Goal: Task Accomplishment & Management: Use online tool/utility

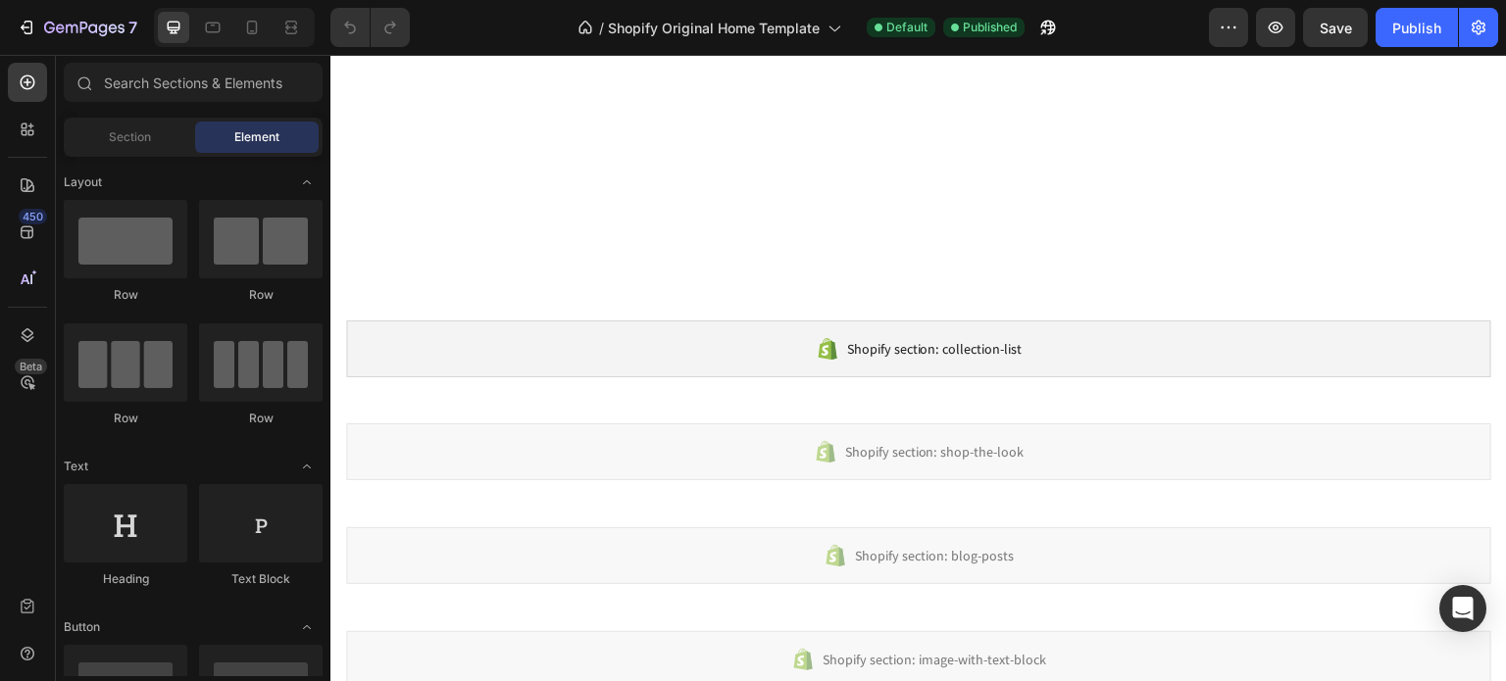
scroll to position [1137, 0]
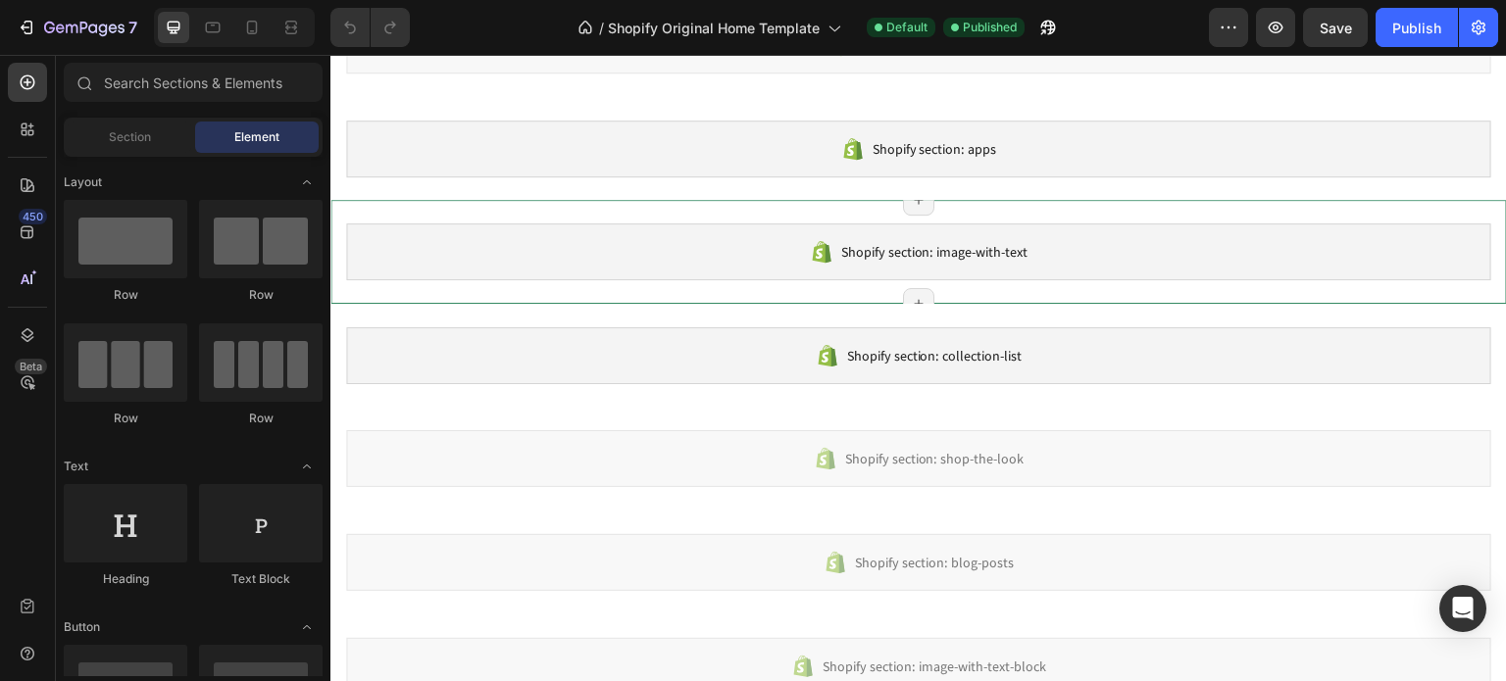
click at [716, 246] on div "Shopify section: image-with-text" at bounding box center [918, 252] width 1145 height 57
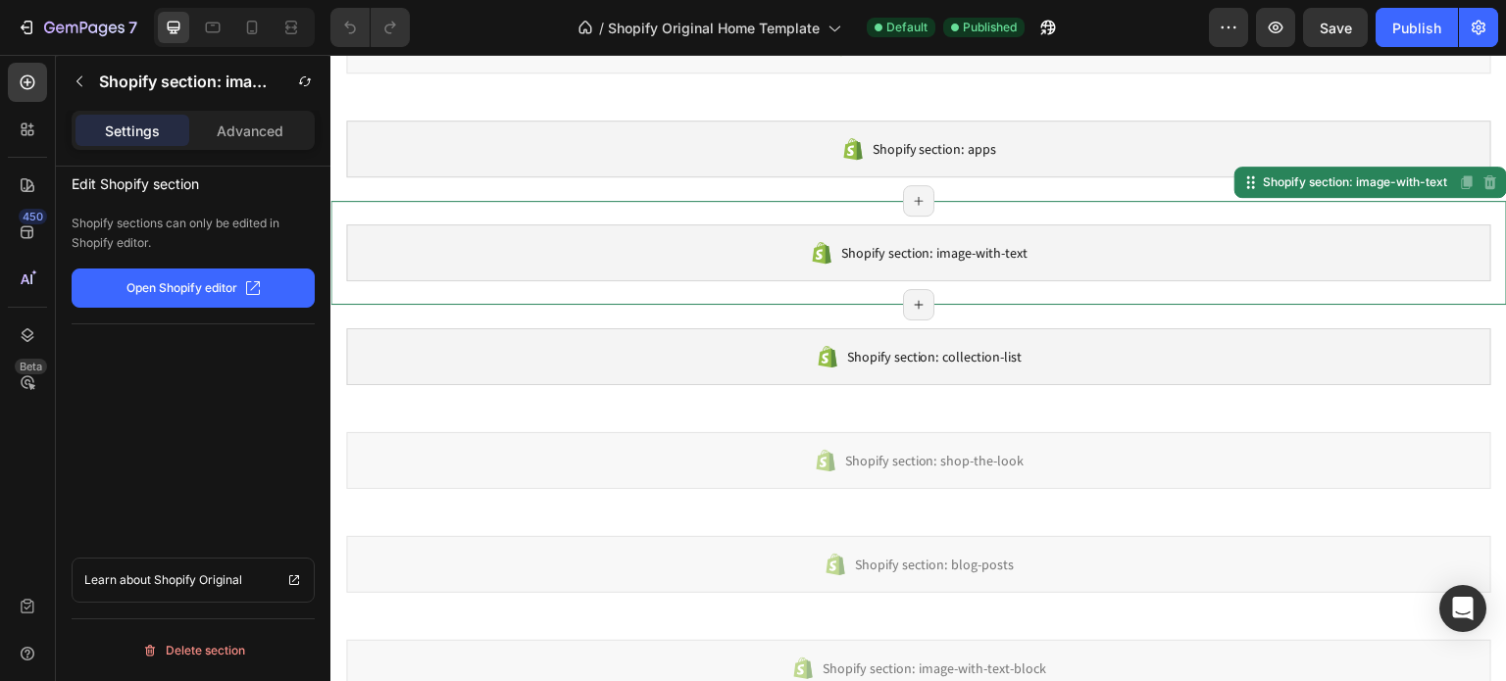
scroll to position [973, 0]
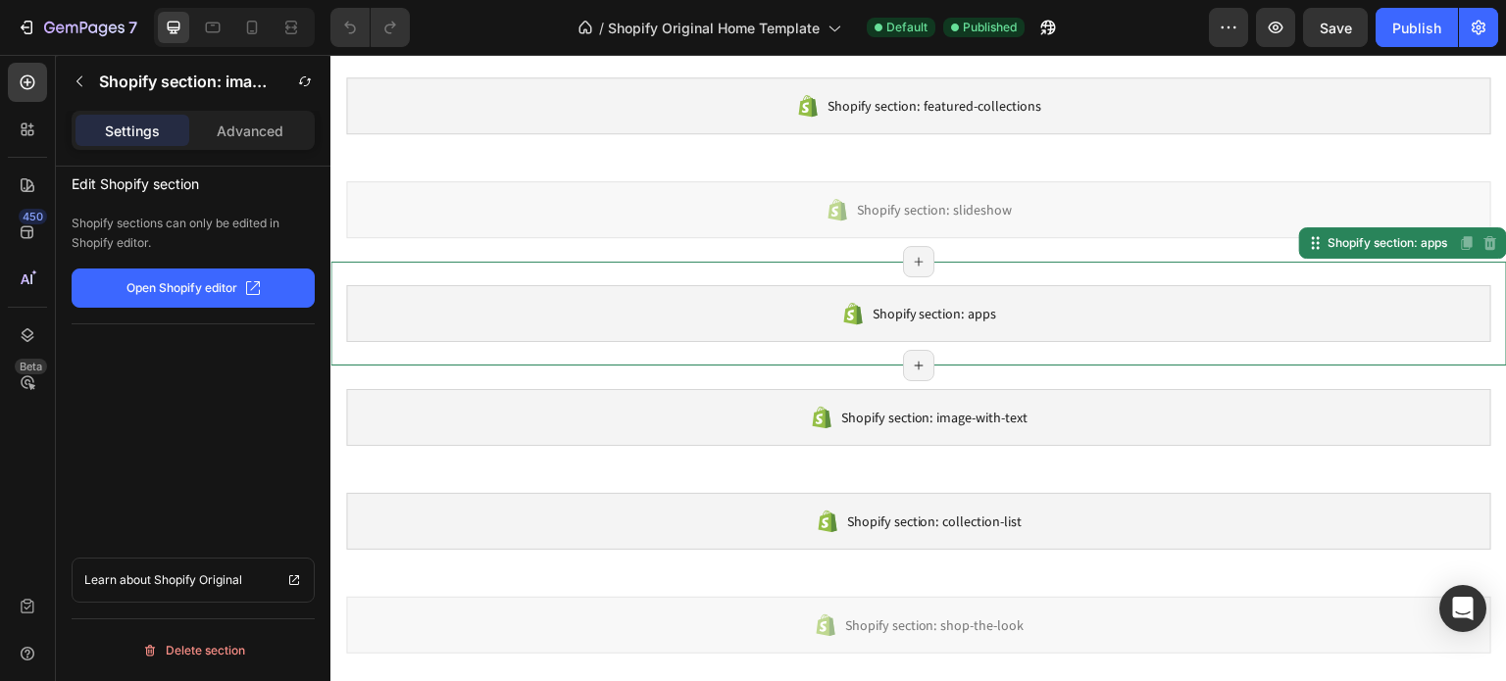
click at [690, 274] on div "Shopify section: apps Shopify section: apps Disabled. Please edit in Shopify Ed…" at bounding box center [918, 314] width 1177 height 104
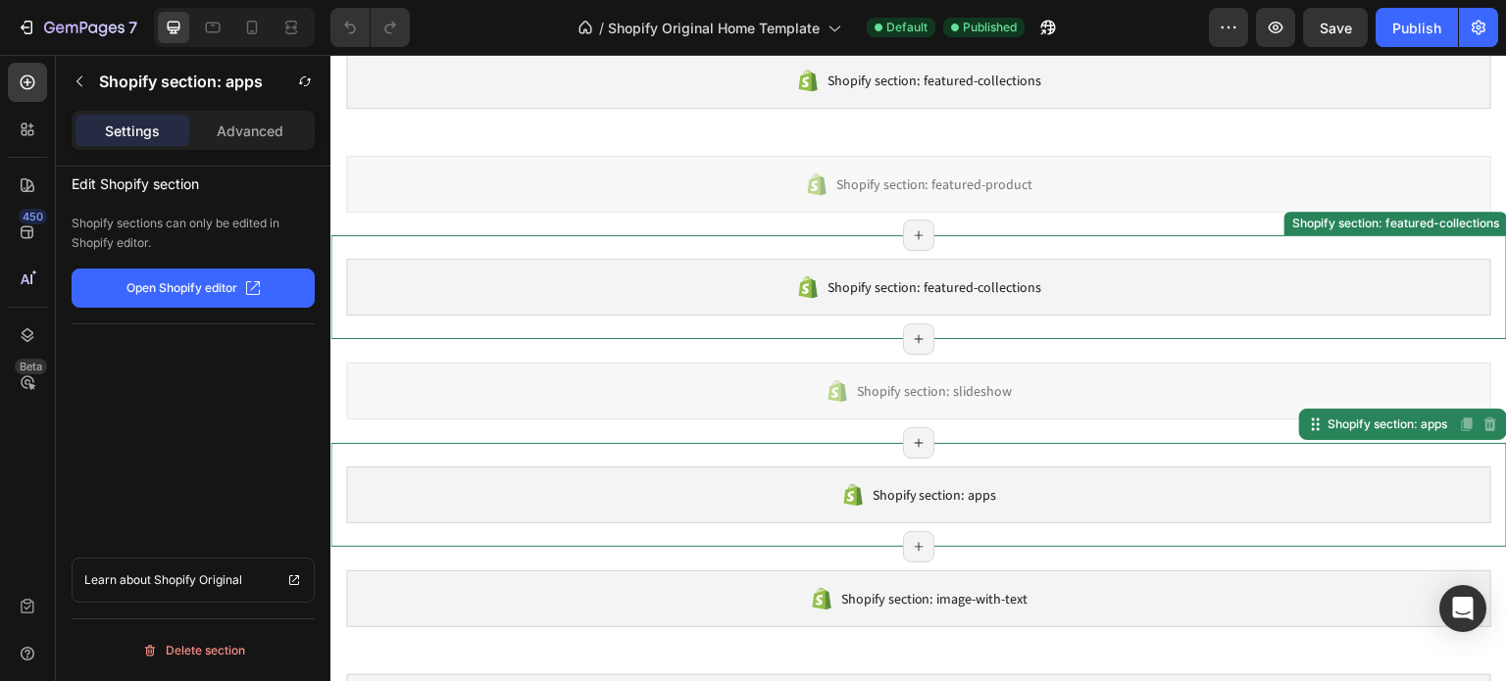
click at [688, 274] on div "Shopify section: featured-collections" at bounding box center [918, 287] width 1145 height 57
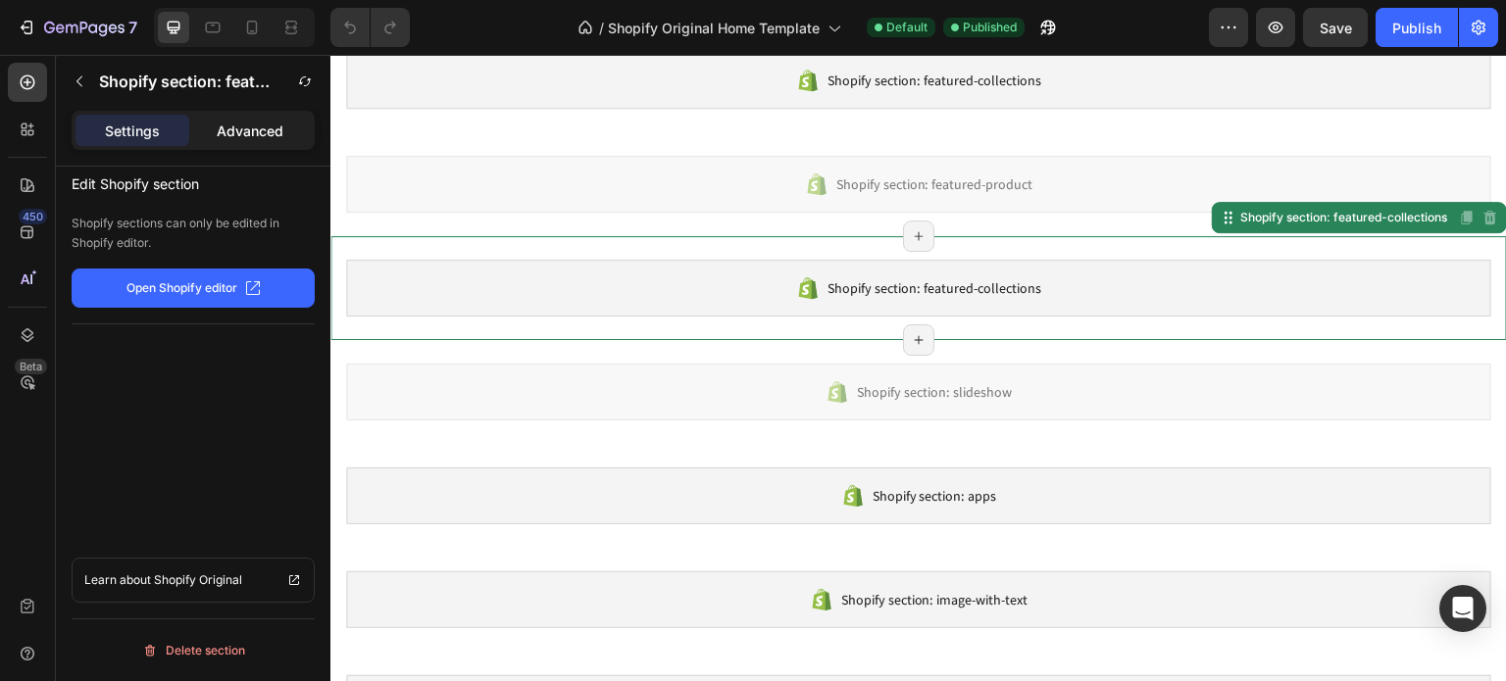
click at [229, 121] on p "Advanced" at bounding box center [250, 131] width 67 height 21
click at [158, 121] on p "Settings" at bounding box center [132, 131] width 55 height 21
click at [169, 293] on p "Open Shopify editor" at bounding box center [181, 288] width 111 height 18
click at [102, 74] on p "Shopify section: featured-collections" at bounding box center [185, 82] width 173 height 24
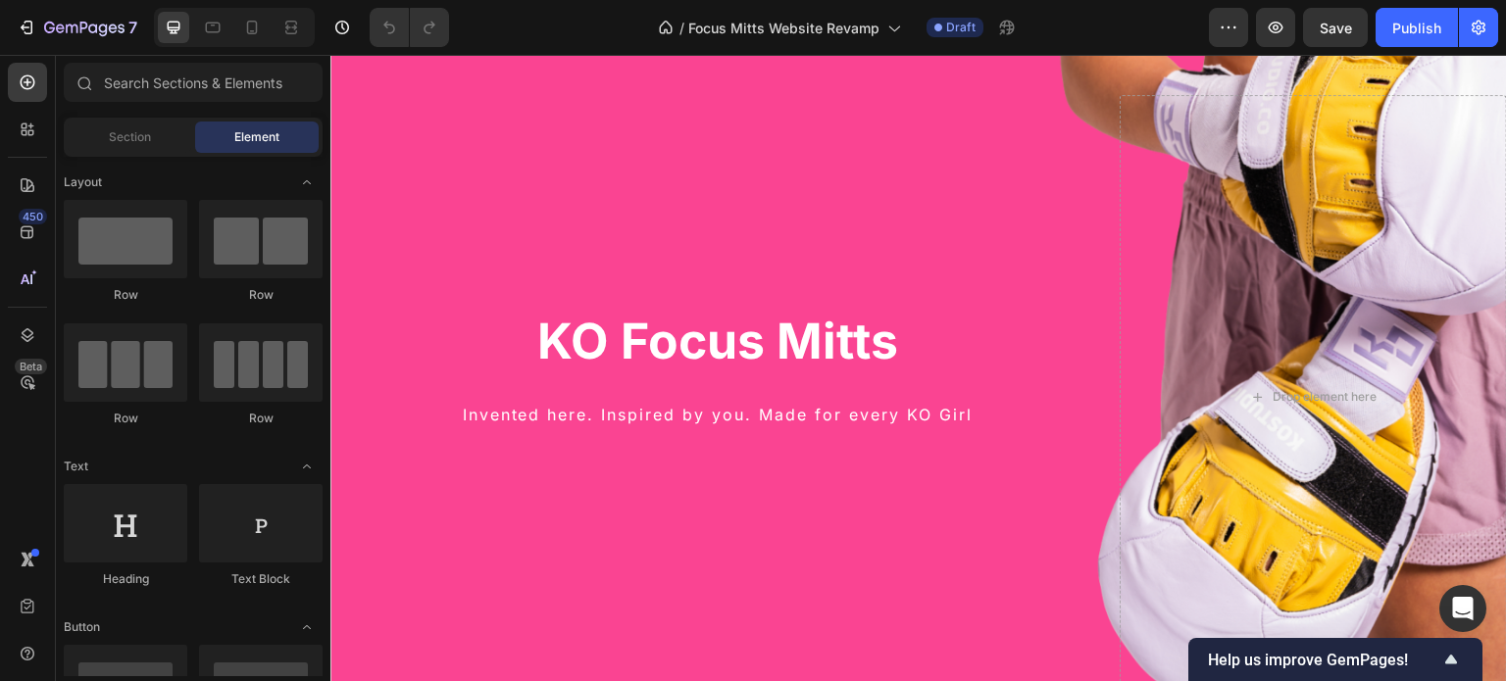
scroll to position [104, 0]
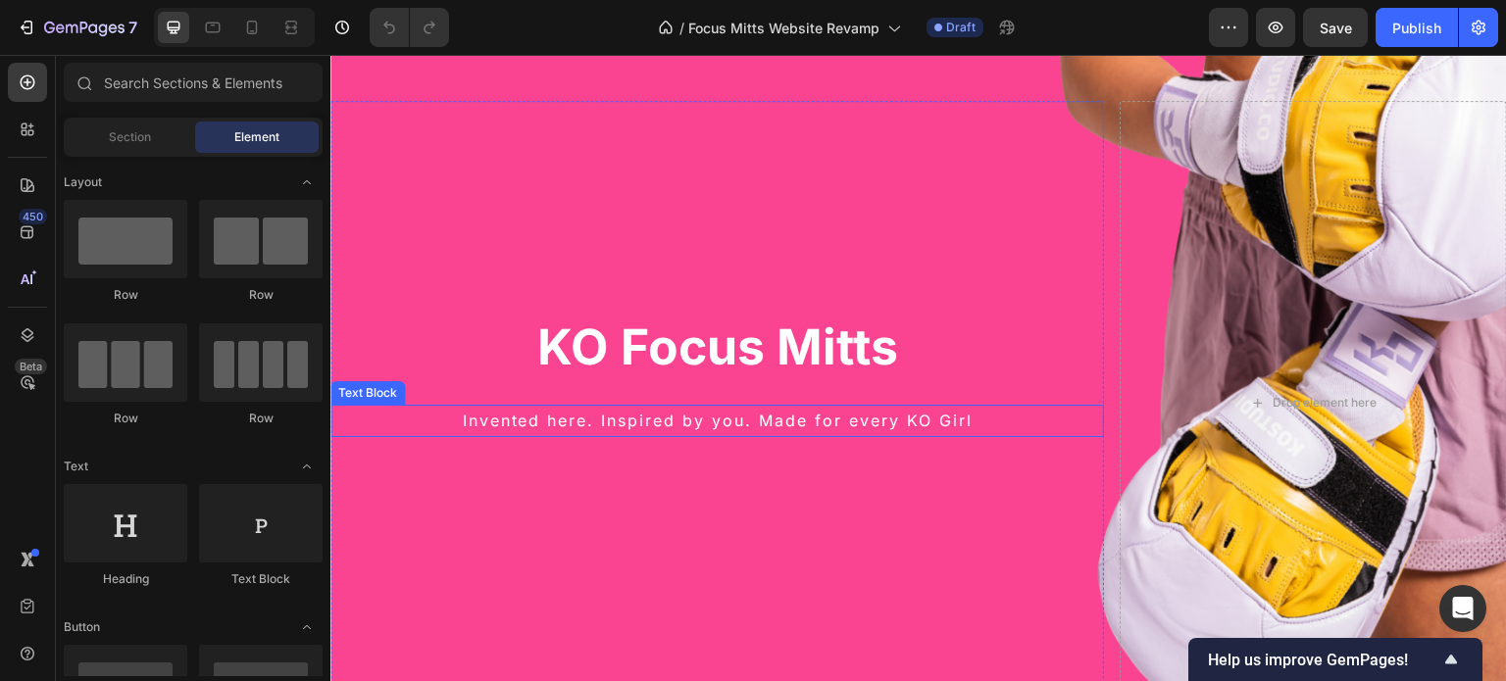
click at [640, 421] on p "Invented here. Inspired by you. Made for every KO Girl" at bounding box center [717, 421] width 770 height 28
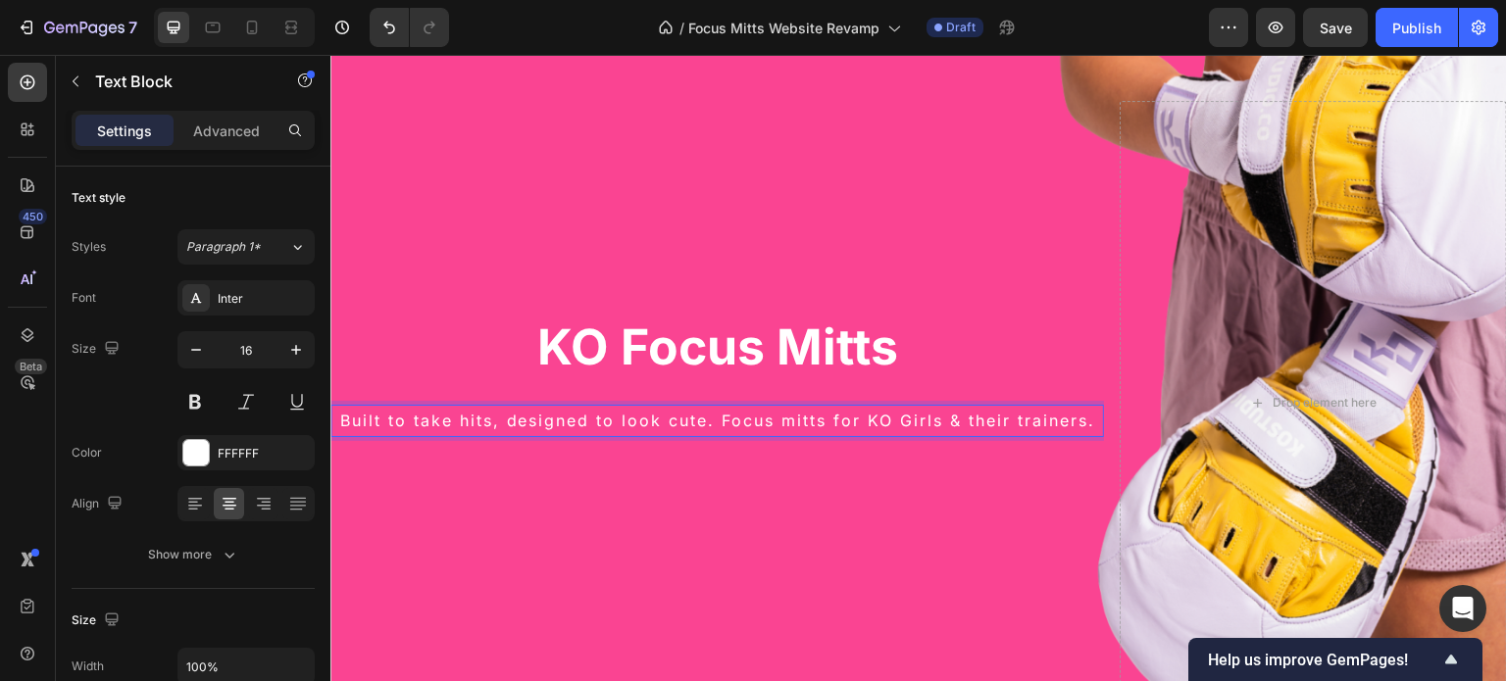
click at [503, 418] on p "Built to take hits, designed to look cute. Focus mitts for KO Girls & their tra…" at bounding box center [717, 421] width 770 height 28
click at [719, 422] on p "Built to take hits, designed to look cute. Focus mitts for KO Girls & their tra…" at bounding box center [717, 421] width 770 height 28
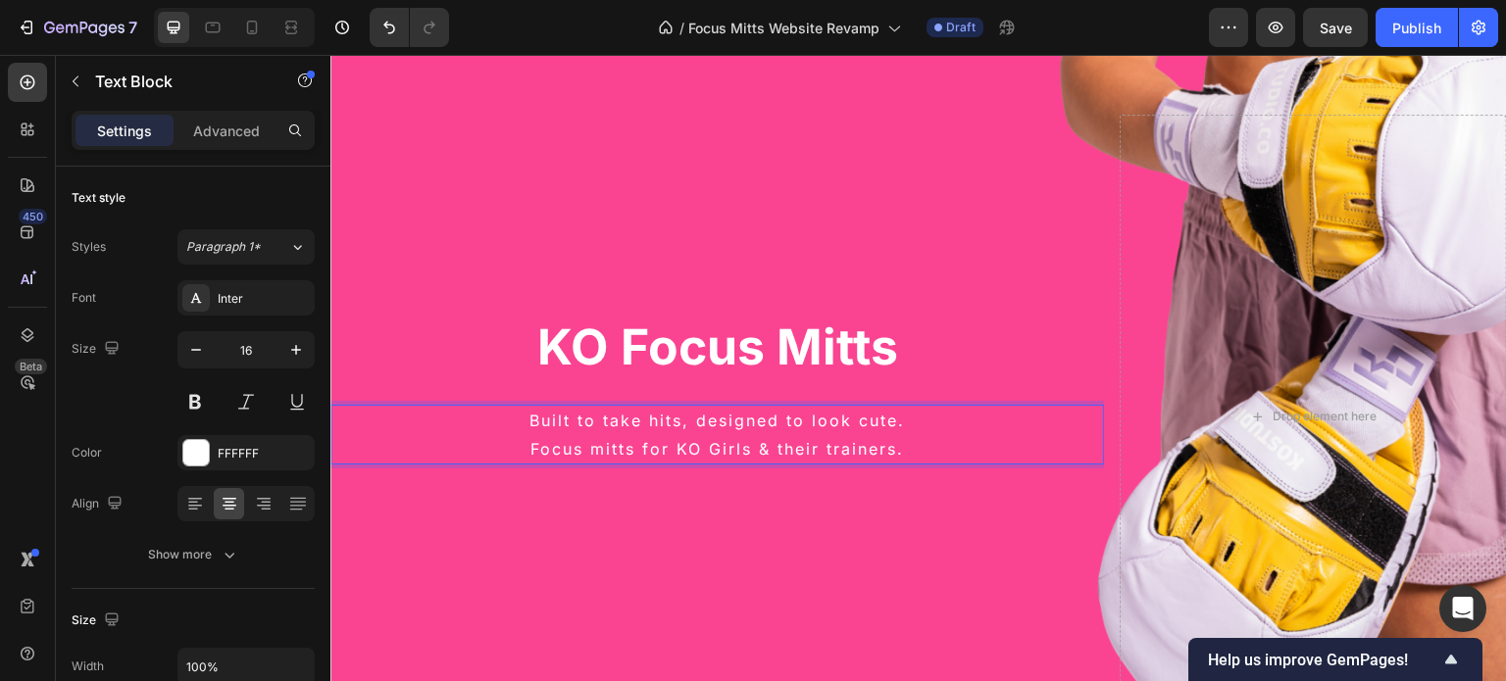
click at [795, 451] on p "Focus mitts for KO Girls & their trainers." at bounding box center [717, 449] width 770 height 28
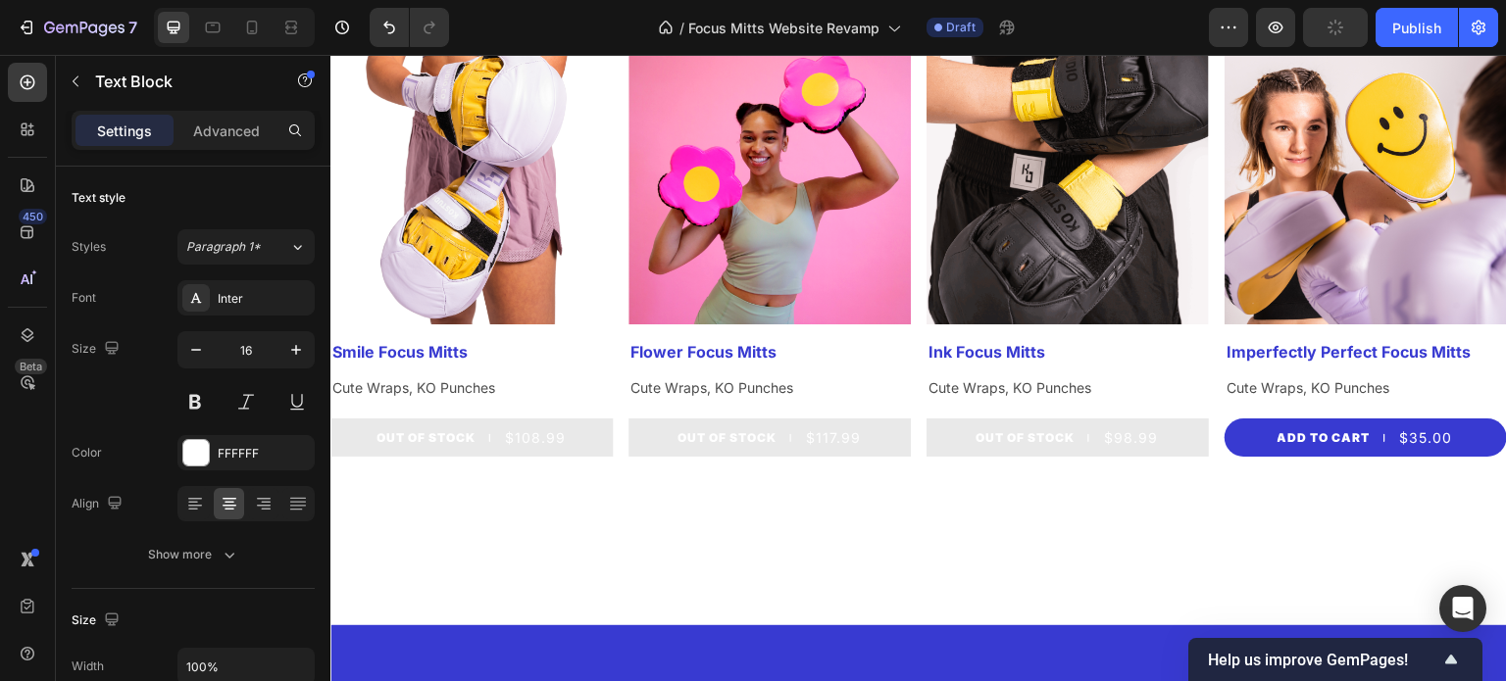
scroll to position [906, 0]
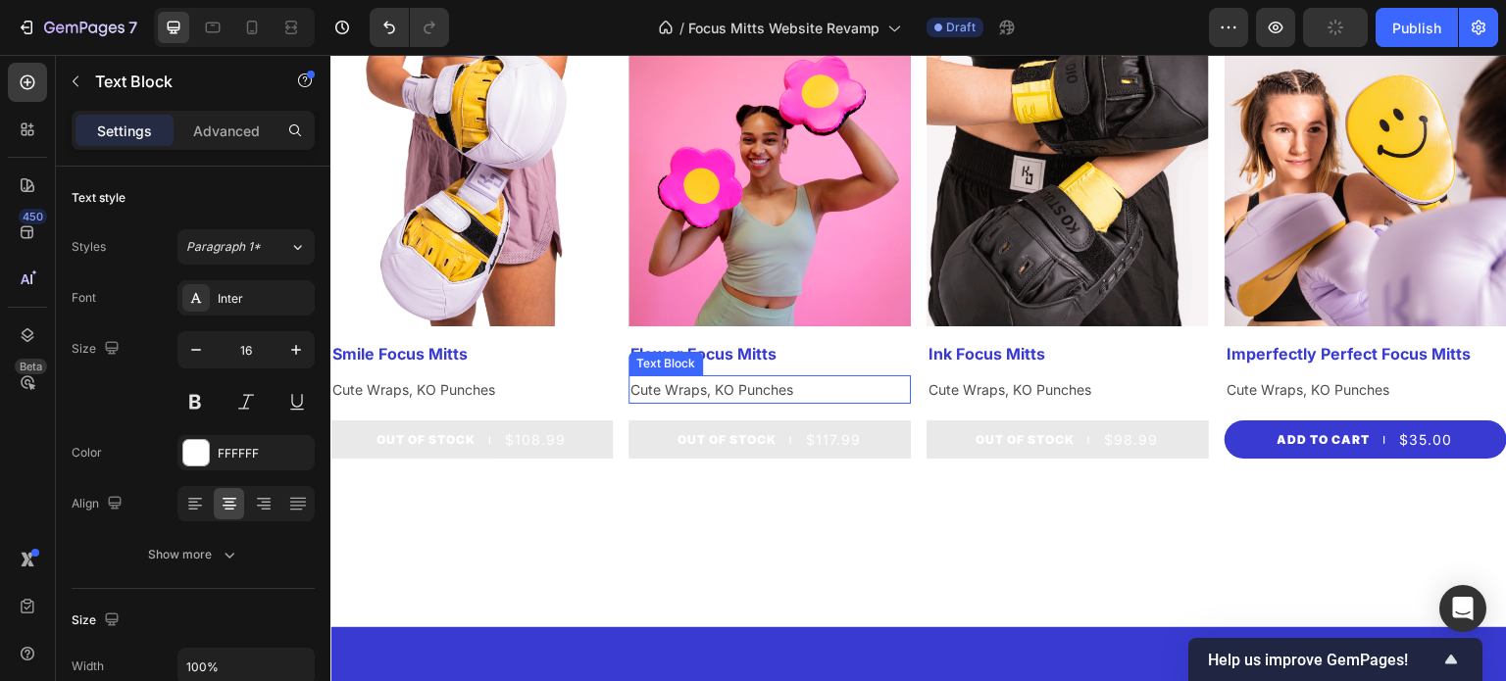
click at [699, 388] on p "Cute Wraps, KO Punches" at bounding box center [769, 389] width 278 height 25
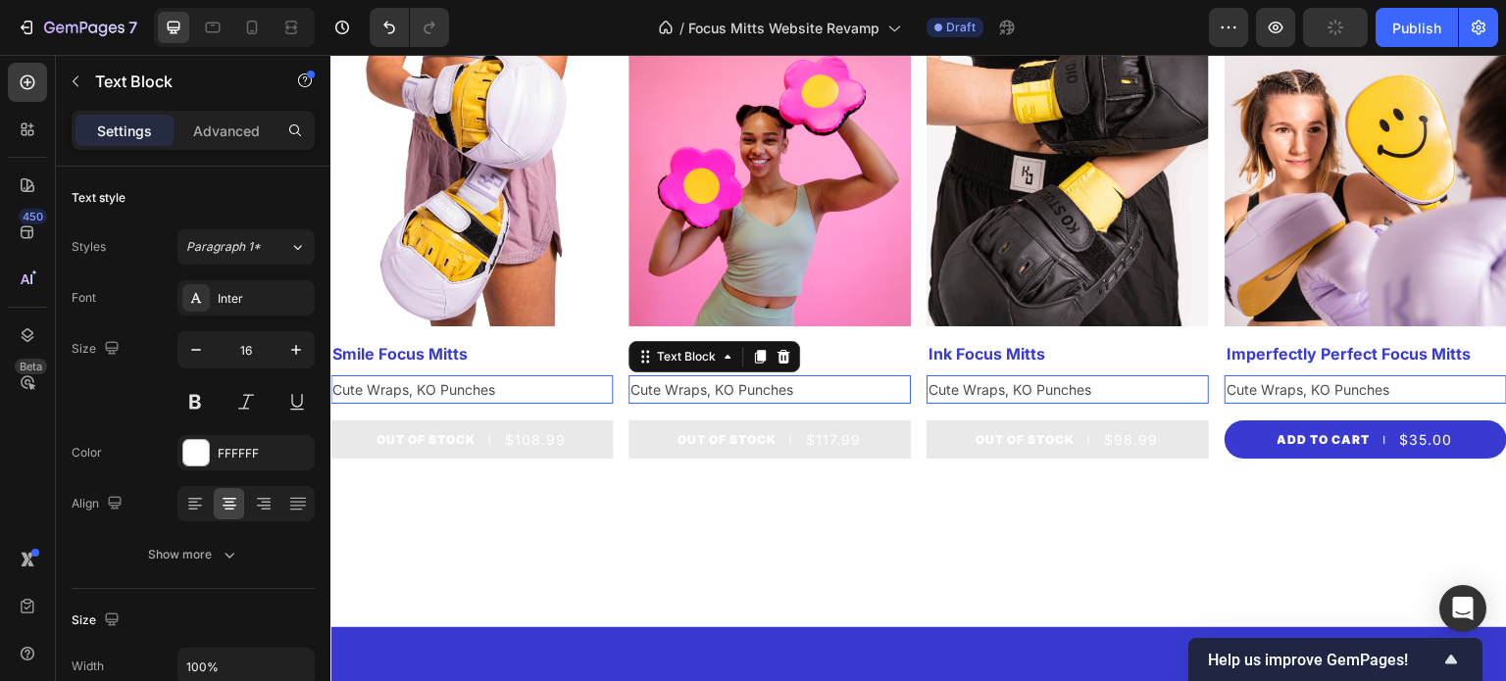
click at [699, 388] on p "Cute Wraps, KO Punches" at bounding box center [769, 389] width 278 height 25
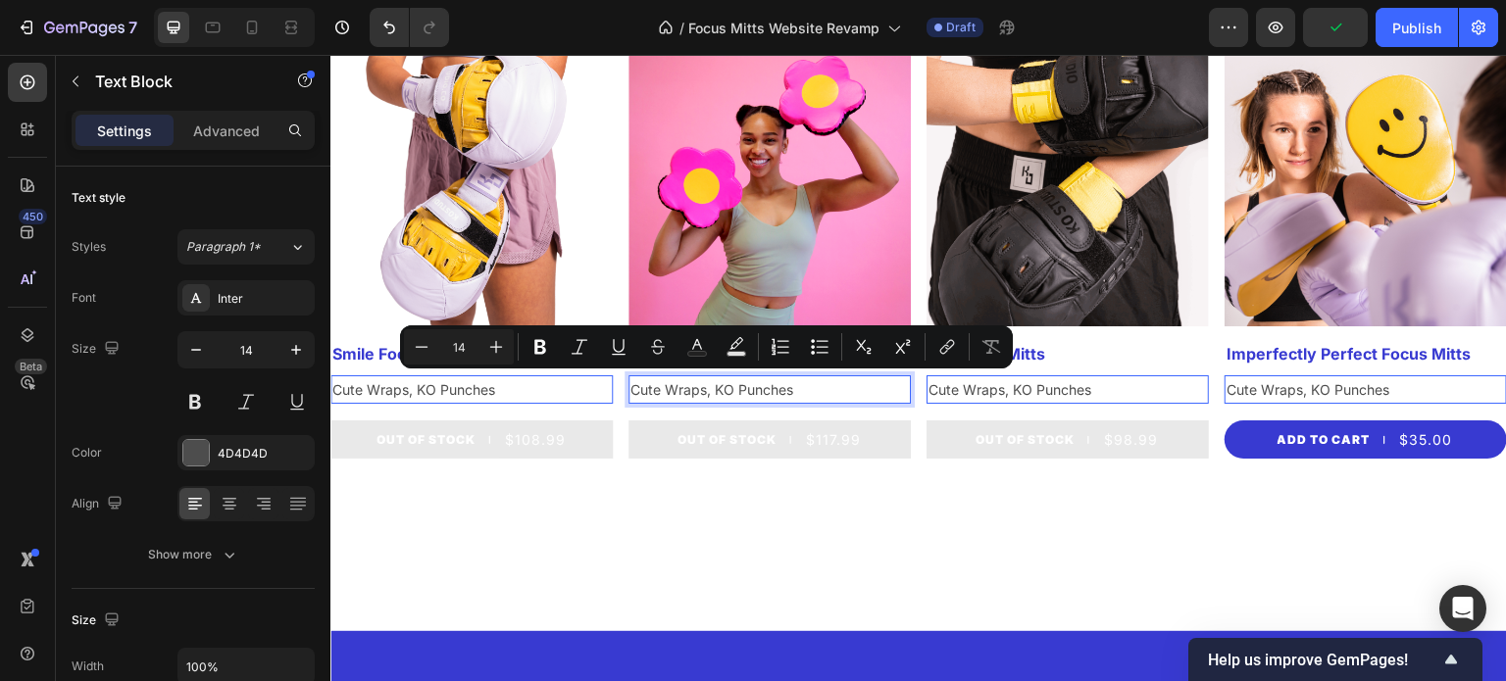
click at [755, 378] on p "Cute Wraps, KO Punches" at bounding box center [769, 389] width 278 height 25
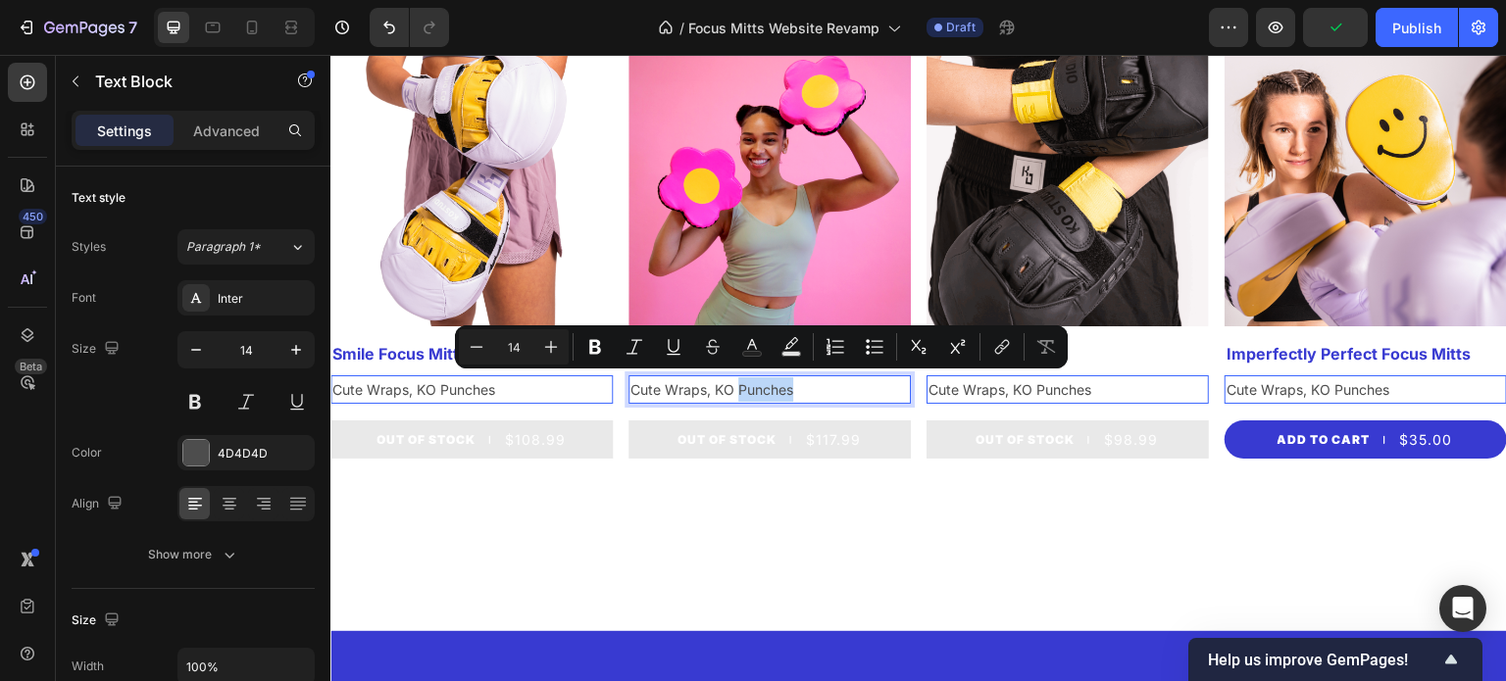
click at [766, 392] on p "Cute Wraps, KO Punches" at bounding box center [769, 389] width 278 height 25
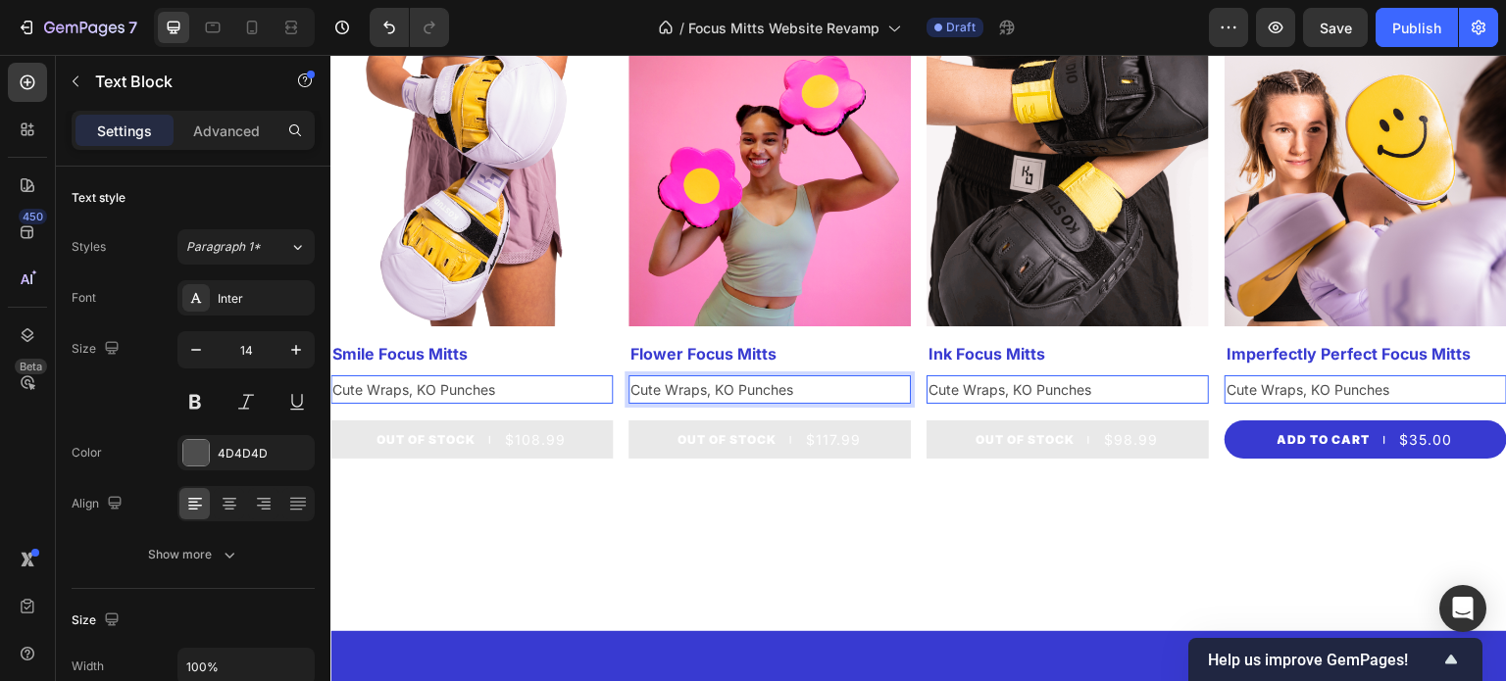
drag, startPoint x: 727, startPoint y: 388, endPoint x: 694, endPoint y: 383, distance: 32.7
click at [694, 383] on p "Cute Wraps, KO Punches" at bounding box center [769, 389] width 278 height 25
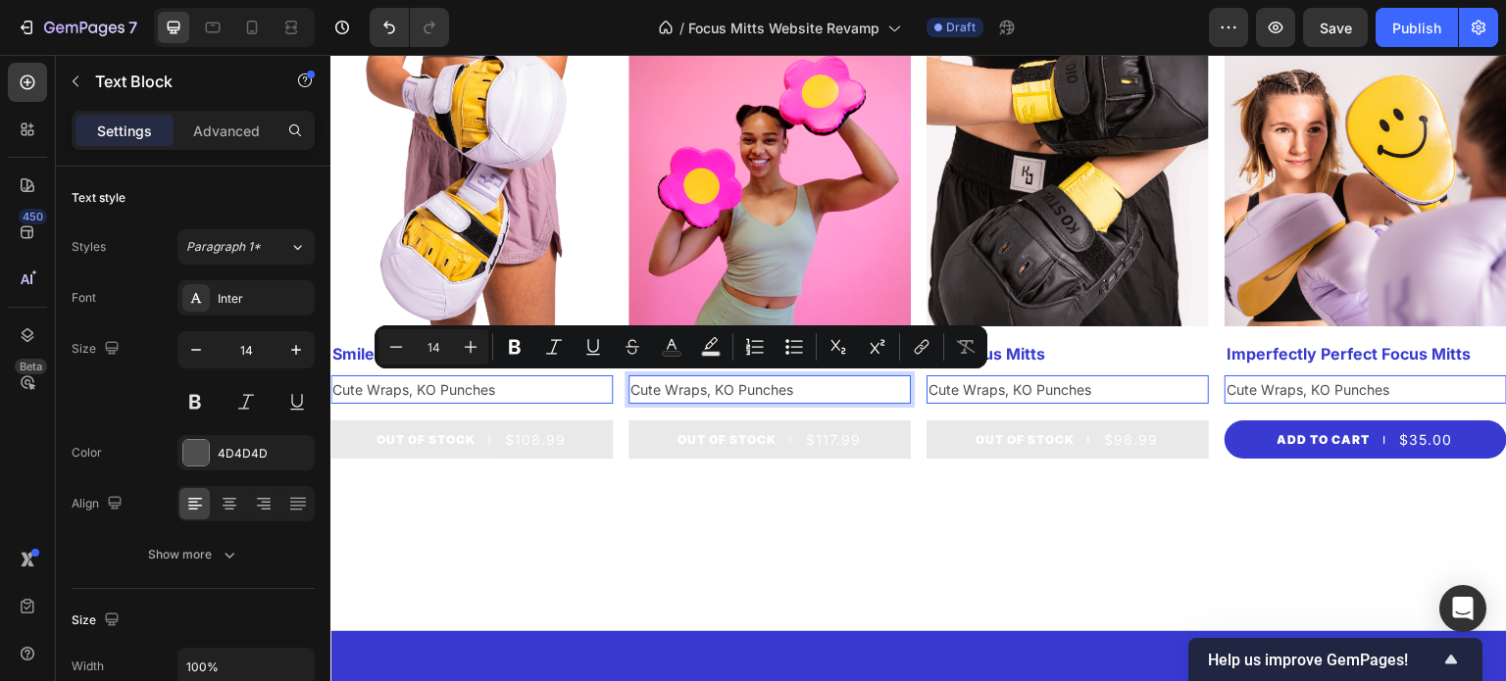
click at [805, 392] on p "Cute Wraps, KO Punches" at bounding box center [769, 389] width 278 height 25
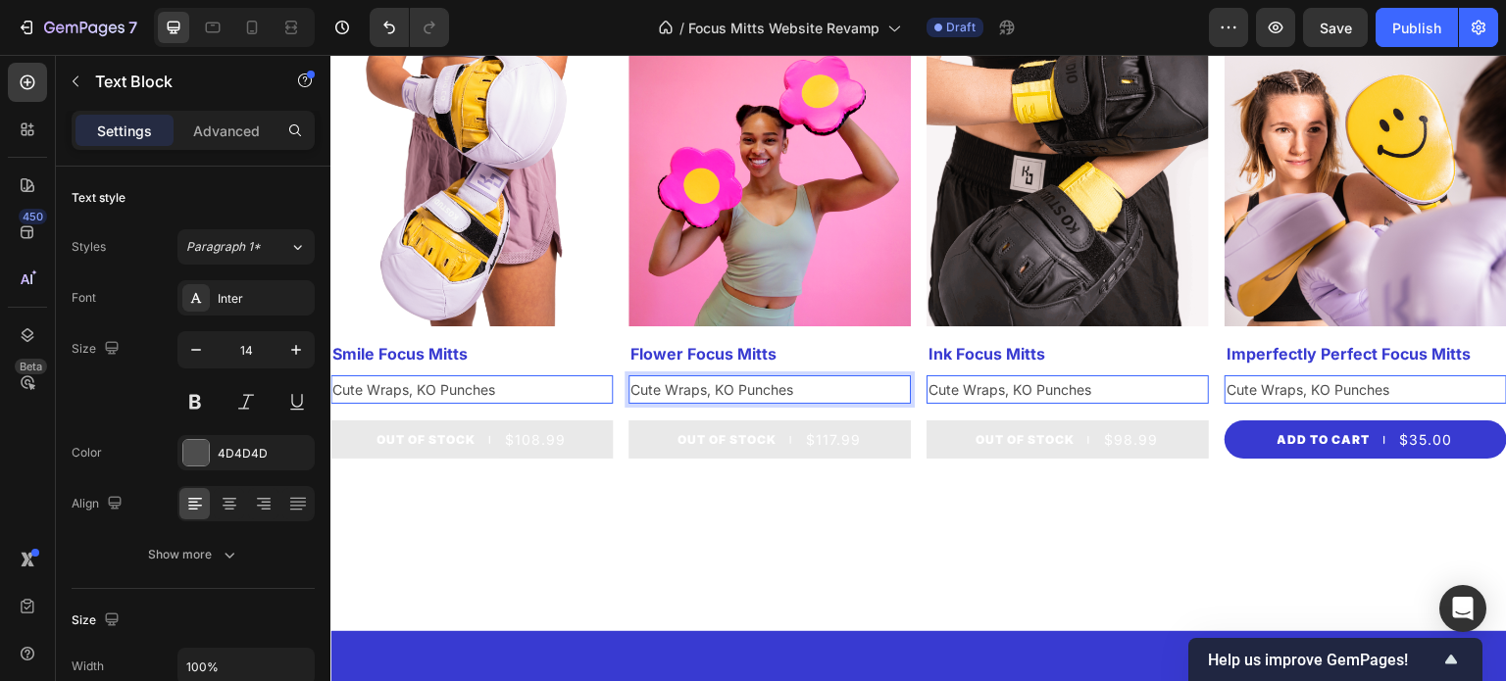
click at [815, 386] on p "Cute Wraps, KO Punches" at bounding box center [769, 389] width 278 height 25
click at [780, 376] on div "Cute Wraps, KO Punches" at bounding box center [769, 390] width 282 height 28
click at [869, 386] on p "Cute Wraps, KO Punches" at bounding box center [769, 389] width 278 height 25
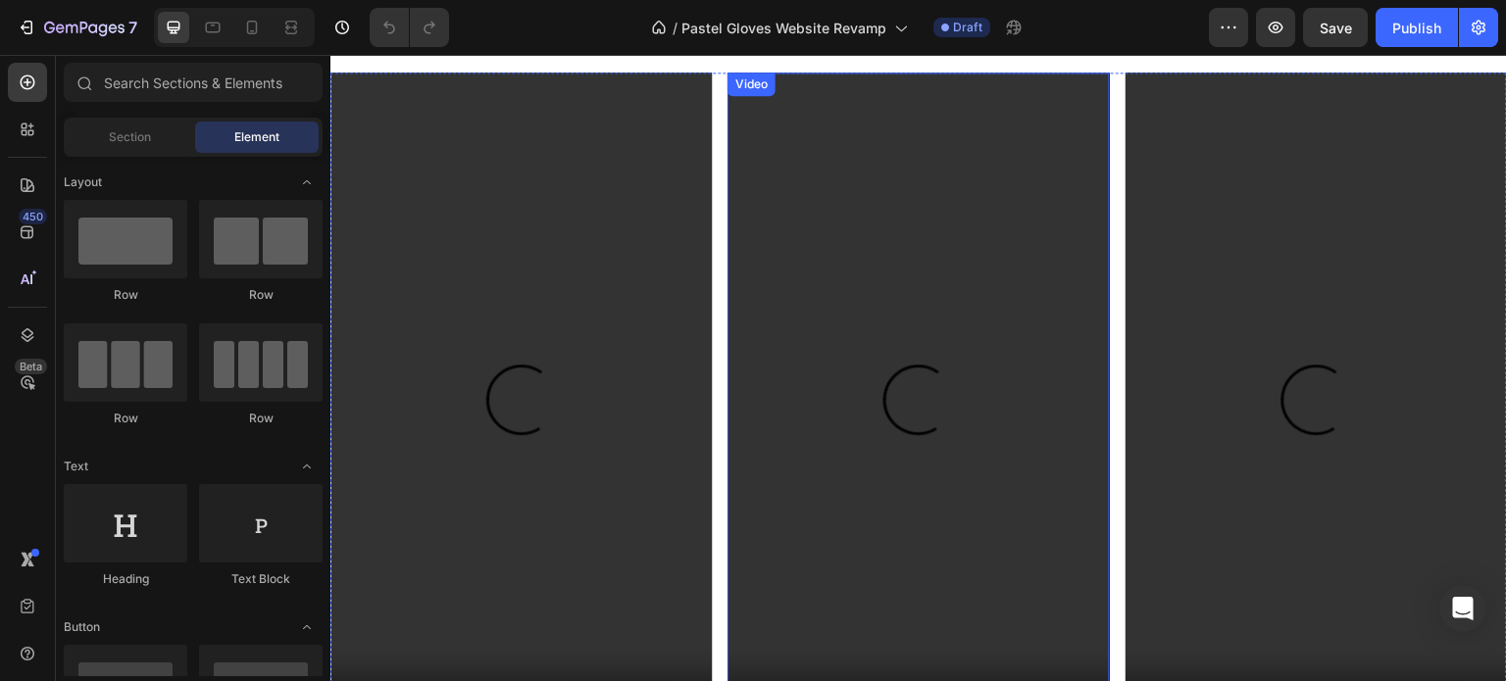
scroll to position [1539, 0]
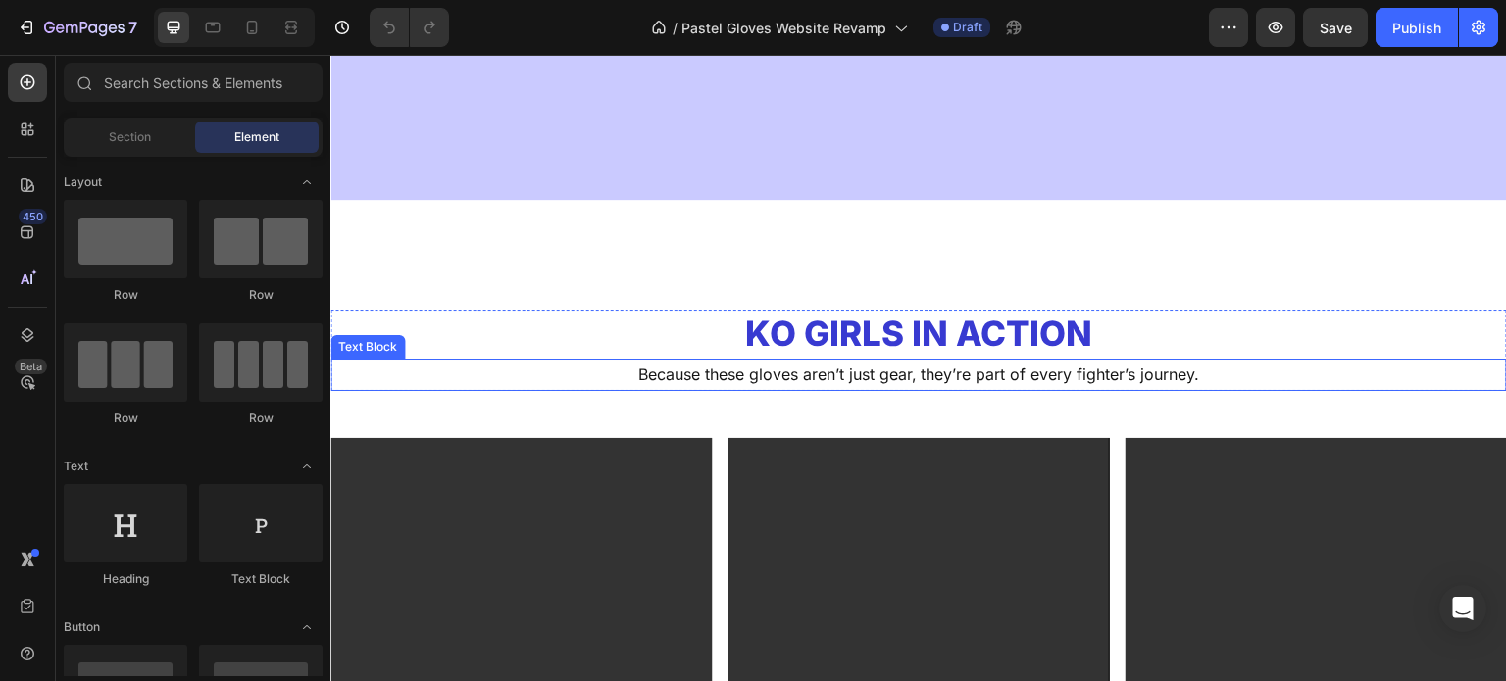
click at [929, 381] on p "Because these gloves aren’t just gear, they’re part of every fighter’s journey." at bounding box center [918, 375] width 1173 height 28
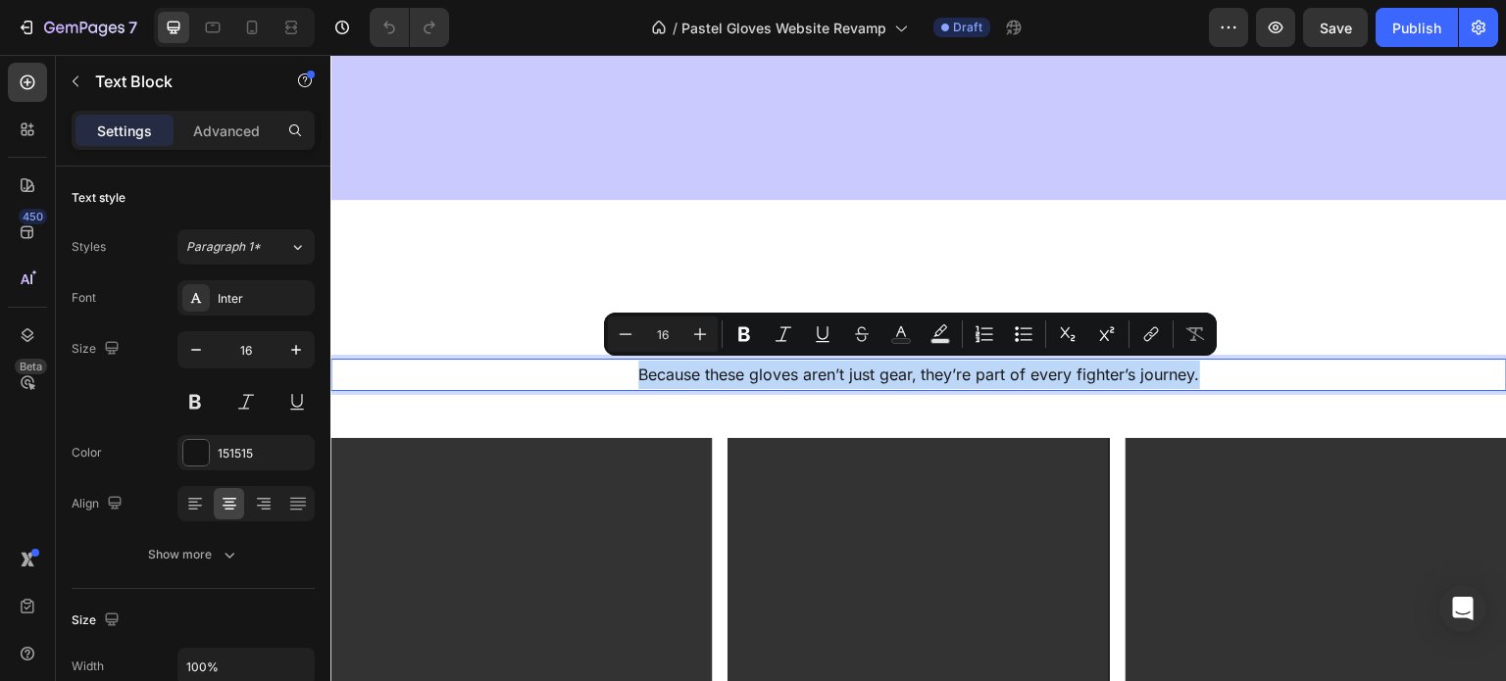
click at [929, 381] on p "Because these gloves aren’t just gear, they’re part of every fighter’s journey." at bounding box center [918, 375] width 1173 height 28
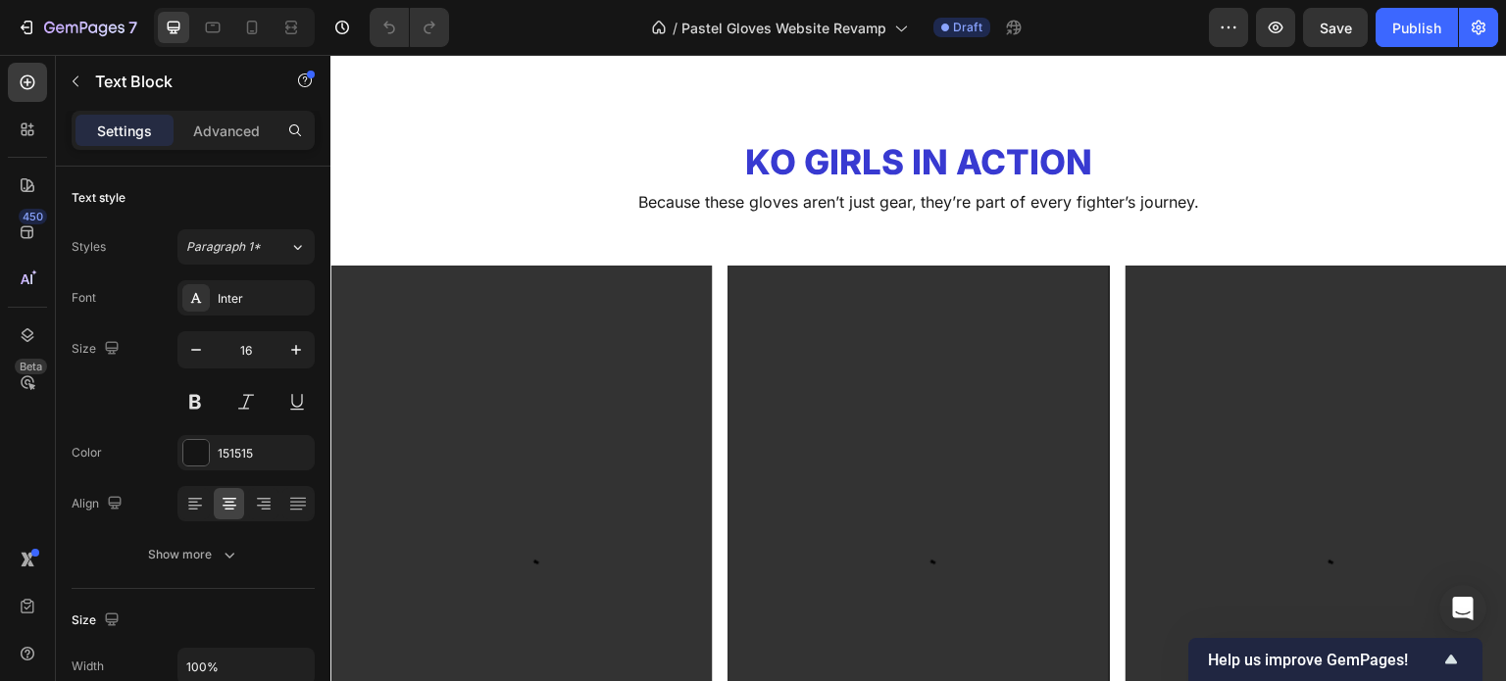
scroll to position [3445, 0]
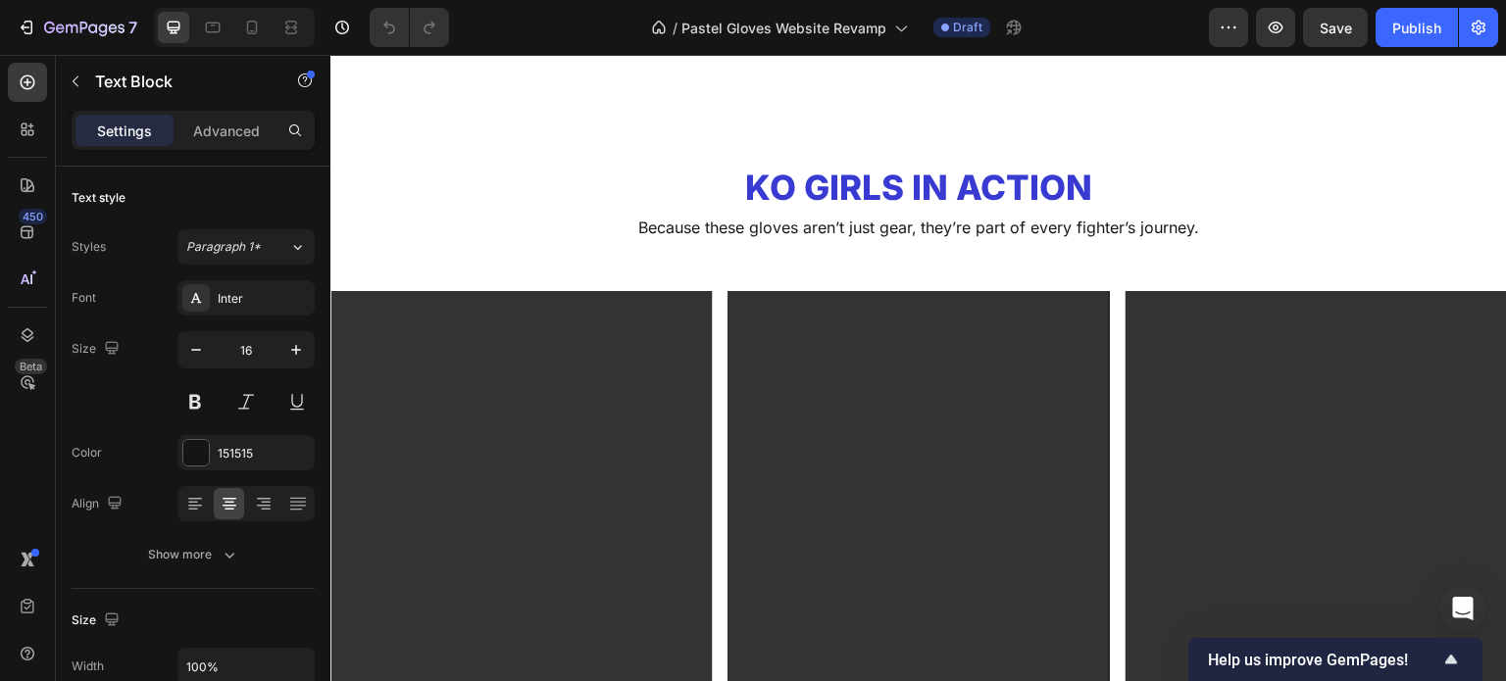
click at [895, 239] on p "Because these gloves aren’t just gear, they’re part of every fighter’s journey." at bounding box center [918, 228] width 1173 height 28
click at [1002, 234] on p "Because these gloves aren’t just gear, they’re part of every fighter’s journey." at bounding box center [918, 228] width 1173 height 28
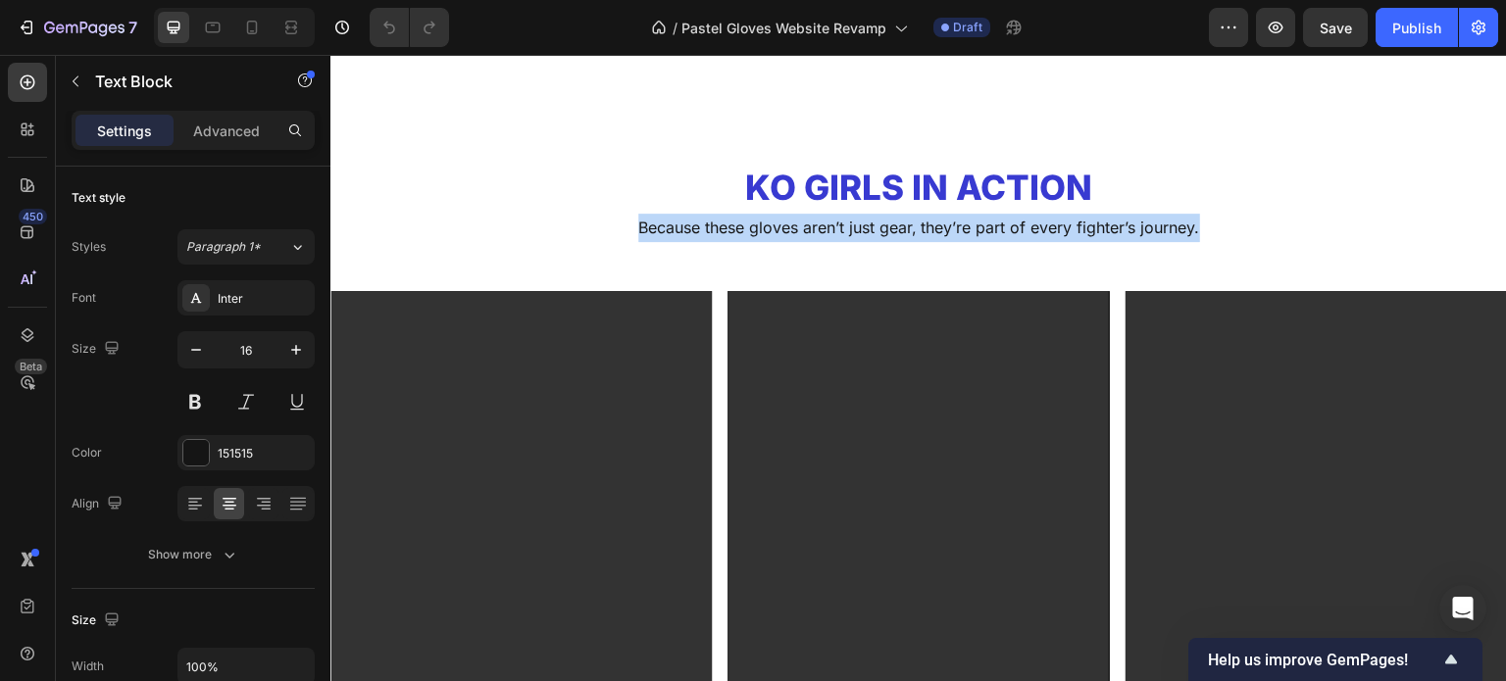
drag, startPoint x: 1194, startPoint y: 226, endPoint x: 628, endPoint y: 238, distance: 565.9
click at [628, 238] on p "Because these gloves aren’t just gear, they’re part of every fighter’s journey." at bounding box center [918, 228] width 1173 height 28
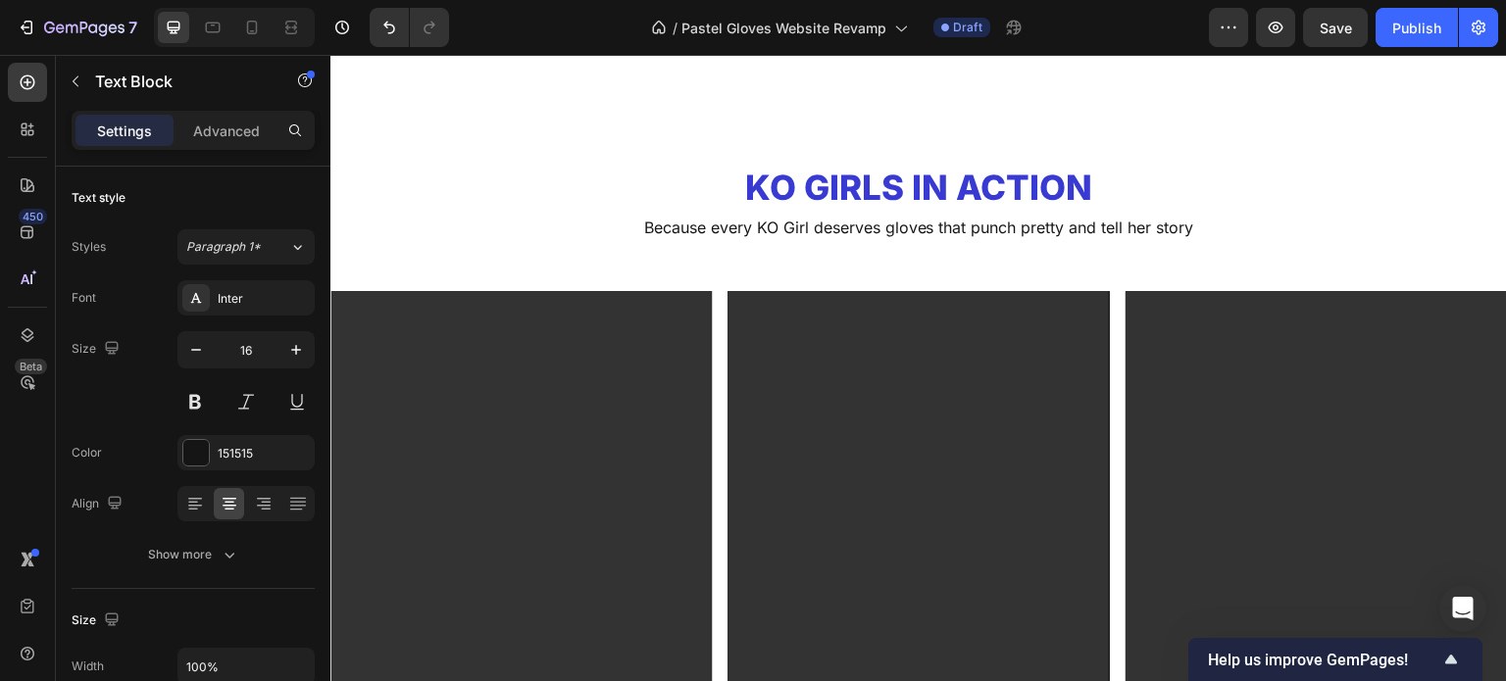
click at [781, 229] on p "Because every KO Girl deserves gloves that punch pretty and tell her story" at bounding box center [918, 228] width 1173 height 28
click at [902, 227] on p "Because every fighter deserves gloves that punch pretty and tell her story" at bounding box center [918, 228] width 1173 height 28
click at [994, 226] on p "Because every fighter deserves gear that punch pretty and tell her story" at bounding box center [918, 228] width 1173 height 28
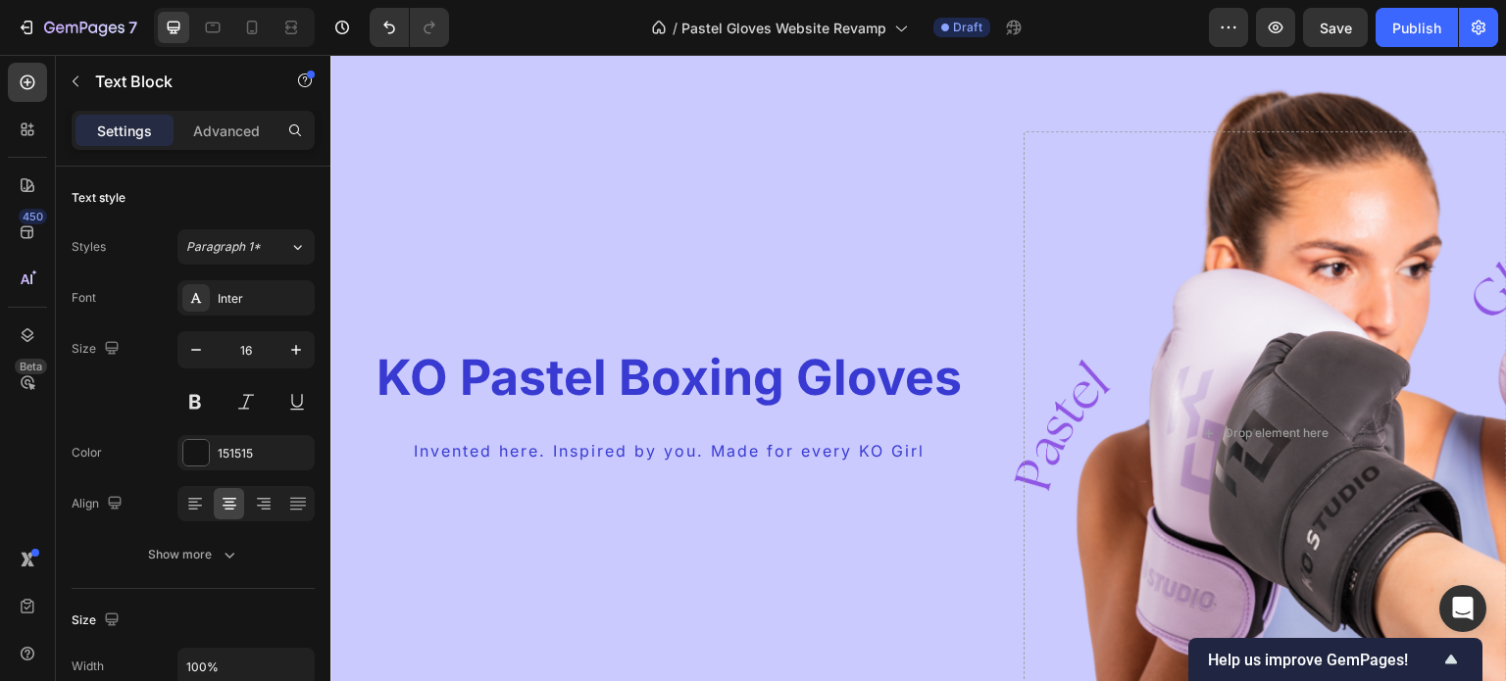
scroll to position [75, 0]
click at [668, 446] on p "Invented here. Inspired by you. Made for every KO Girl" at bounding box center [669, 450] width 674 height 28
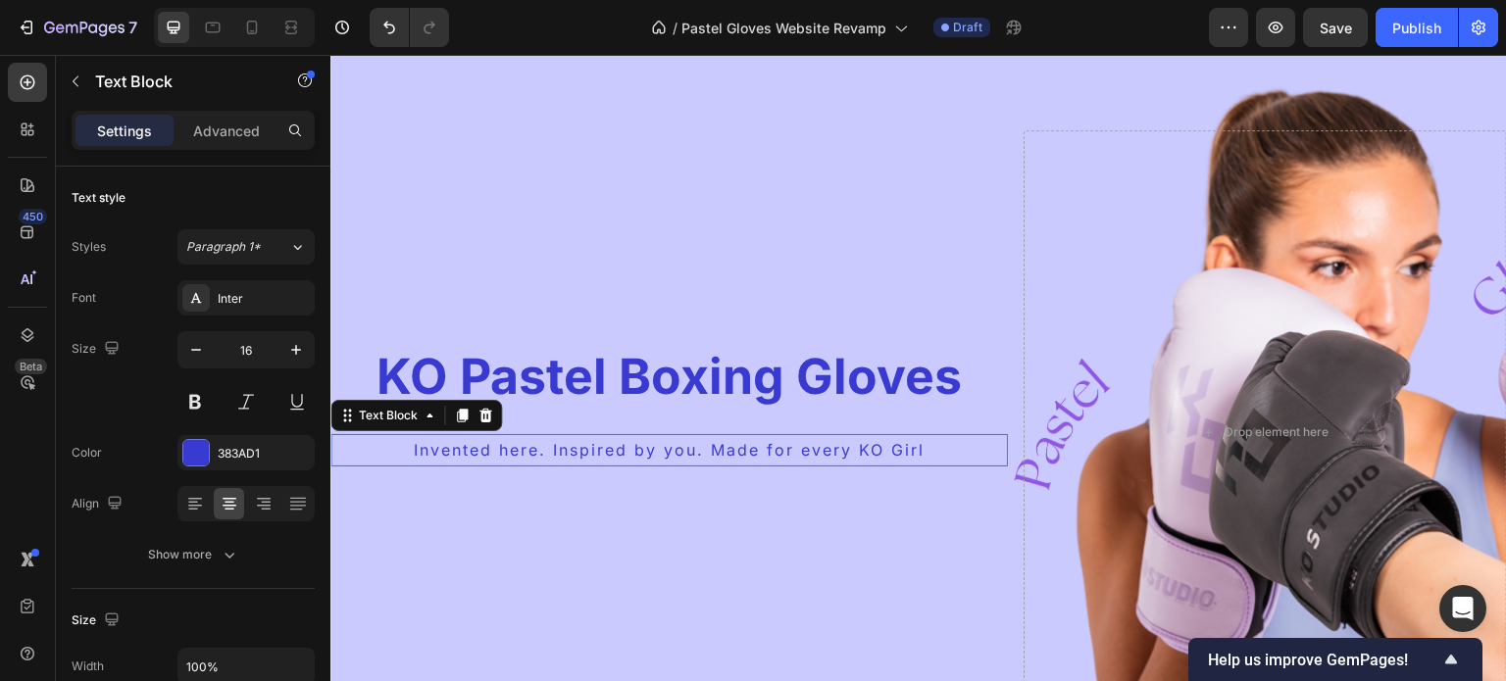
click at [668, 446] on p "Invented here. Inspired by you. Made for every KO Girl" at bounding box center [669, 450] width 674 height 28
click at [694, 452] on p "Strong enough for sparring, cute enough for selfies." at bounding box center [669, 450] width 674 height 28
click at [908, 453] on p "Strong enough for sparring. Cute enough for selfies." at bounding box center [669, 450] width 674 height 28
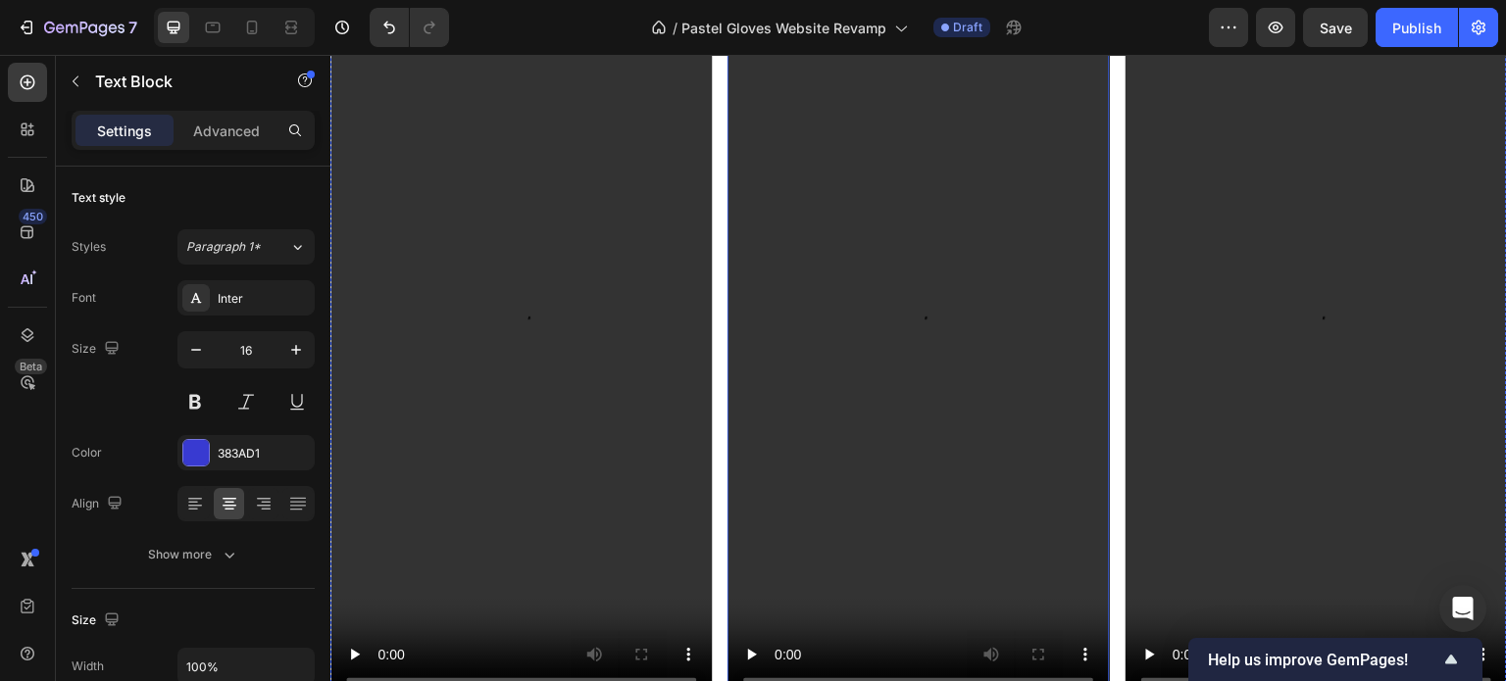
scroll to position [2454, 0]
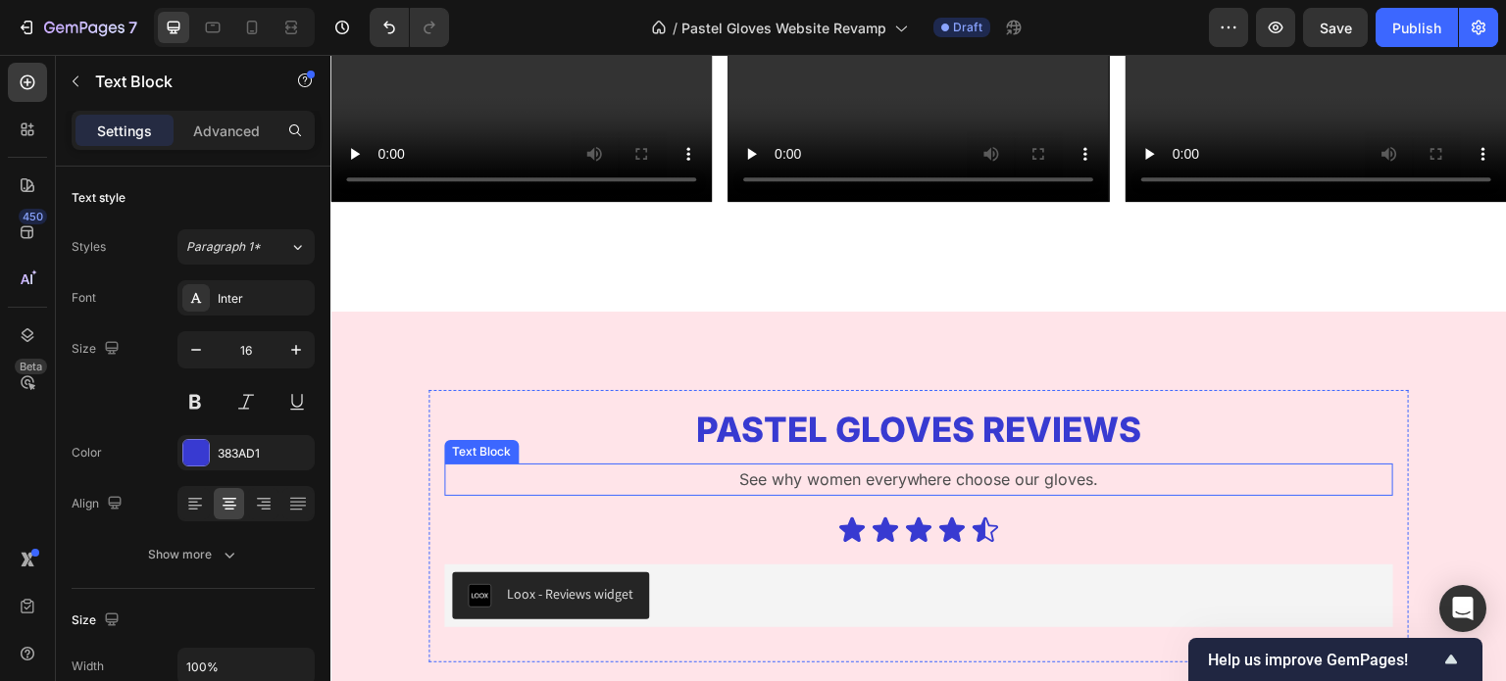
click at [977, 468] on p "See why women everywhere choose our gloves." at bounding box center [918, 480] width 945 height 28
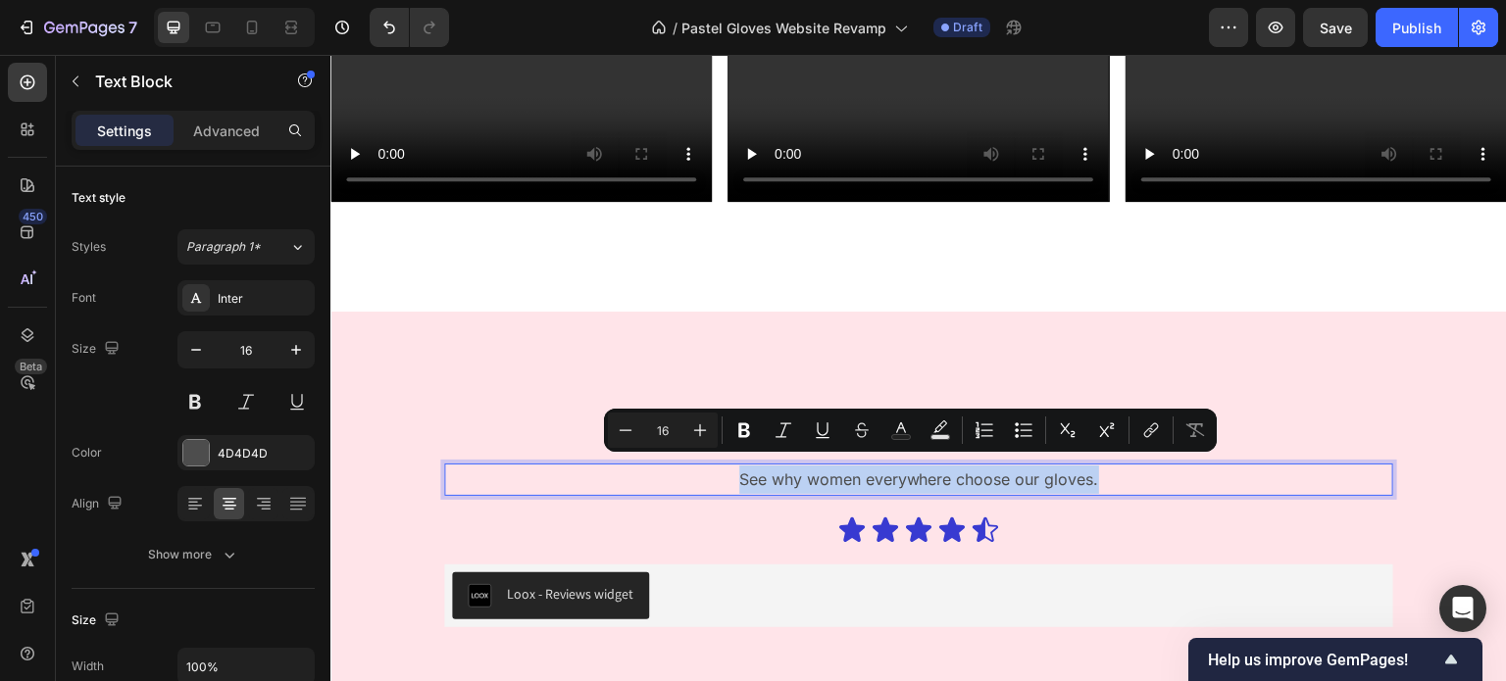
copy p "See why women everywhere choose our gloves."
click at [977, 468] on p "See why women everywhere choose our gloves." at bounding box center [918, 480] width 945 height 28
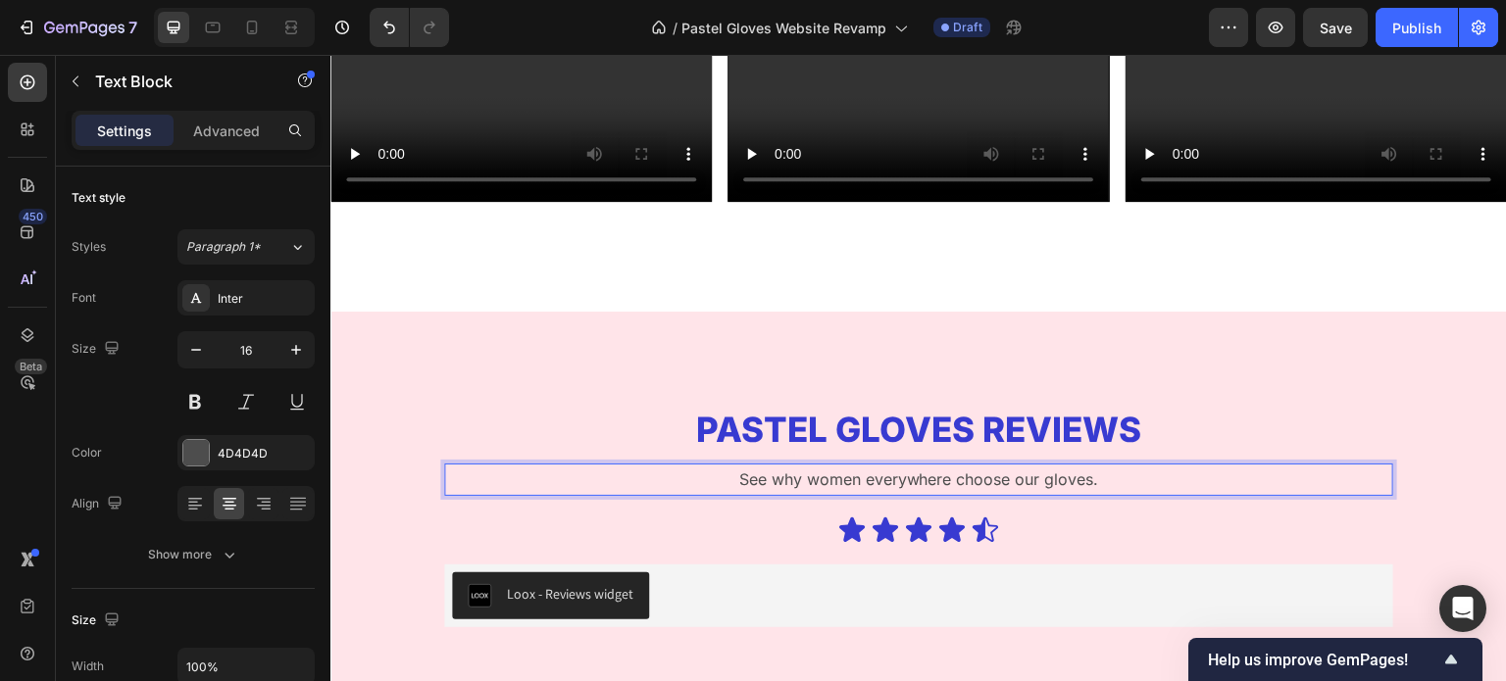
click at [946, 481] on p "See why women everywhere choose our gloves." at bounding box center [918, 480] width 945 height 28
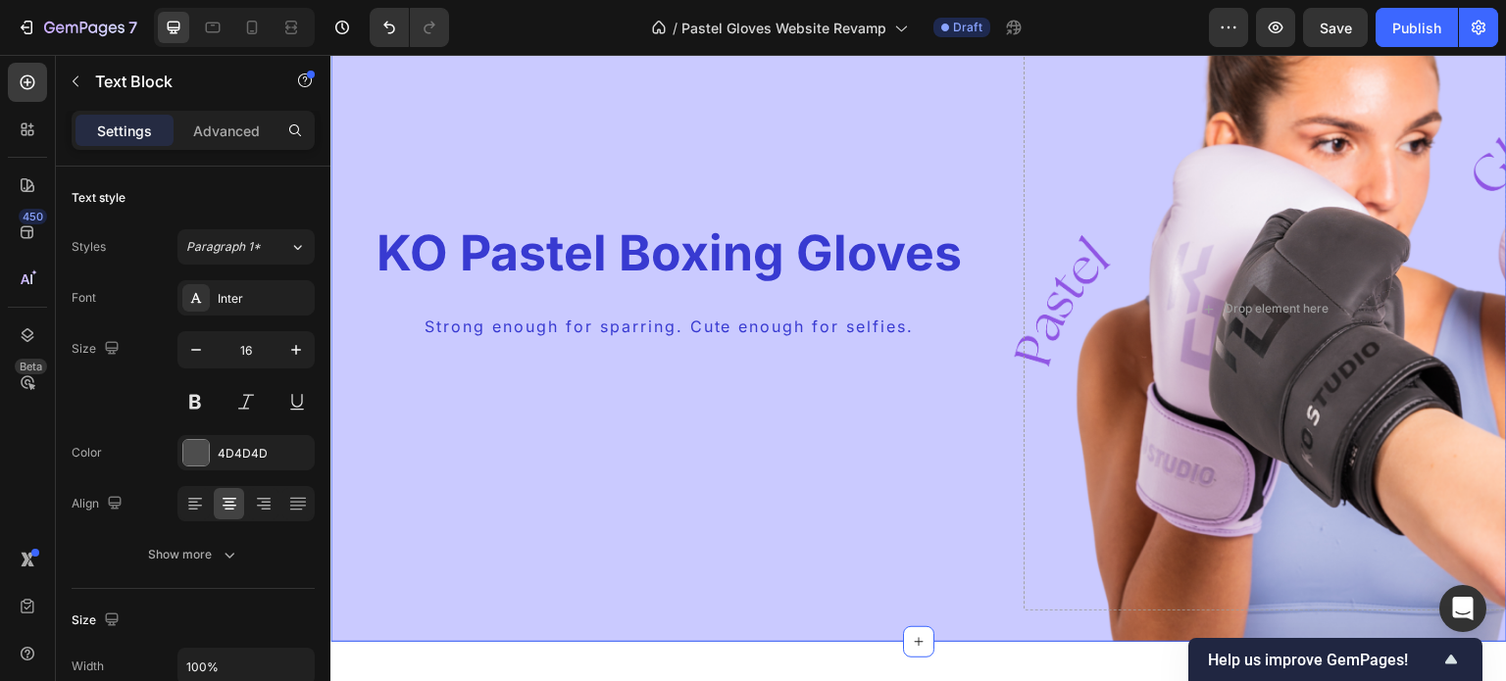
scroll to position [204, 0]
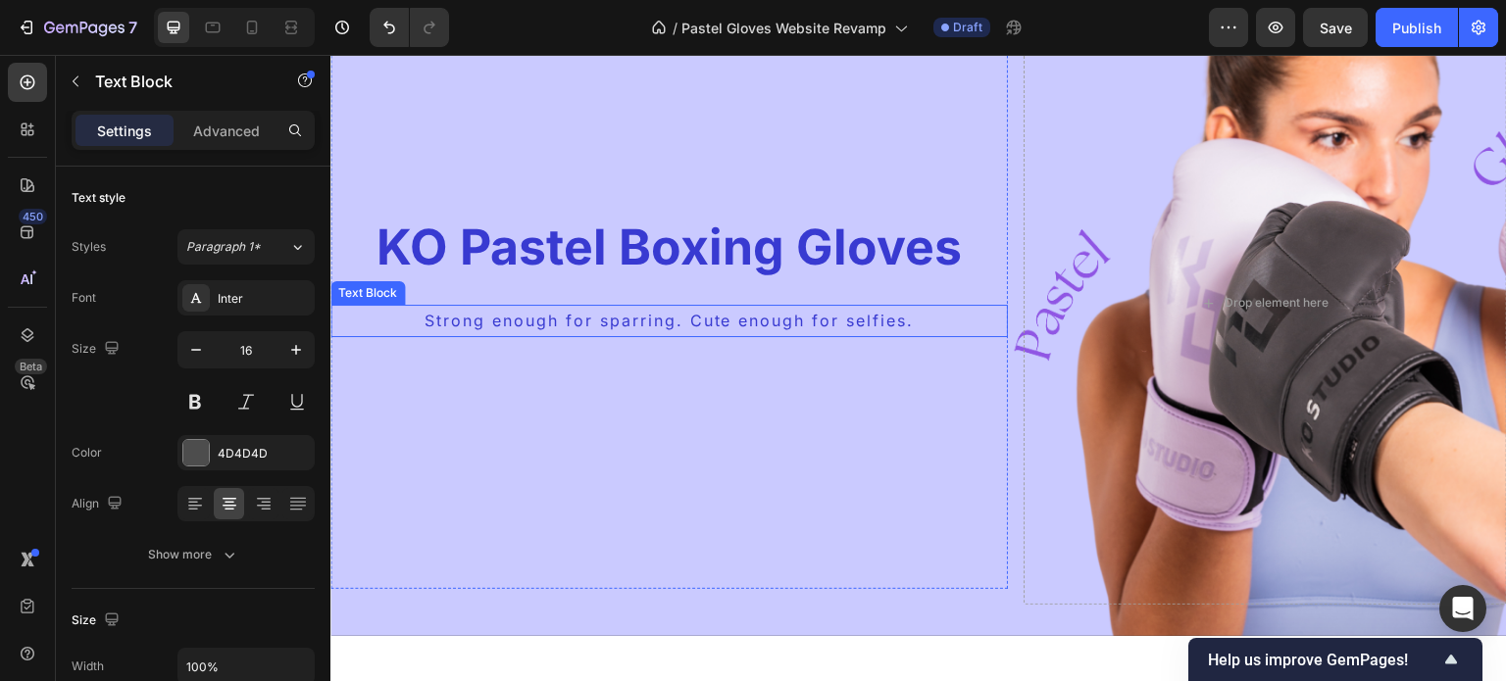
drag, startPoint x: 781, startPoint y: 322, endPoint x: 779, endPoint y: 304, distance: 17.9
click at [779, 305] on div "Strong enough for sparring. Cute enough for selfies." at bounding box center [669, 321] width 678 height 32
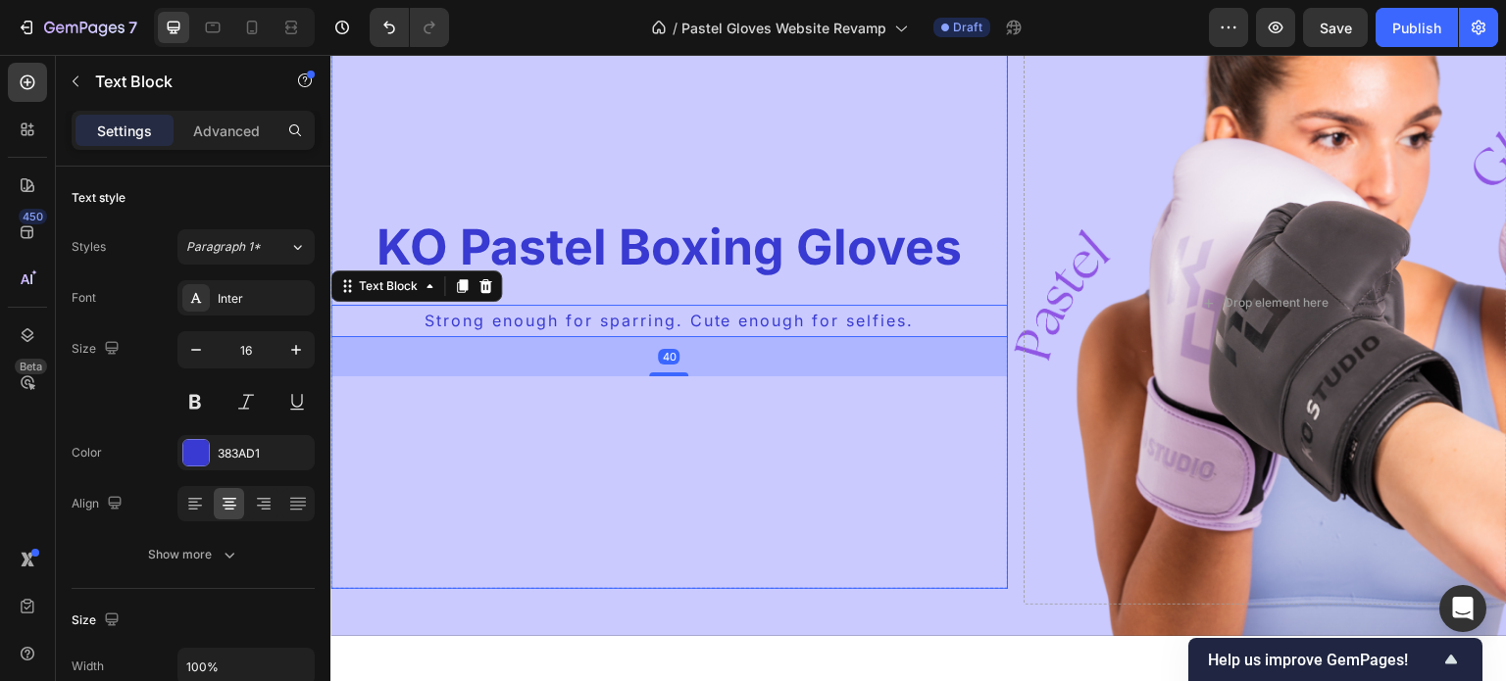
click at [897, 443] on div "Background Image" at bounding box center [669, 442] width 678 height 882
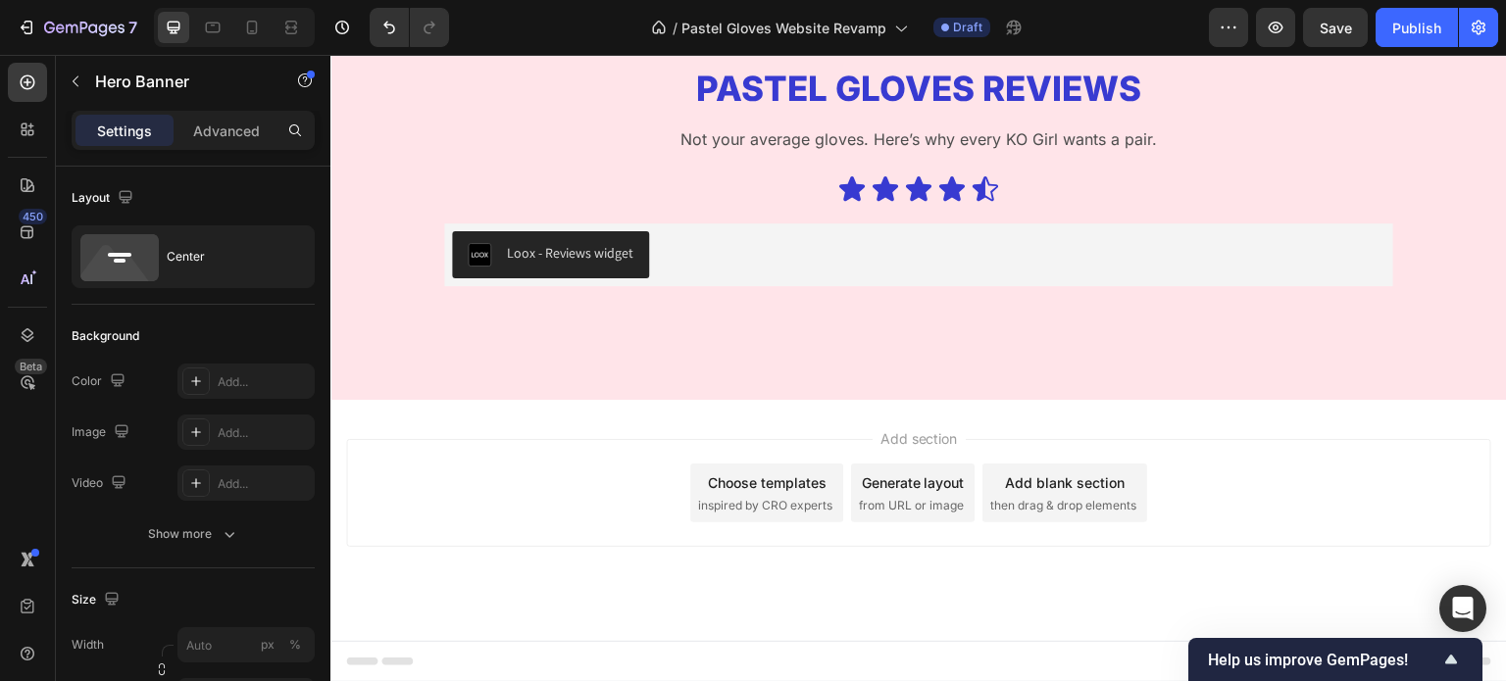
scroll to position [4262, 0]
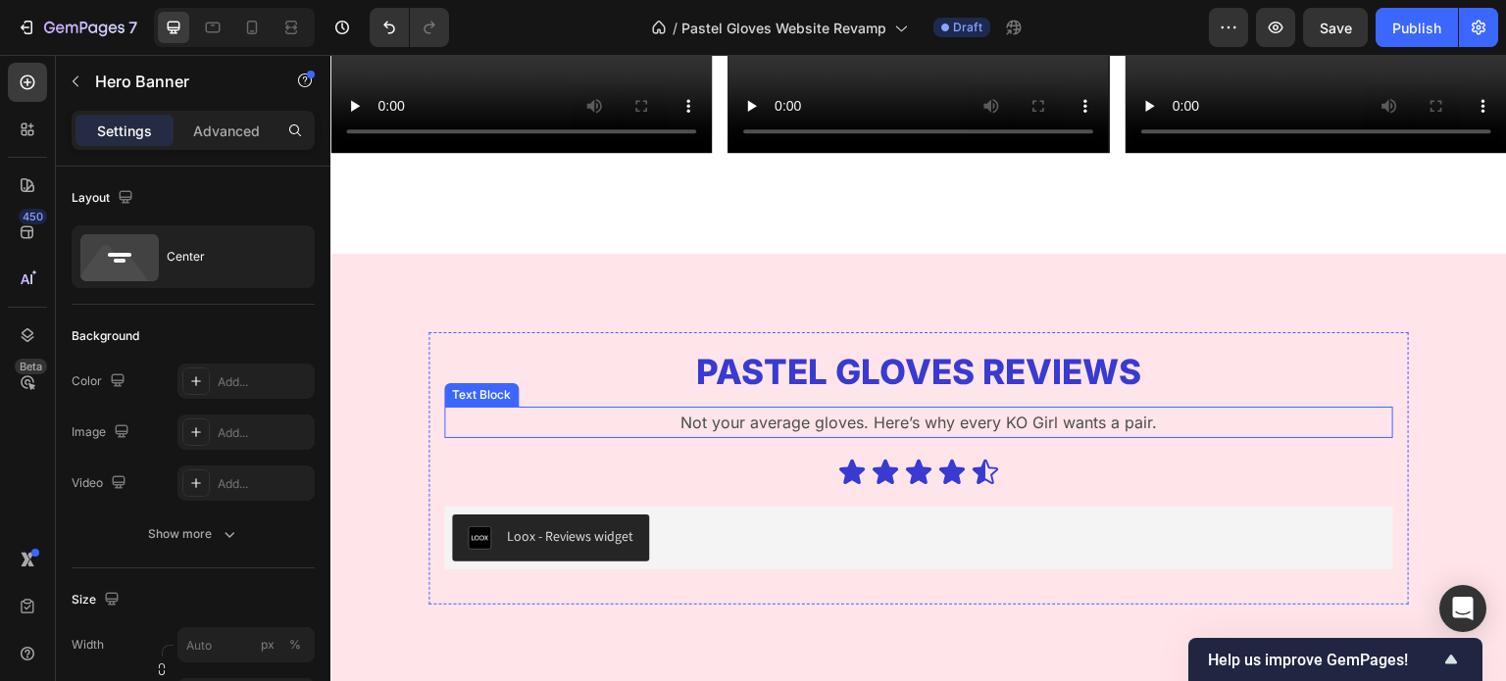
click at [916, 420] on p "Not your average gloves. Here’s why every KO Girl wants a pair." at bounding box center [918, 423] width 945 height 28
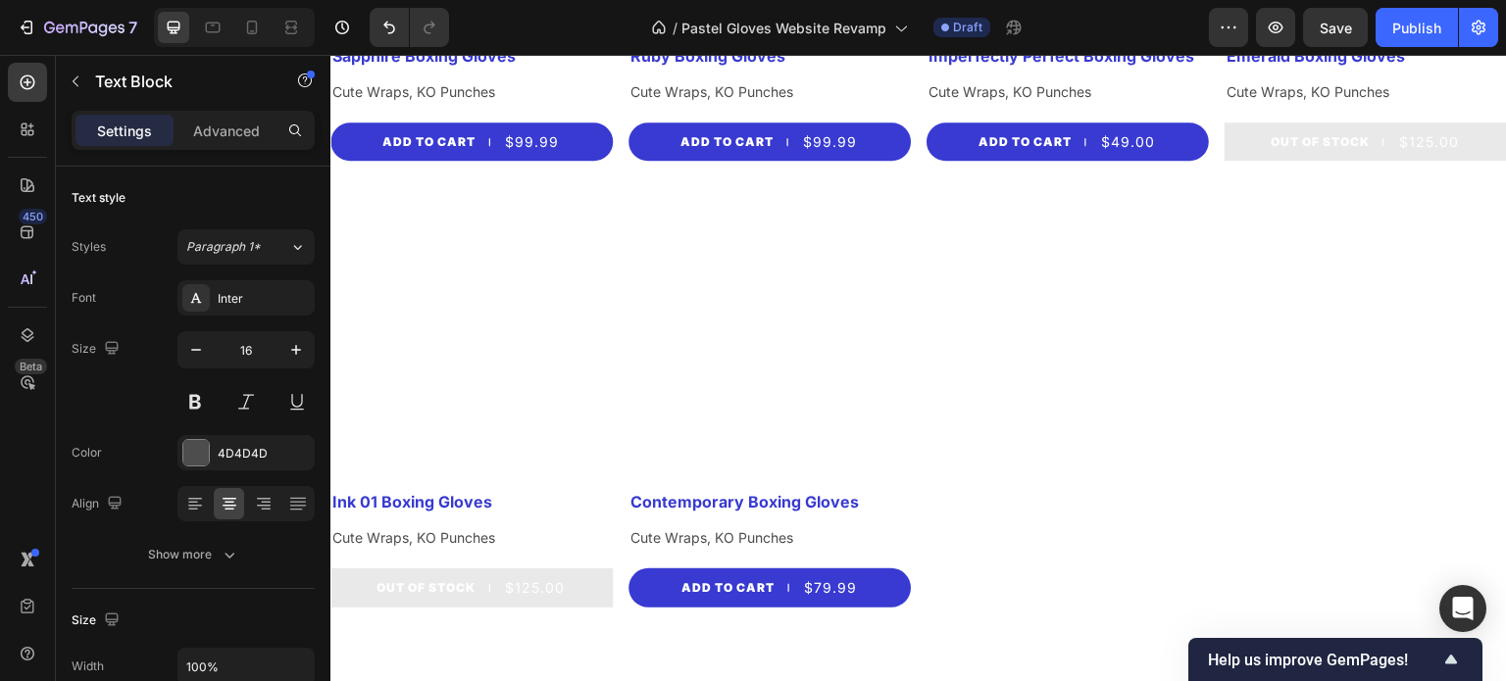
scroll to position [1941, 0]
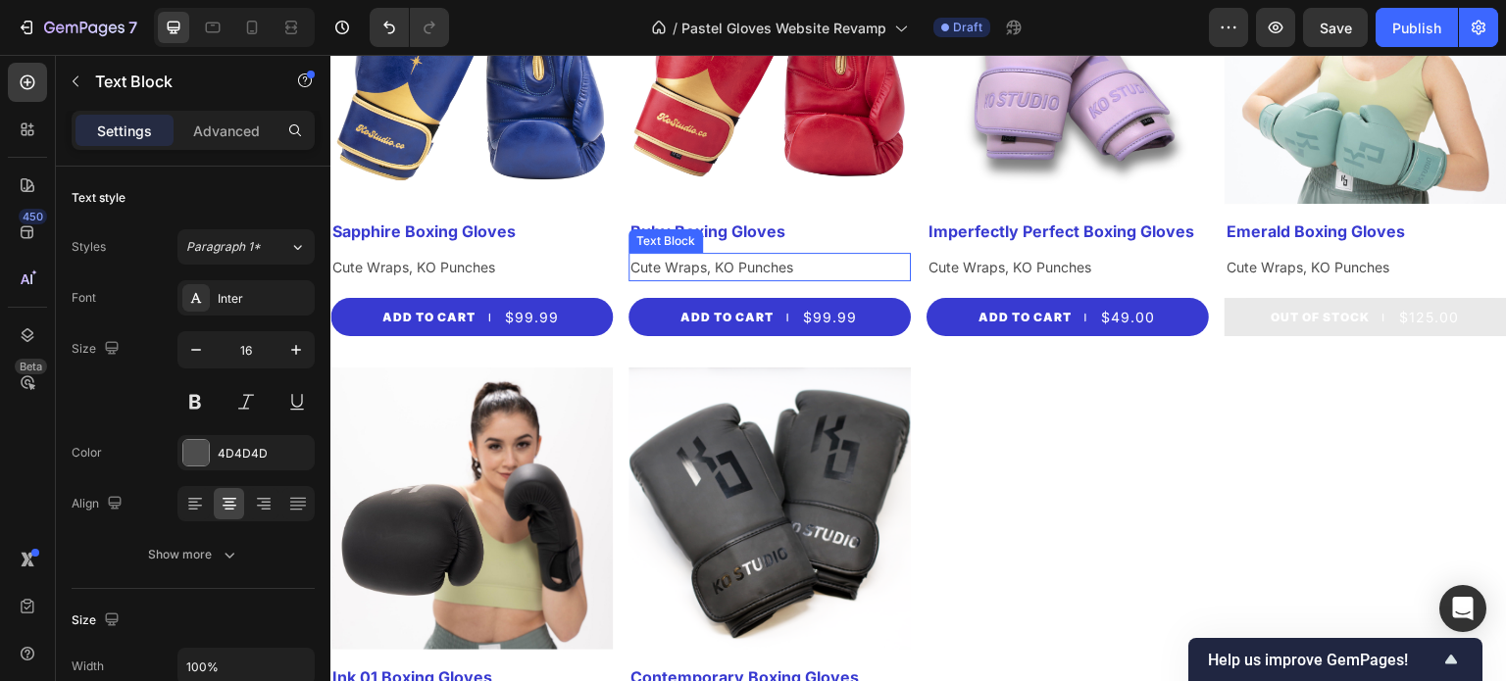
click at [712, 255] on p "Cute Wraps, KO Punches" at bounding box center [769, 267] width 278 height 25
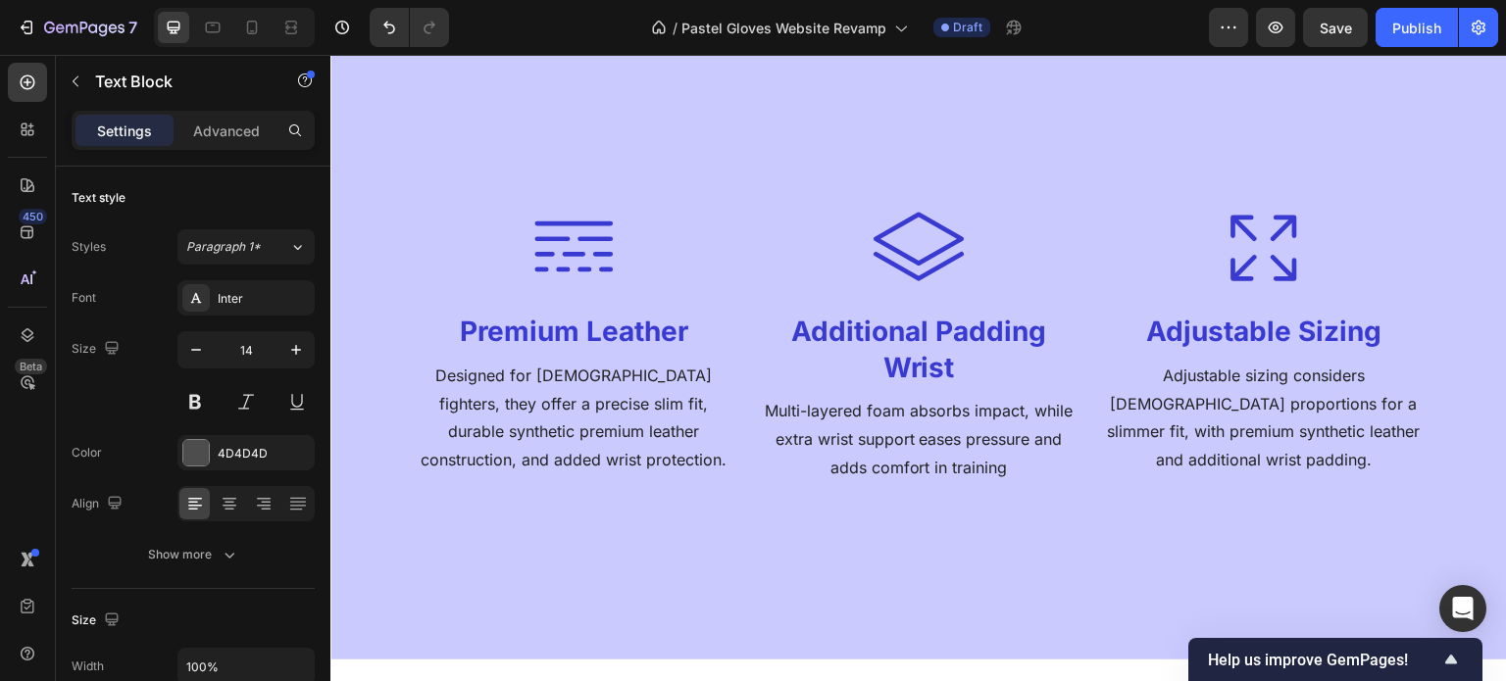
scroll to position [2839, 0]
click at [676, 377] on p "Designed for female fighters, they offer a precise slim fit, durable synthetic …" at bounding box center [574, 419] width 326 height 113
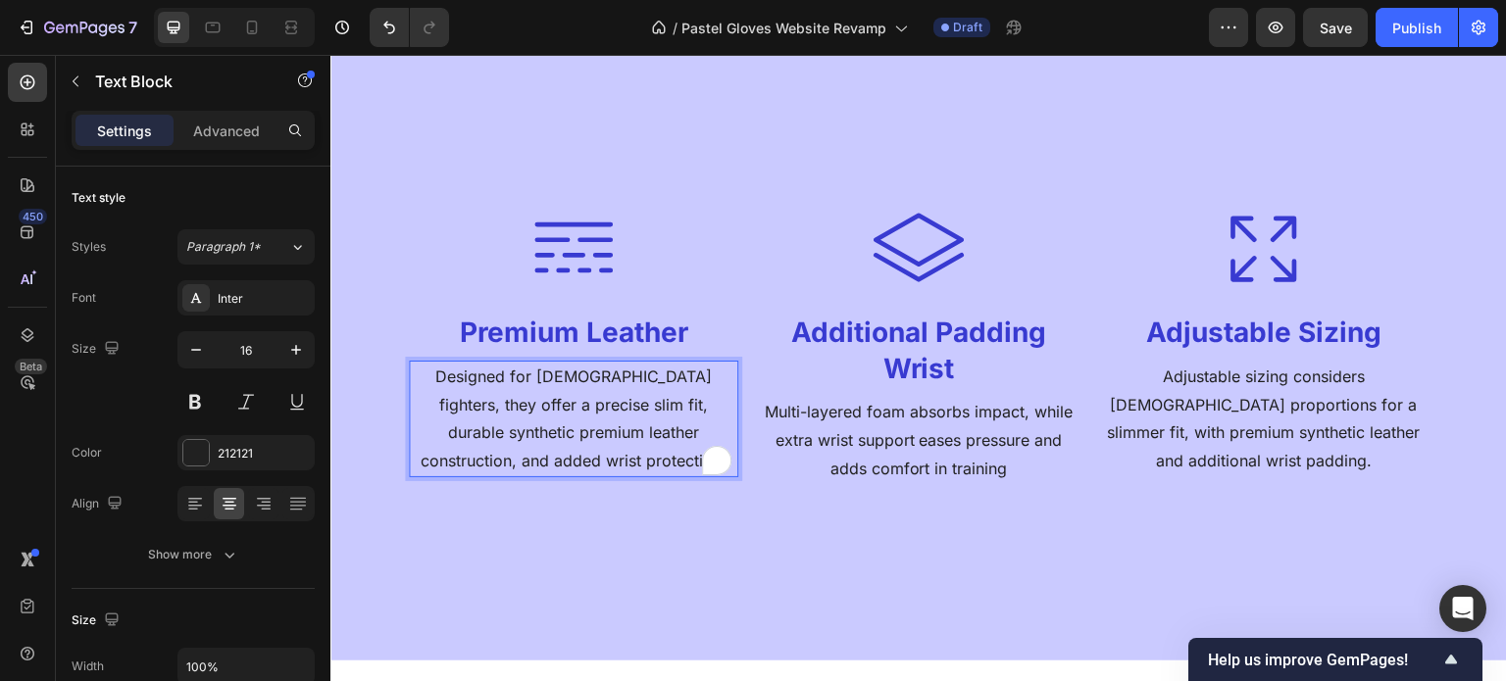
click at [656, 377] on p "Designed for female fighters, they offer a precise slim fit, durable synthetic …" at bounding box center [574, 419] width 326 height 113
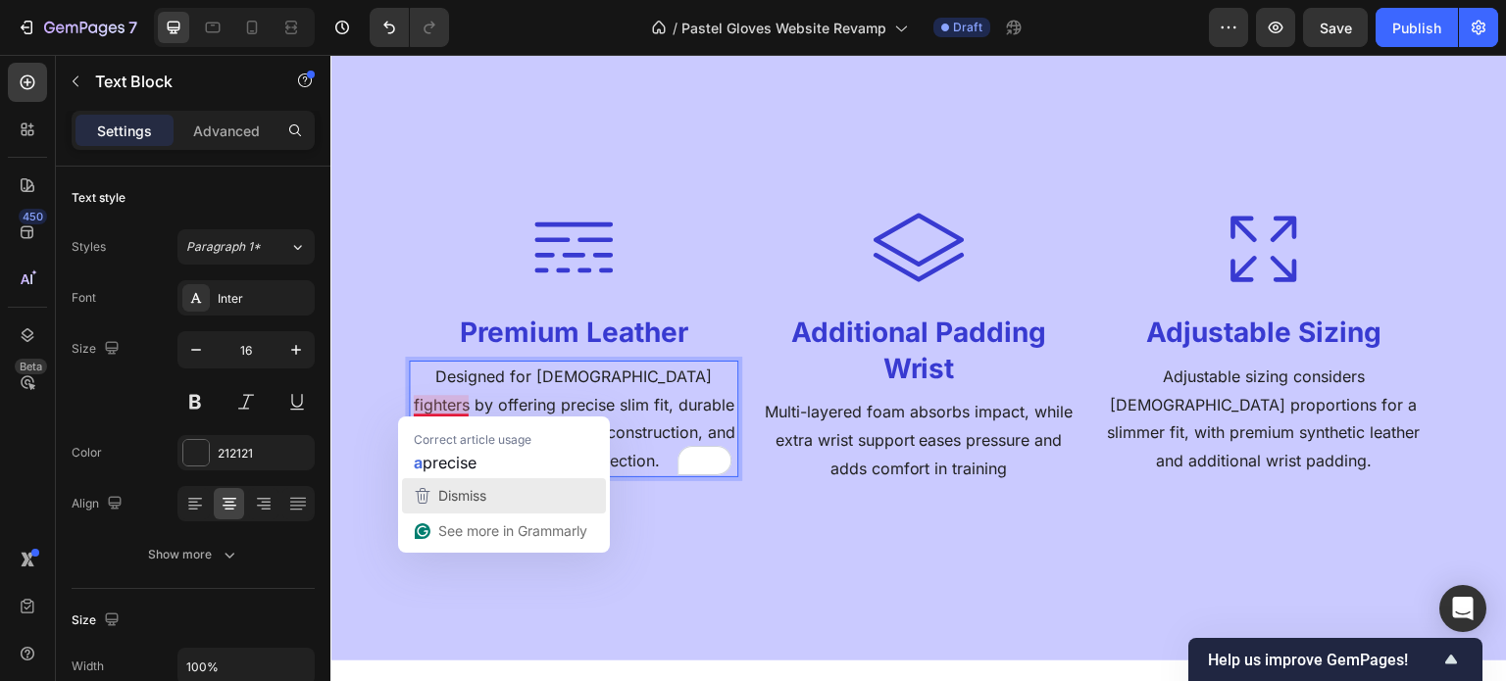
click at [478, 493] on span "Dismiss" at bounding box center [462, 495] width 48 height 17
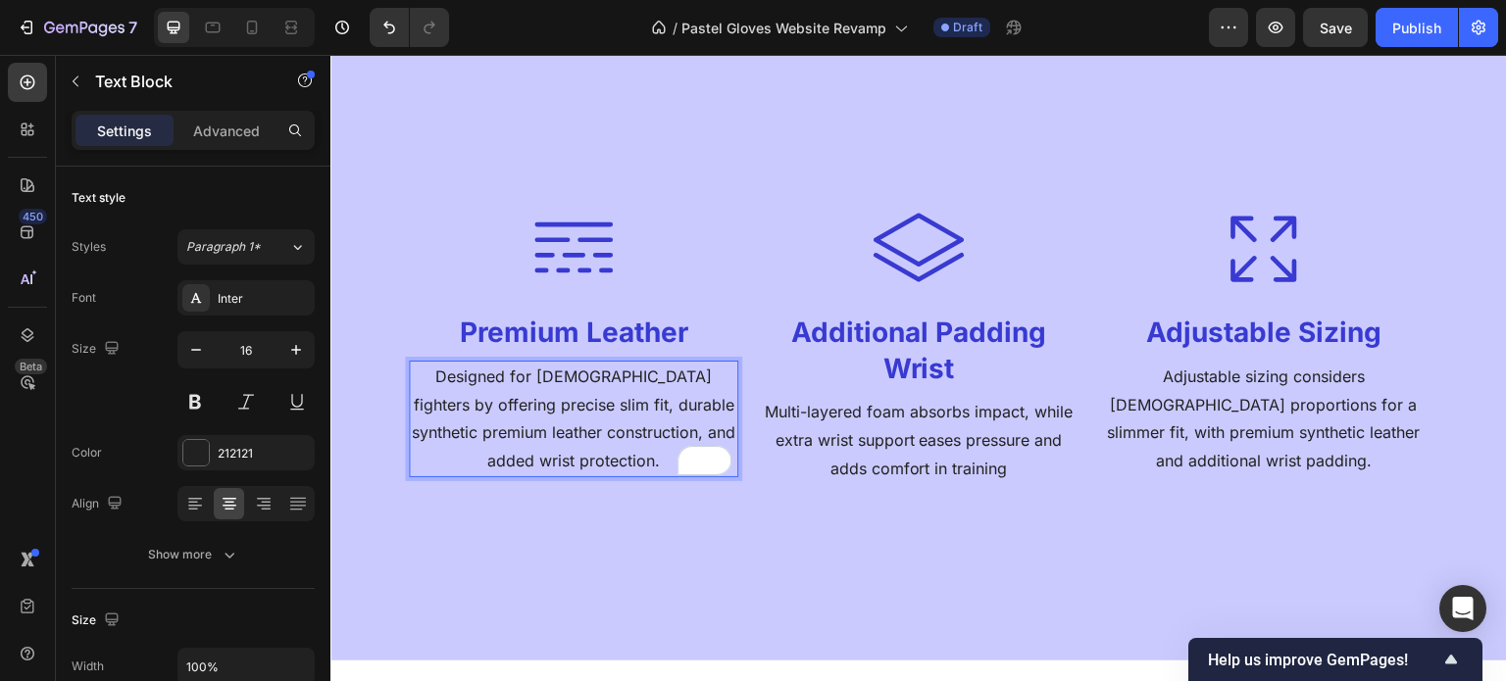
click at [595, 427] on p "Designed for female fighters by offering precise slim fit, durable synthetic pr…" at bounding box center [574, 419] width 326 height 113
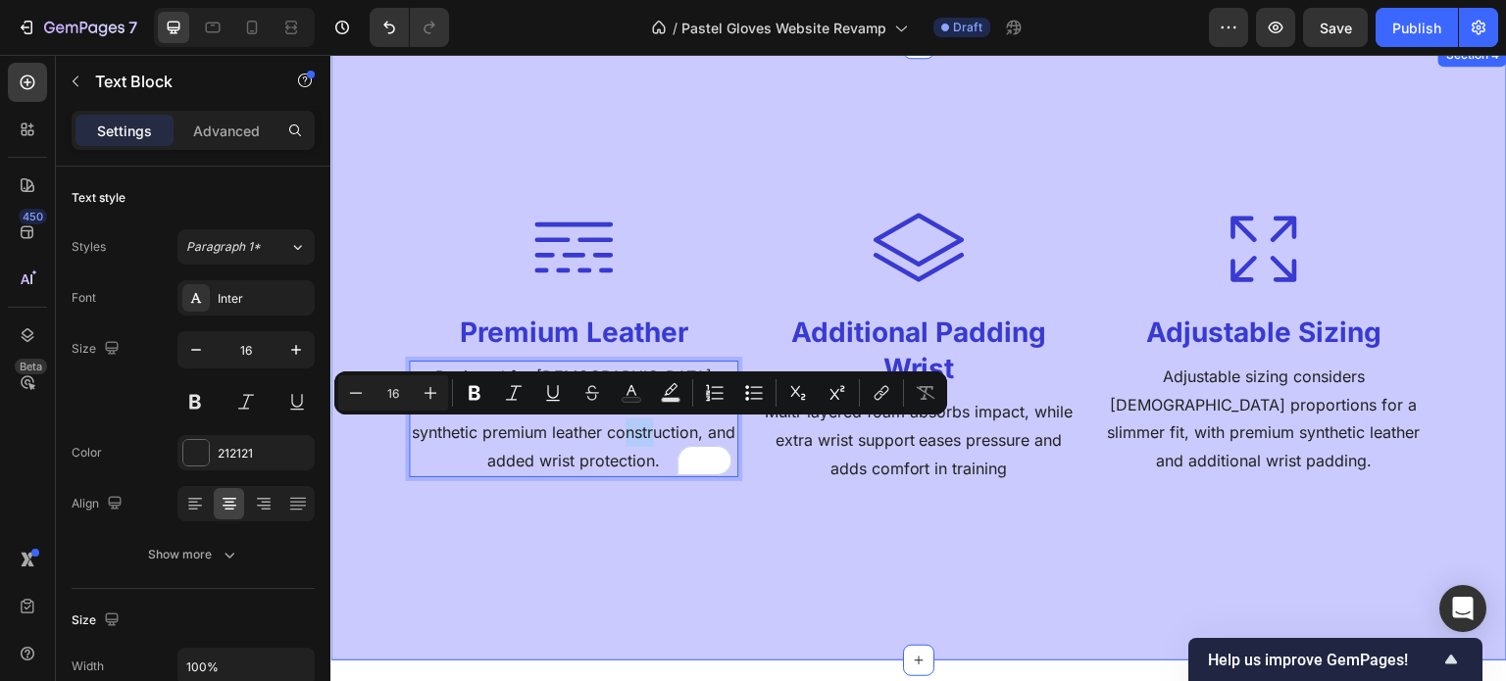
click at [627, 534] on div "Icon Premium Leather Heading Designed for female fighters by offering precise s…" at bounding box center [919, 352] width 1020 height 460
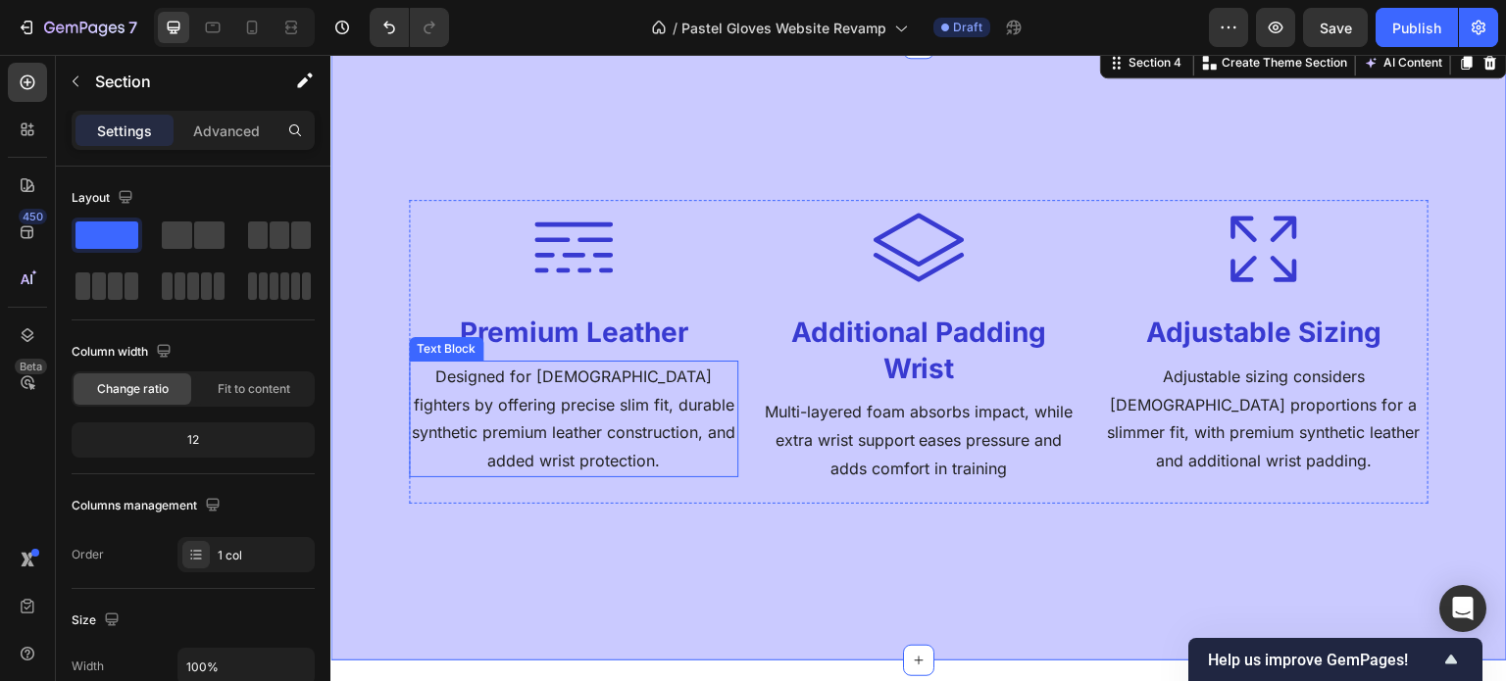
click at [557, 378] on p "Designed for female fighters by offering precise slim fit, durable synthetic pr…" at bounding box center [574, 419] width 326 height 113
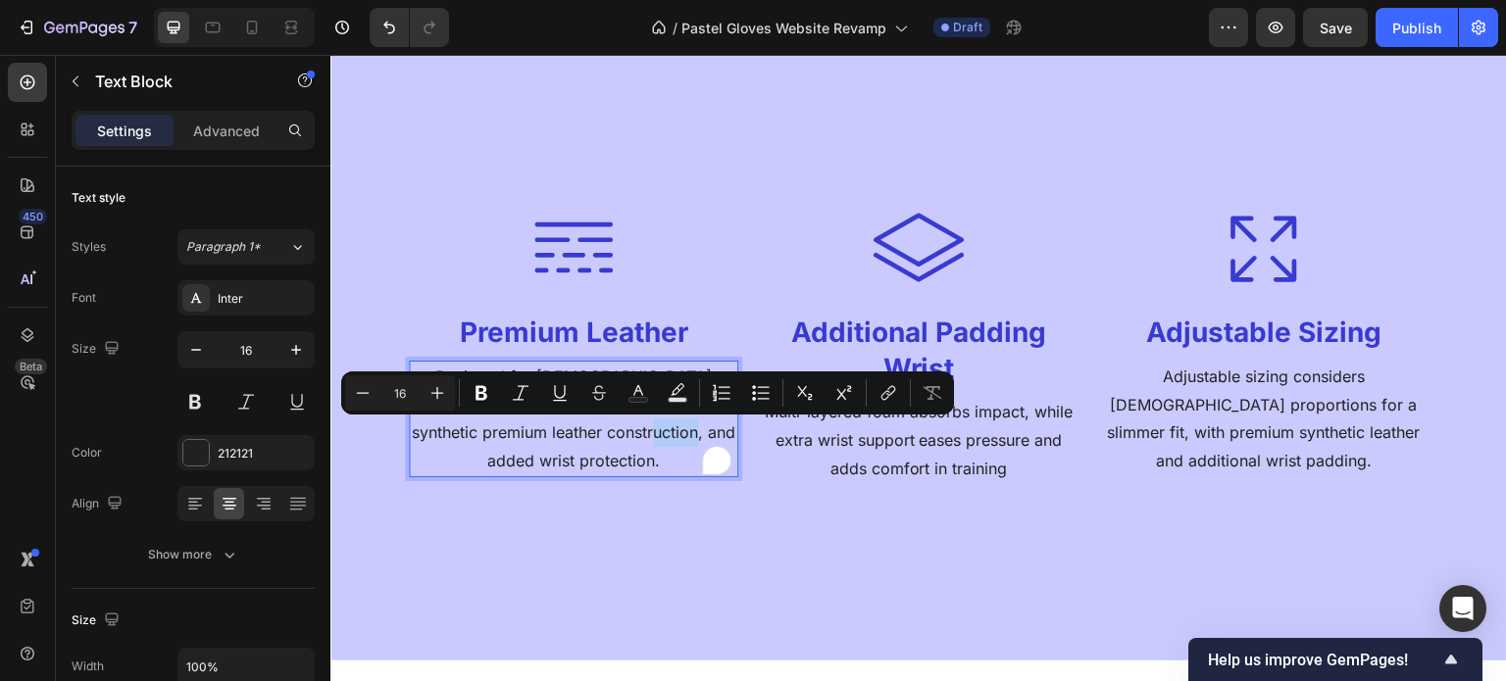
click at [636, 447] on p "Designed for female fighters by offering precise slim fit, durable synthetic pr…" at bounding box center [574, 419] width 326 height 113
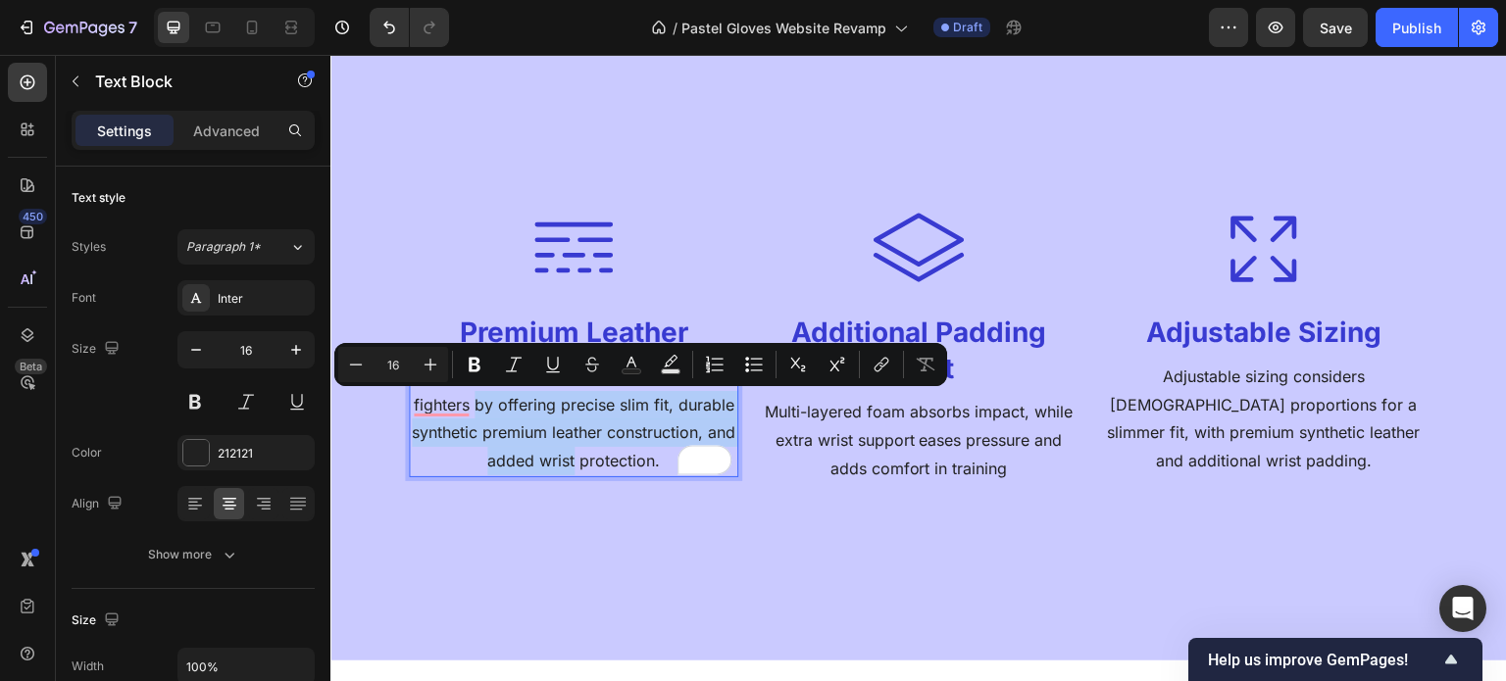
drag, startPoint x: 638, startPoint y: 462, endPoint x: 415, endPoint y: 402, distance: 231.4
click at [415, 402] on p "Designed for female fighters by offering precise slim fit, durable synthetic pr…" at bounding box center [574, 419] width 326 height 113
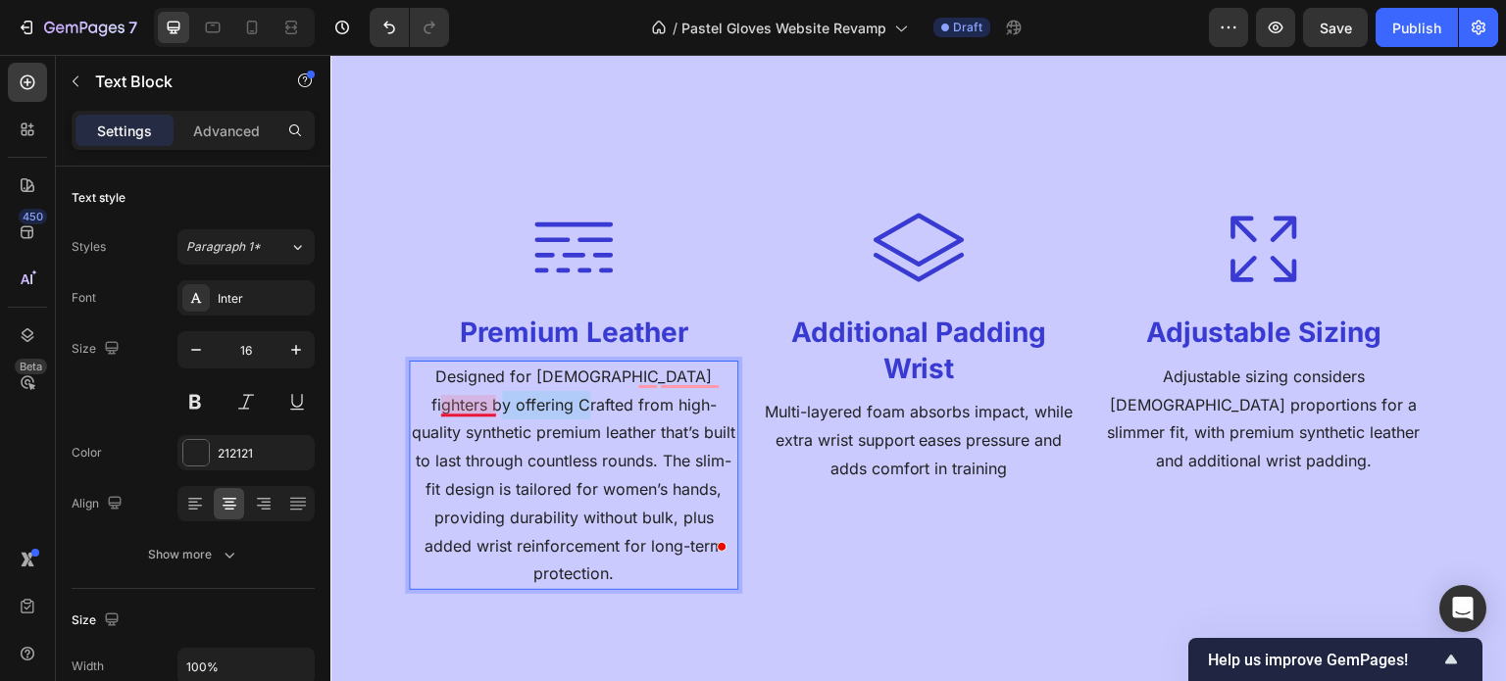
drag, startPoint x: 541, startPoint y: 408, endPoint x: 452, endPoint y: 410, distance: 89.2
click at [452, 410] on p "Designed for female fighters by offering Crafted from high-quality synthetic pr…" at bounding box center [574, 476] width 326 height 226
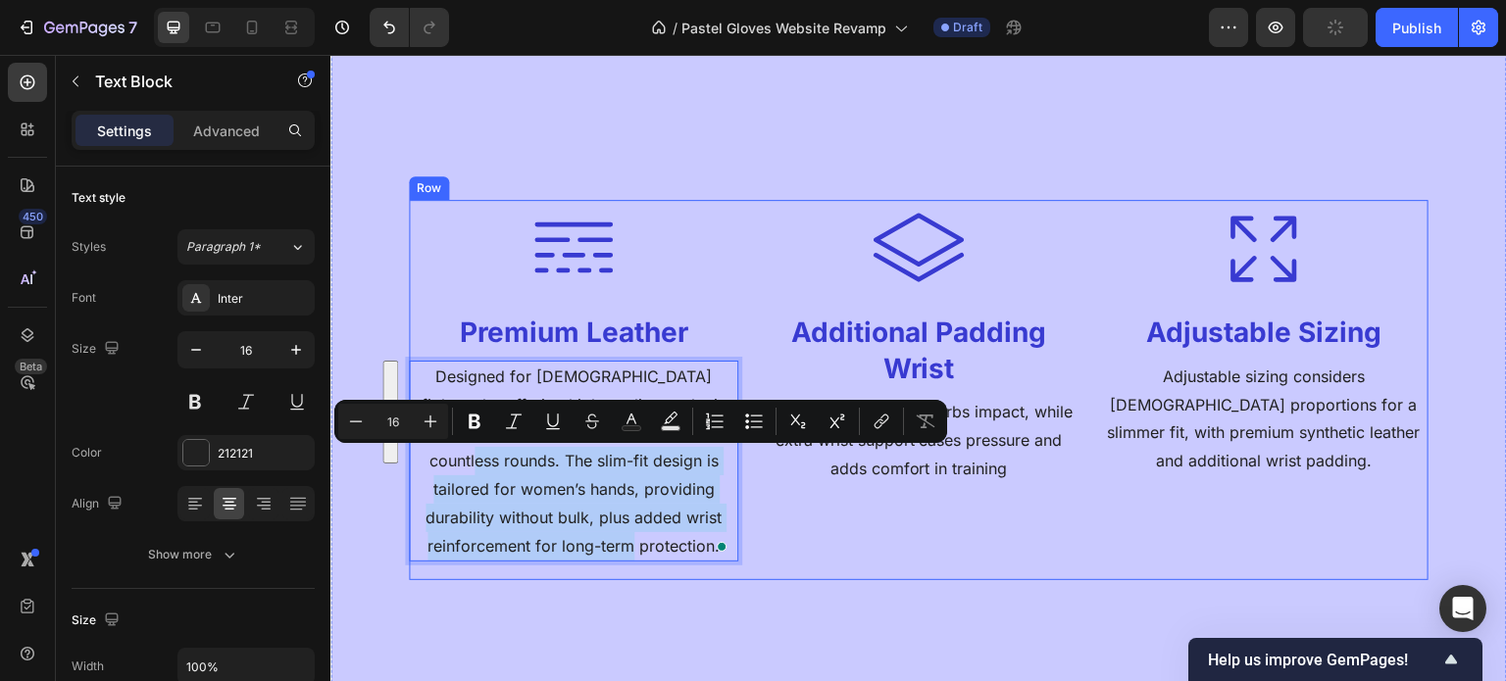
drag, startPoint x: 482, startPoint y: 463, endPoint x: 739, endPoint y: 553, distance: 272.3
click at [739, 553] on div "Icon Premium Leather Heading Designed for female fighters by offering high-qual…" at bounding box center [919, 390] width 1020 height 380
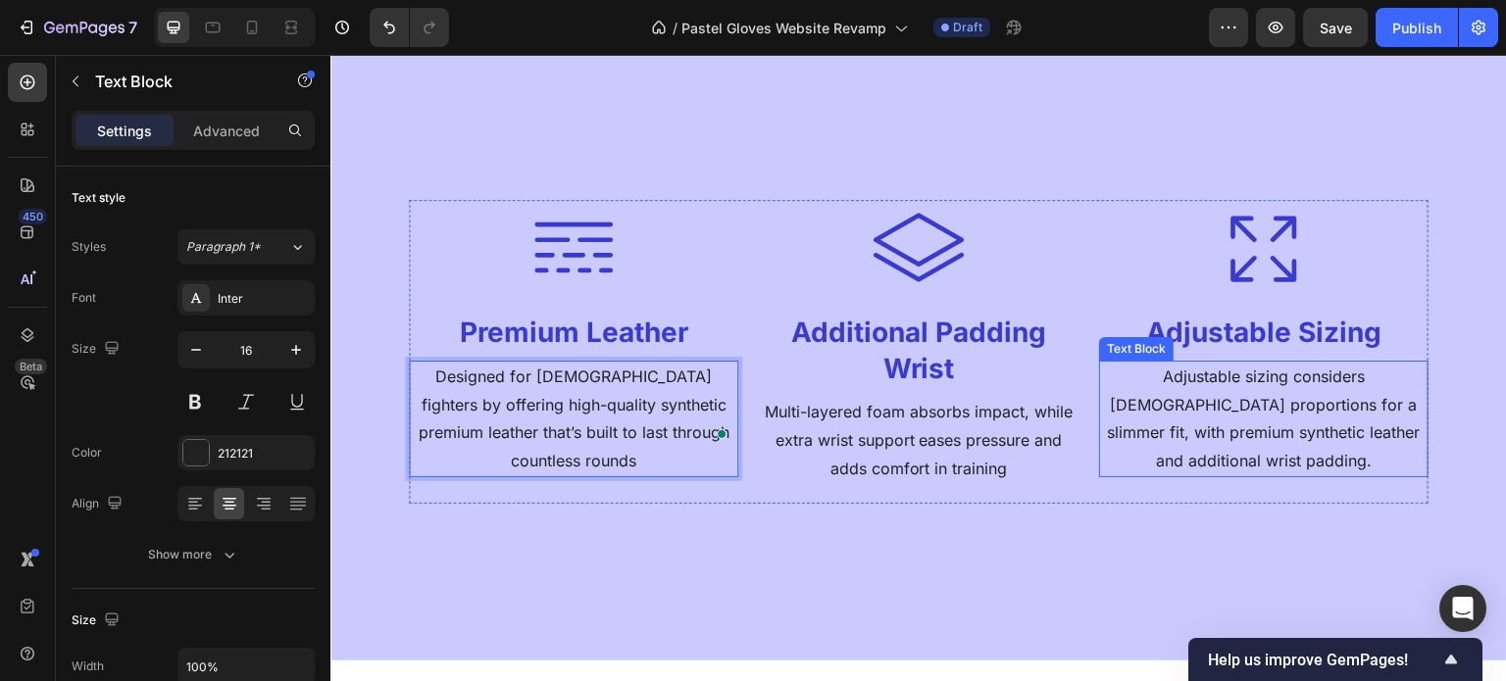
click at [1190, 439] on p "Adjustable sizing considers female proportions for a slimmer fit, with premium …" at bounding box center [1264, 419] width 326 height 113
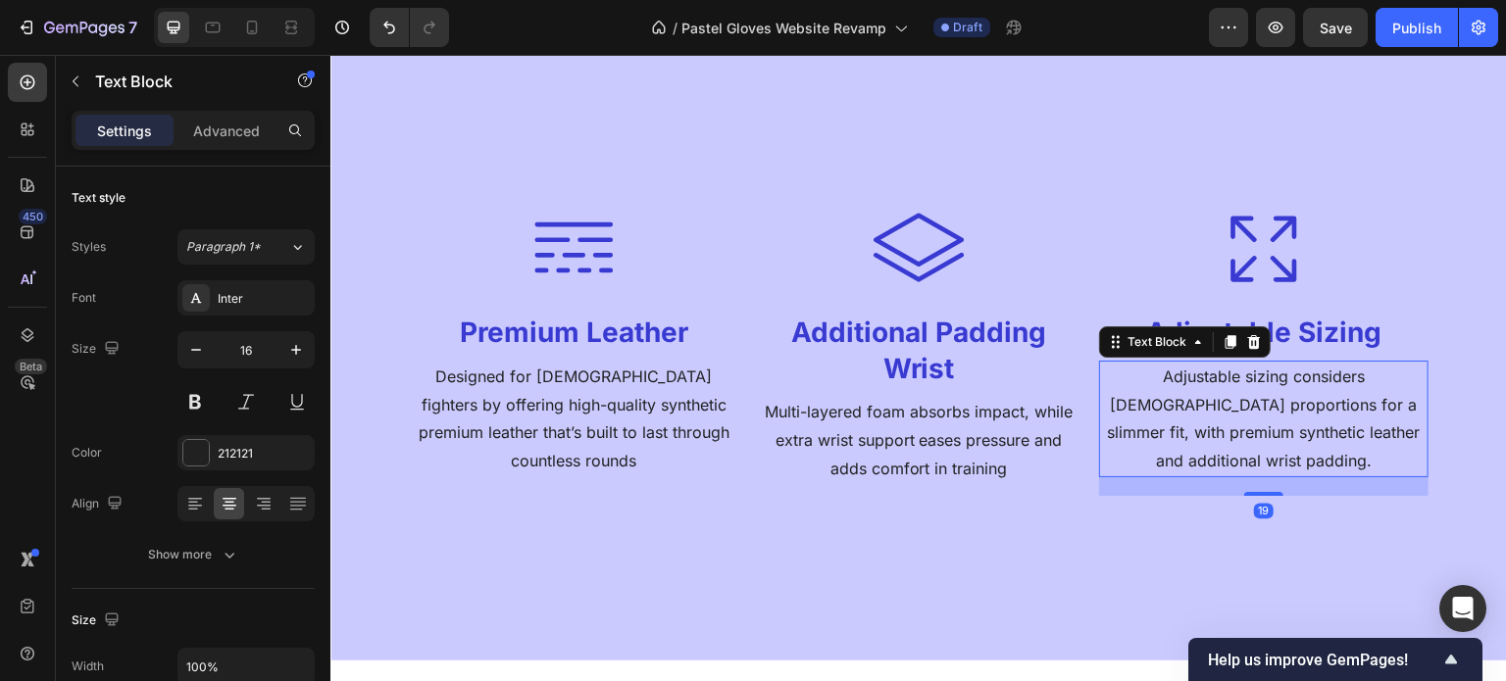
click at [1190, 439] on p "Adjustable sizing considers female proportions for a slimmer fit, with premium …" at bounding box center [1264, 419] width 326 height 113
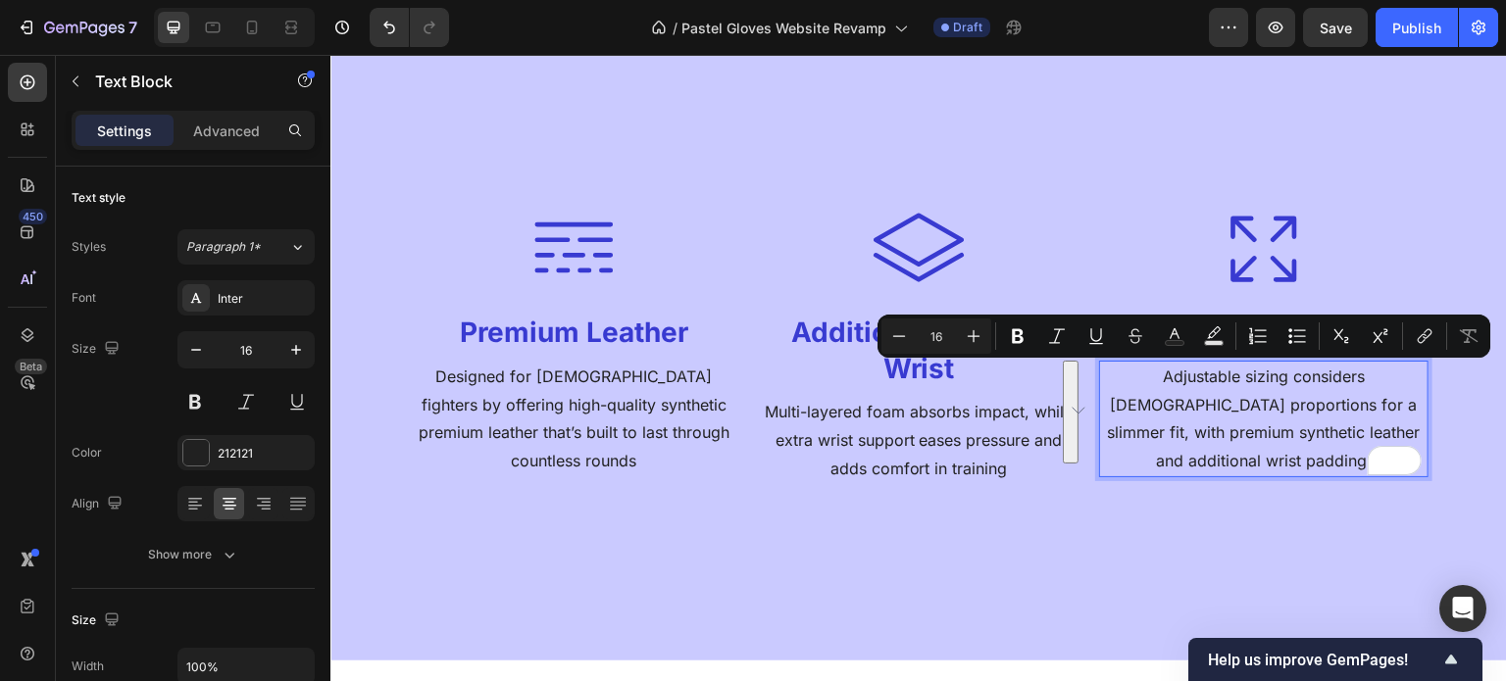
click at [1237, 460] on p "Adjustable sizing considers female proportions for a slimmer fit, with premium …" at bounding box center [1264, 419] width 326 height 113
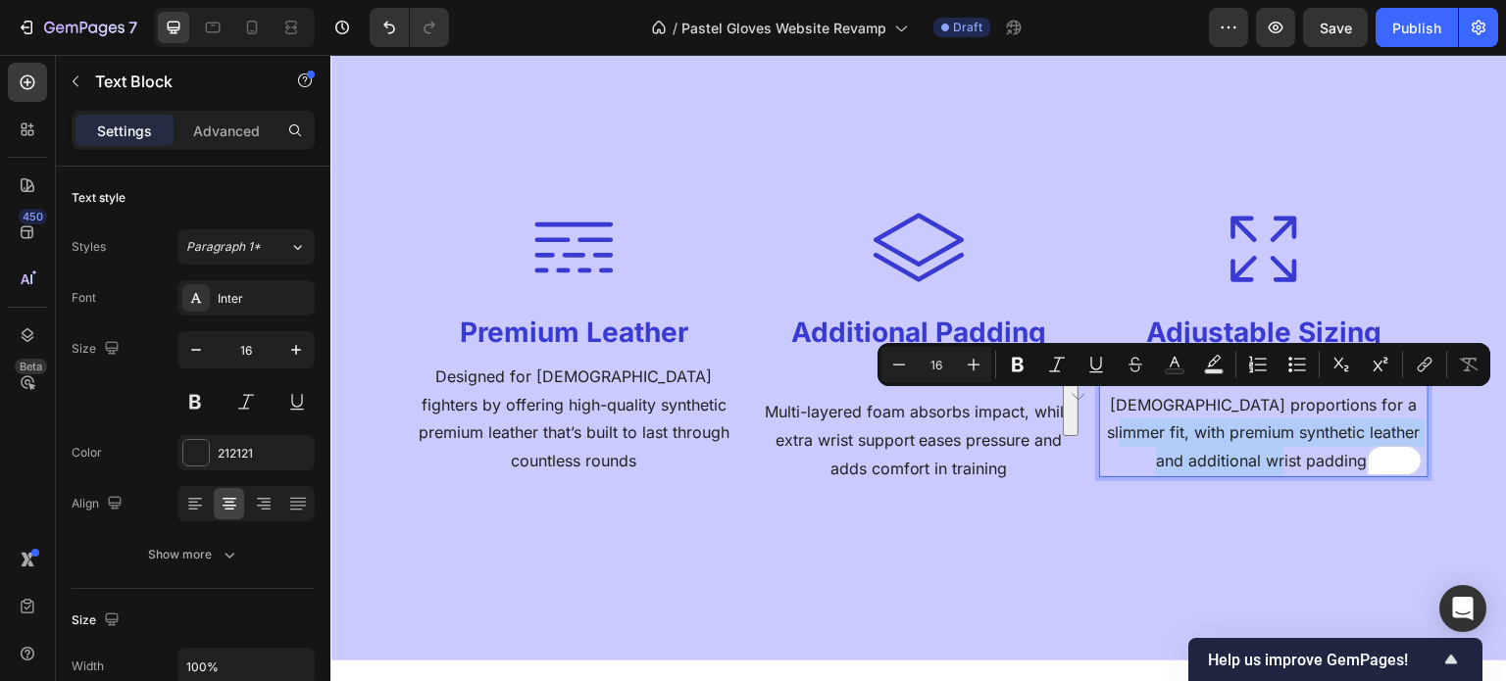
drag, startPoint x: 1298, startPoint y: 459, endPoint x: 1318, endPoint y: 412, distance: 51.0
click at [1318, 412] on p "Adjustable sizing considers female proportions for a slimmer fit, with premium …" at bounding box center [1264, 419] width 326 height 113
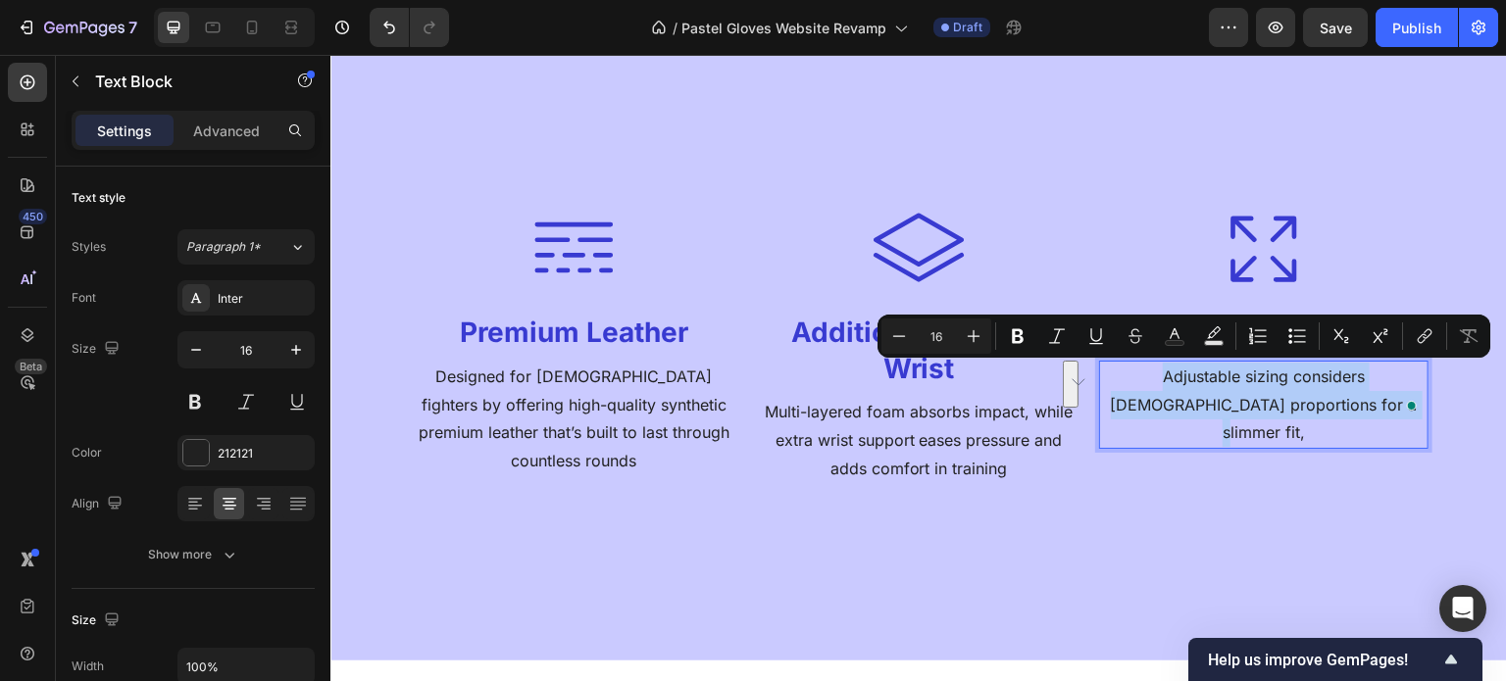
click at [1310, 380] on p "Adjustable sizing considers female proportions for a slimmer fit," at bounding box center [1264, 405] width 326 height 84
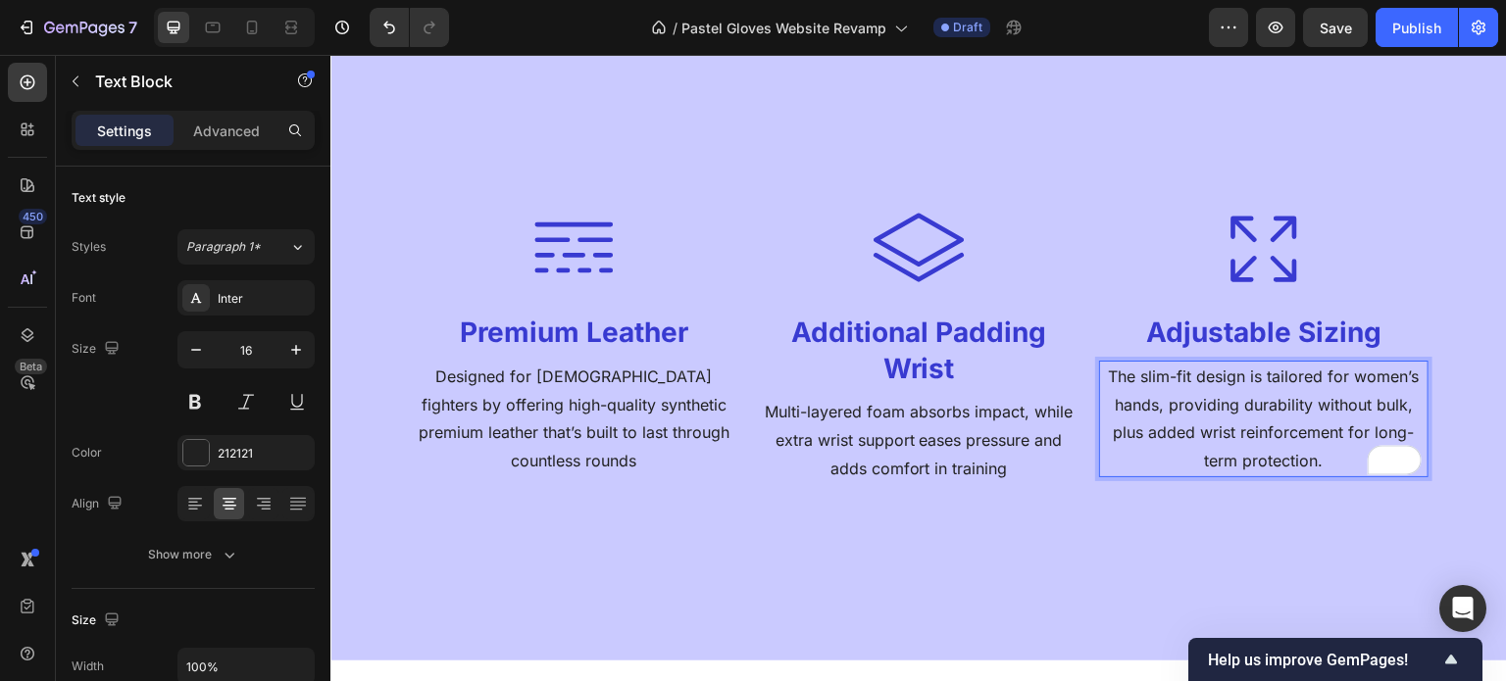
click at [1123, 381] on p "The slim-fit design is tailored for women’s hands, providing durability without…" at bounding box center [1264, 419] width 326 height 113
click at [1294, 538] on div "Icon Premium Leather Heading Designed for female fighters by offering high-qual…" at bounding box center [919, 352] width 1020 height 460
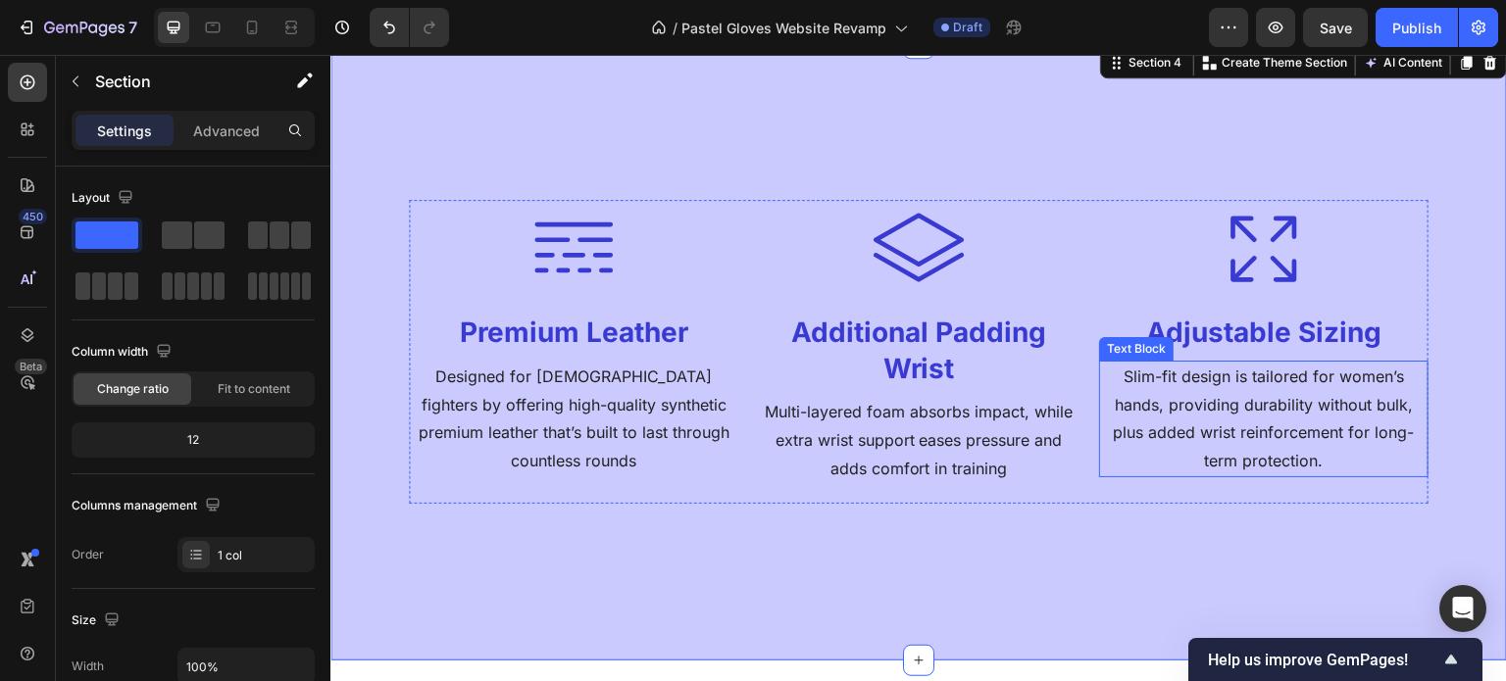
click at [1228, 377] on p "Slim-fit design is tailored for women’s hands, providing durability without bul…" at bounding box center [1264, 419] width 326 height 113
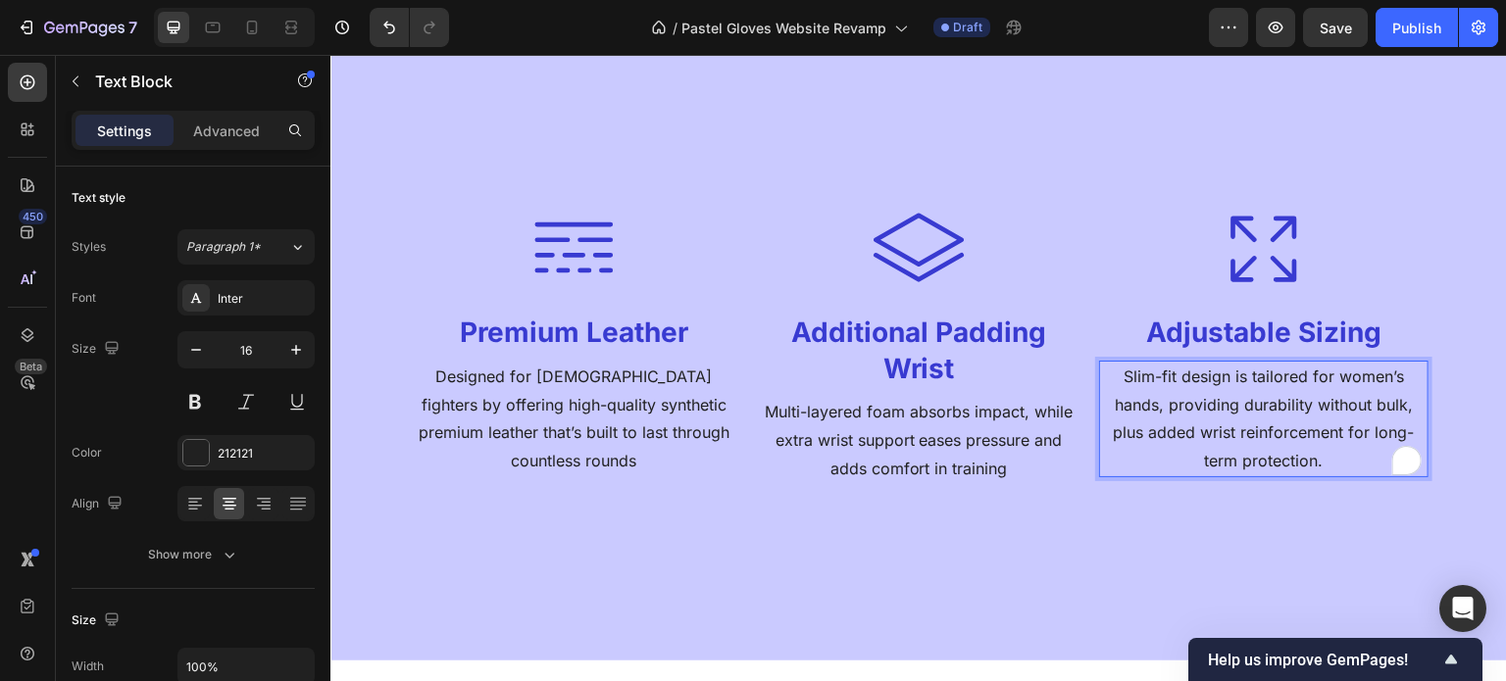
click at [1241, 377] on p "Slim-fit design is tailored for women’s hands, providing durability without bul…" at bounding box center [1264, 419] width 326 height 113
click at [1284, 379] on p "Slim-fit design tailored for women’s hands, providing durability without bulk, …" at bounding box center [1264, 419] width 326 height 113
click at [1391, 377] on p "Slim-fit design tailored to women’s hands, providing durability without bulk, p…" at bounding box center [1264, 419] width 326 height 113
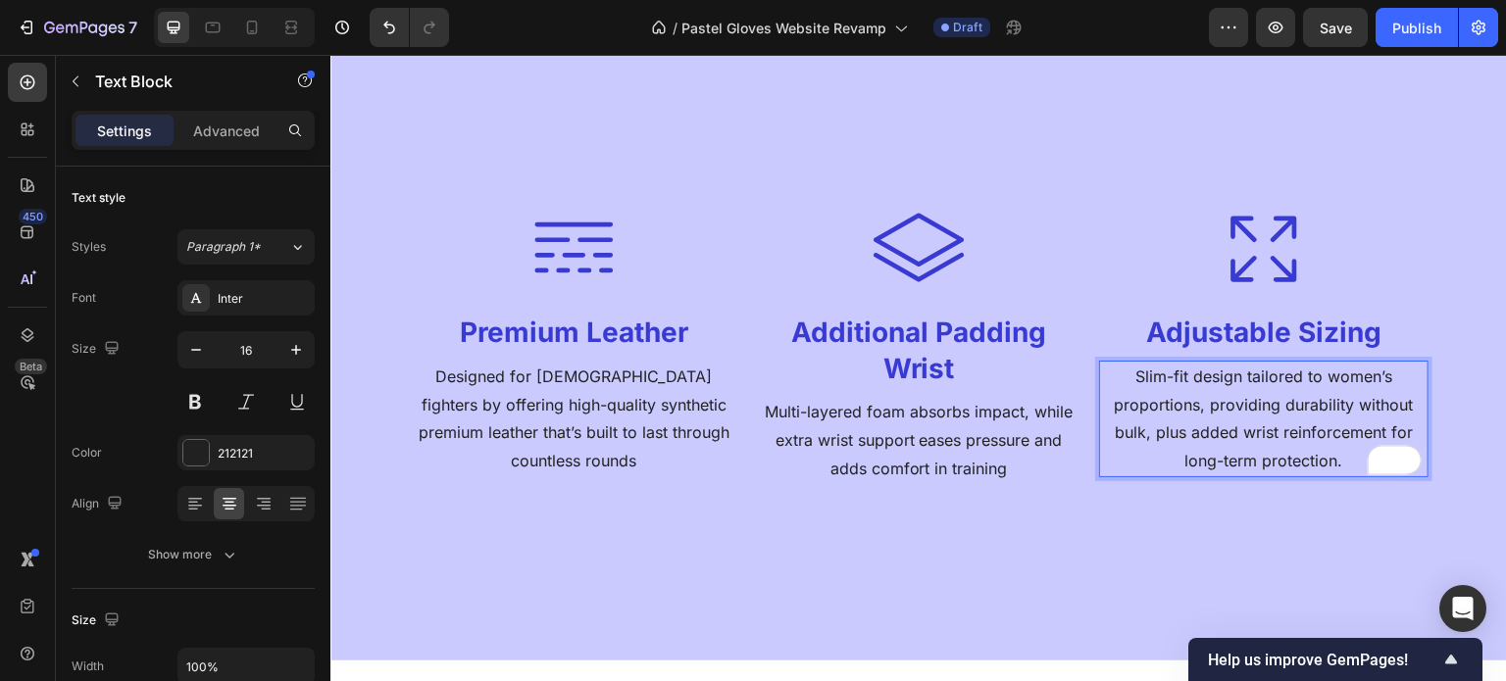
click at [1391, 377] on p "Slim-fit design tailored to women’s proportions, providing durability without b…" at bounding box center [1264, 419] width 326 height 113
click at [1206, 378] on p "Slim-fit design tailored to women’s proportions, providing durability without b…" at bounding box center [1264, 419] width 326 height 113
click at [1280, 516] on div "Icon Premium Leather Heading Designed for female fighters by offering high-qual…" at bounding box center [919, 352] width 1020 height 460
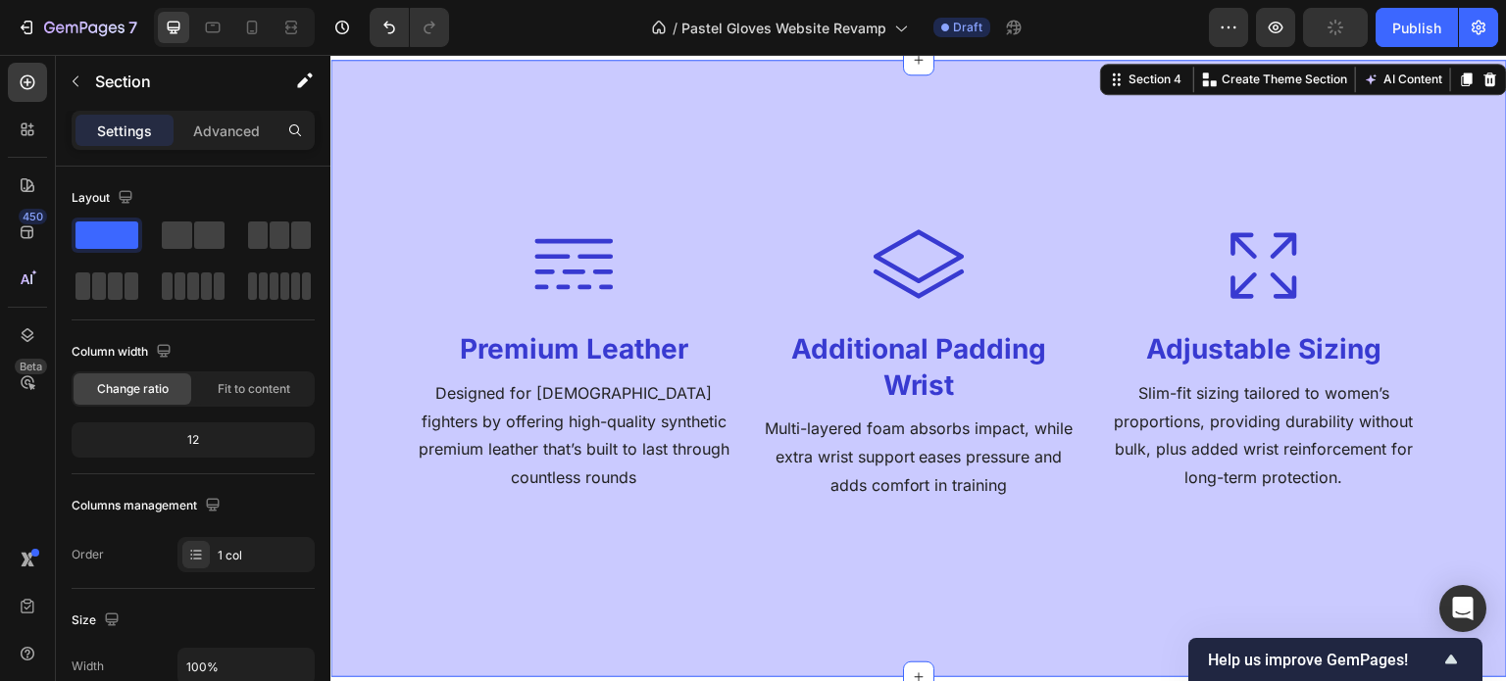
scroll to position [2831, 0]
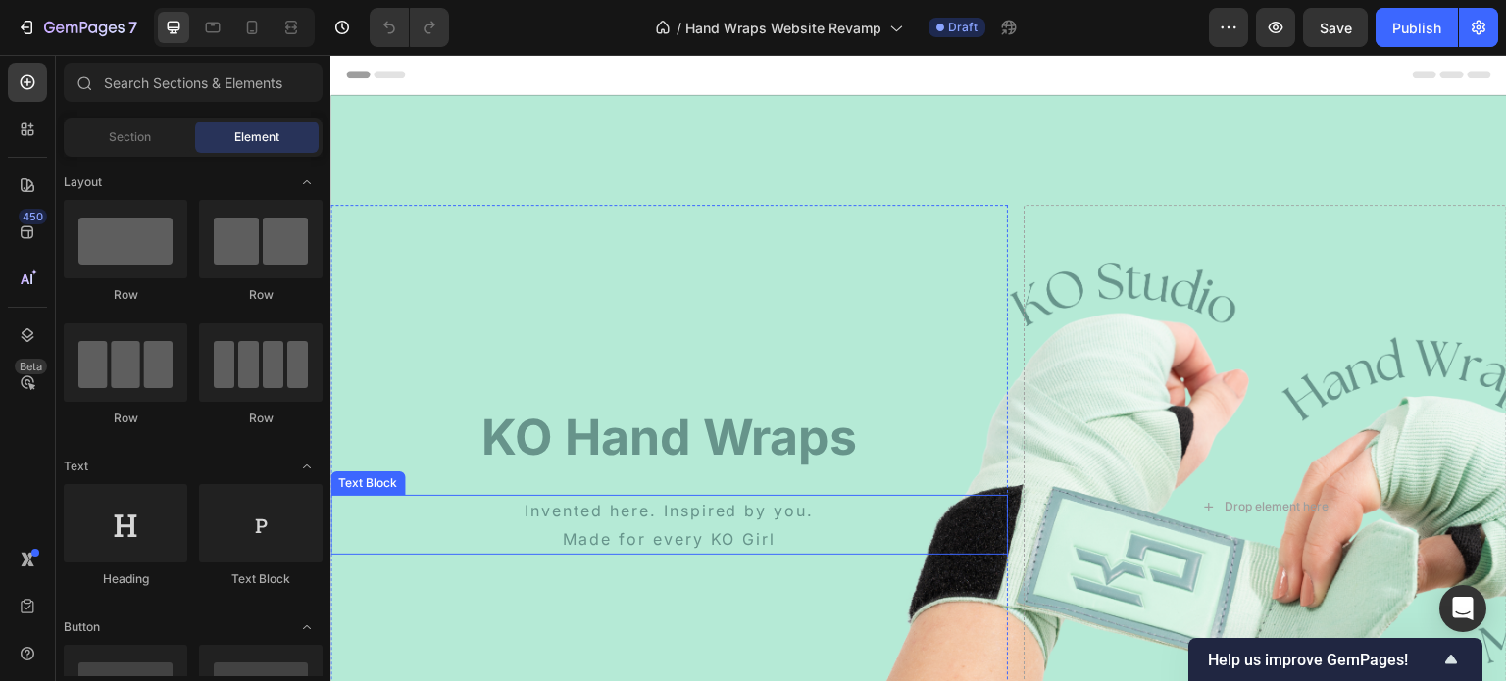
click at [661, 538] on p "Made for every KO Girl" at bounding box center [669, 540] width 674 height 28
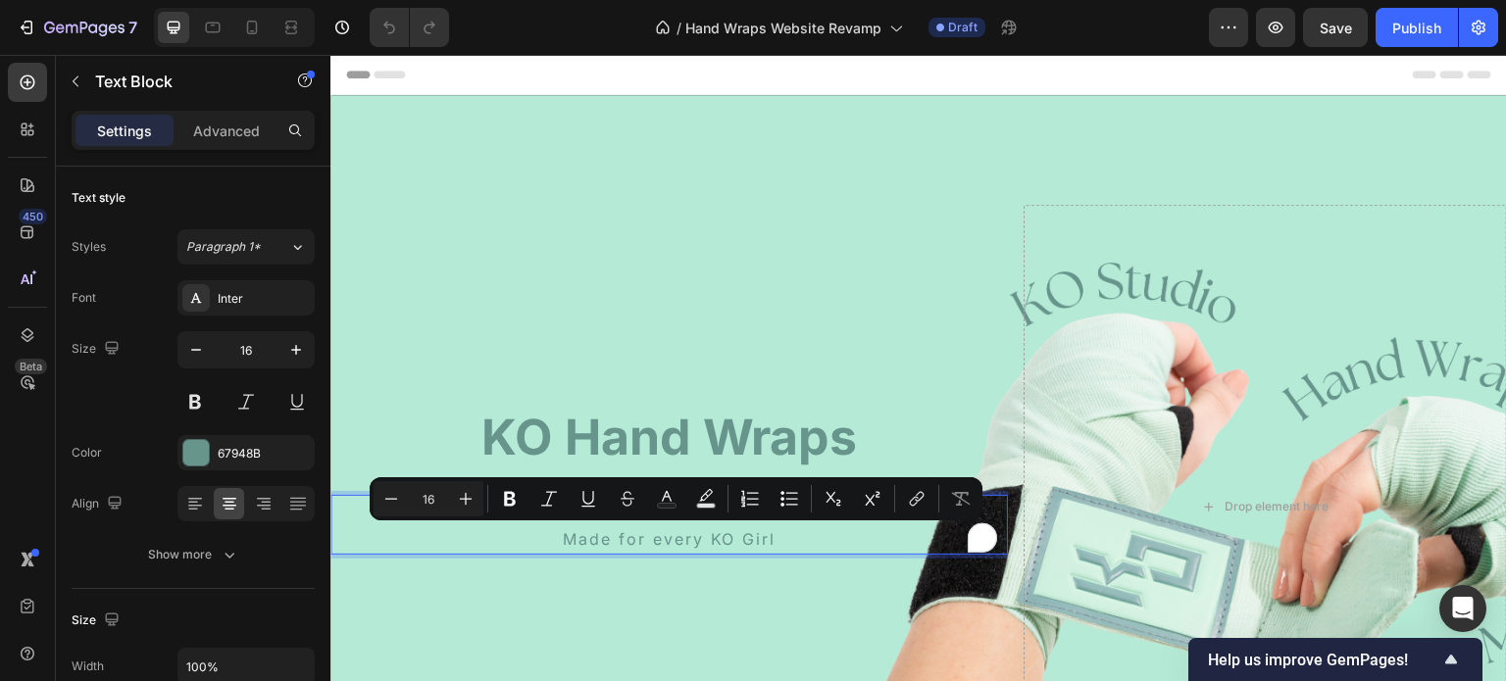
click at [769, 536] on p "Made for every KO Girl" at bounding box center [669, 540] width 674 height 28
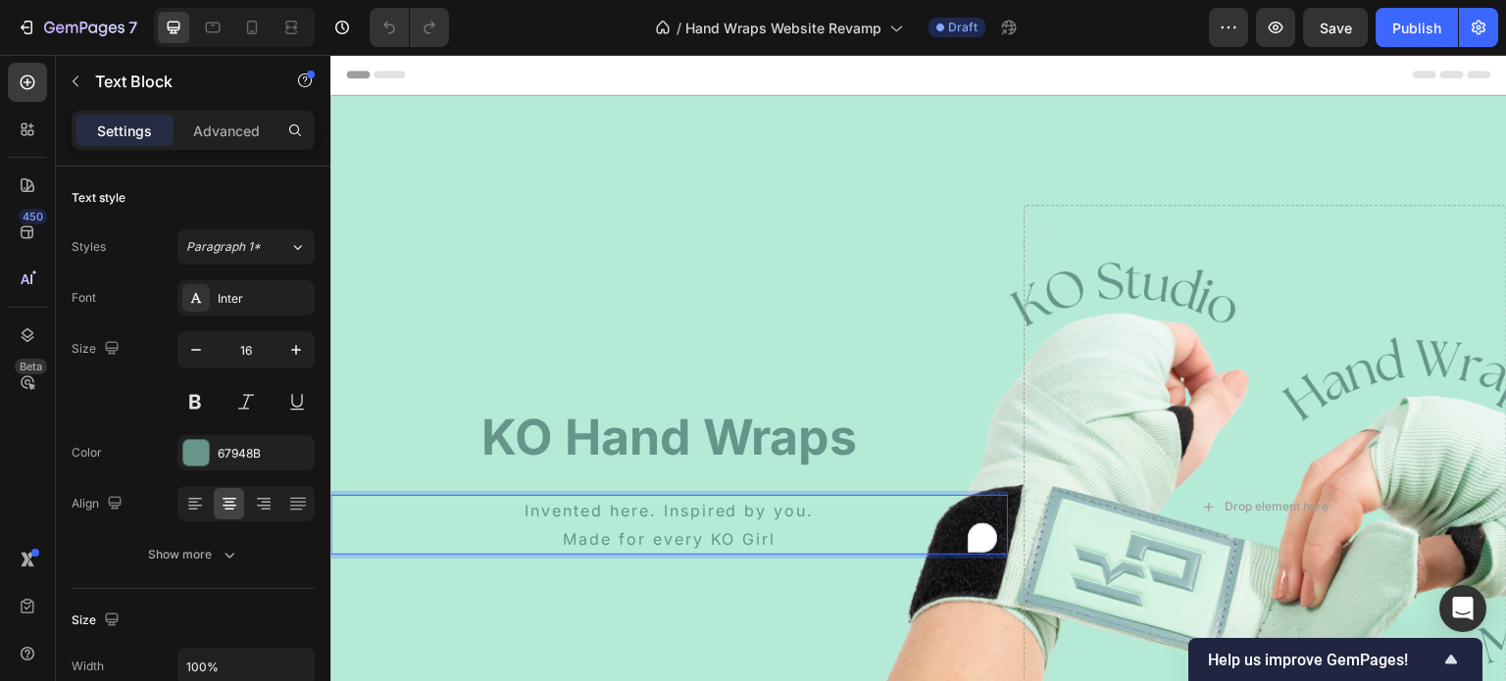
click at [769, 536] on p "Made for every KO Girl" at bounding box center [669, 540] width 674 height 28
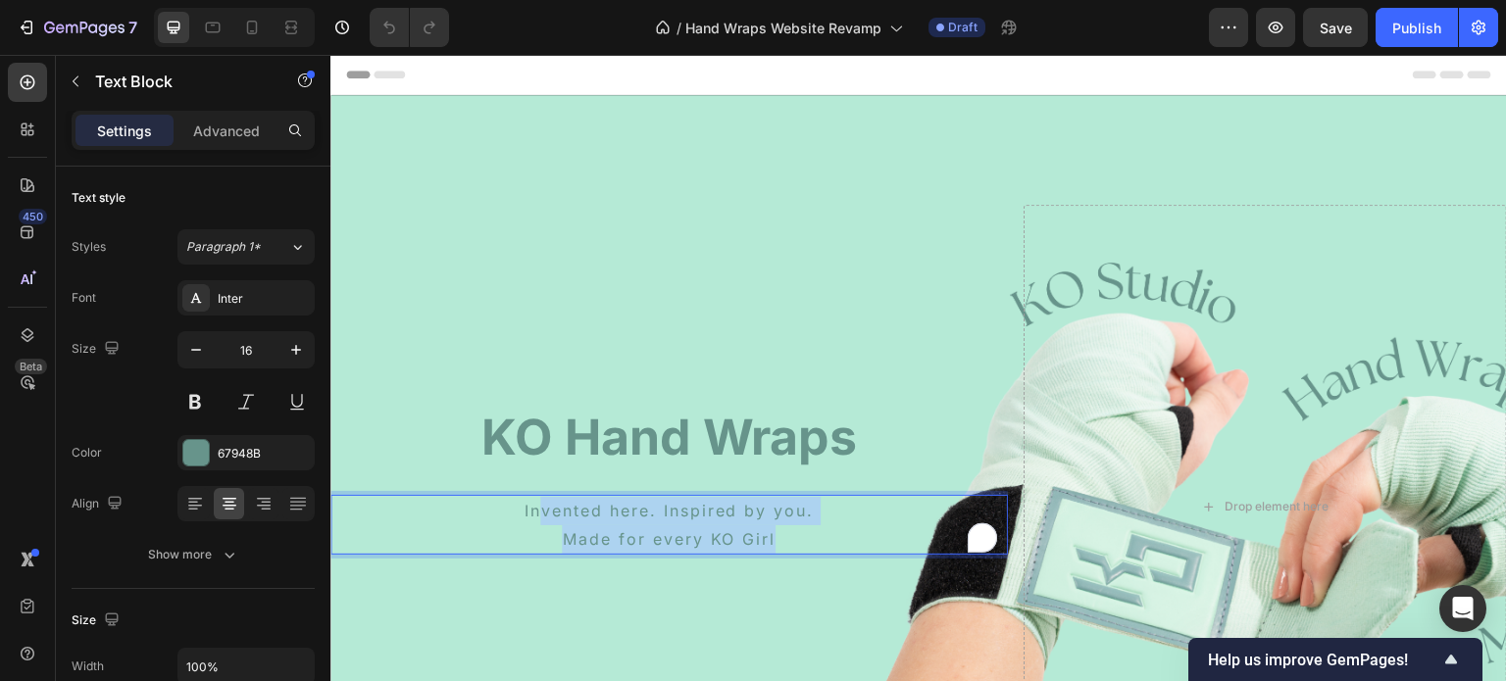
drag, startPoint x: 755, startPoint y: 531, endPoint x: 540, endPoint y: 503, distance: 216.6
click at [540, 503] on div "Invented here. Inspired by you. Made for every KO Girl" at bounding box center [669, 525] width 678 height 61
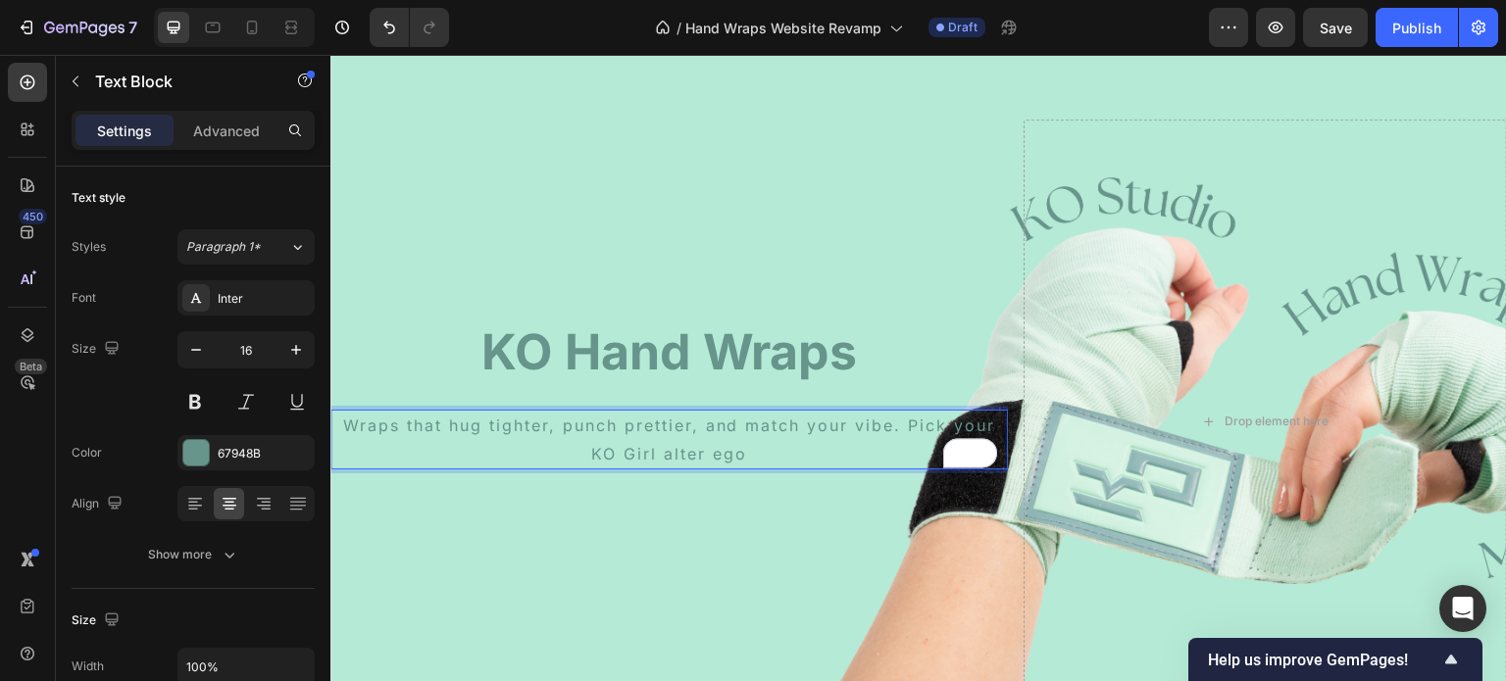
scroll to position [105, 0]
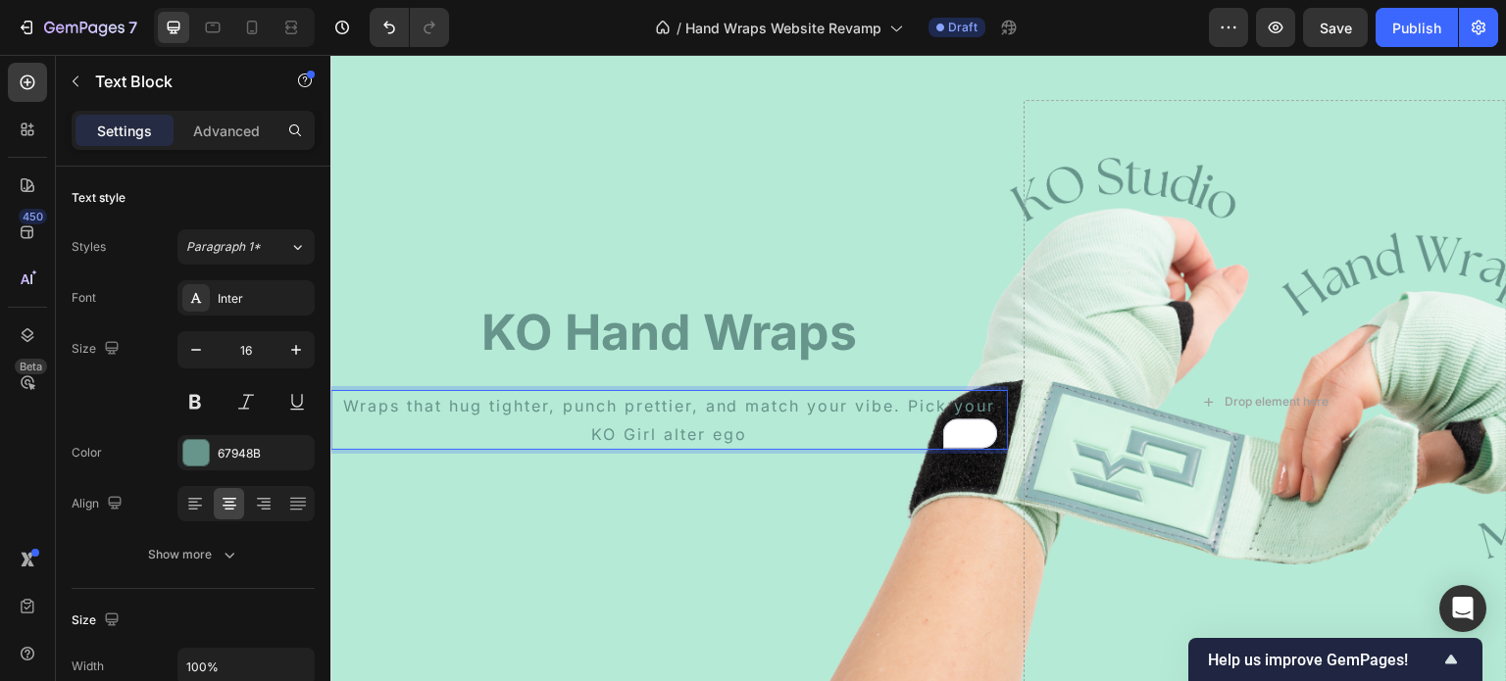
click at [906, 403] on p "Wraps that hug tighter, punch prettier, and match your vibe. Pick your KO Girl …" at bounding box center [669, 420] width 674 height 57
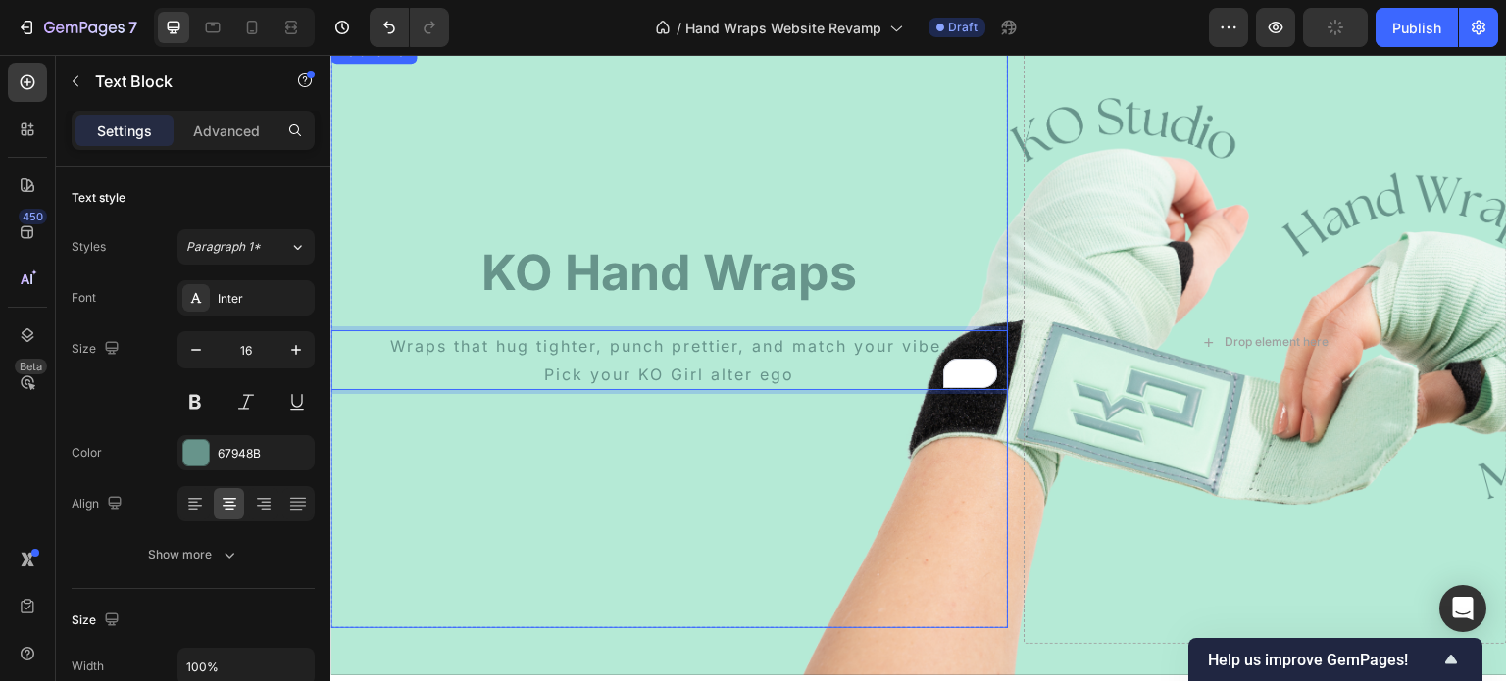
scroll to position [161, 0]
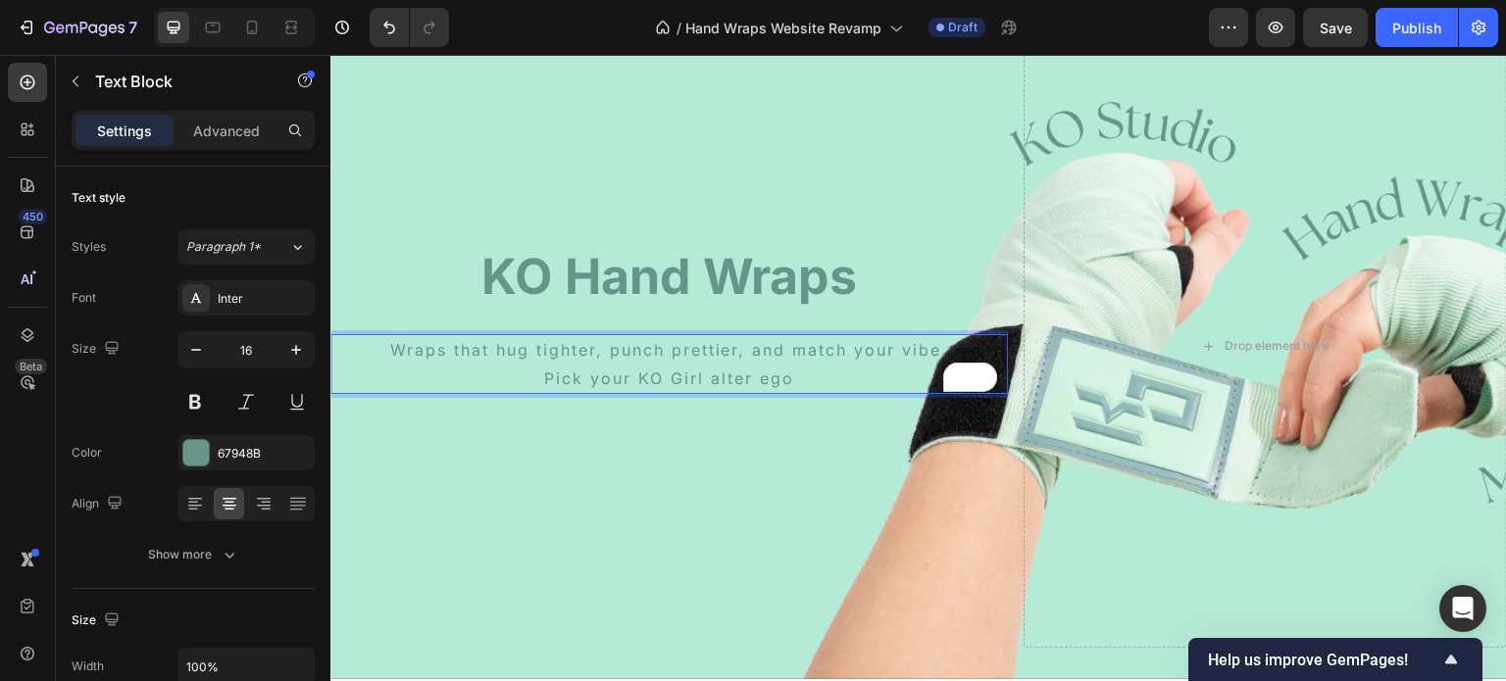
click at [750, 350] on p "Wraps that hug tighter, punch prettier, and match your vibe." at bounding box center [669, 350] width 674 height 28
click at [755, 348] on p "Wraps that hug tighter, punch prettier, and match your vibe." at bounding box center [669, 350] width 674 height 28
click at [612, 353] on p "Wraps that hug tighter & match your vibe." at bounding box center [669, 350] width 674 height 28
click at [872, 357] on p "Wraps that hug tighter & match your vibe." at bounding box center [669, 350] width 674 height 28
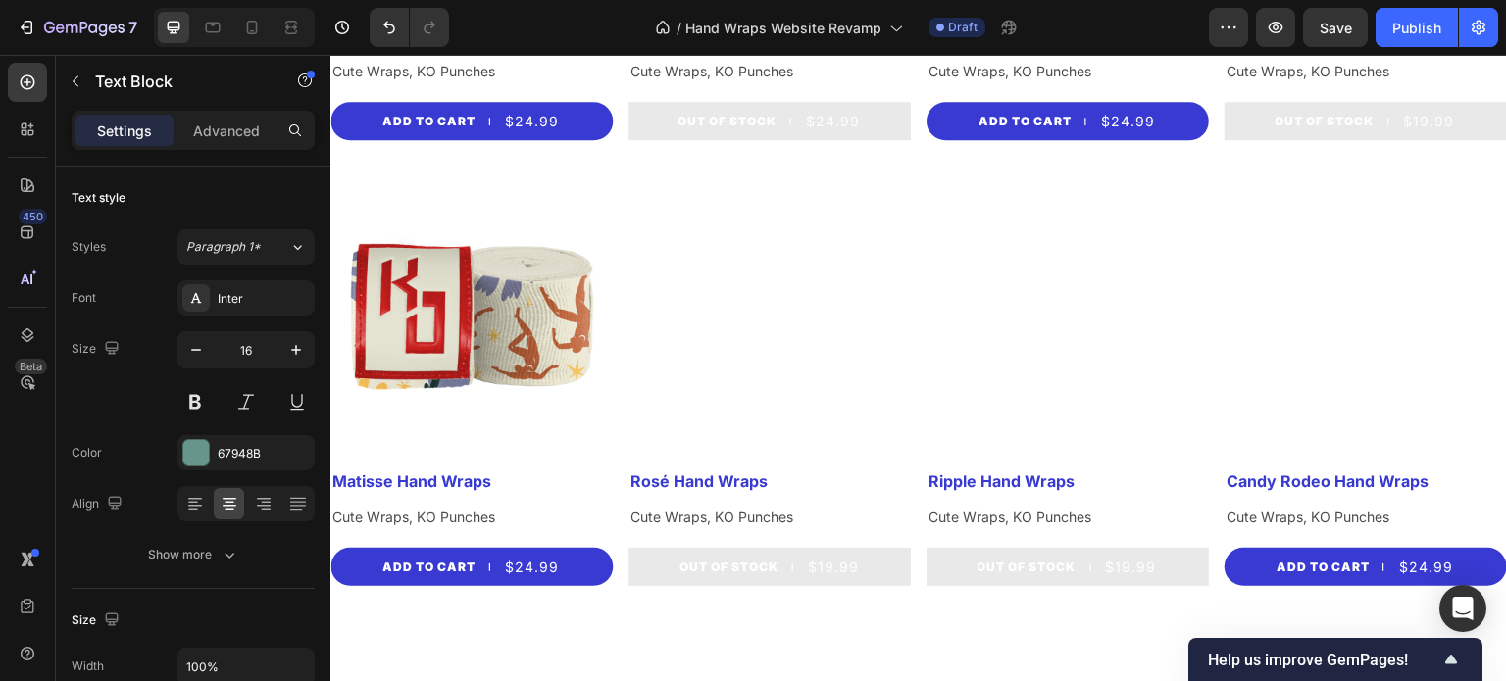
scroll to position [1687, 0]
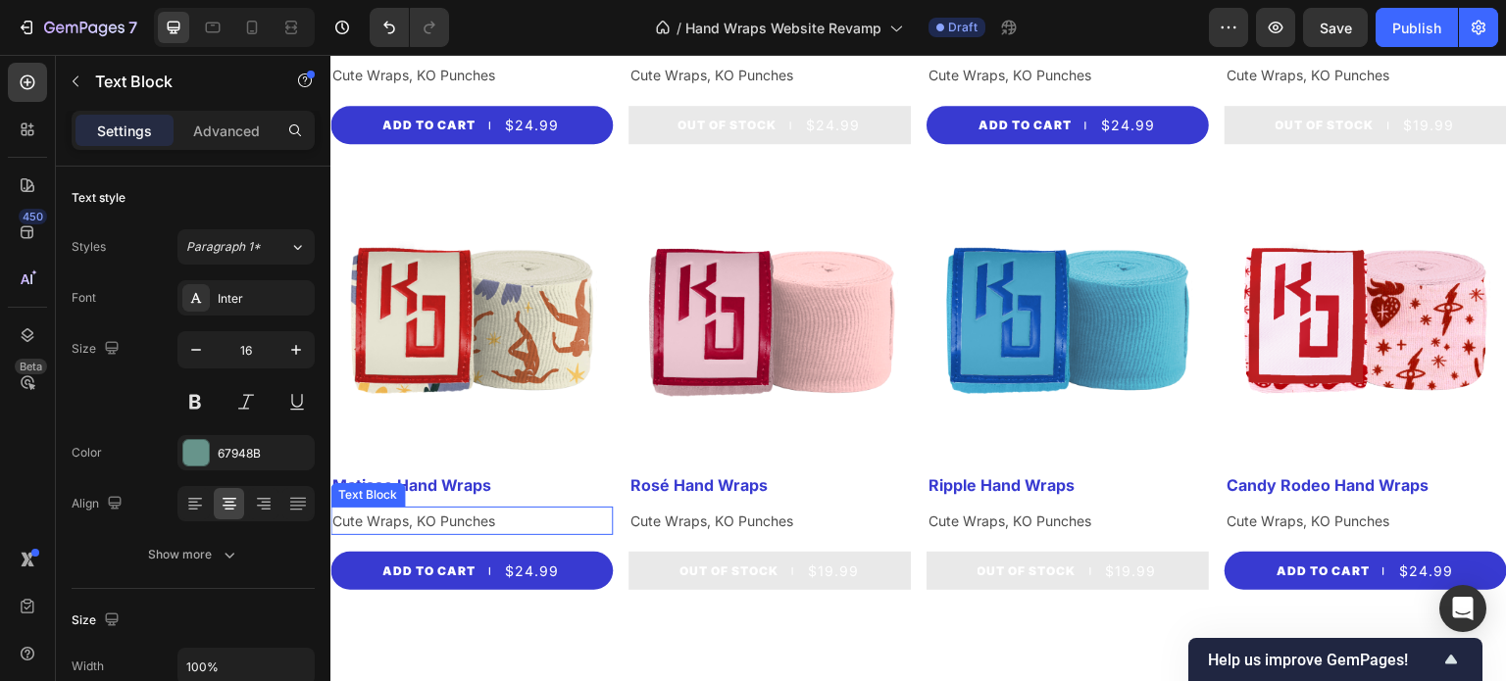
click at [470, 509] on p "Cute Wraps, KO Punches" at bounding box center [471, 521] width 278 height 25
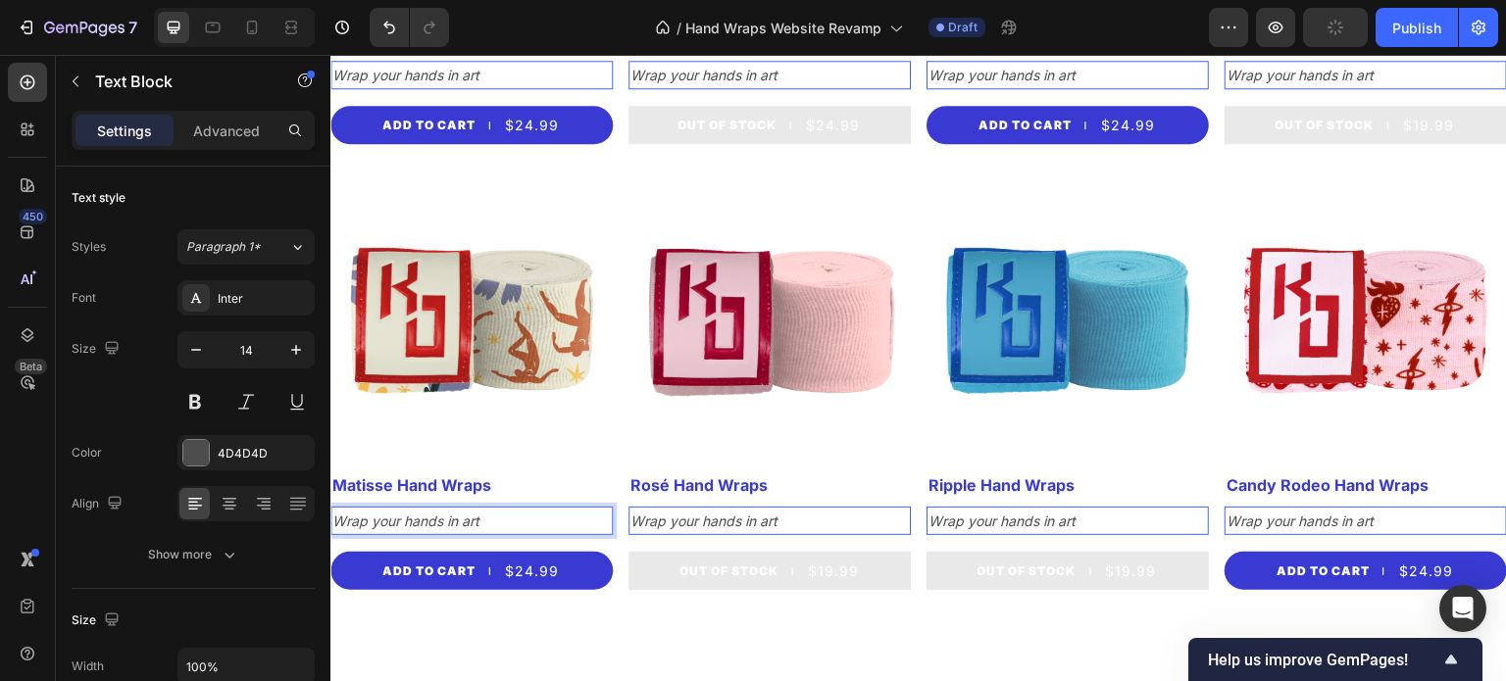
click at [514, 510] on p "Wrap your hands in art" at bounding box center [471, 521] width 278 height 25
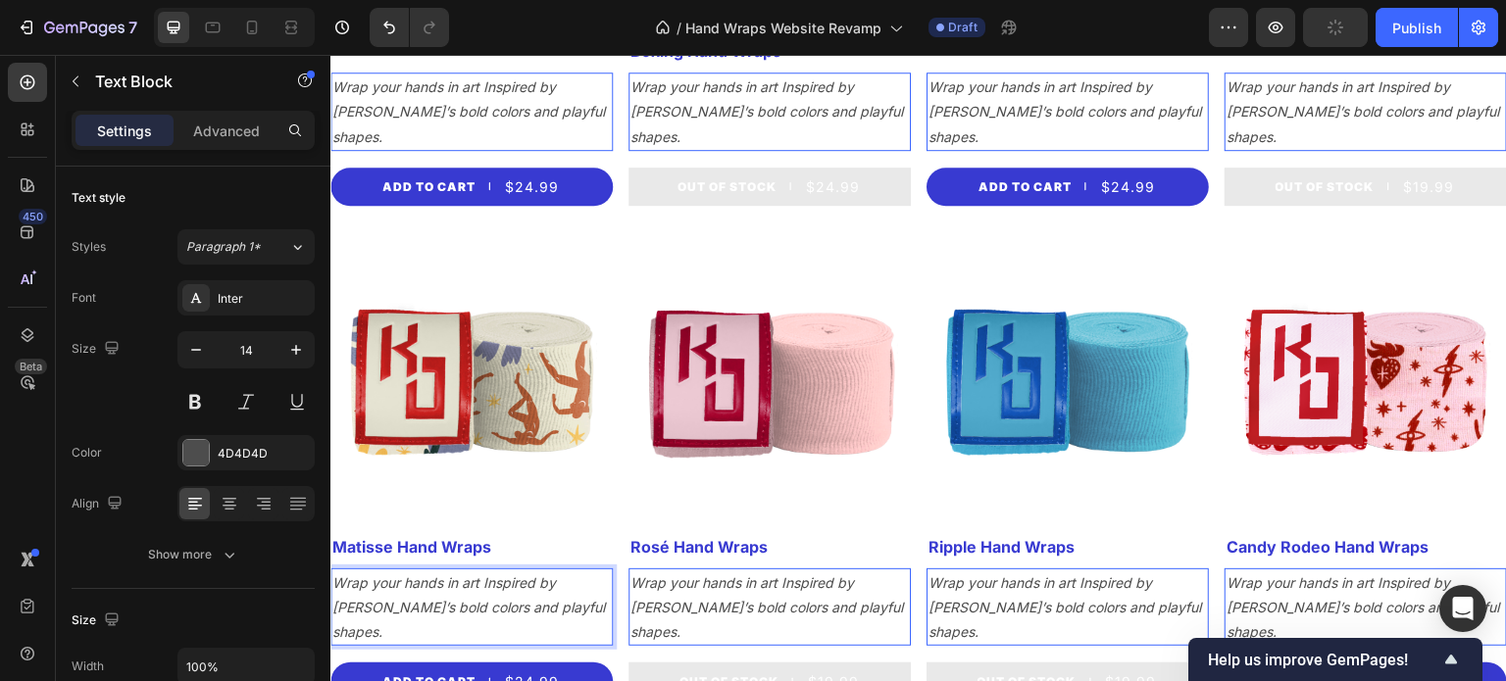
scroll to position [1783, 0]
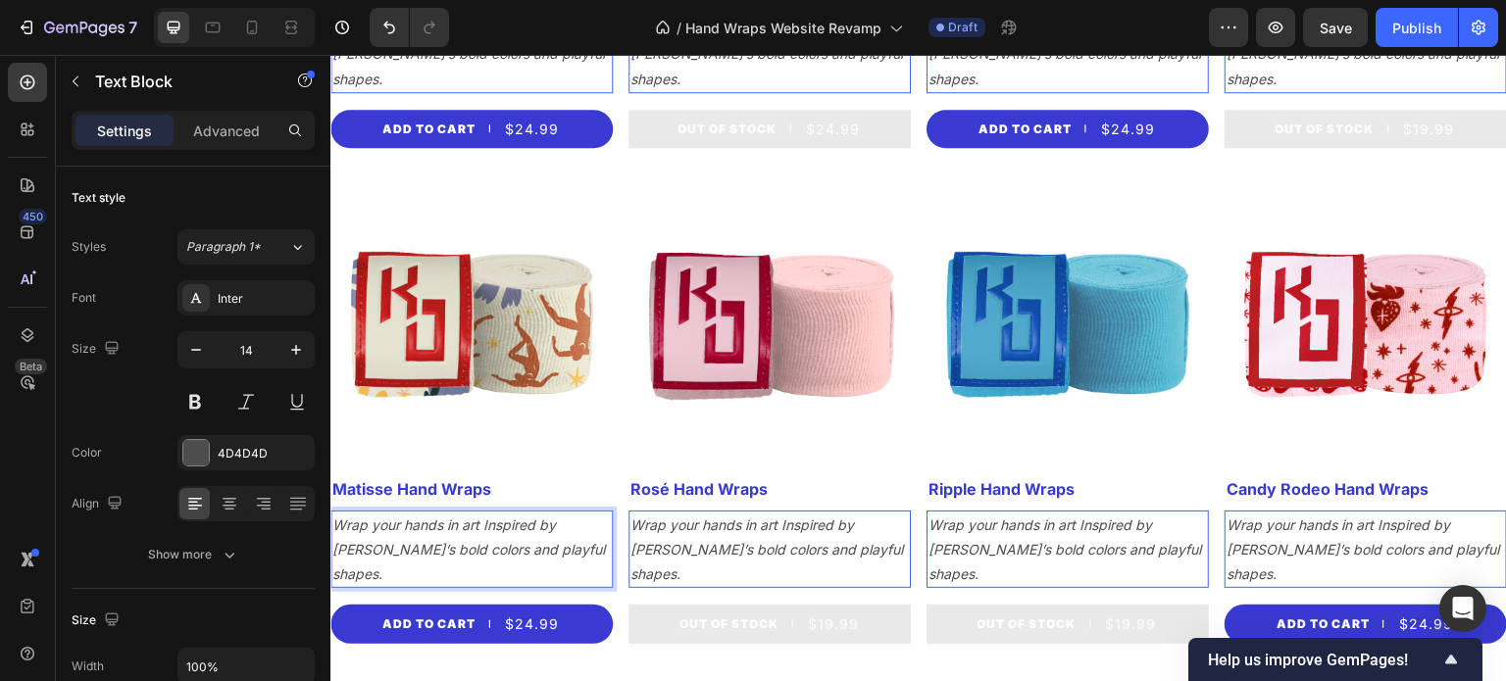
click at [494, 517] on icon "Wrap your hands in art Inspired by Matisse’s bold colors and playful shapes." at bounding box center [468, 550] width 273 height 66
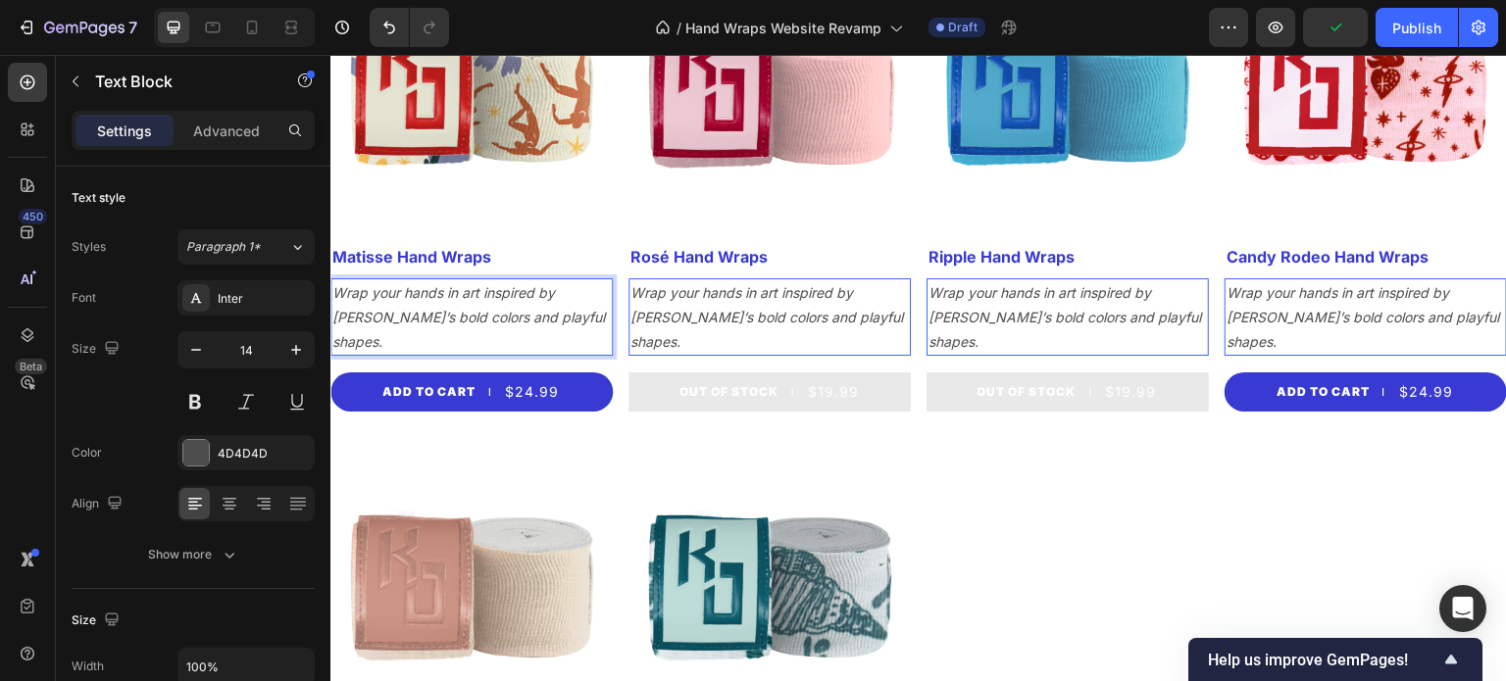
scroll to position [1941, 0]
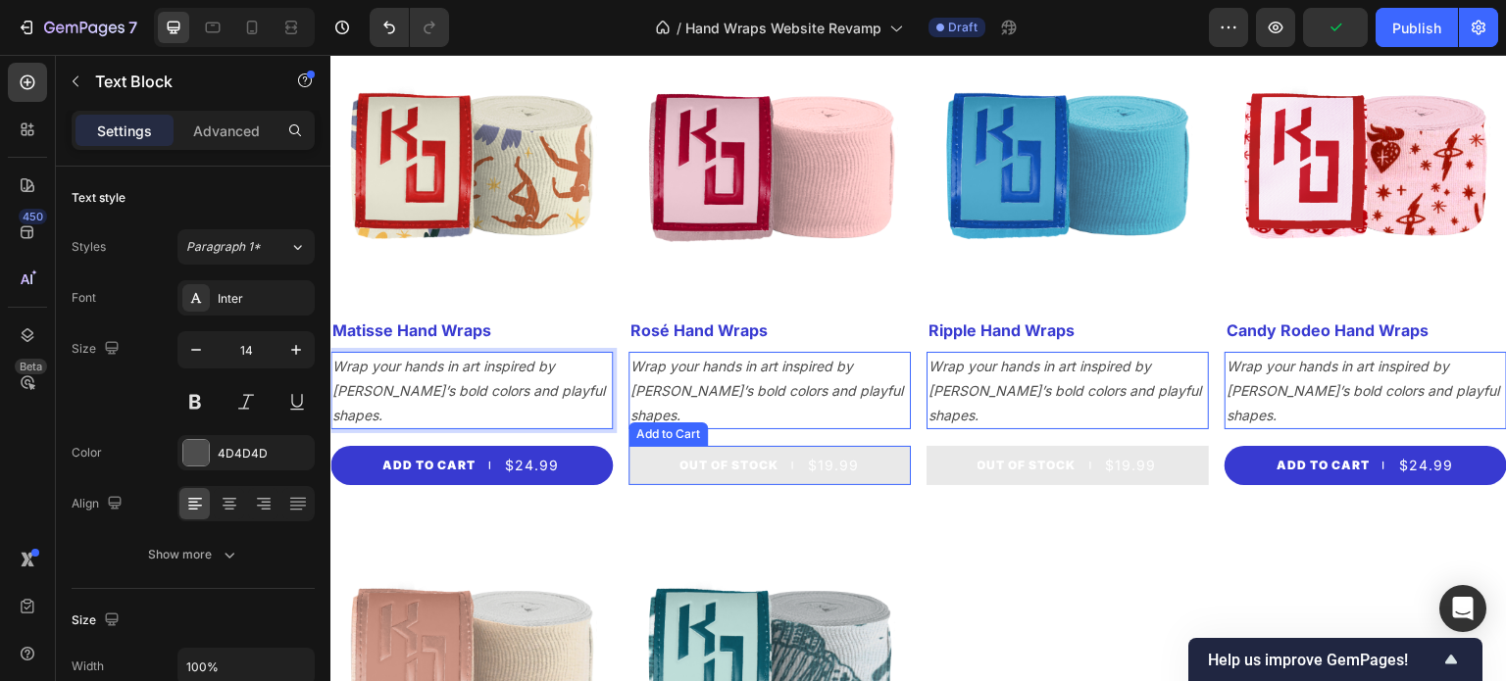
click at [687, 423] on div "Add to Cart" at bounding box center [667, 435] width 79 height 24
click at [687, 426] on div "Add to Cart" at bounding box center [668, 435] width 72 height 18
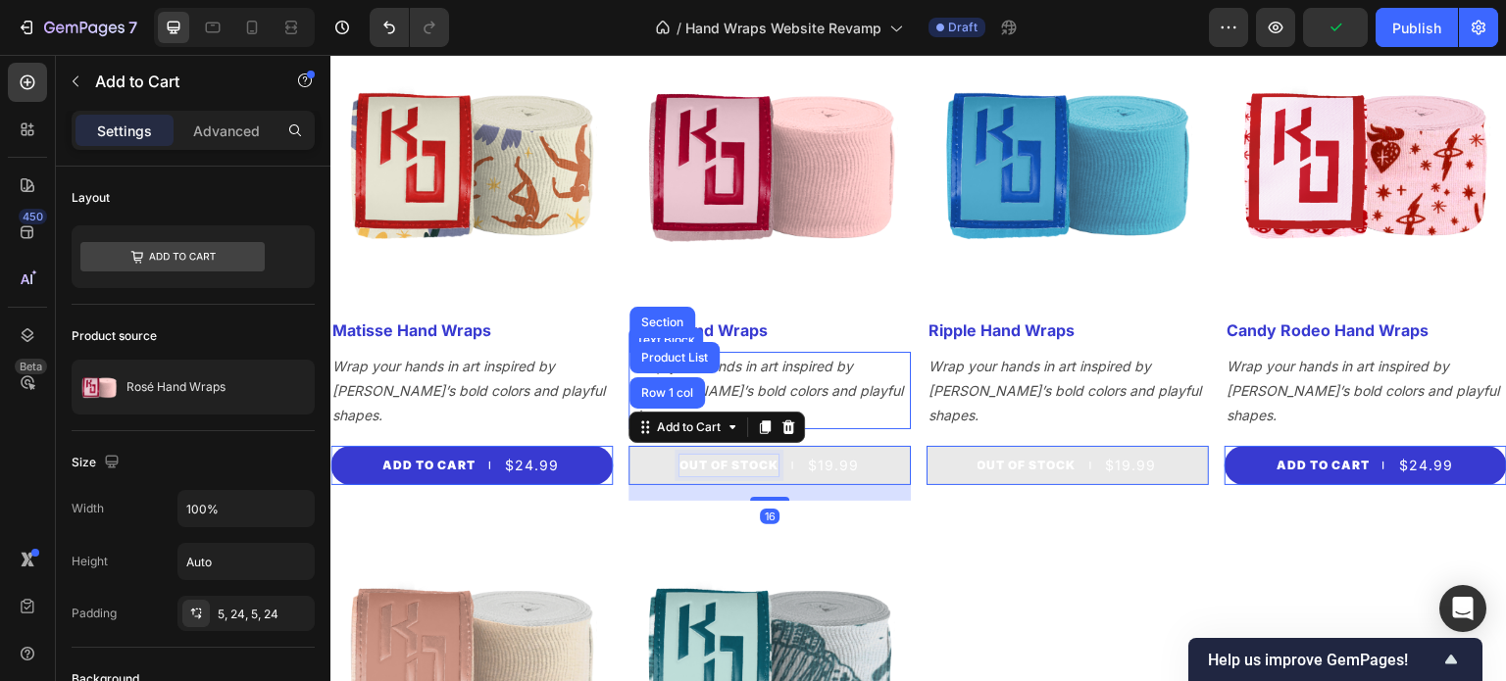
click at [831, 358] on icon "Wrap your hands in art inspired by [PERSON_NAME]’s bold colors and playful shap…" at bounding box center [766, 391] width 273 height 66
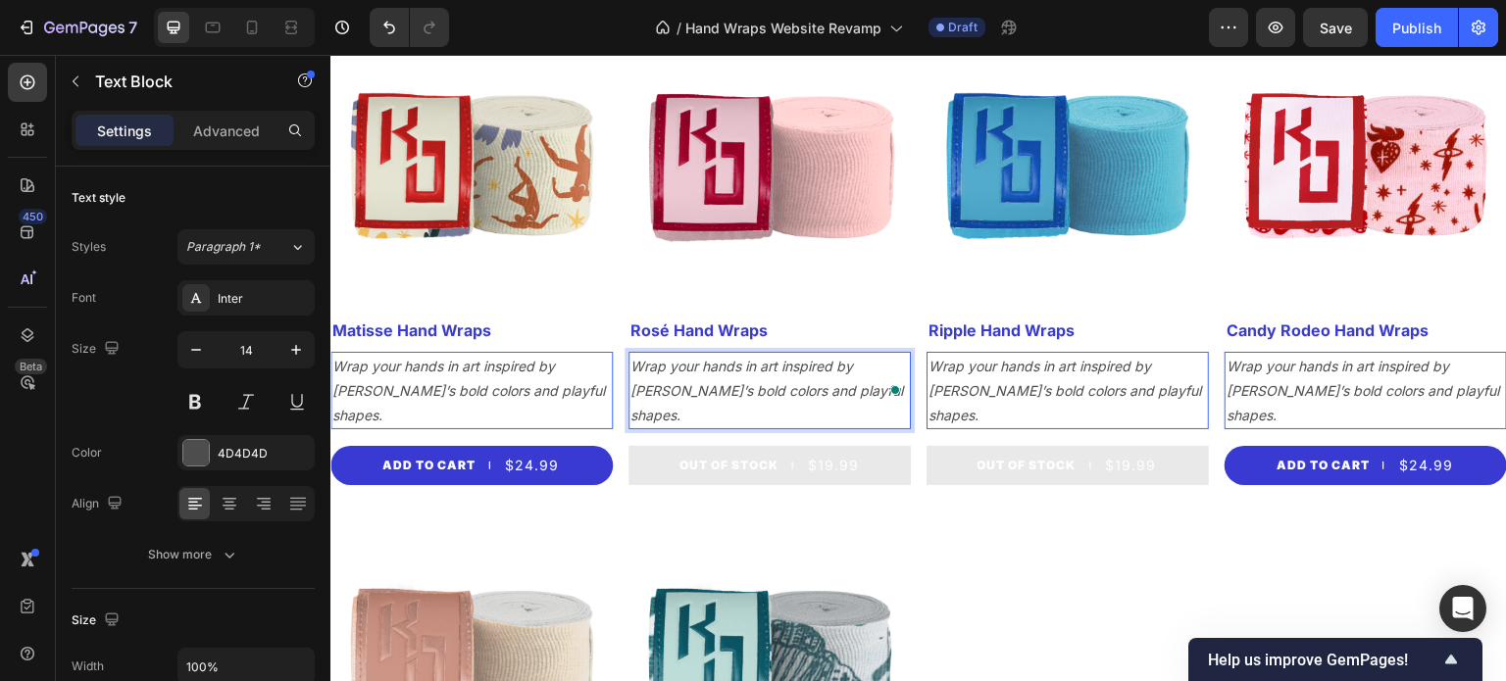
click at [831, 358] on icon "Wrap your hands in art inspired by [PERSON_NAME]’s bold colors and playful shap…" at bounding box center [766, 391] width 273 height 66
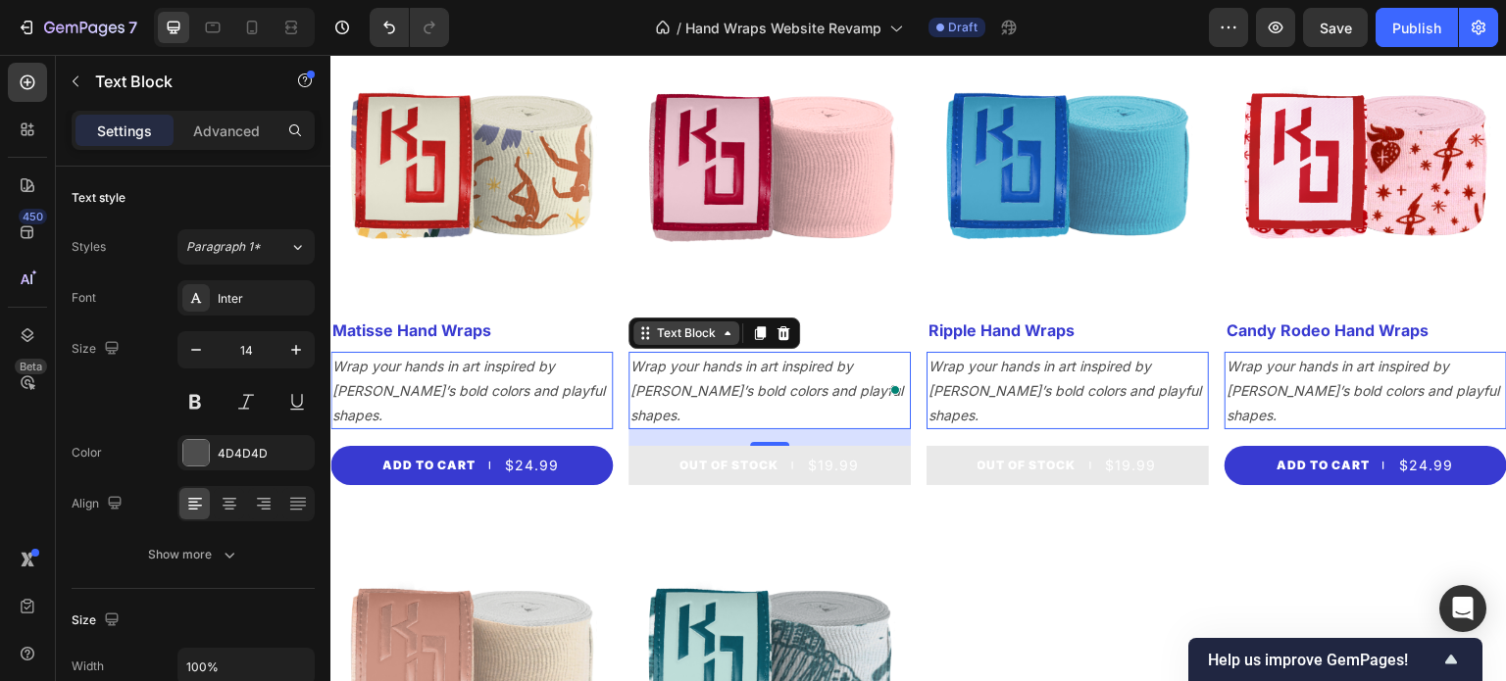
click at [727, 326] on icon at bounding box center [728, 334] width 16 height 16
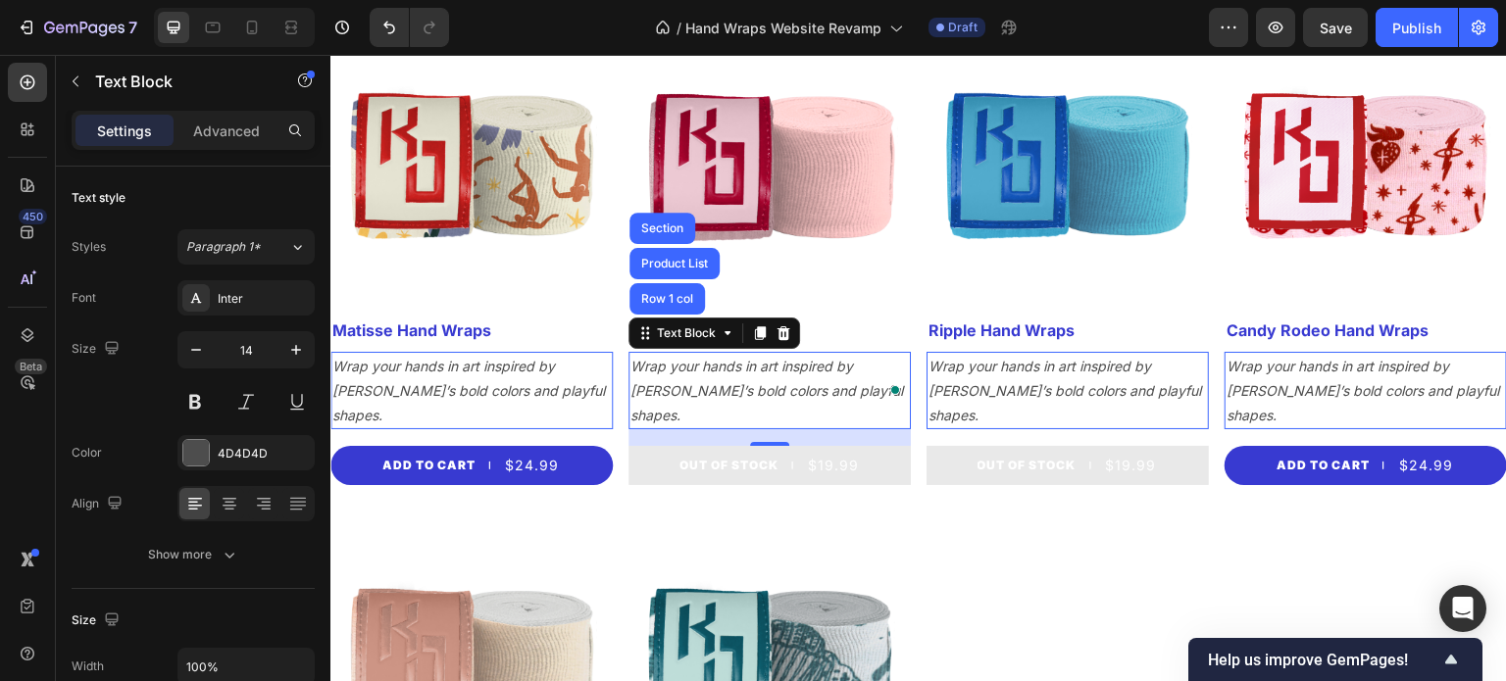
click at [637, 318] on div "Text Block Row 1 col Product List Section" at bounding box center [714, 333] width 172 height 31
click at [640, 326] on icon at bounding box center [645, 334] width 16 height 16
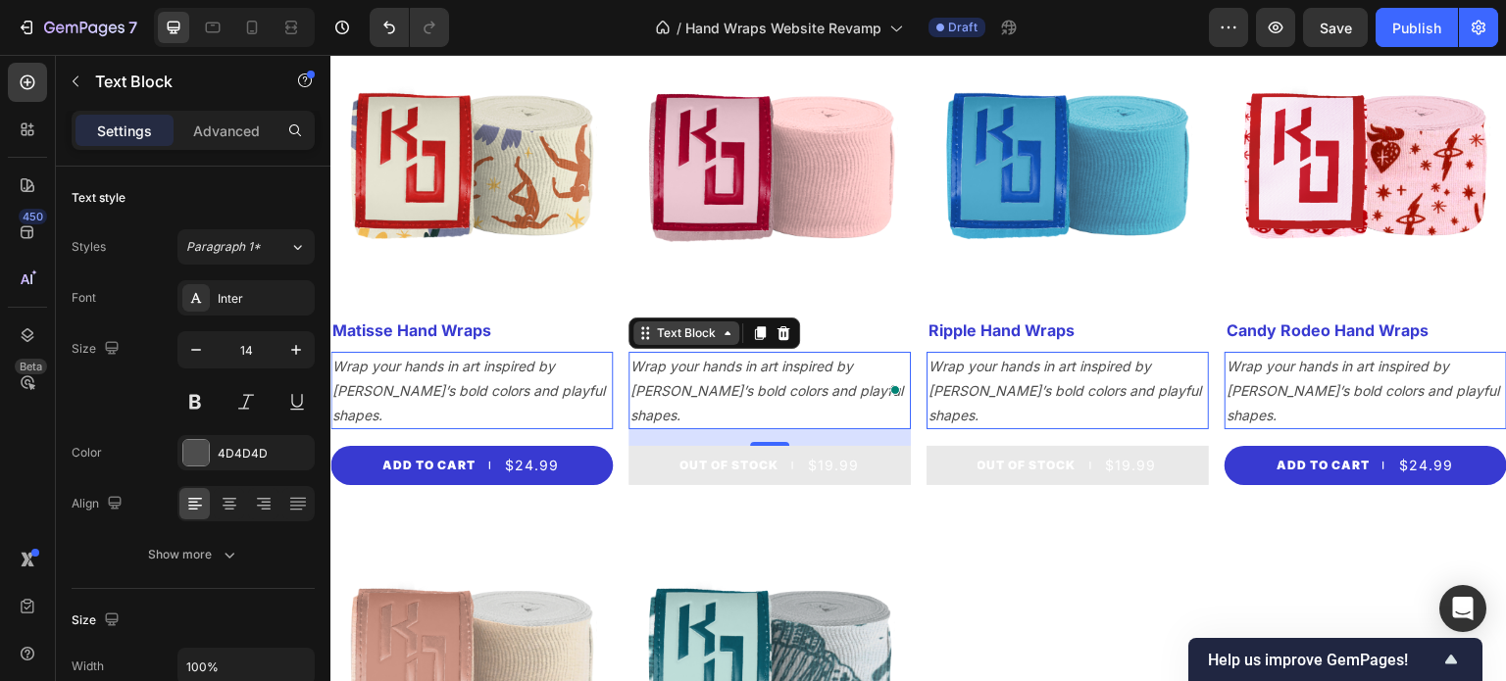
click at [641, 326] on icon at bounding box center [645, 334] width 16 height 16
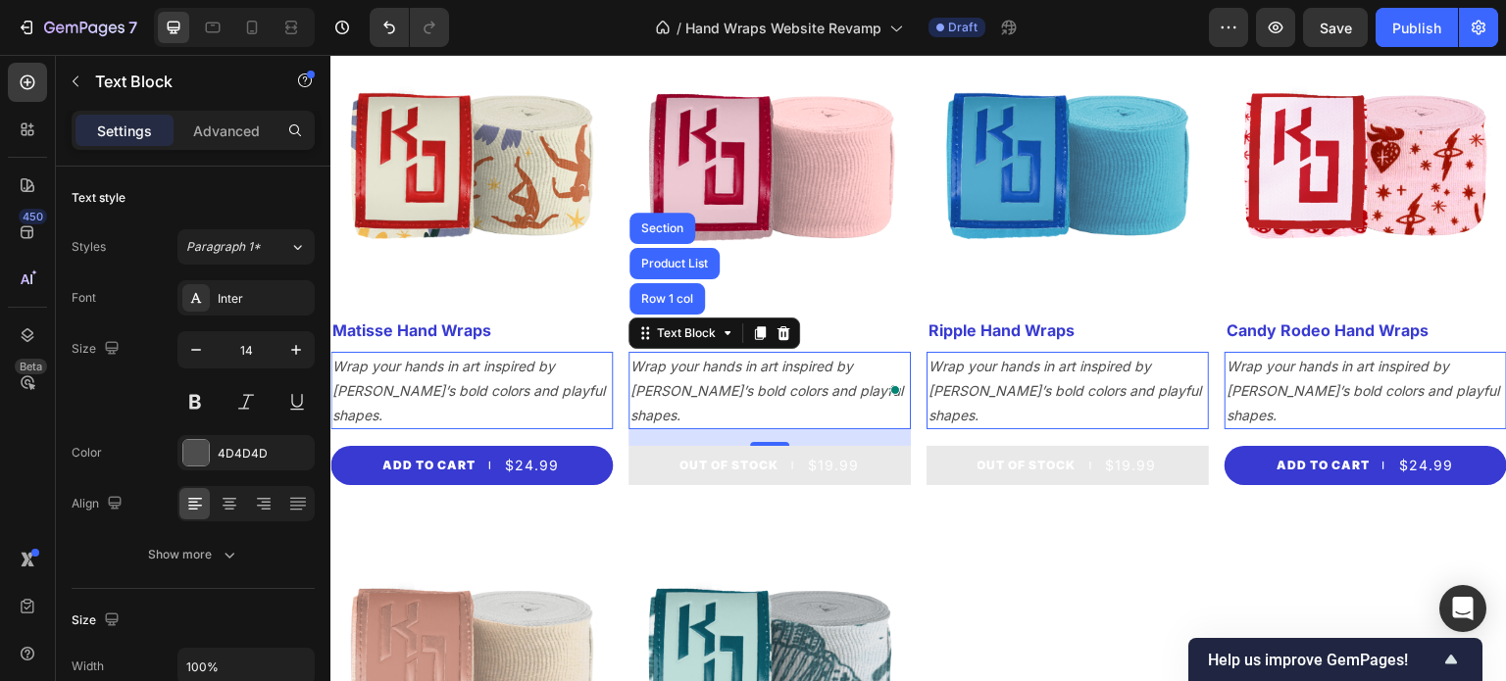
click at [692, 358] on icon "Wrap your hands in art inspired by [PERSON_NAME]’s bold colors and playful shap…" at bounding box center [766, 391] width 273 height 66
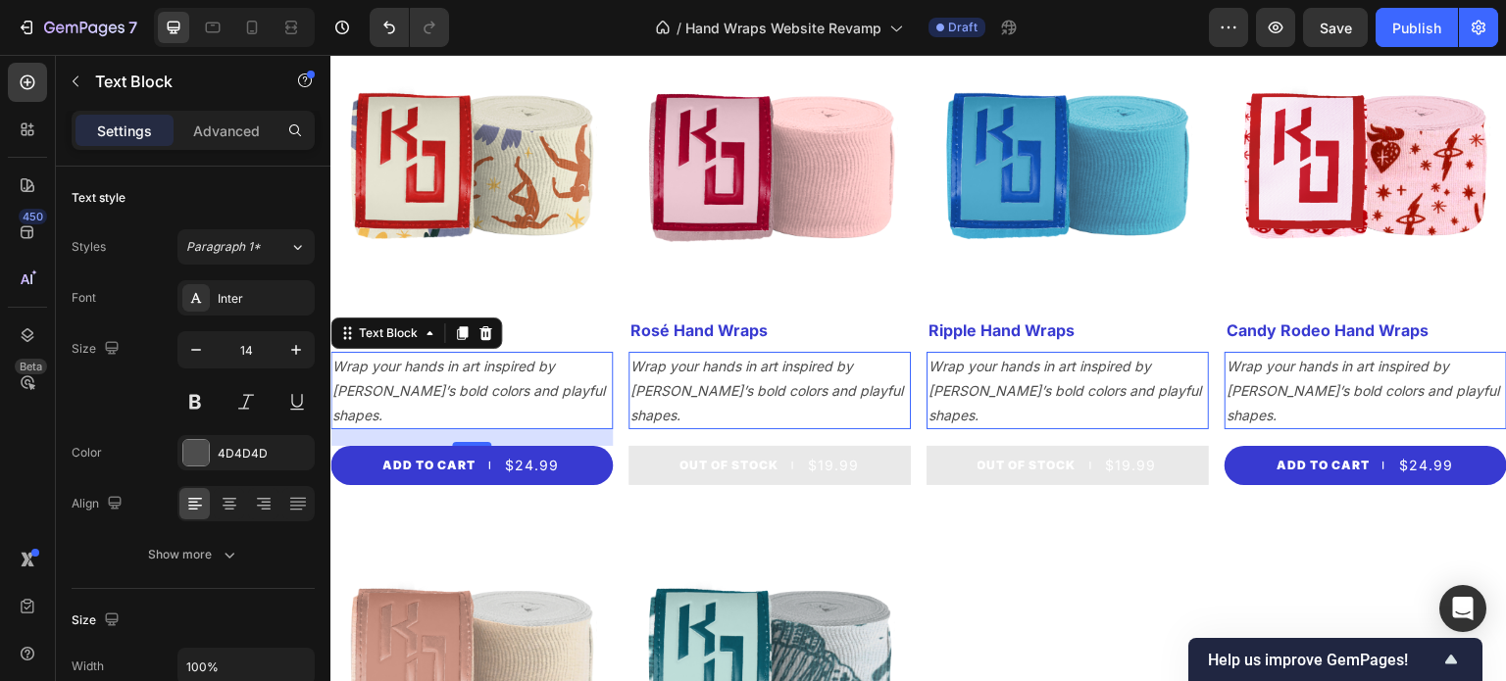
click at [504, 358] on icon "Wrap your hands in art inspired by [PERSON_NAME]’s bold colors and playful shap…" at bounding box center [468, 391] width 273 height 66
click at [236, 116] on div "Advanced" at bounding box center [226, 130] width 98 height 31
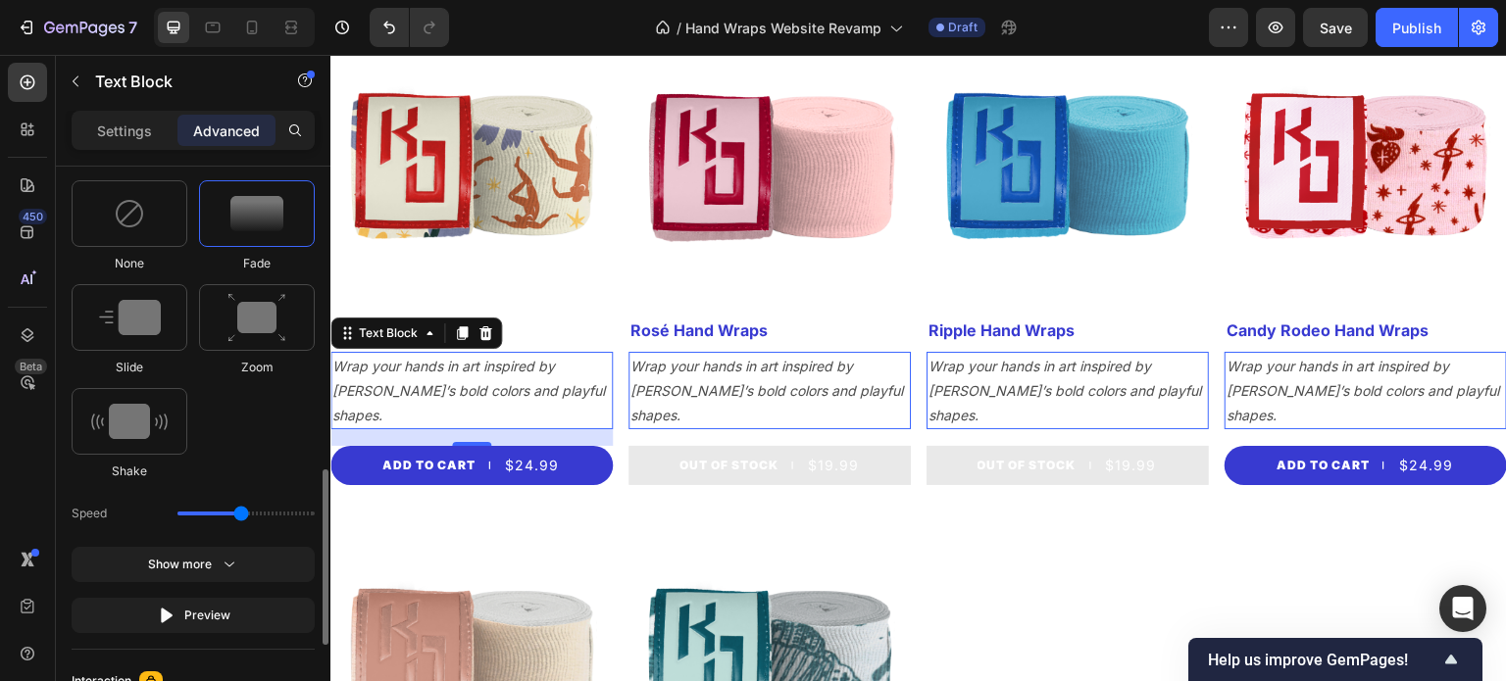
scroll to position [1282, 0]
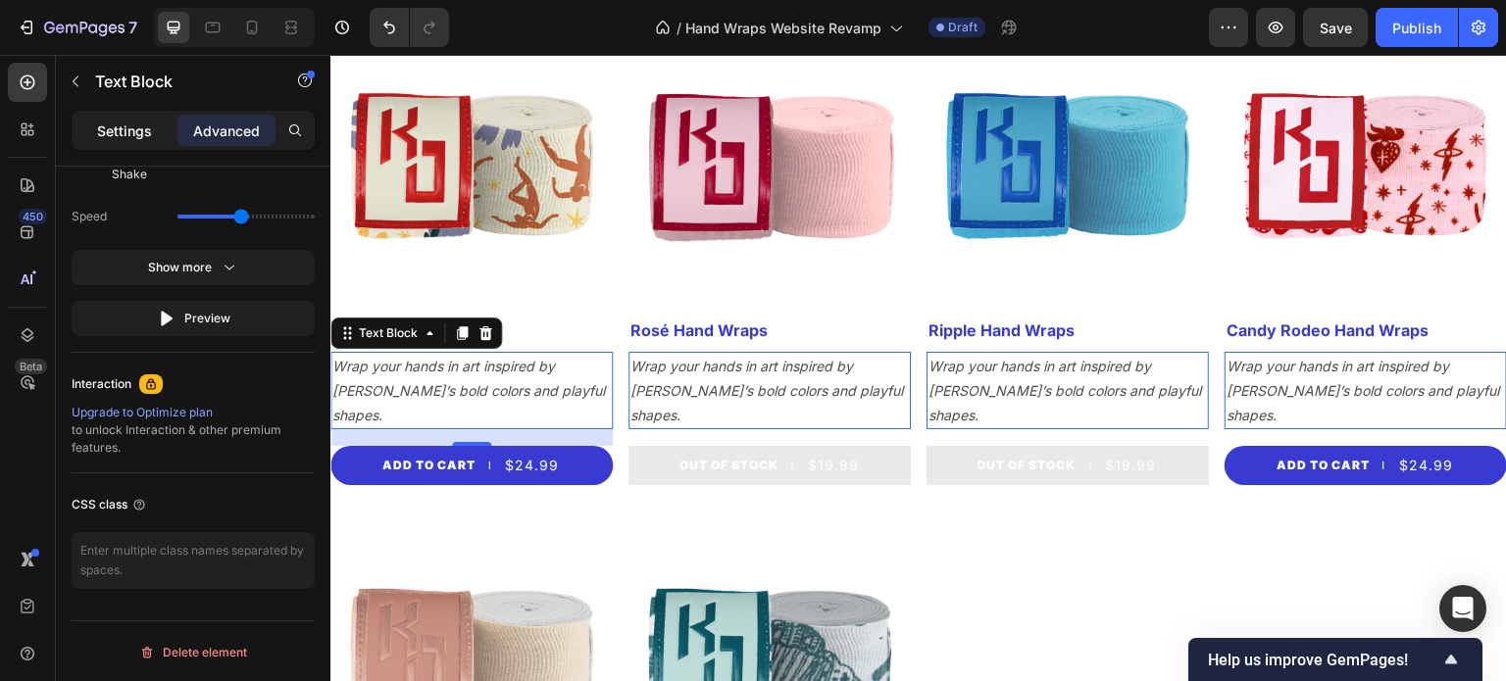
click at [119, 132] on p "Settings" at bounding box center [124, 131] width 55 height 21
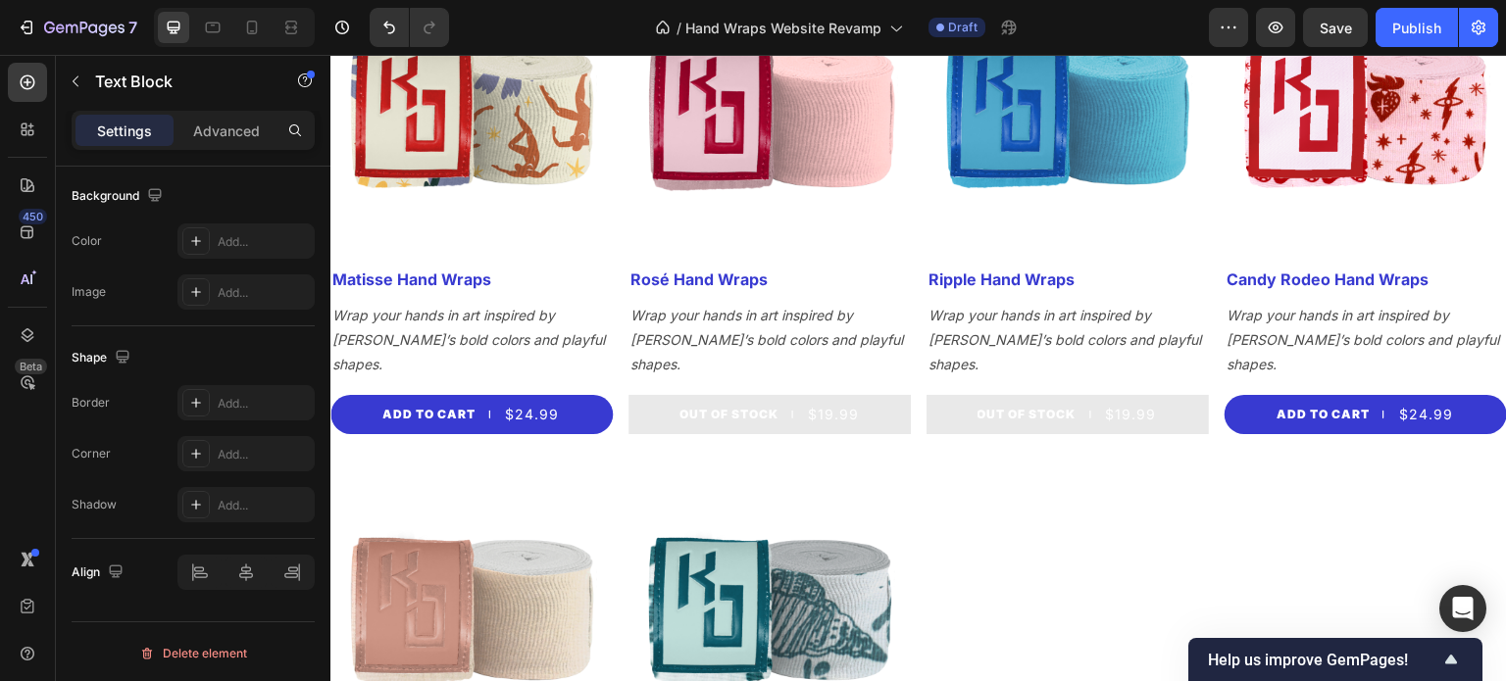
scroll to position [1994, 0]
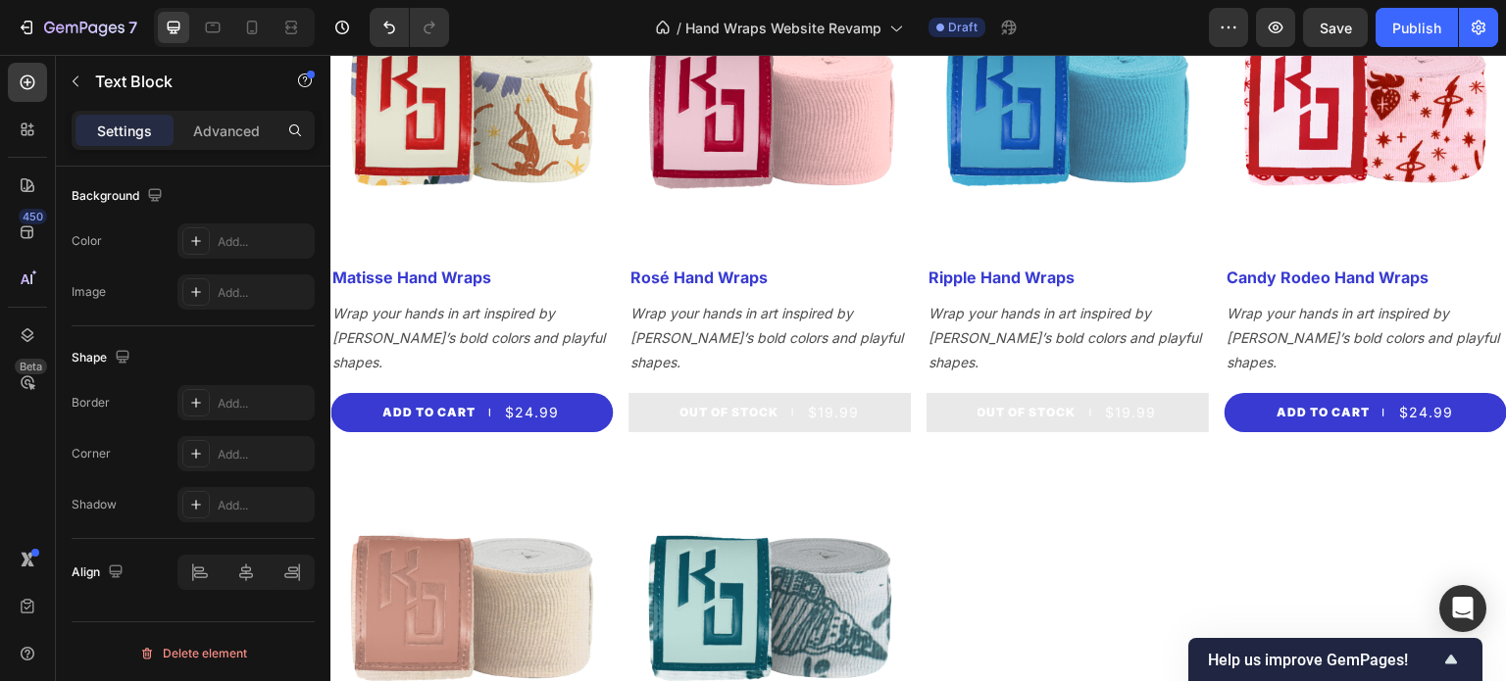
click at [550, 305] on icon "Wrap your hands in art inspired by [PERSON_NAME]’s bold colors and playful shap…" at bounding box center [468, 338] width 273 height 66
click at [522, 305] on icon "Wrap your hands in art inspired by [PERSON_NAME]’s bold colors and playful shap…" at bounding box center [468, 338] width 273 height 66
click at [421, 305] on icon "Wrap your hands in art inspired by [PERSON_NAME]’s bold colors and playful shap…" at bounding box center [468, 338] width 273 height 66
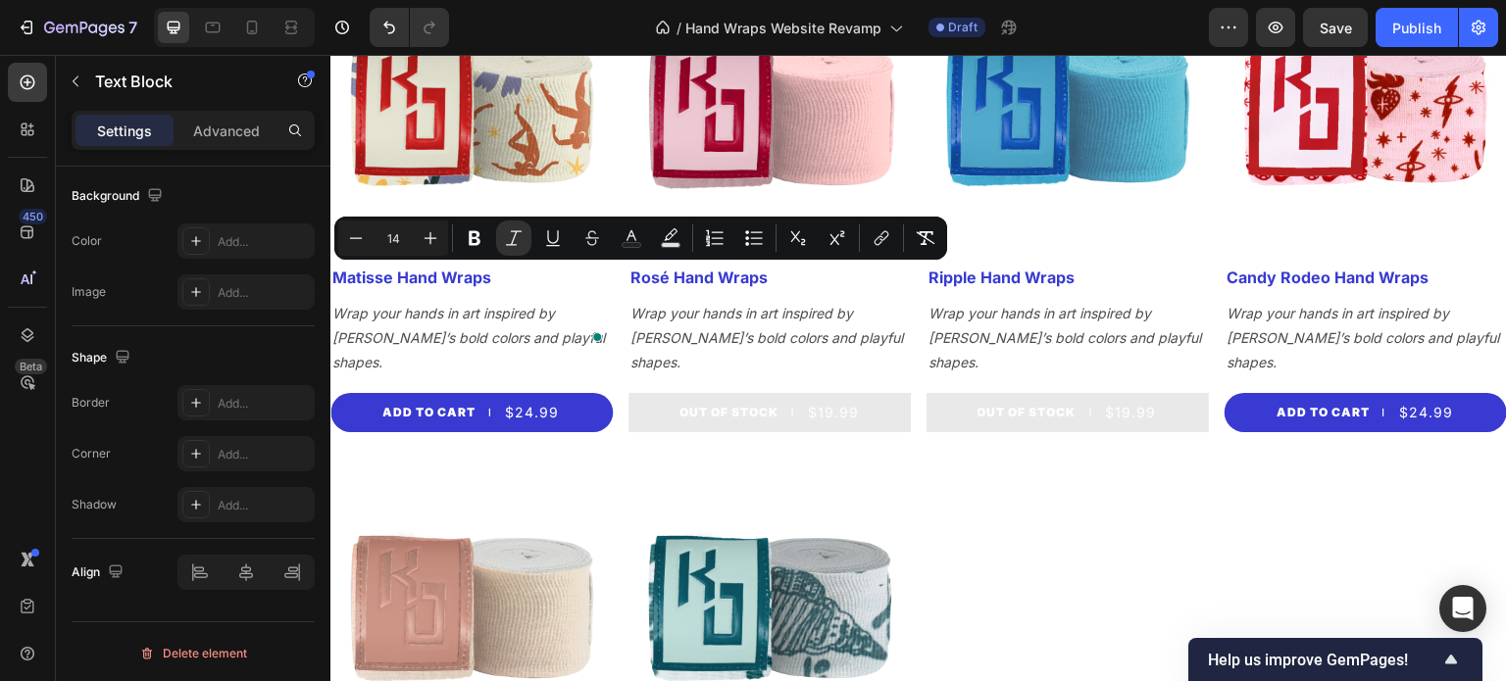
click at [463, 301] on p "Wrap your hands in art inspired by [PERSON_NAME]’s bold colors and playful shap…" at bounding box center [471, 338] width 278 height 75
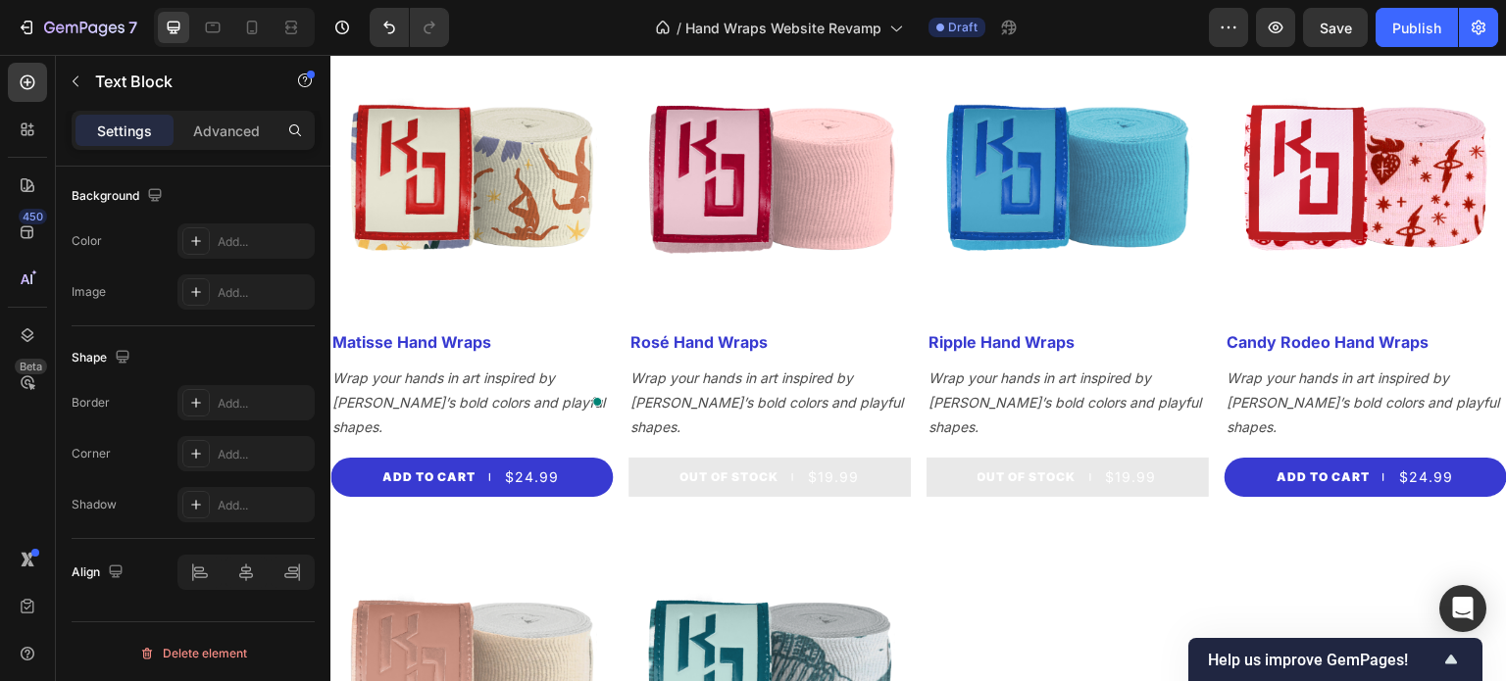
scroll to position [1925, 0]
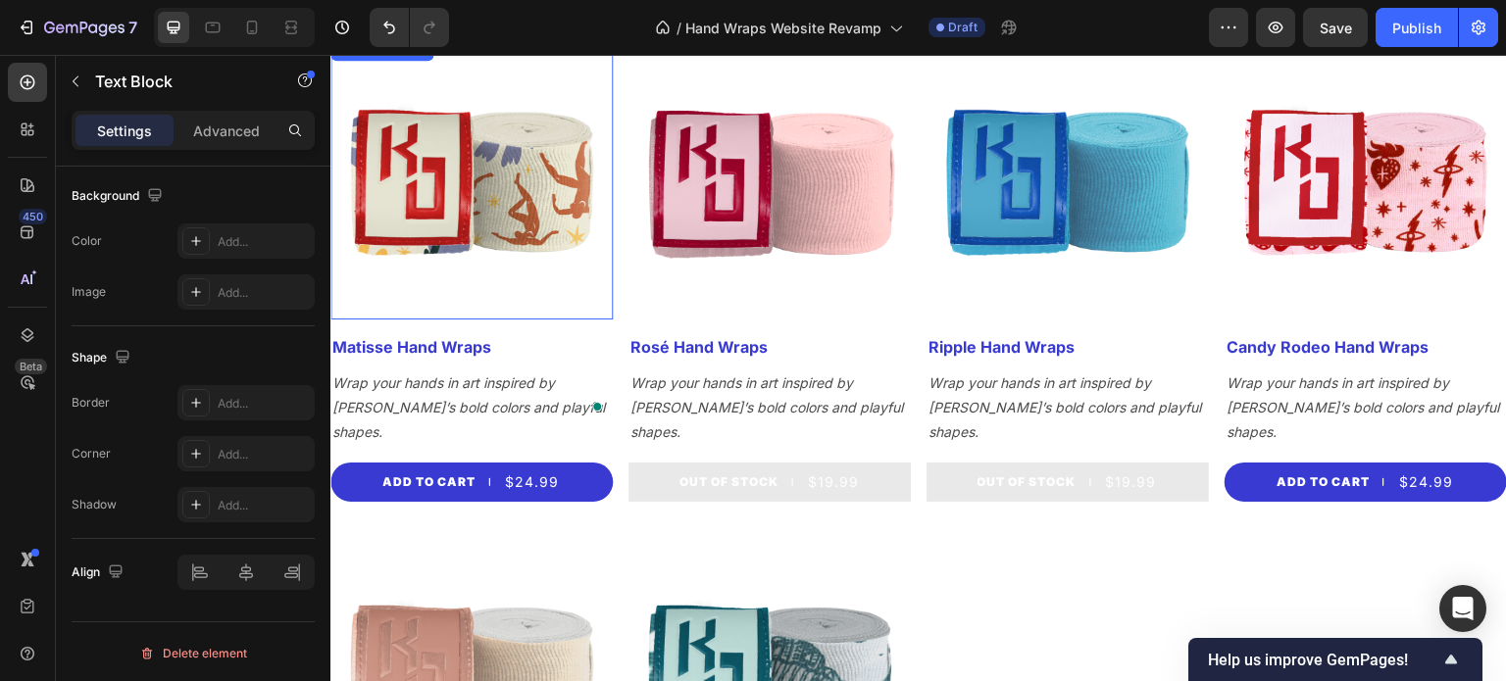
click at [435, 175] on img at bounding box center [471, 178] width 282 height 282
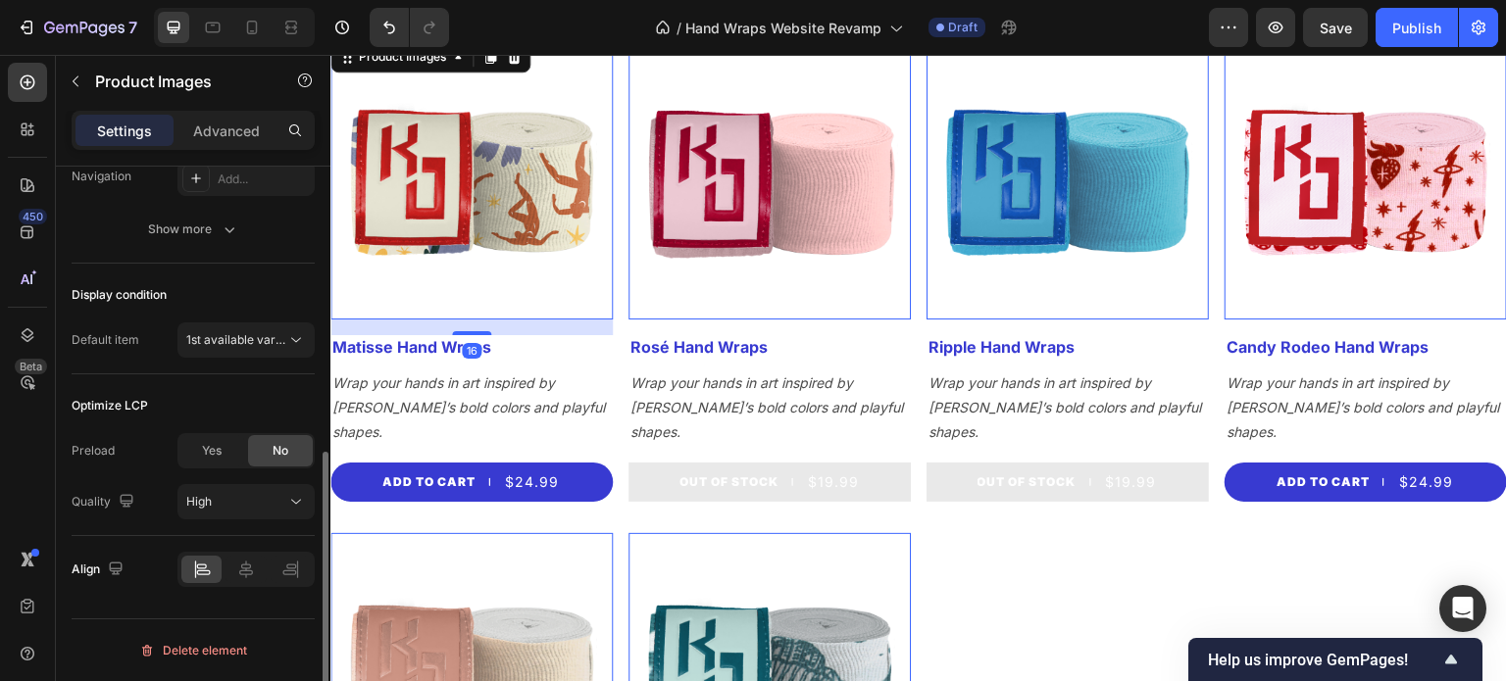
scroll to position [0, 0]
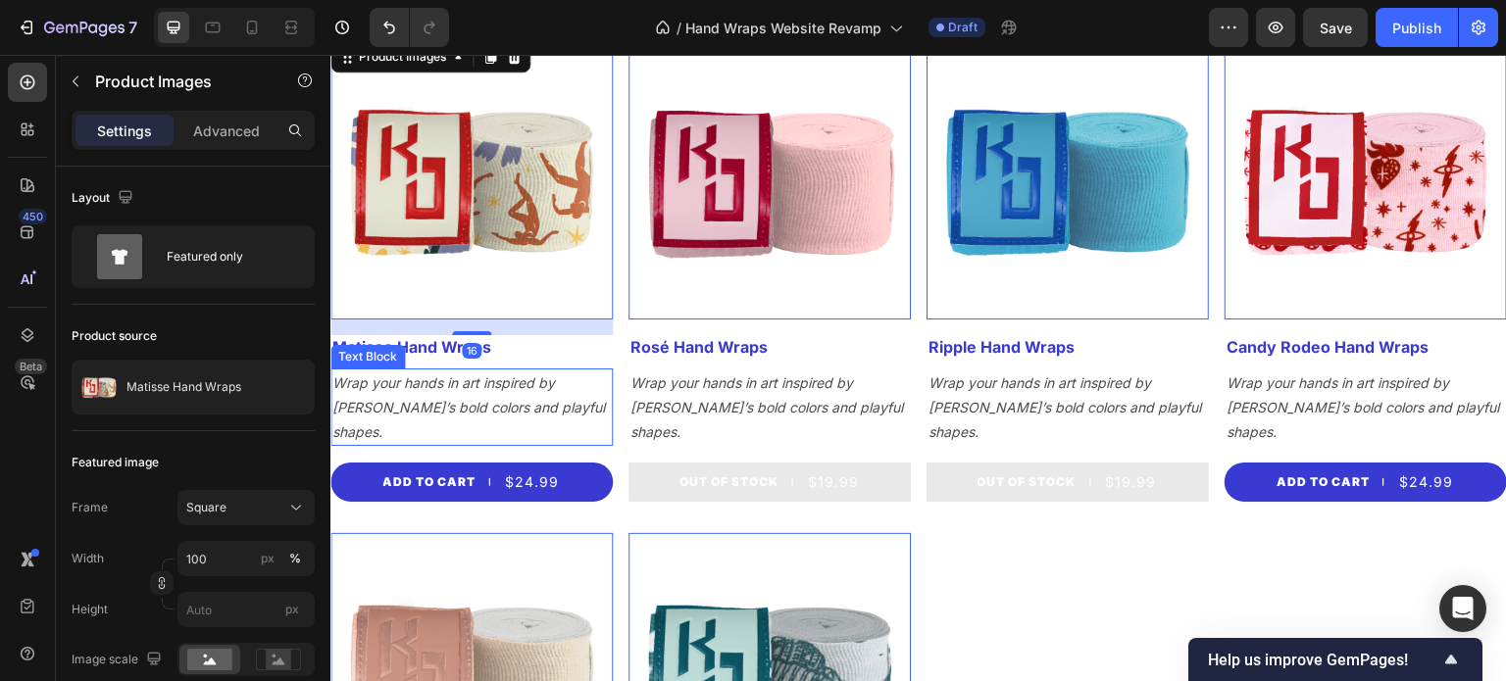
click at [392, 375] on icon "Wrap your hands in art inspired by [PERSON_NAME]’s bold colors and playful shap…" at bounding box center [468, 408] width 273 height 66
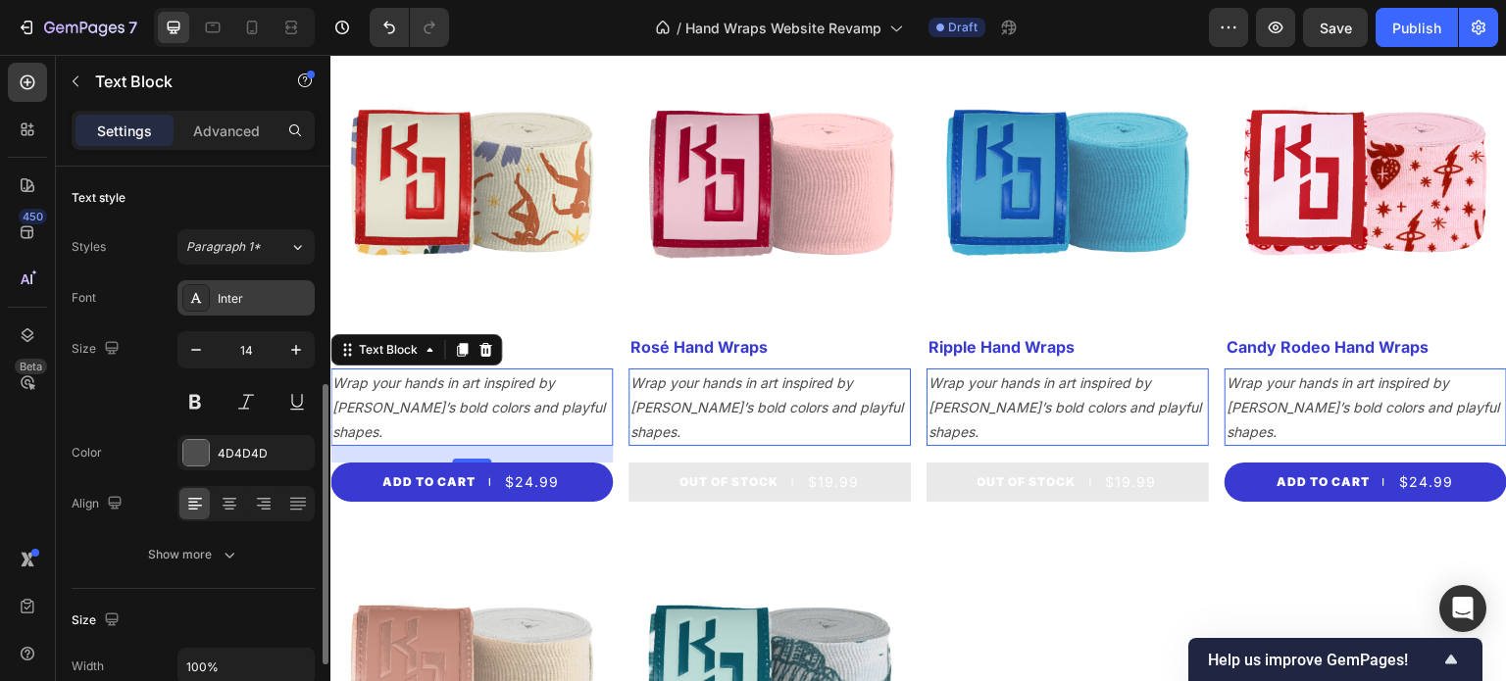
scroll to position [161, 0]
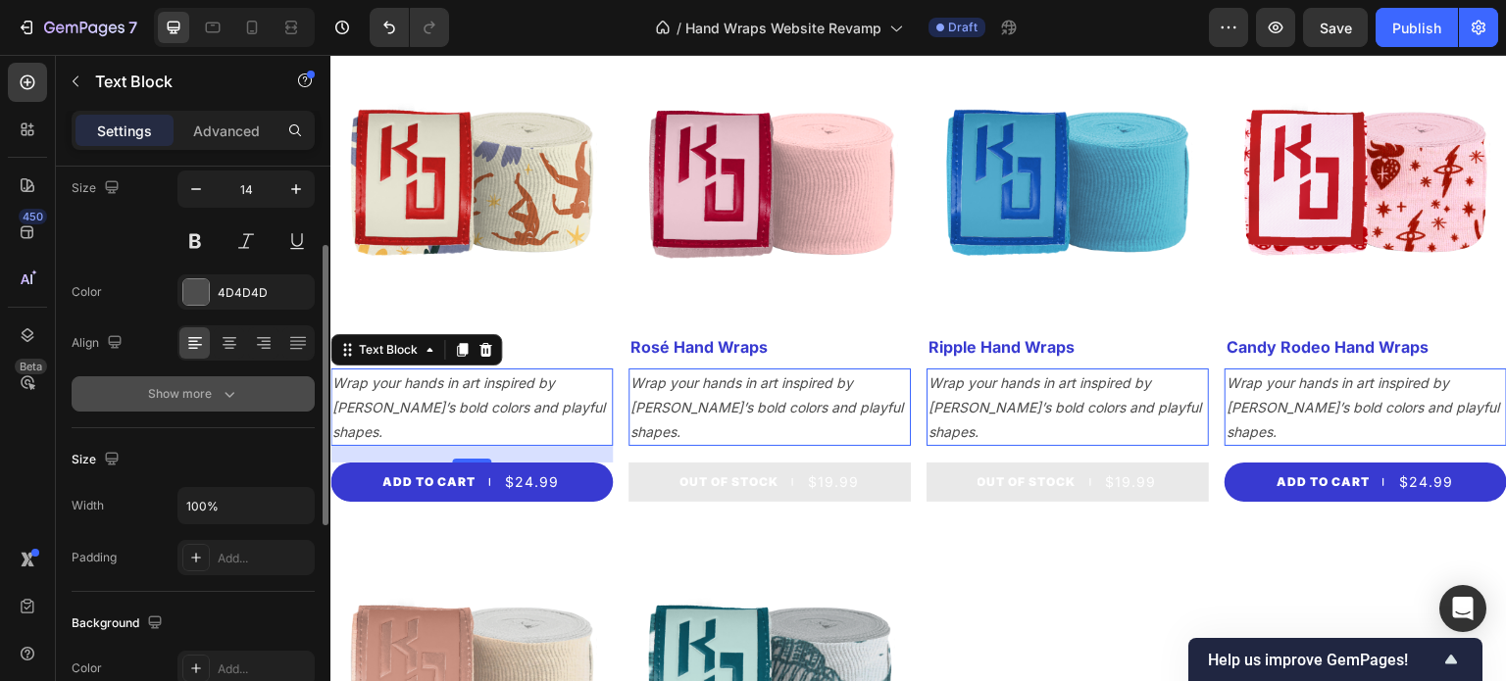
click at [220, 386] on icon "button" at bounding box center [230, 394] width 20 height 20
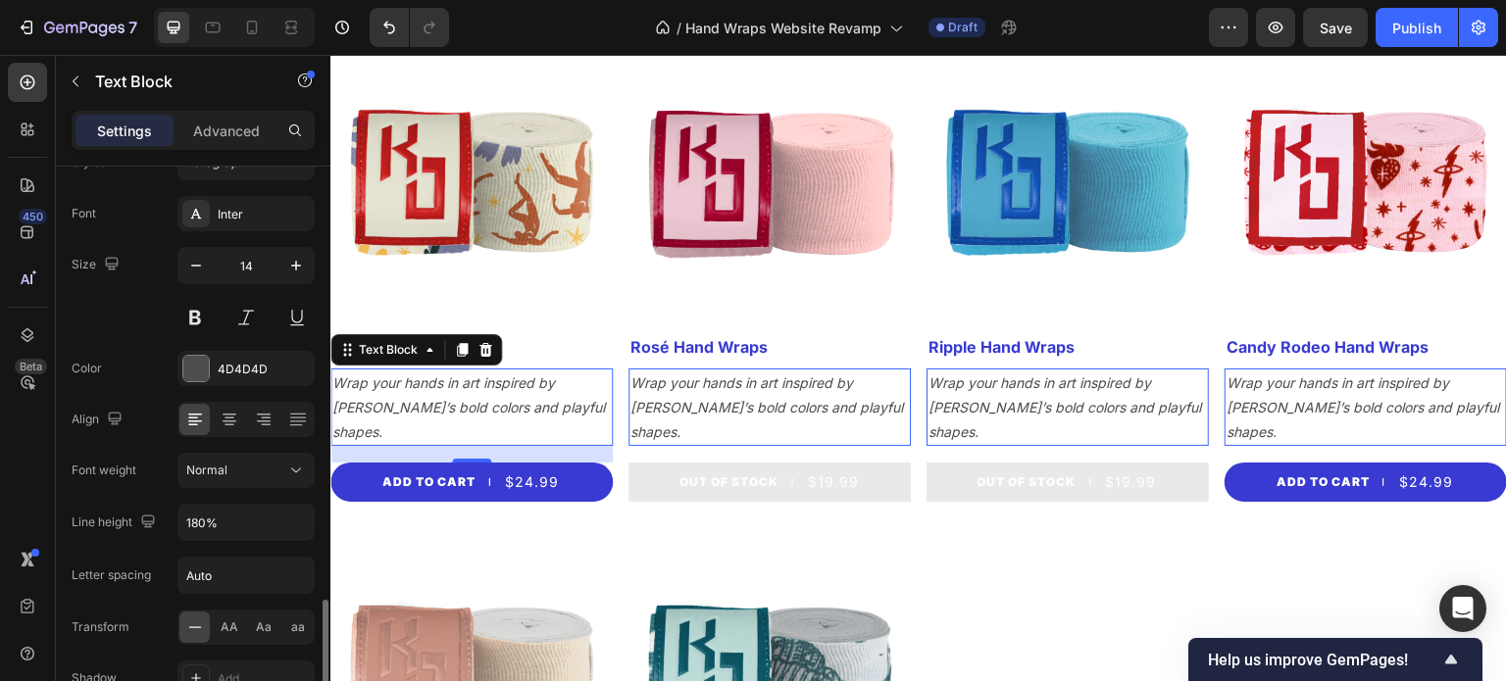
scroll to position [0, 0]
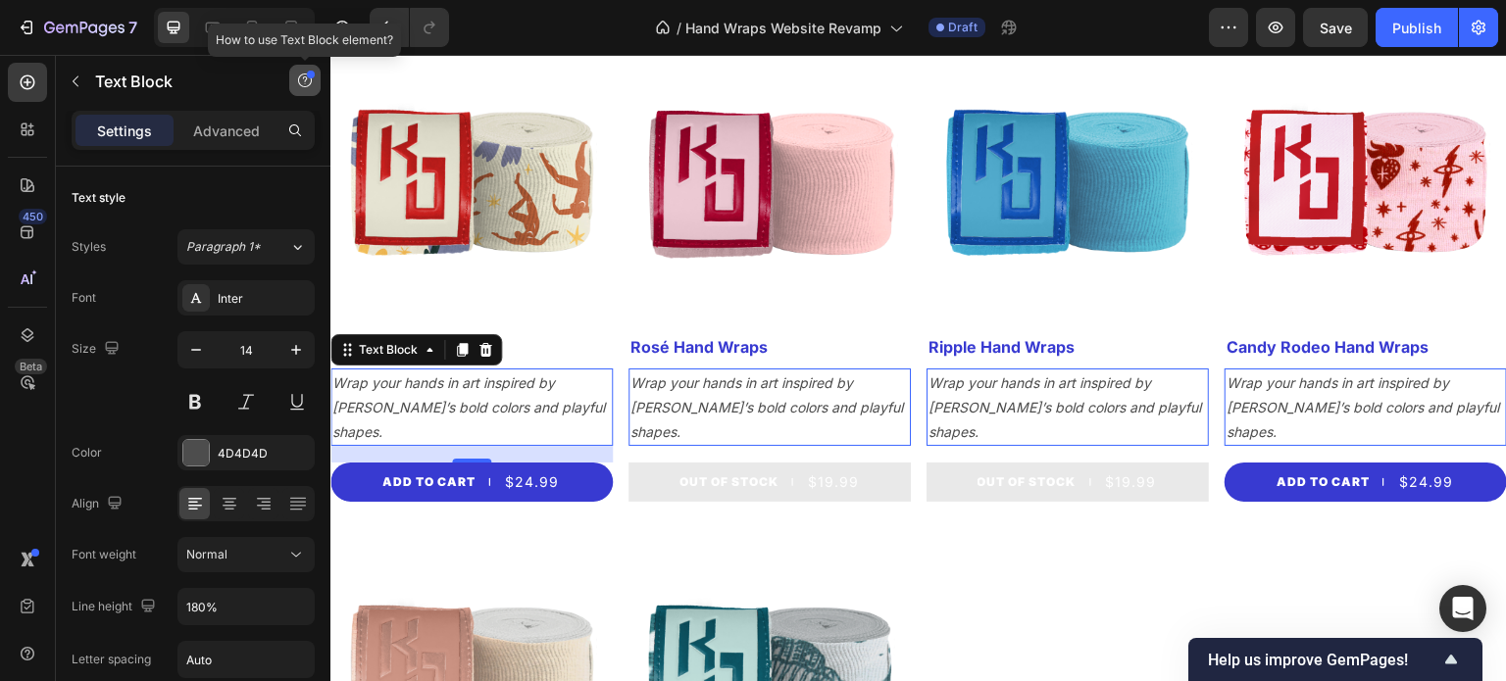
click at [318, 77] on button "button" at bounding box center [304, 80] width 31 height 31
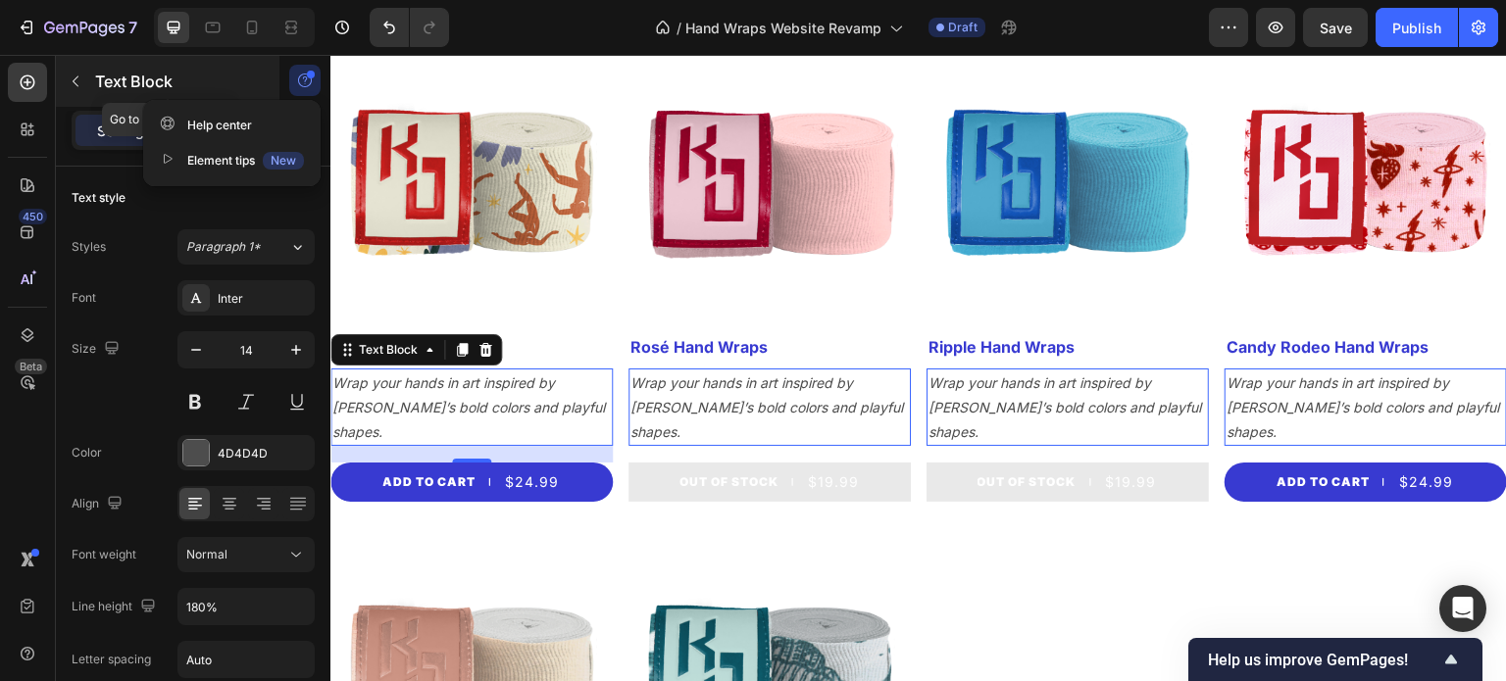
click at [263, 73] on div "Text Block" at bounding box center [168, 81] width 224 height 51
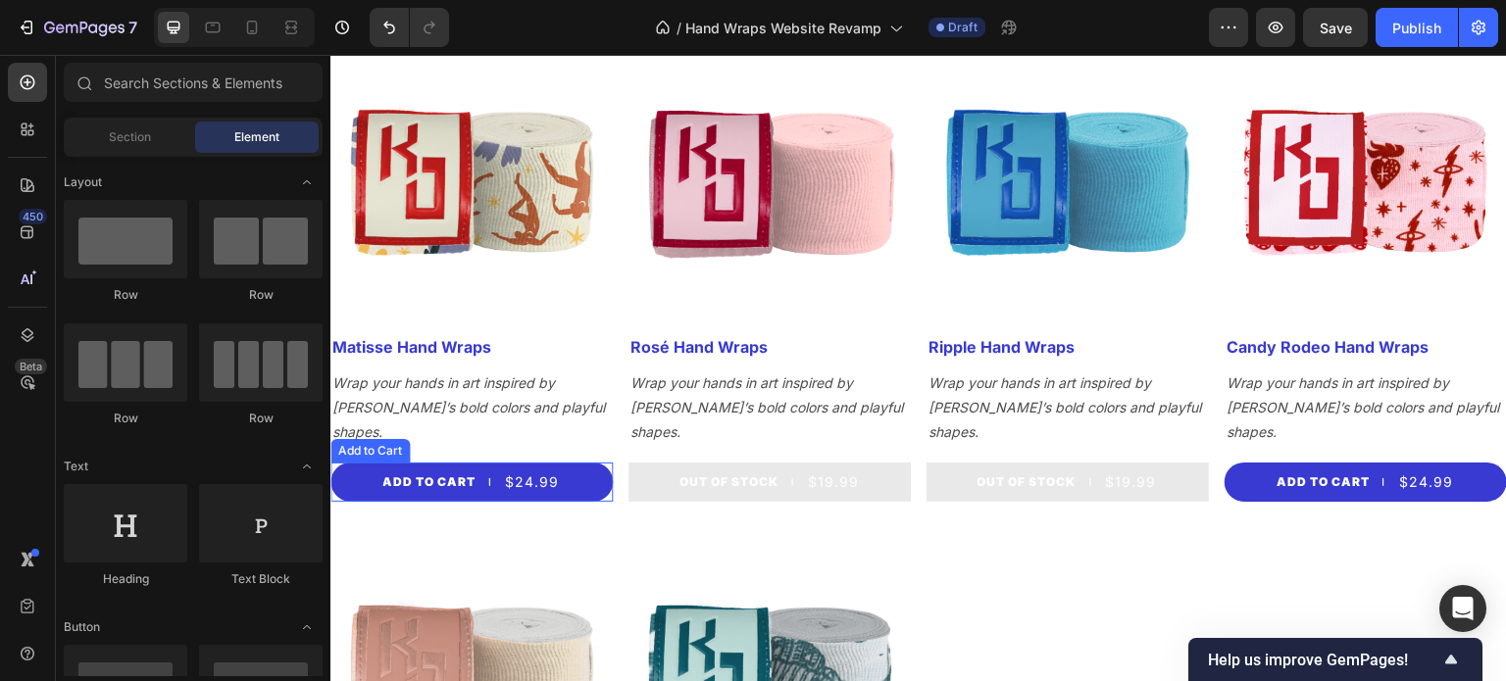
click at [488, 375] on icon "Wrap your hands in art inspired by [PERSON_NAME]’s bold colors and playful shap…" at bounding box center [468, 408] width 273 height 66
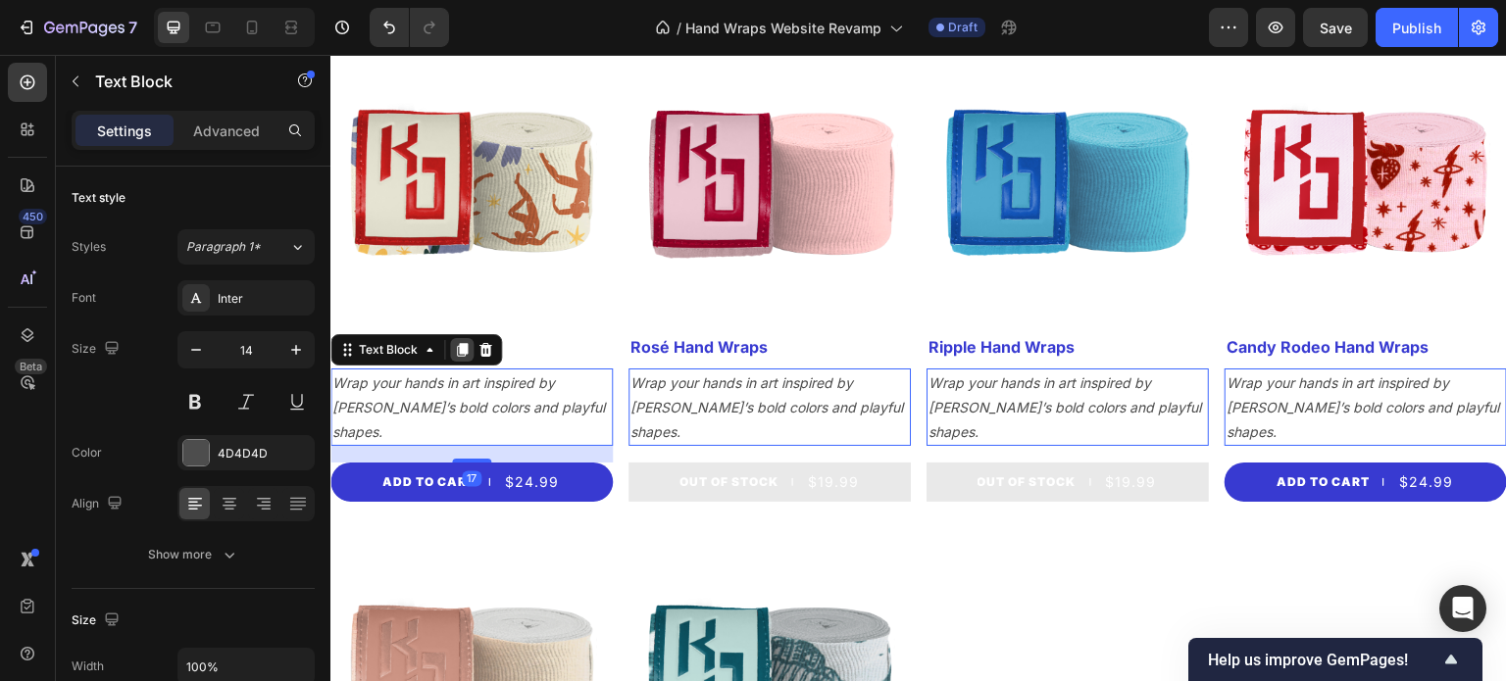
click at [459, 342] on icon at bounding box center [462, 350] width 16 height 16
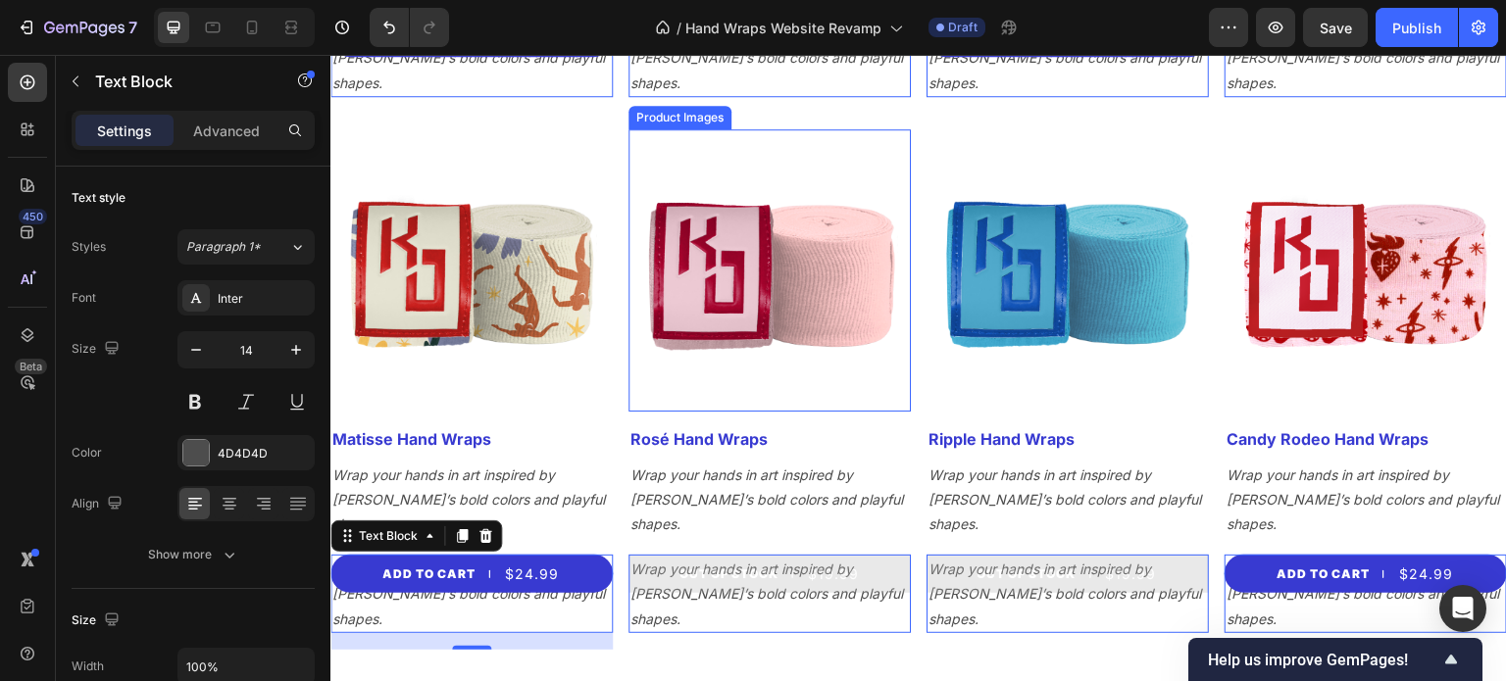
scroll to position [1922, 0]
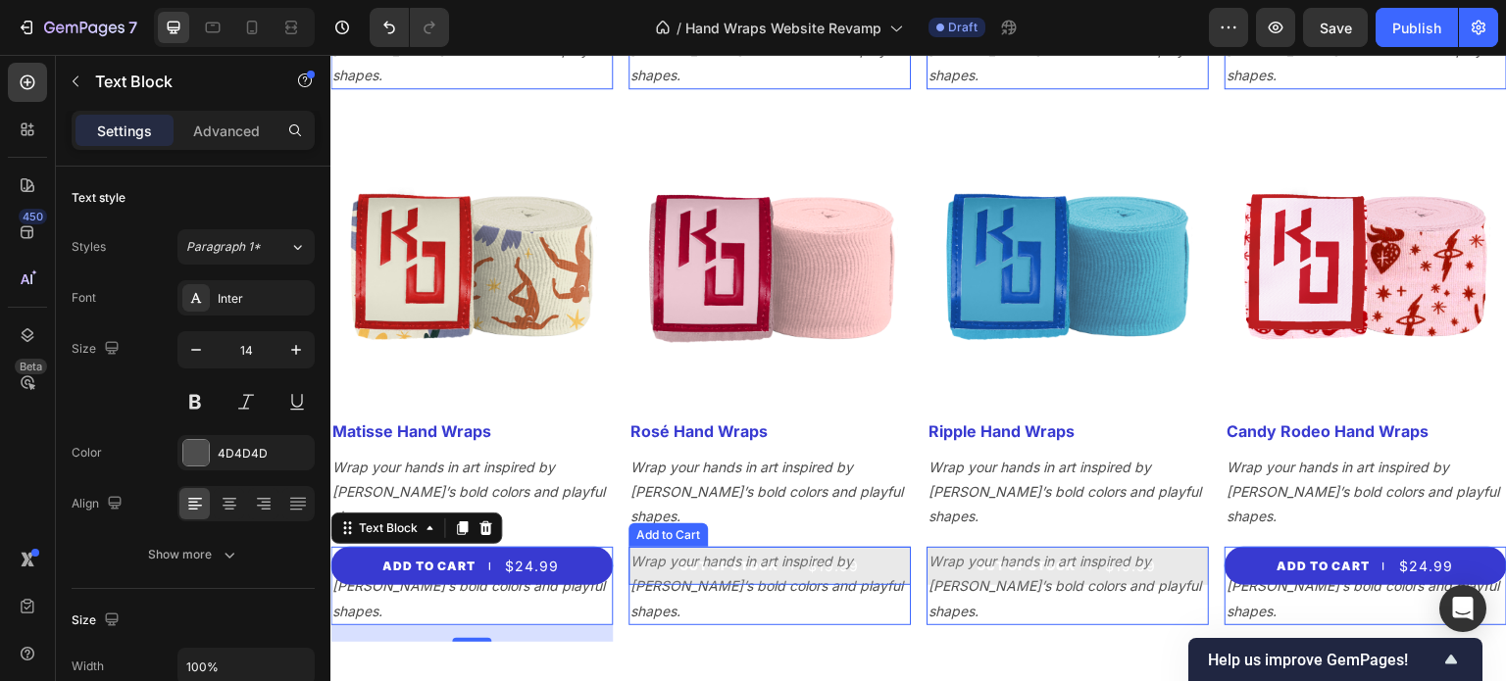
click at [826, 552] on div "$19.99" at bounding box center [833, 566] width 55 height 28
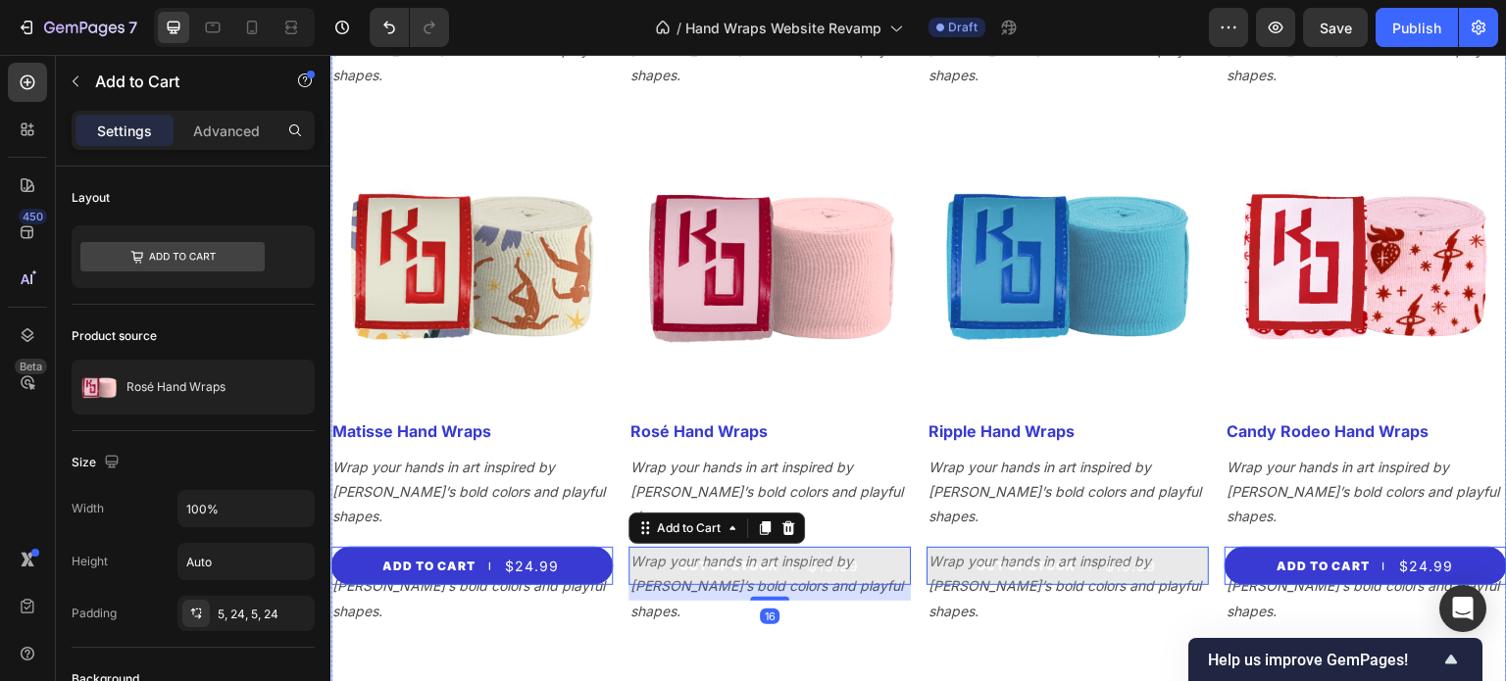
click at [917, 515] on div "Product Images Celestial Hand Wraps Product Title Wrap your hands in art inspir…" at bounding box center [918, 103] width 1177 height 2150
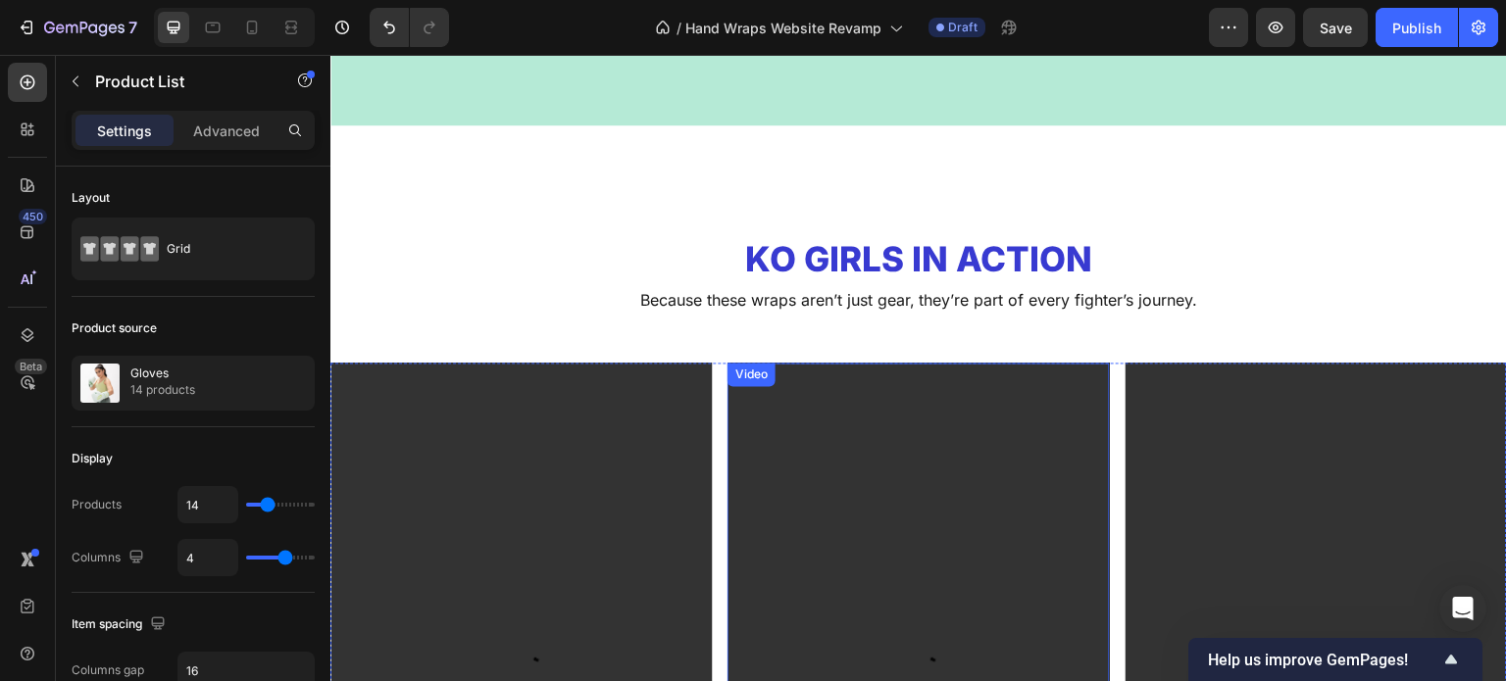
scroll to position [1544, 0]
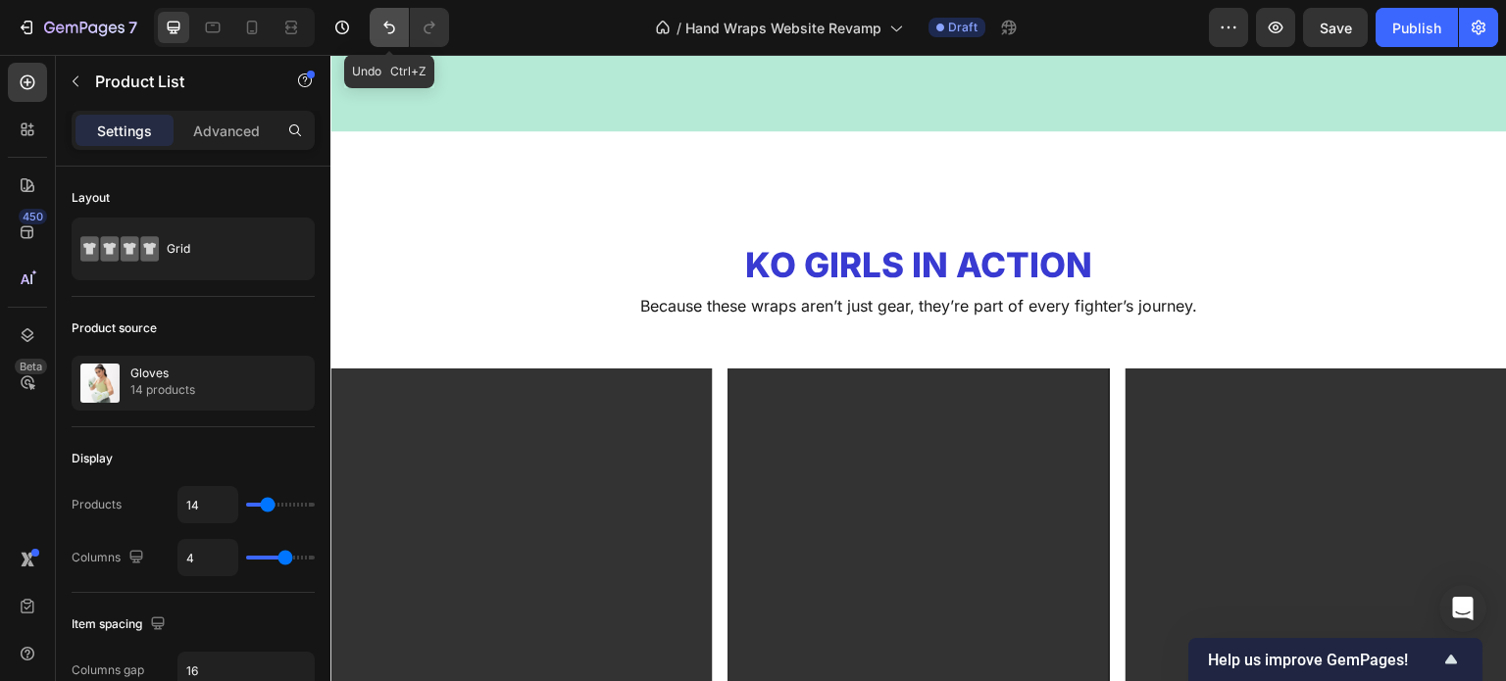
click at [382, 42] on button "Undo/Redo" at bounding box center [389, 27] width 39 height 39
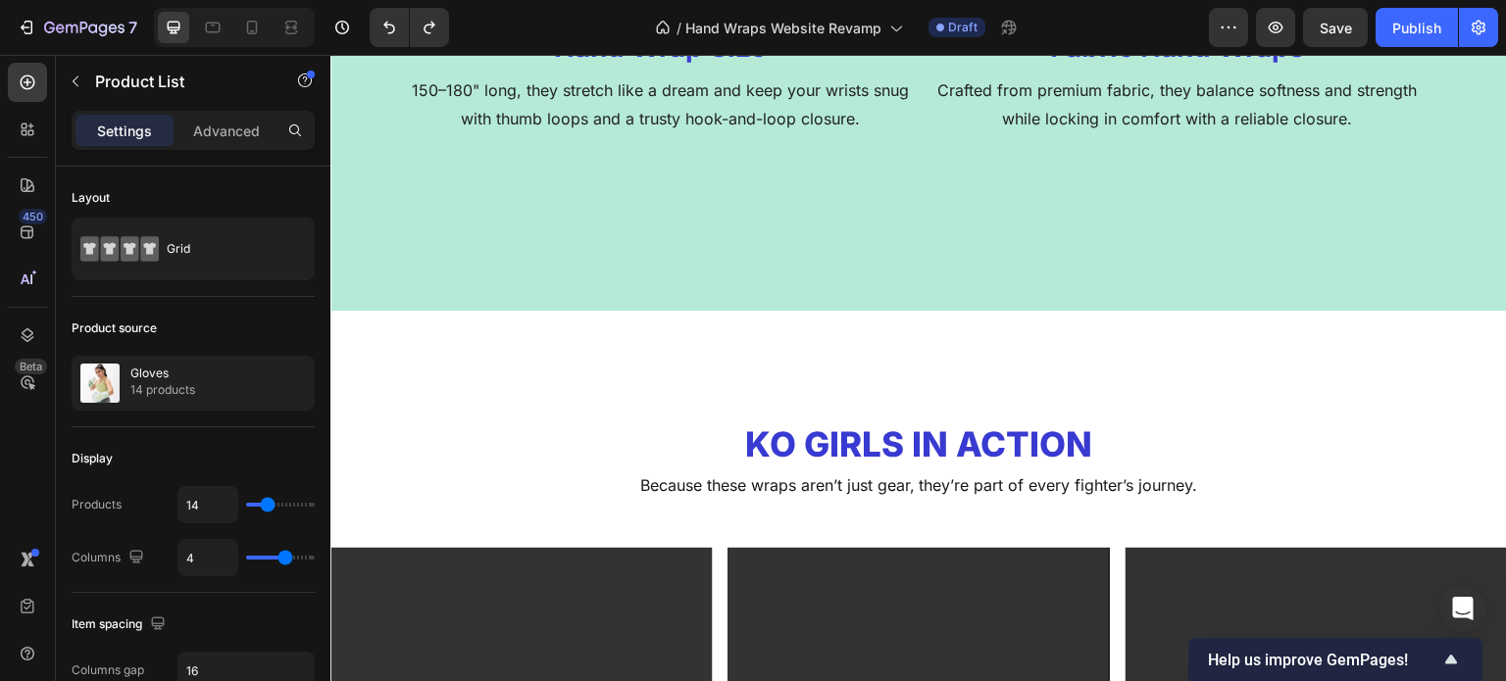
scroll to position [1483, 0]
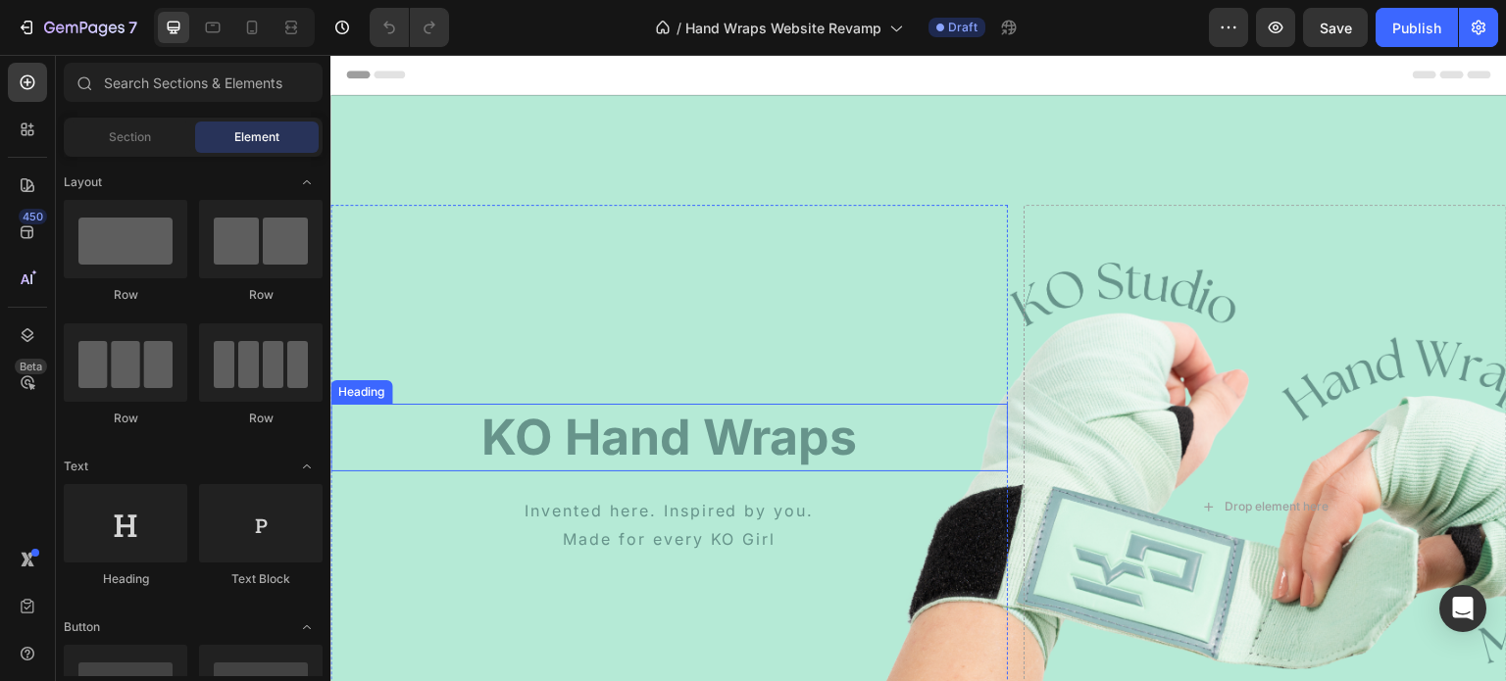
scroll to position [120, 0]
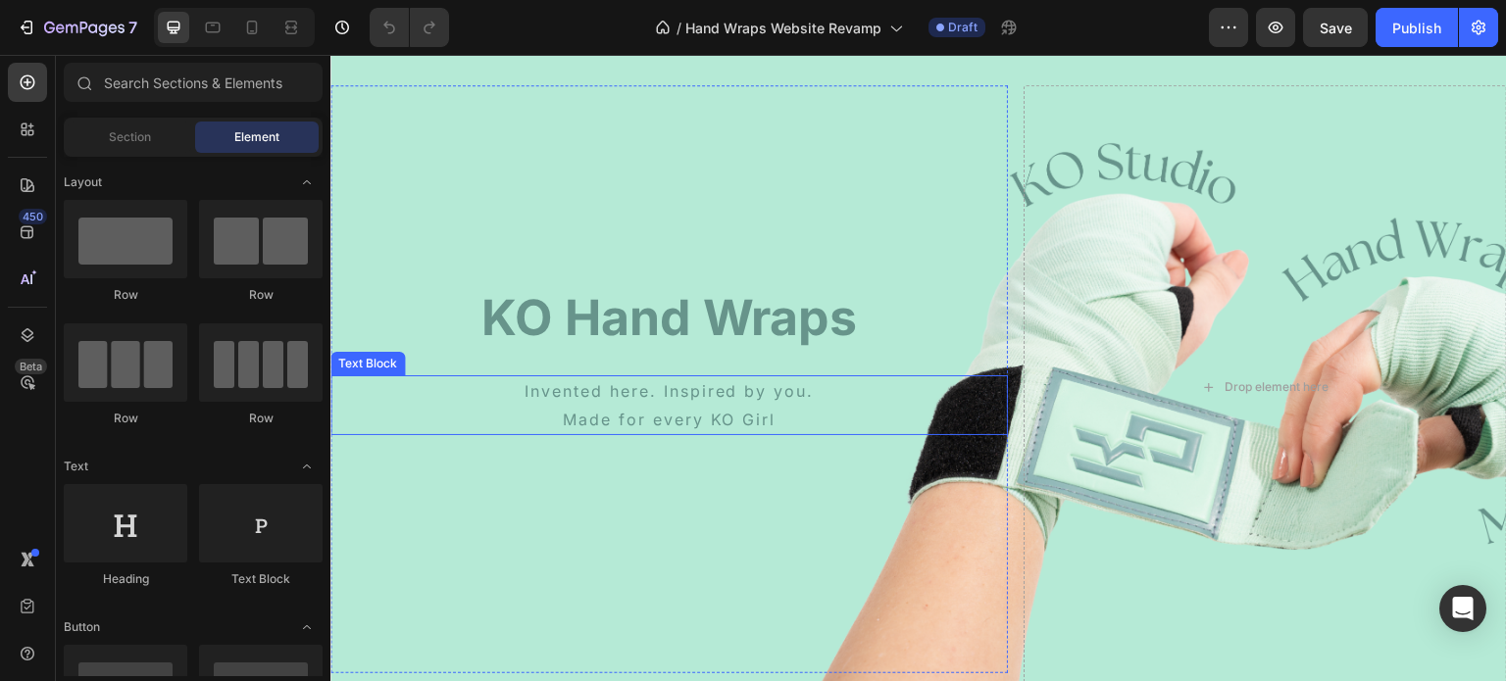
click at [686, 400] on p "Invented here. Inspired by you." at bounding box center [669, 391] width 674 height 28
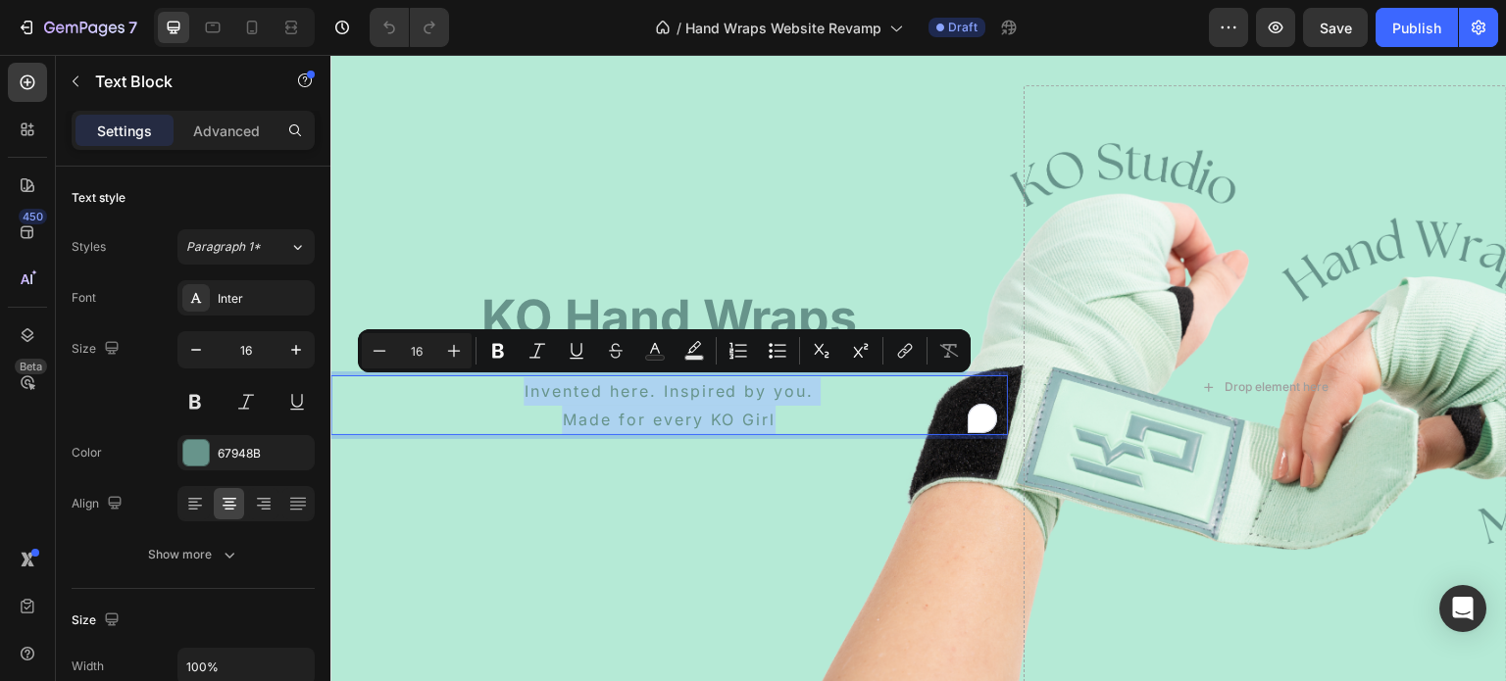
click at [723, 424] on p "Made for every KO Girl" at bounding box center [669, 420] width 674 height 28
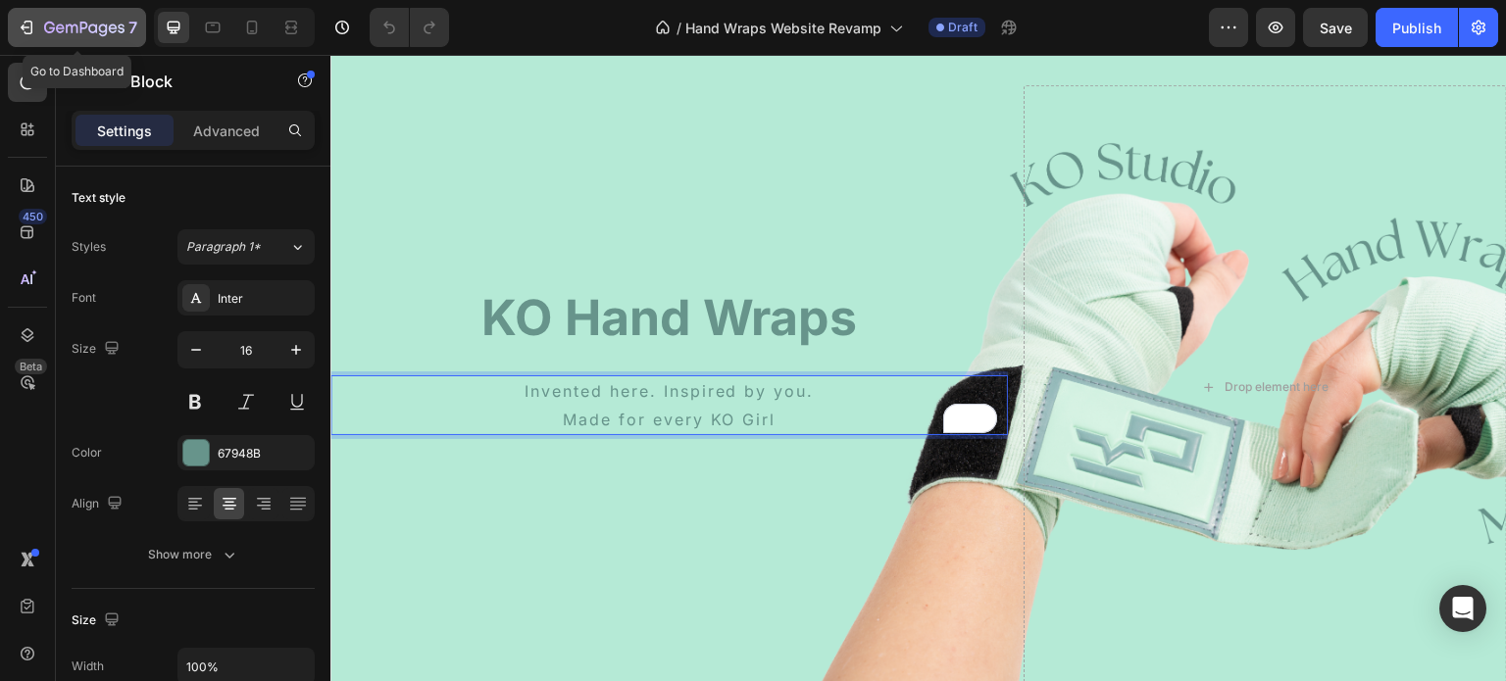
click at [99, 25] on icon "button" at bounding box center [103, 30] width 9 height 13
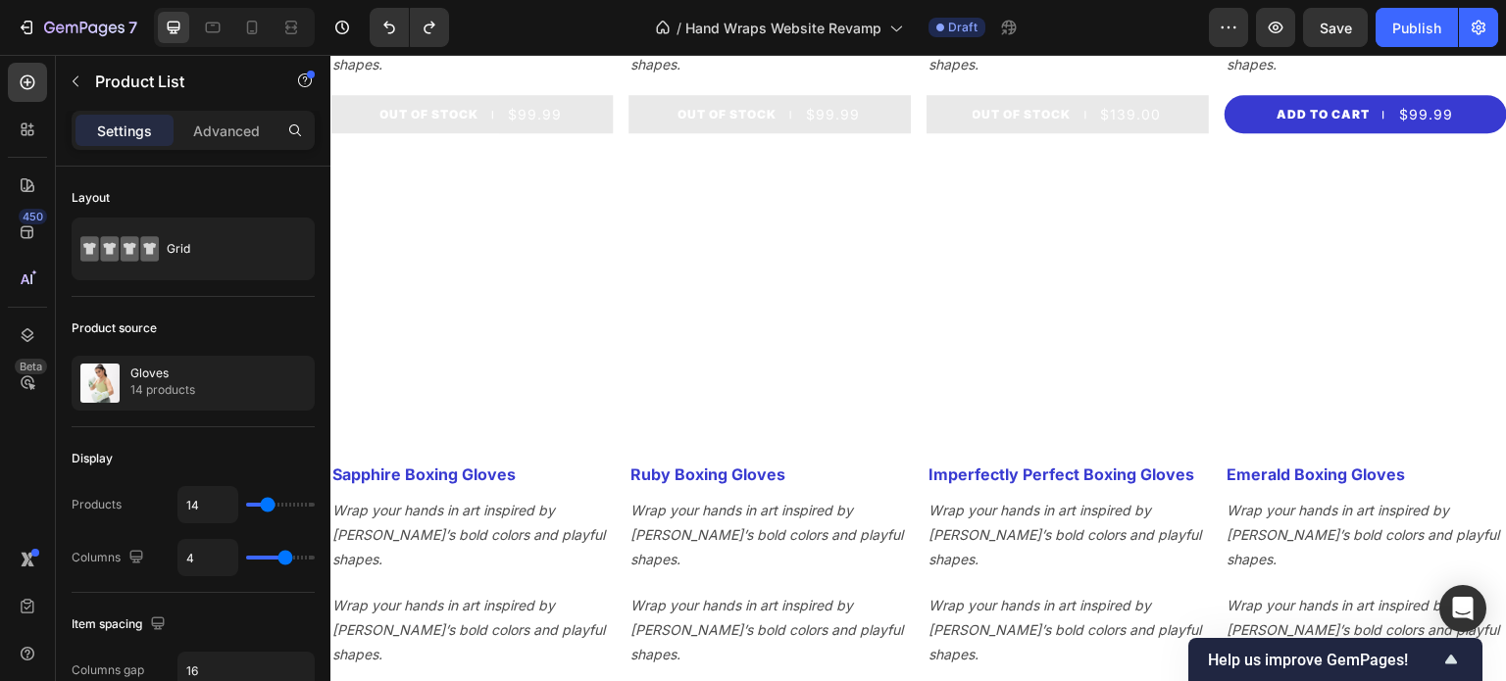
scroll to position [2067, 0]
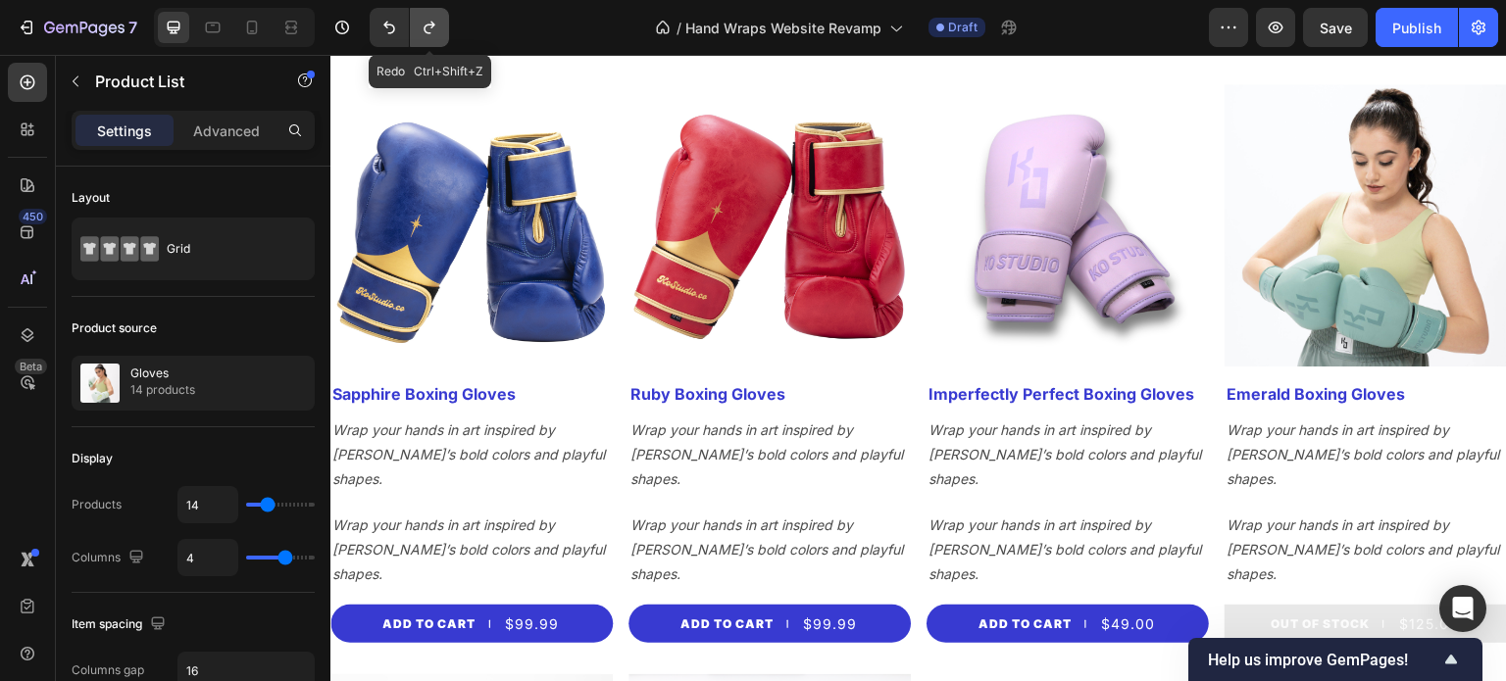
click at [427, 36] on icon "Undo/Redo" at bounding box center [430, 28] width 20 height 20
click at [389, 26] on icon "Undo/Redo" at bounding box center [389, 28] width 20 height 20
click at [398, 25] on icon "Undo/Redo" at bounding box center [389, 28] width 20 height 20
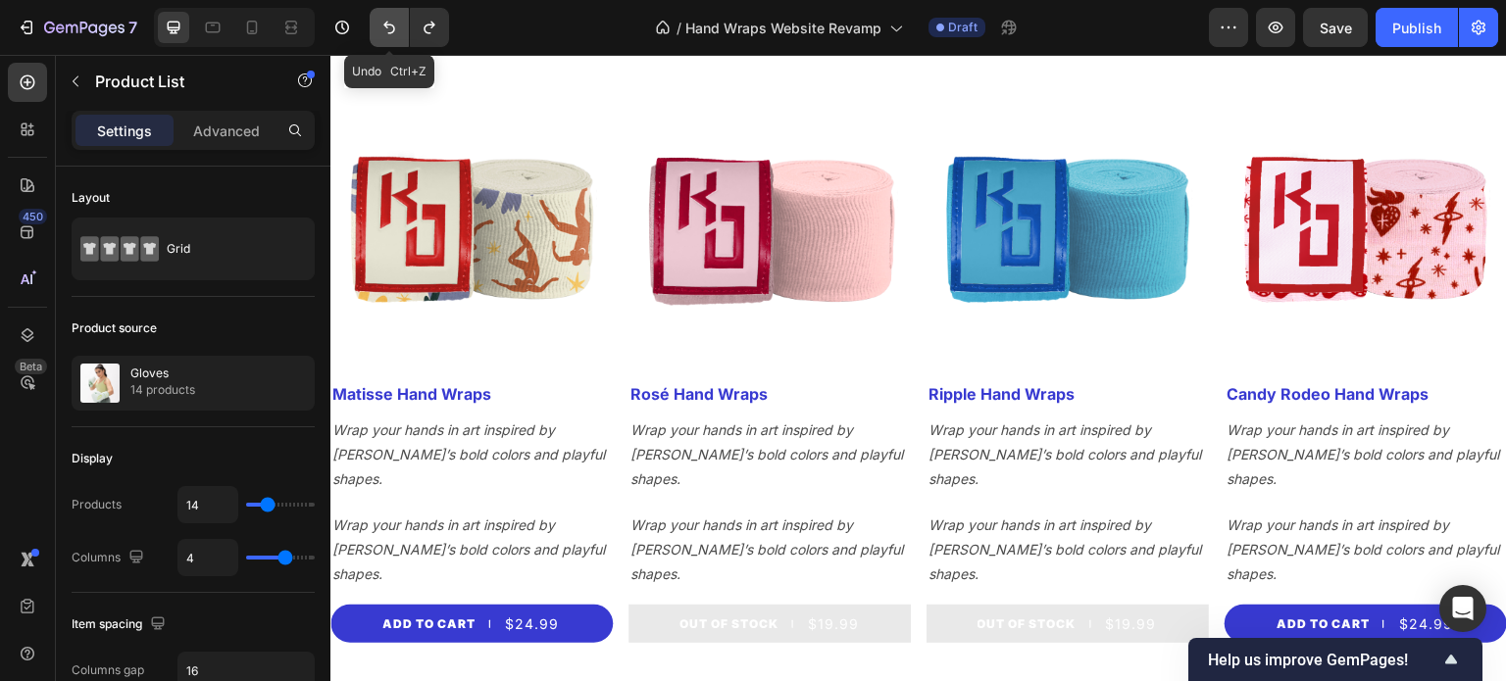
click at [388, 37] on button "Undo/Redo" at bounding box center [389, 27] width 39 height 39
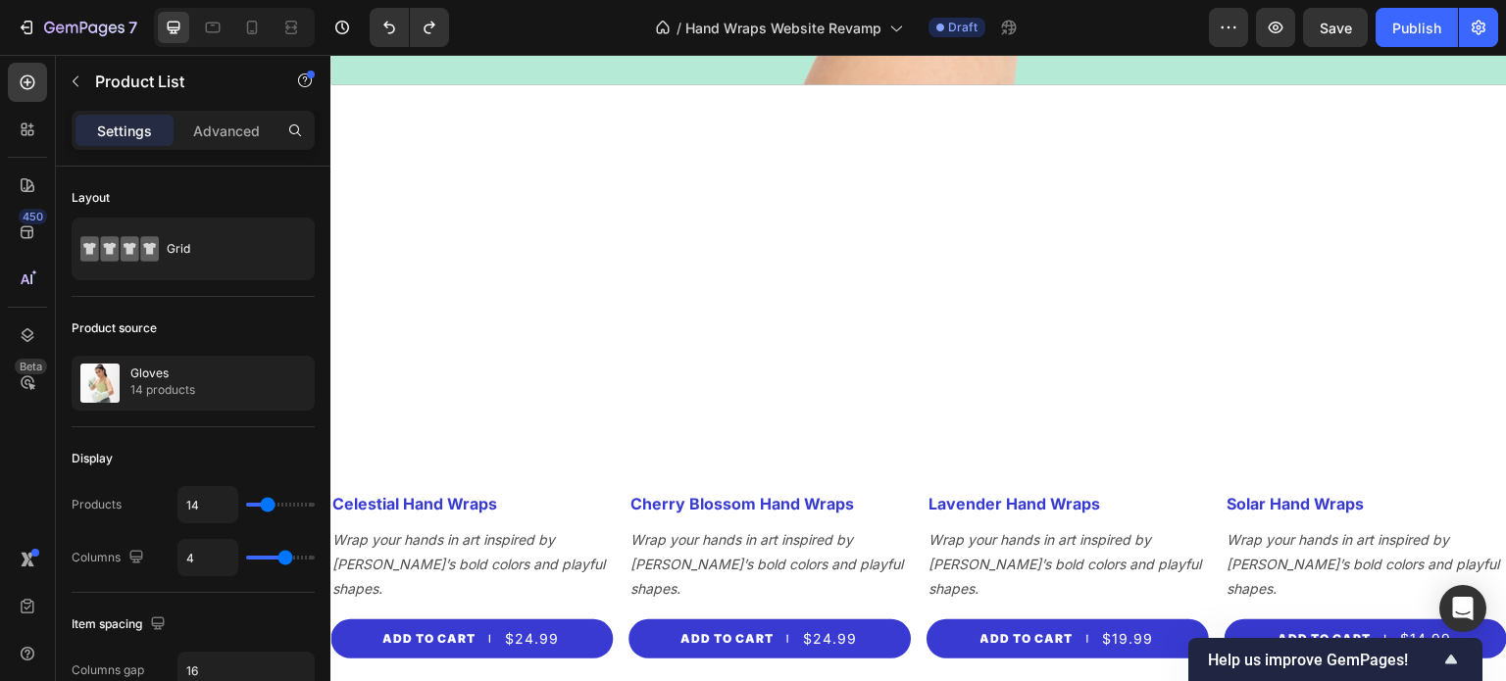
scroll to position [1030, 0]
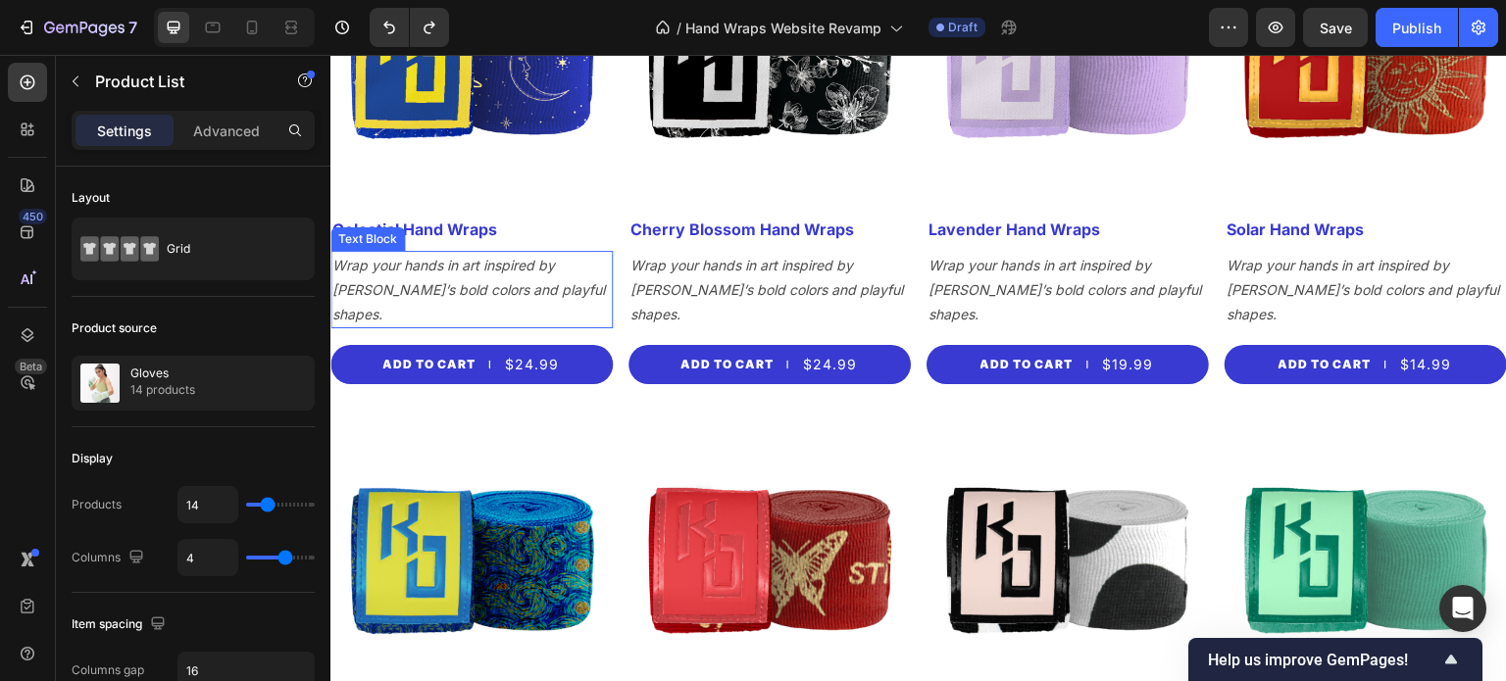
click at [491, 277] on icon "Wrap your hands in art inspired by [PERSON_NAME]’s bold colors and playful shap…" at bounding box center [468, 290] width 273 height 66
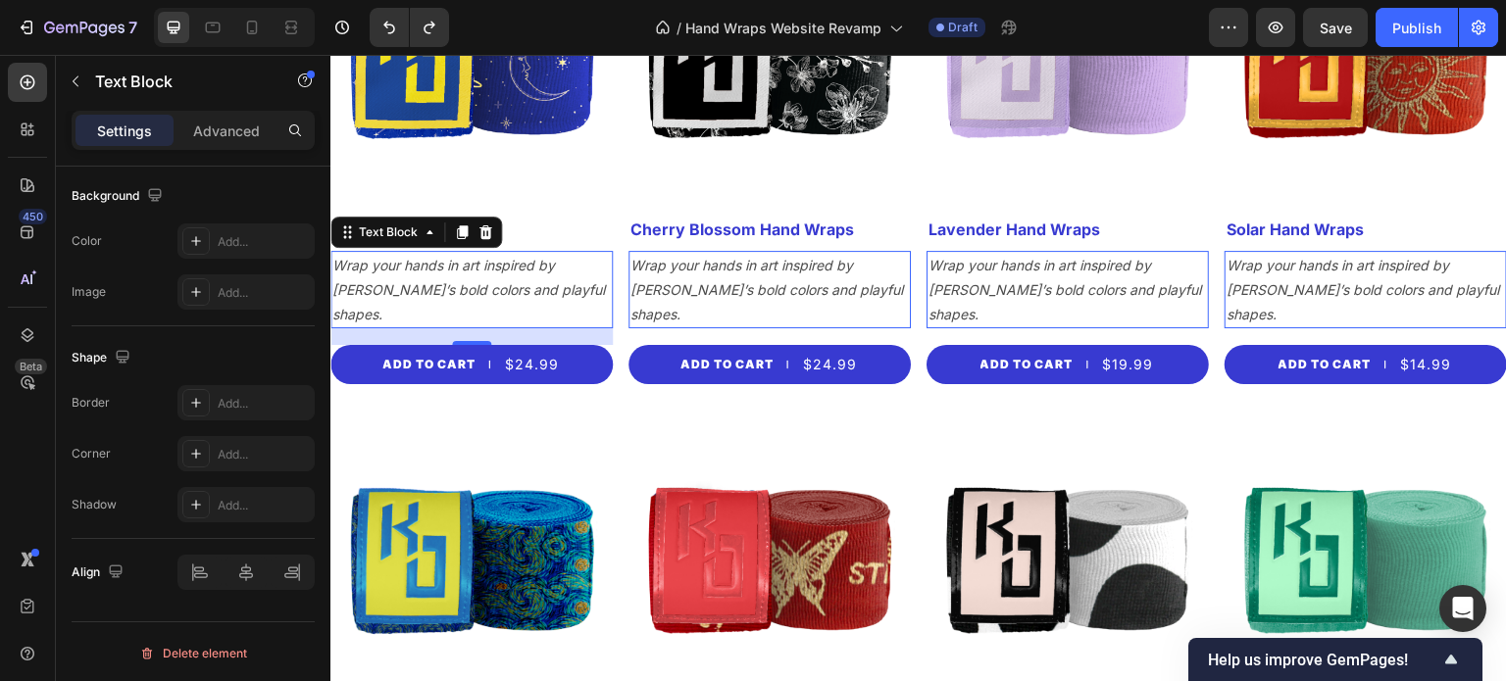
scroll to position [0, 0]
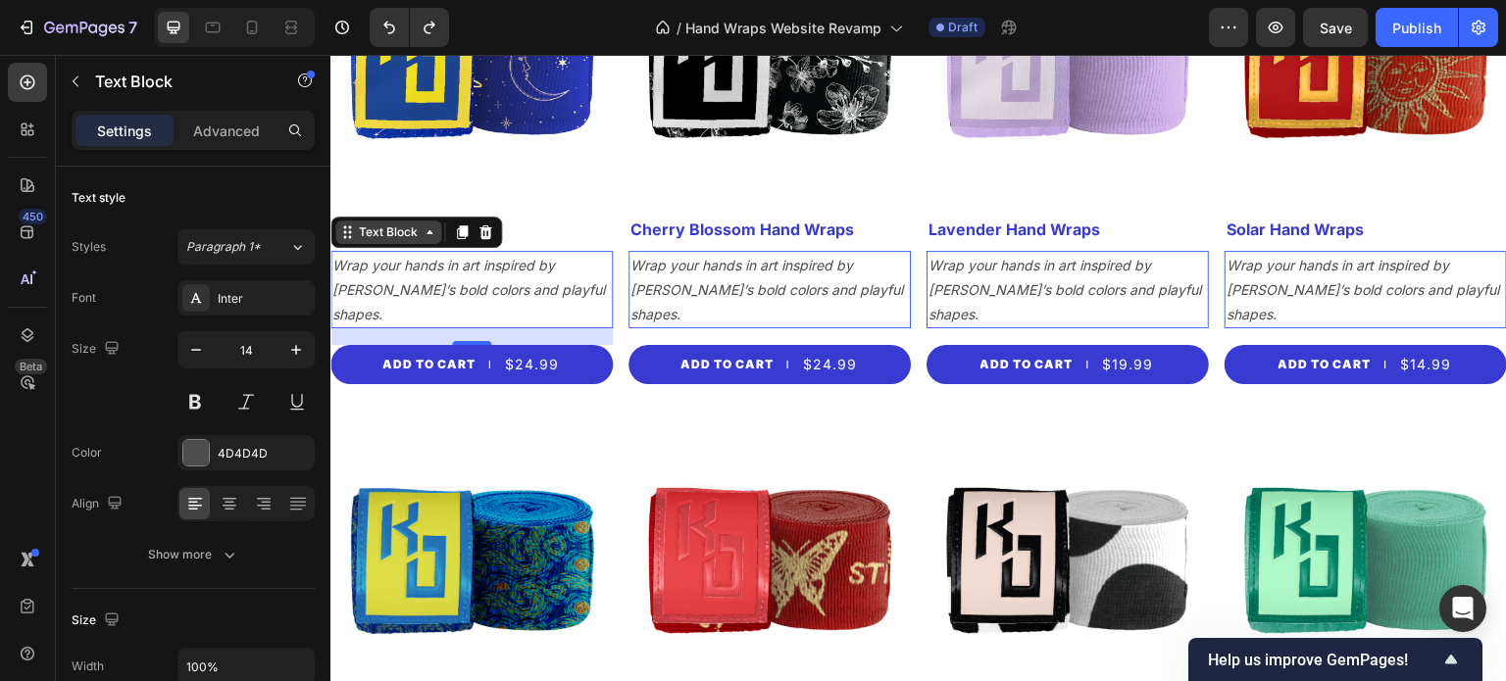
click at [432, 235] on div "Text Block" at bounding box center [388, 233] width 106 height 24
click at [433, 232] on icon at bounding box center [430, 233] width 16 height 16
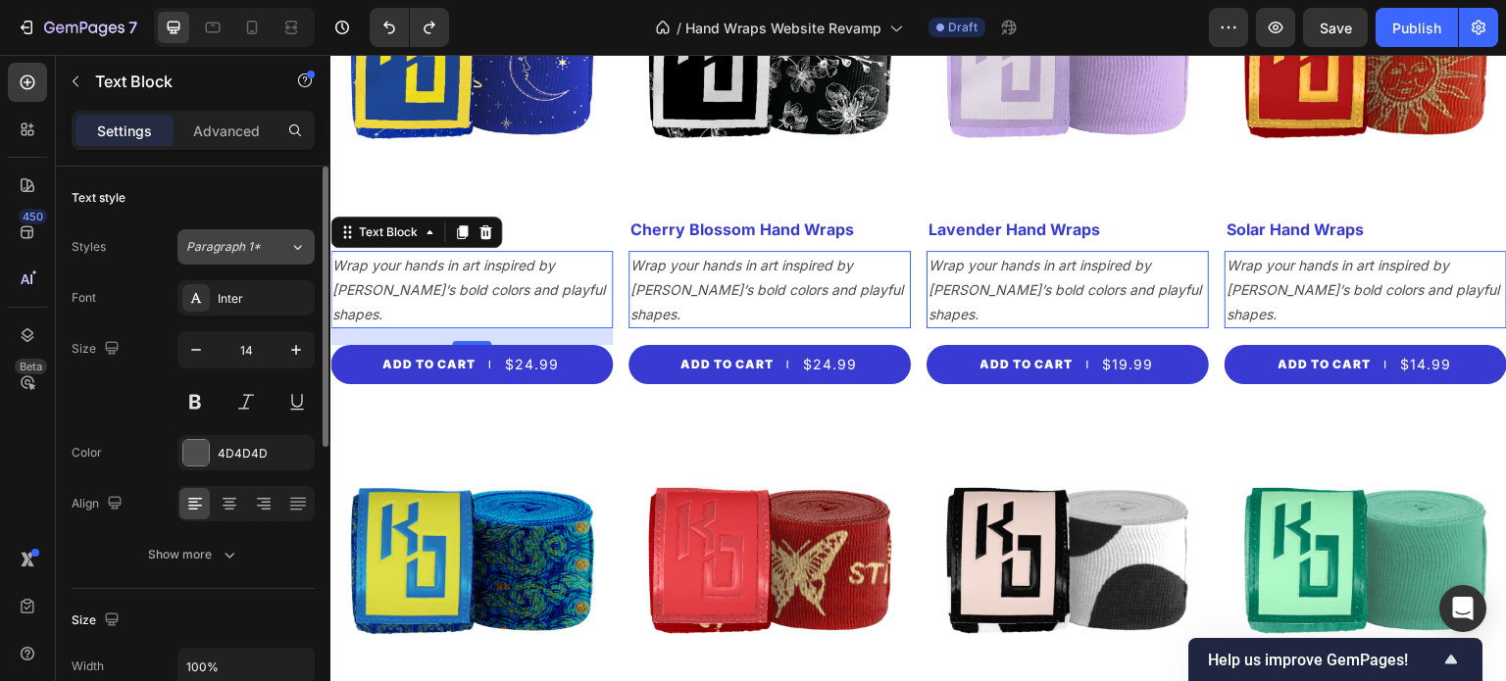
click at [283, 241] on div "Paragraph 1*" at bounding box center [237, 247] width 103 height 18
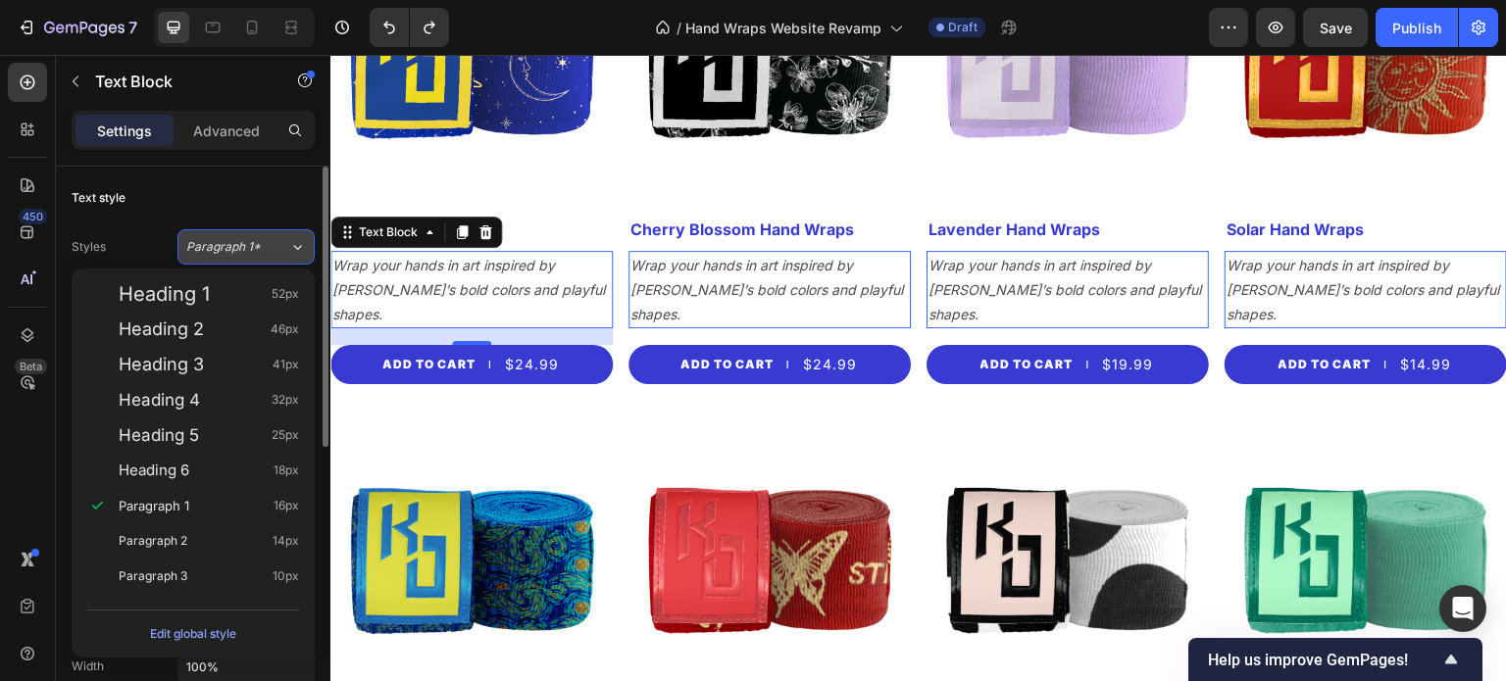
click at [283, 241] on div "Paragraph 1*" at bounding box center [237, 247] width 103 height 18
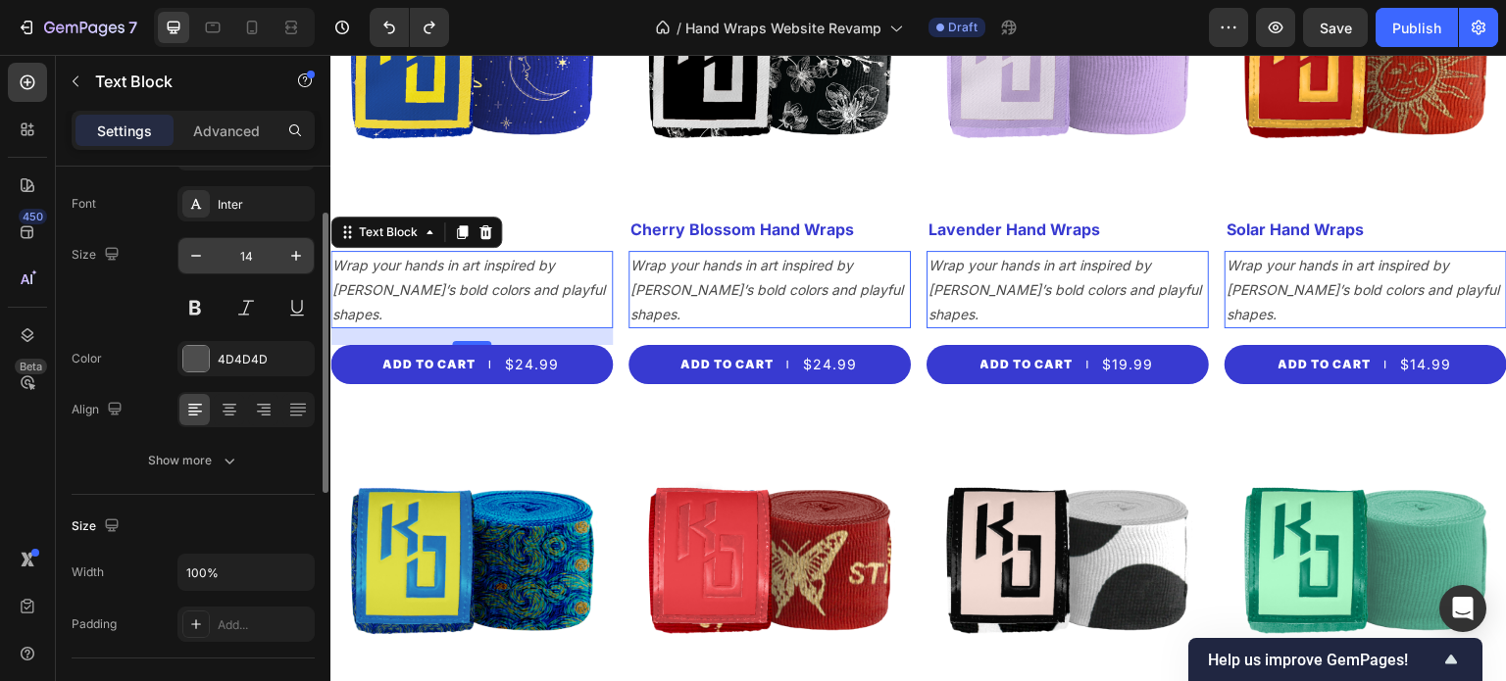
scroll to position [180, 0]
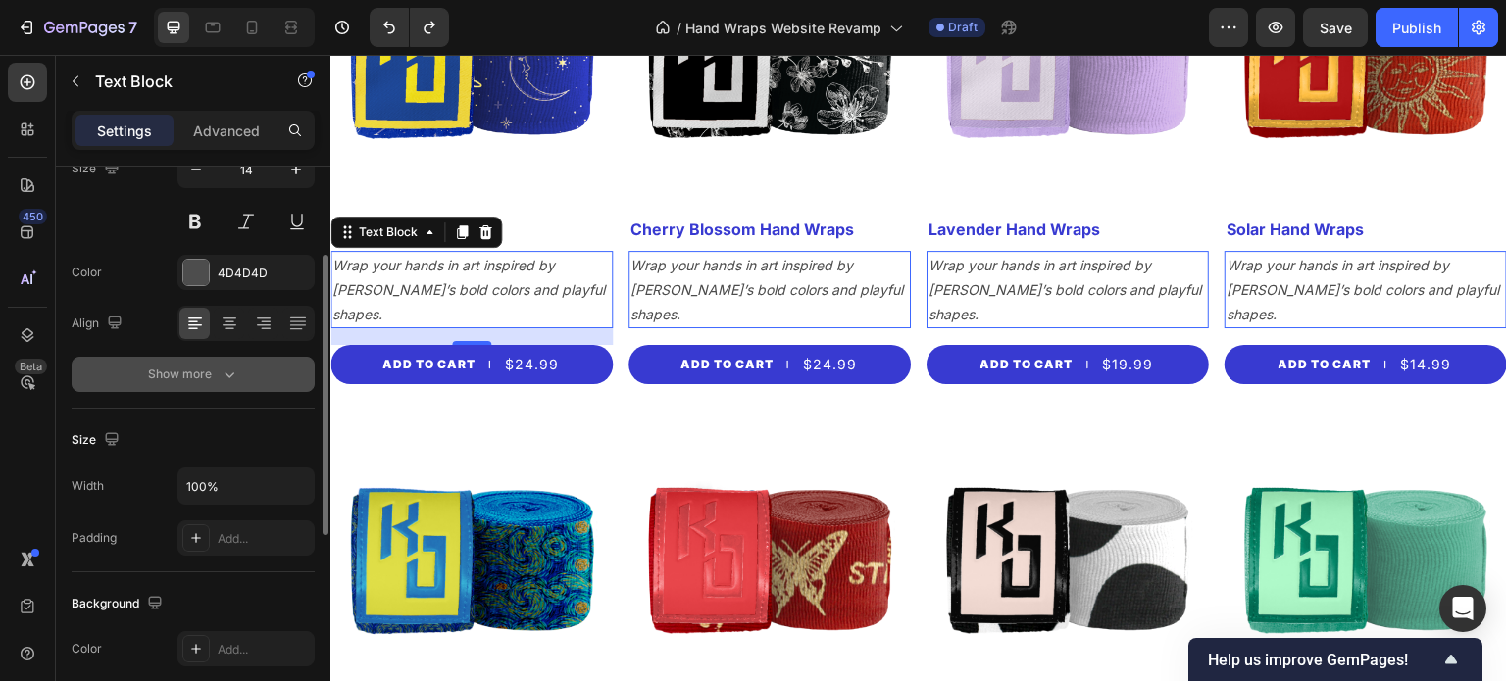
click at [227, 372] on icon "button" at bounding box center [230, 375] width 20 height 20
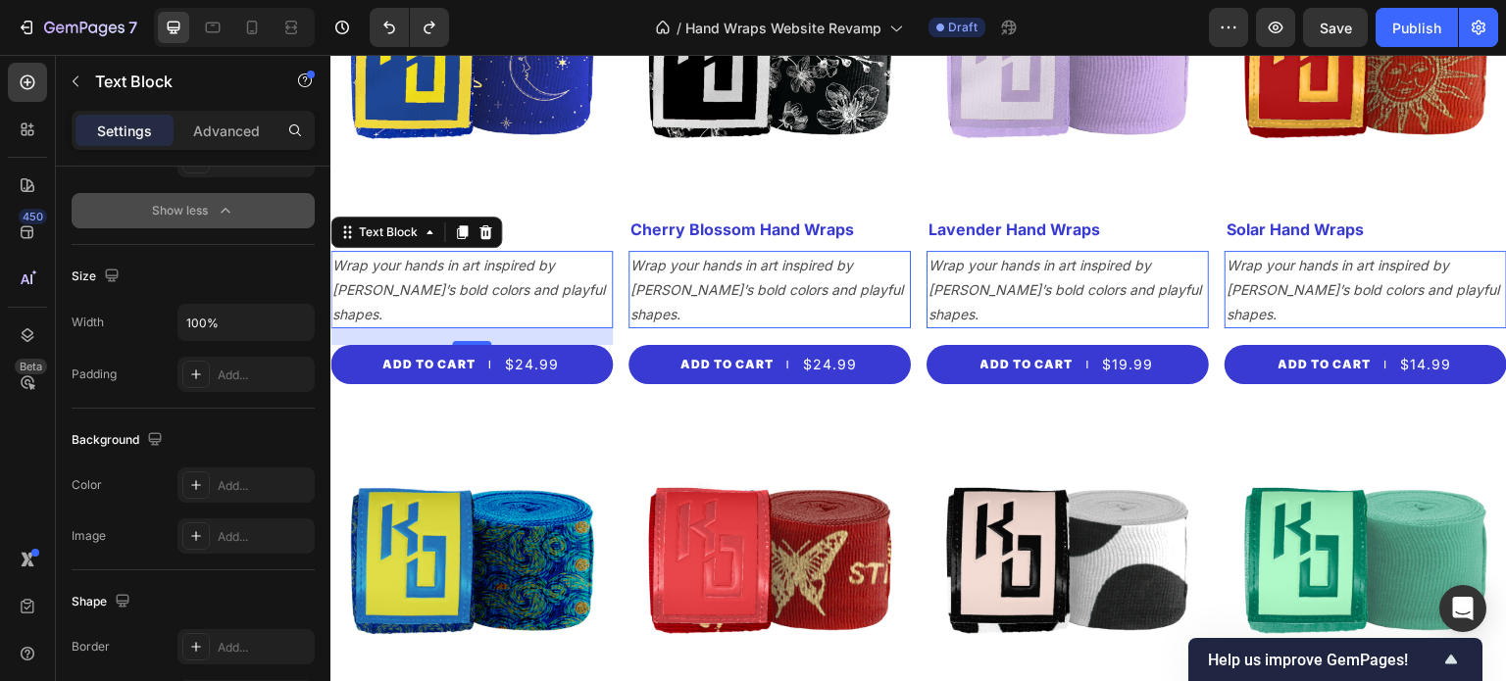
scroll to position [847, 0]
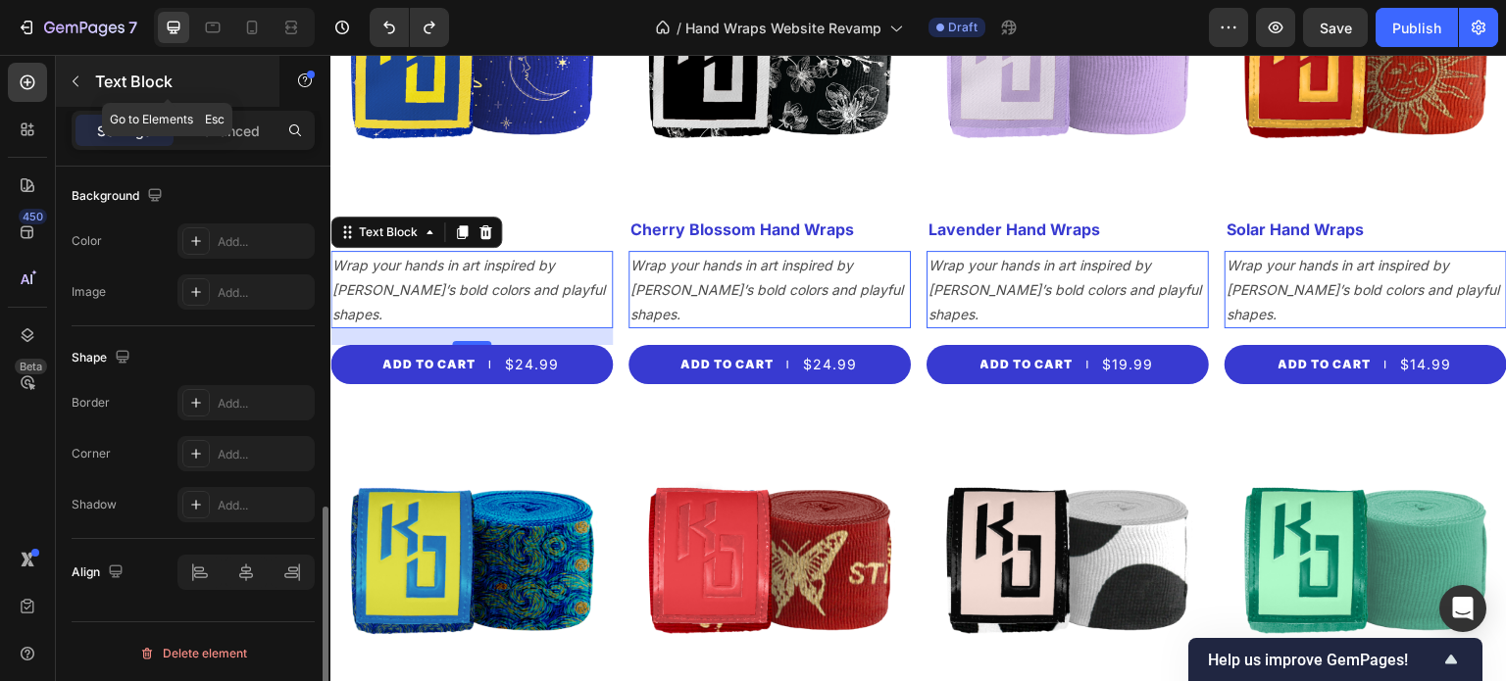
click at [89, 73] on button "button" at bounding box center [75, 81] width 31 height 31
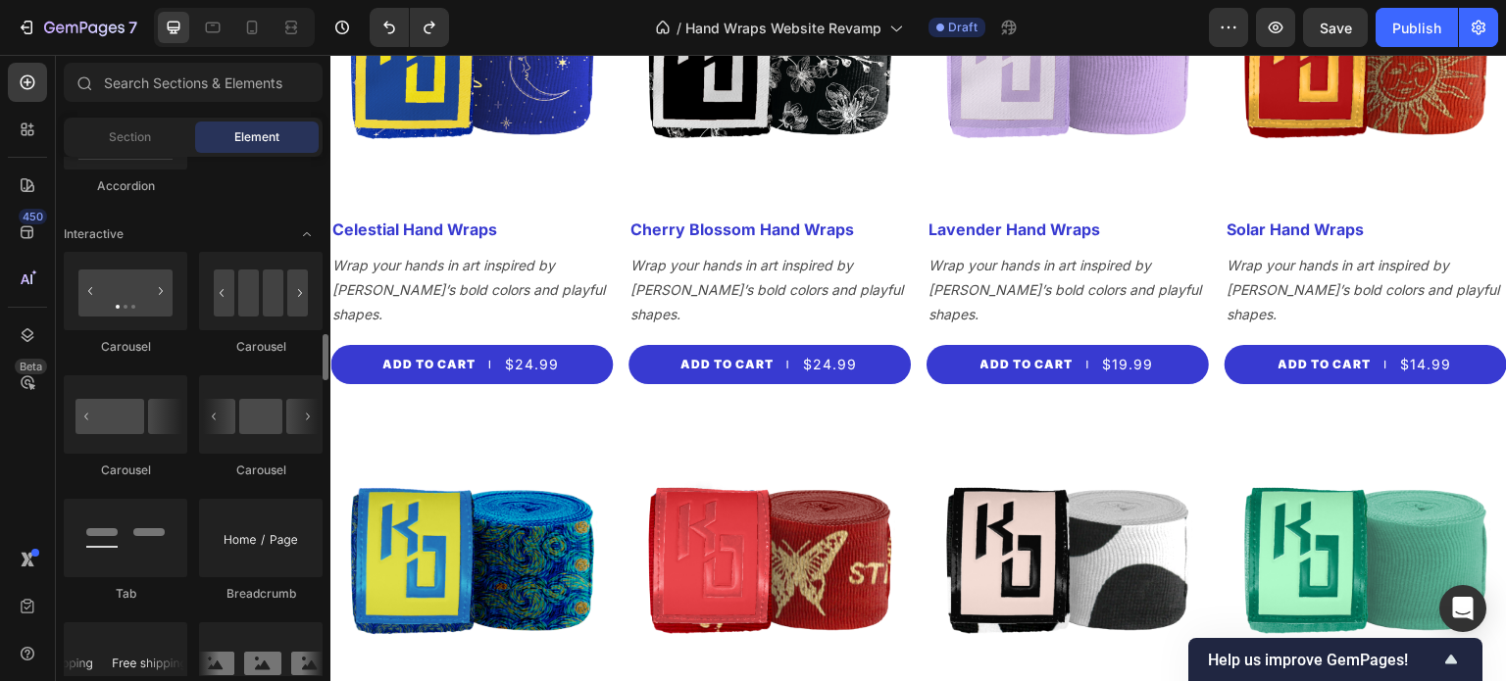
scroll to position [1918, 0]
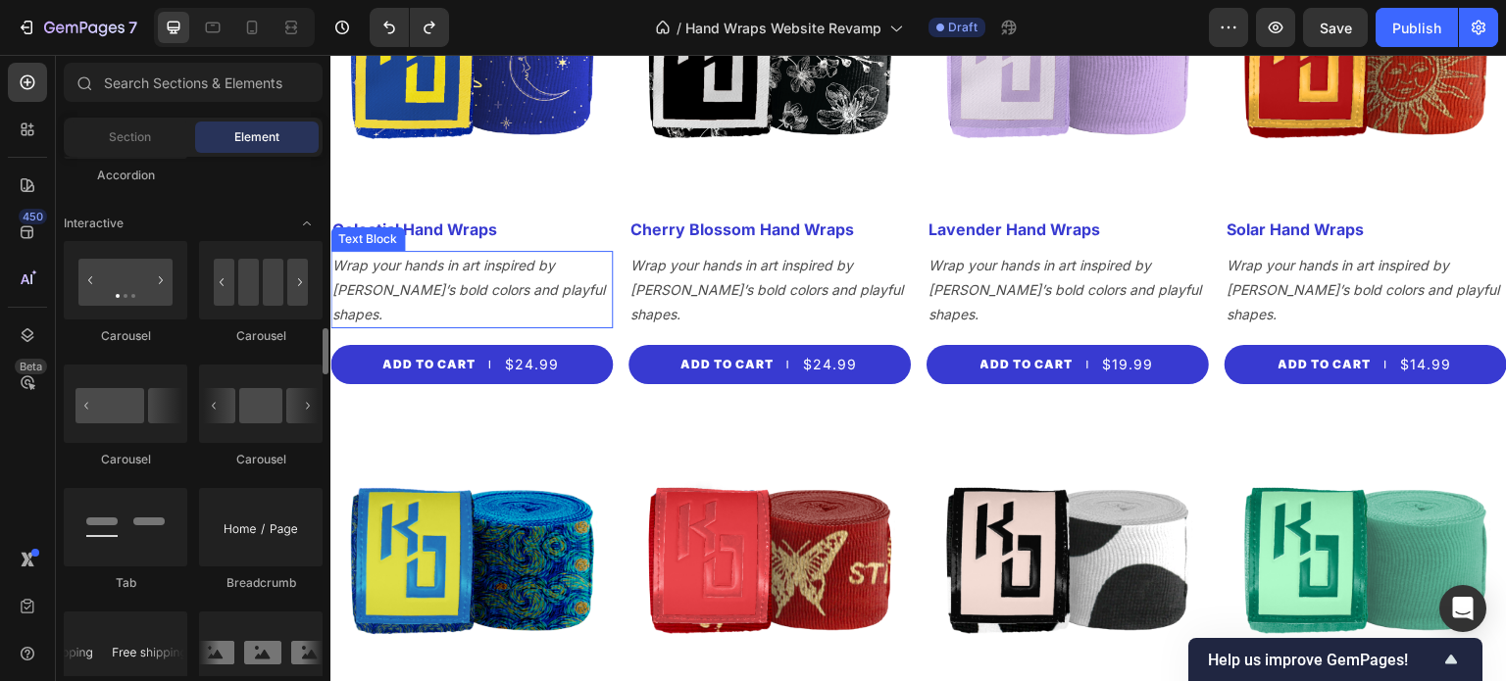
click at [412, 282] on icon "Wrap your hands in art inspired by [PERSON_NAME]’s bold colors and playful shap…" at bounding box center [468, 290] width 273 height 66
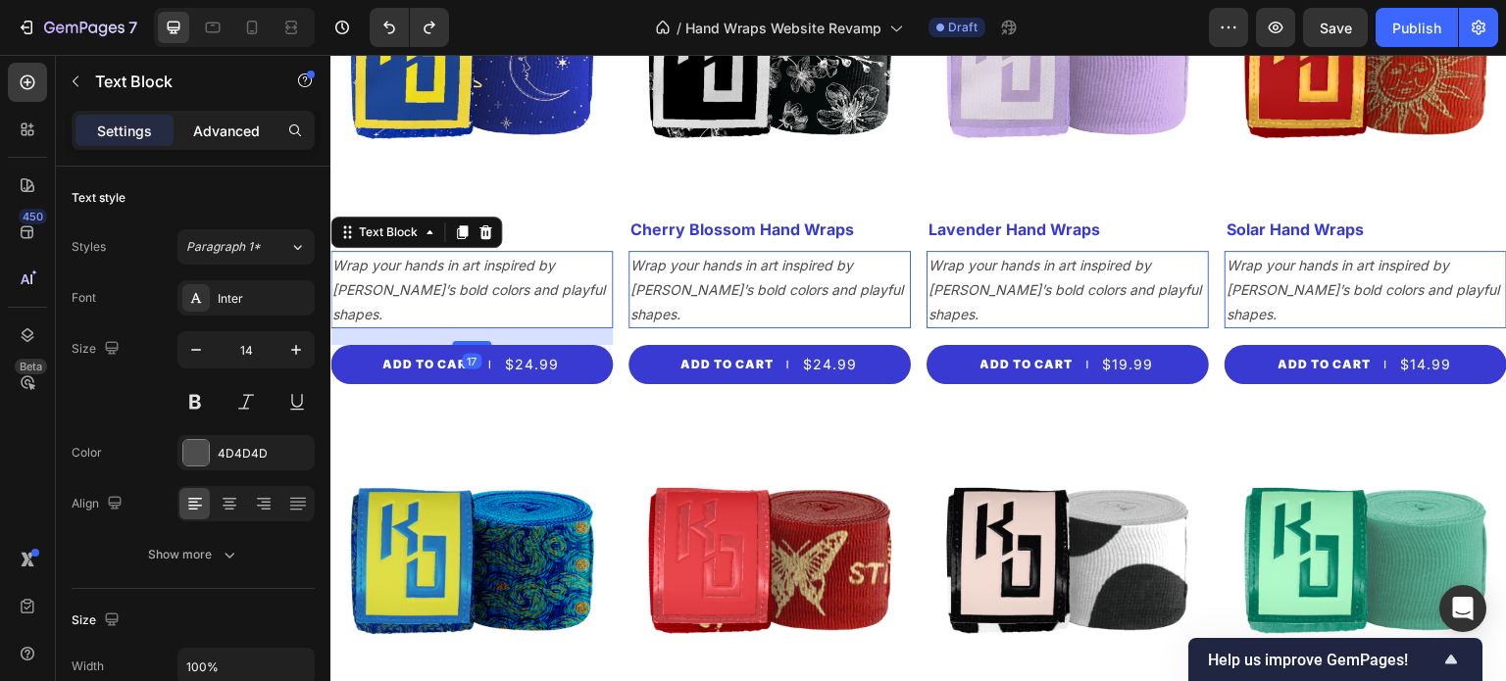
click at [228, 115] on div "Advanced" at bounding box center [226, 130] width 98 height 31
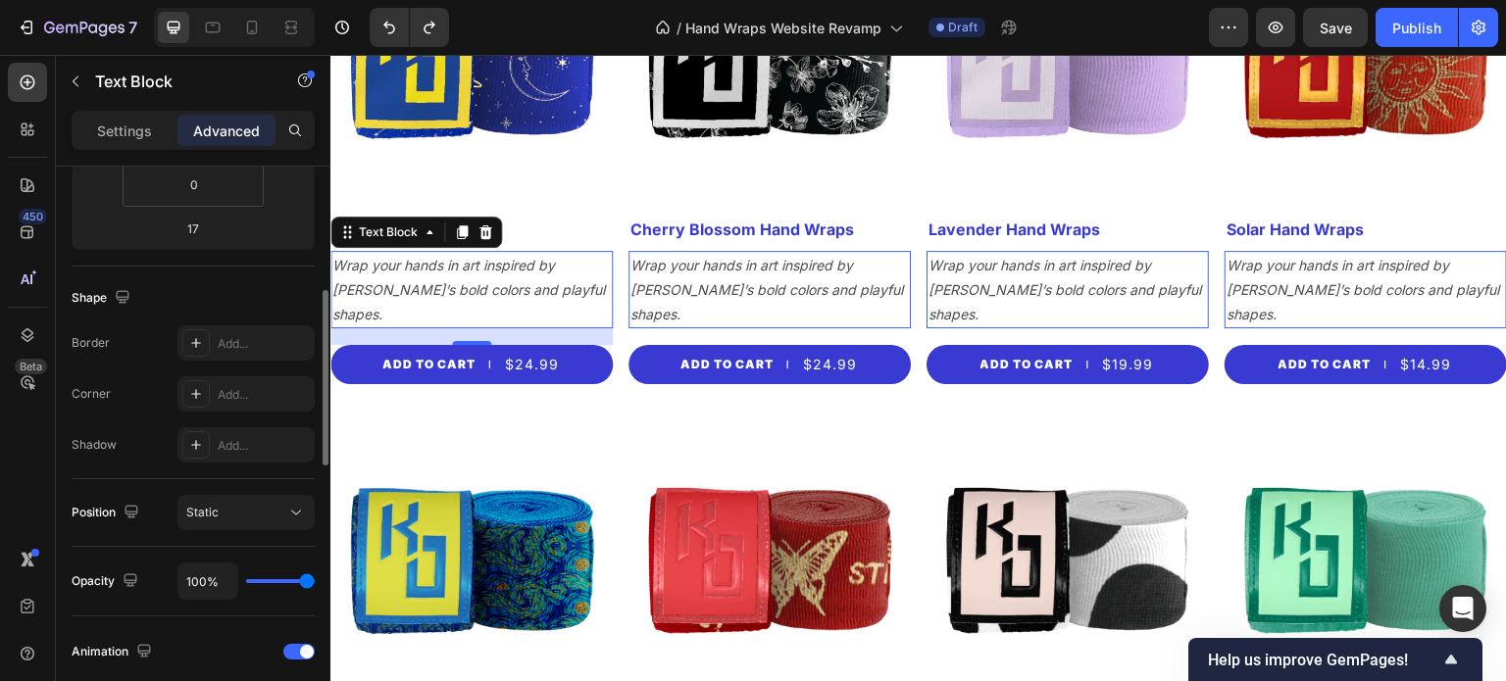
scroll to position [0, 0]
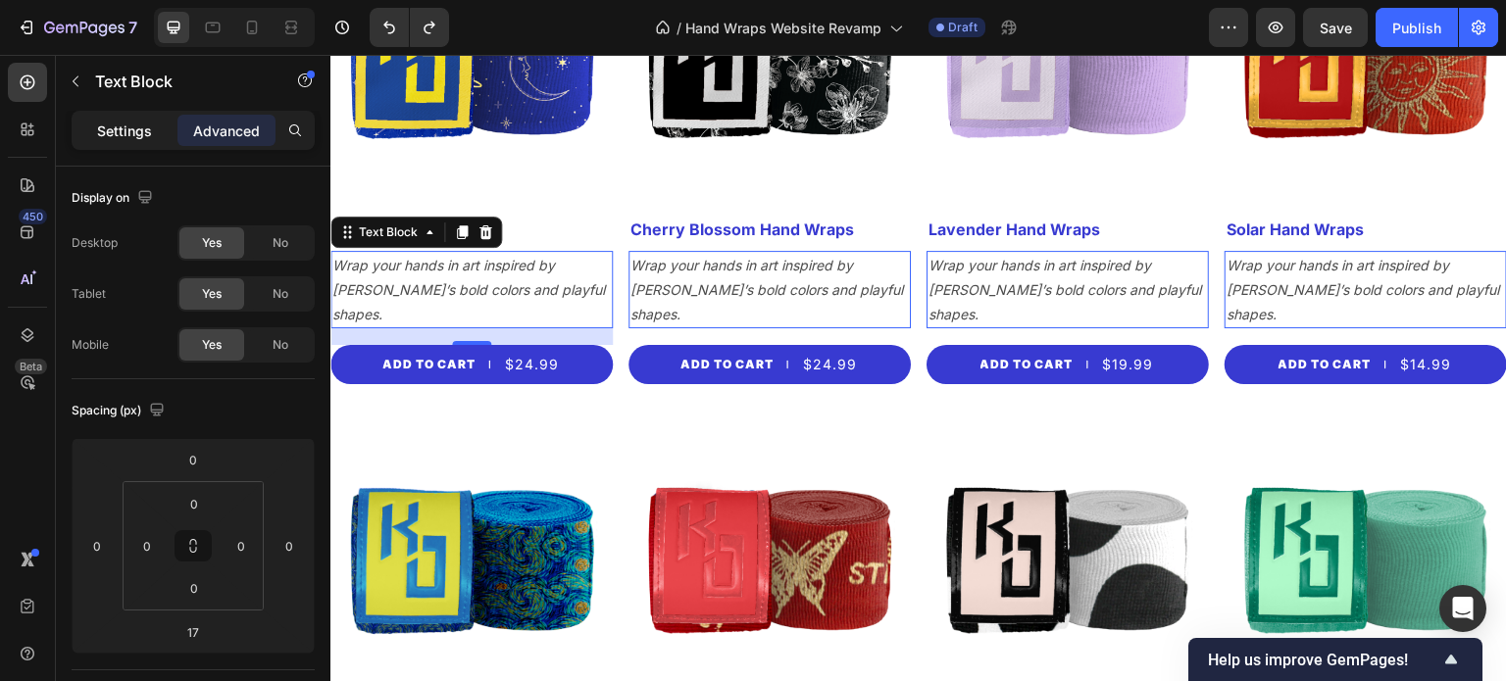
click at [135, 129] on p "Settings" at bounding box center [124, 131] width 55 height 21
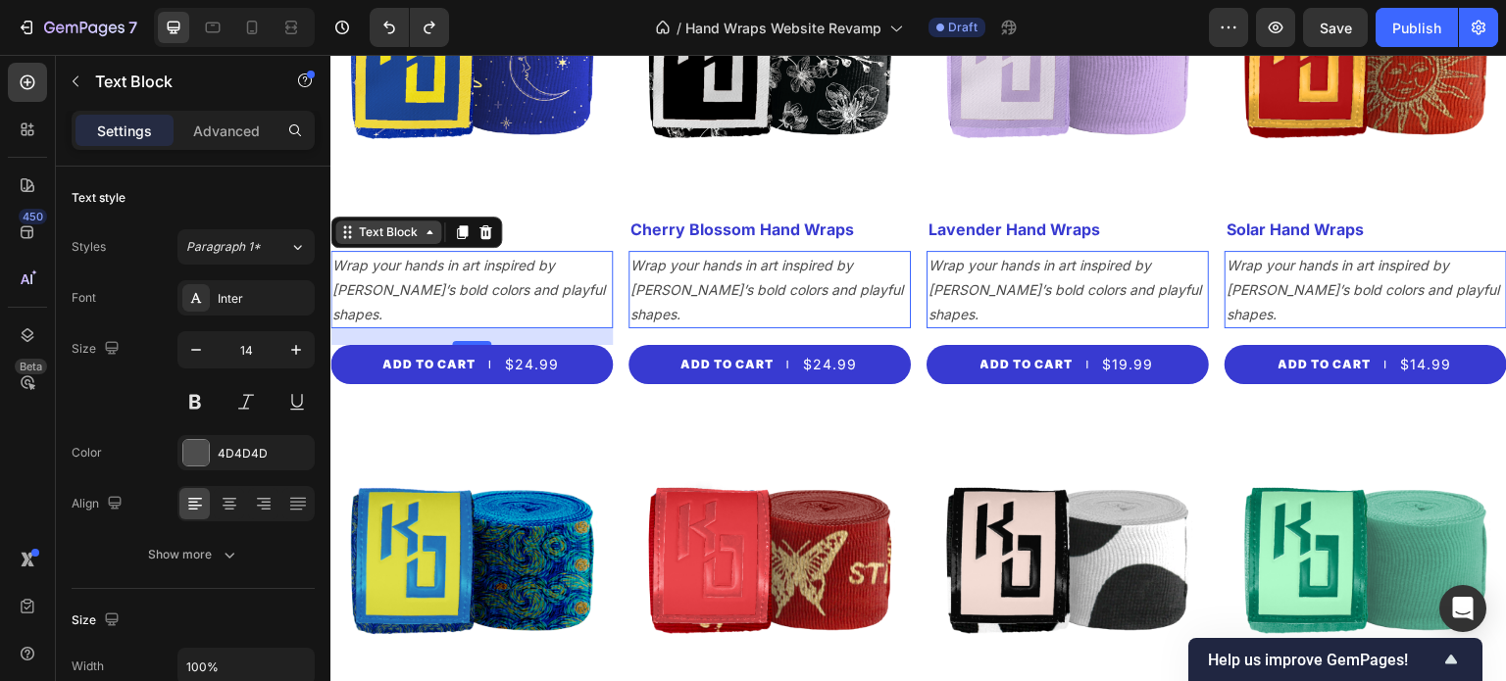
click at [408, 237] on div "Text Block" at bounding box center [388, 233] width 106 height 24
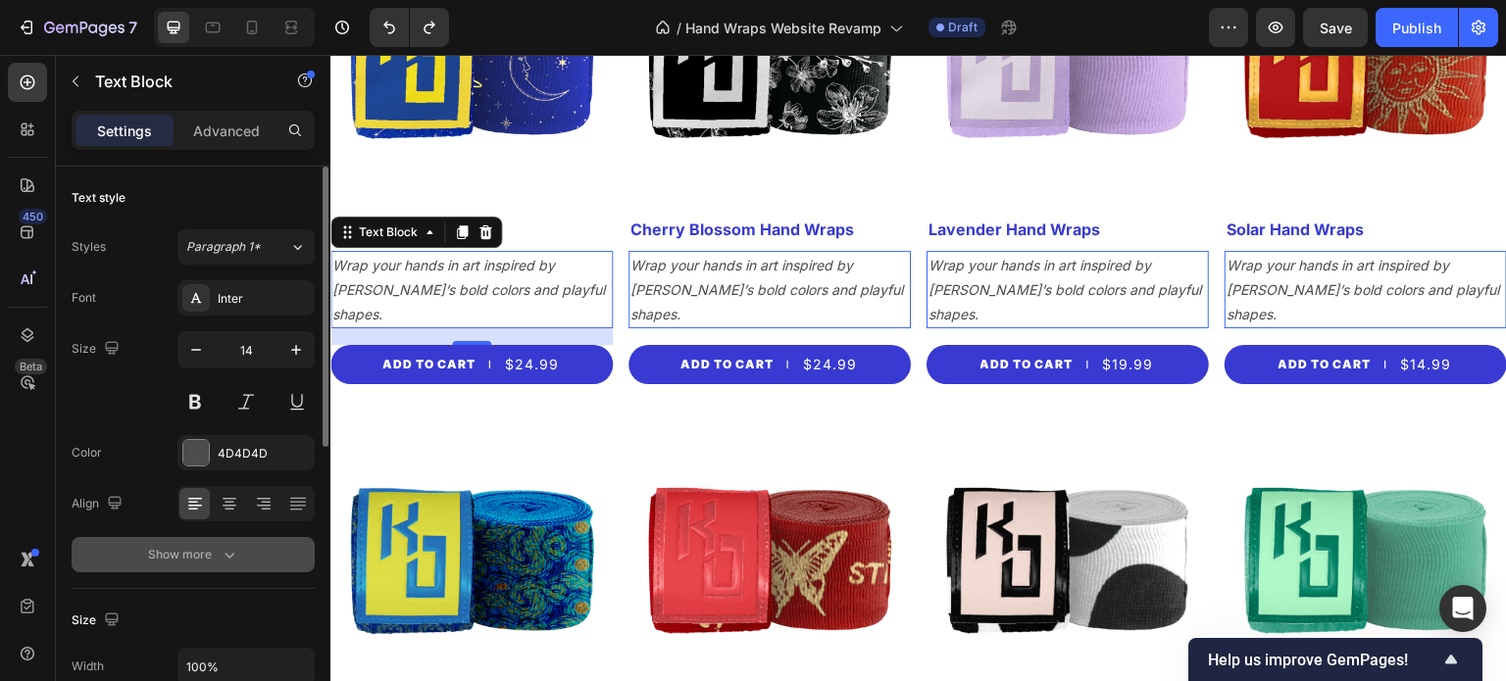
click at [212, 545] on div "Show more" at bounding box center [193, 555] width 91 height 20
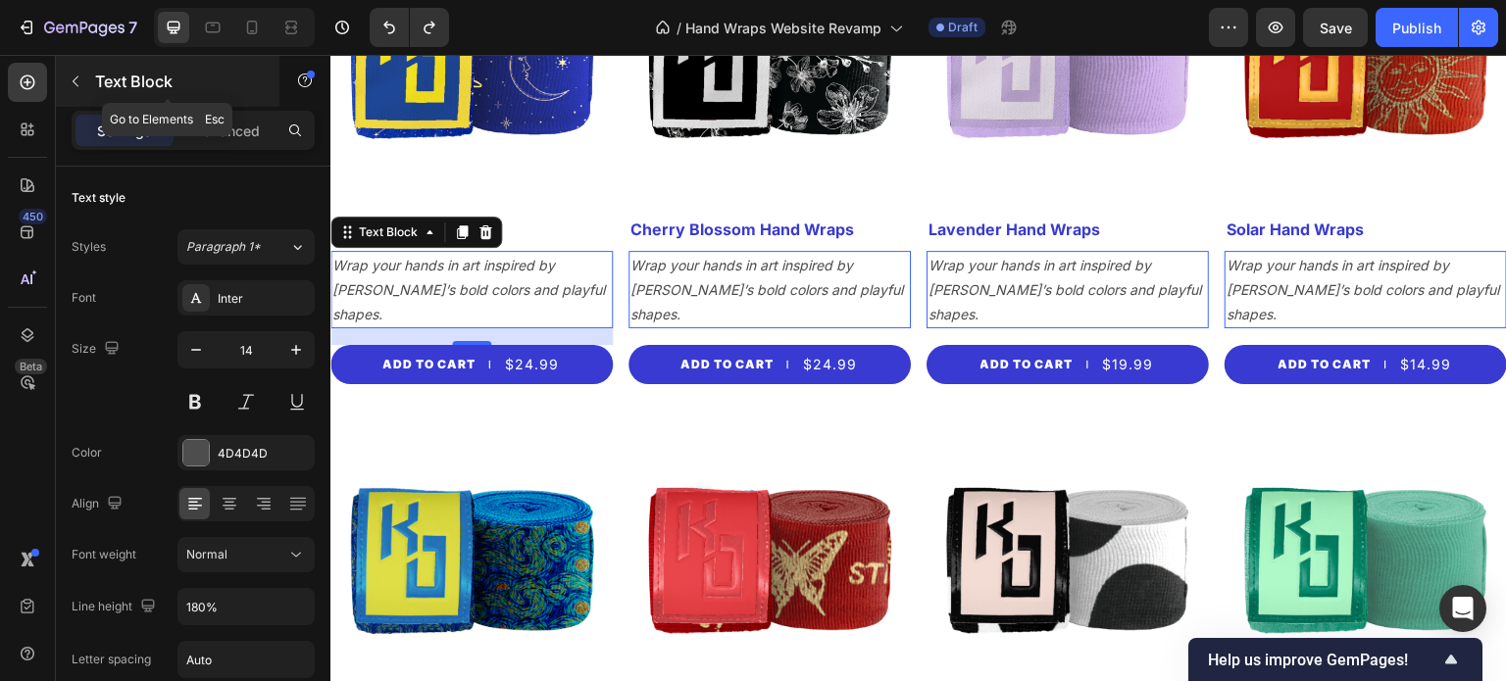
click at [99, 81] on p "Text Block" at bounding box center [178, 82] width 167 height 24
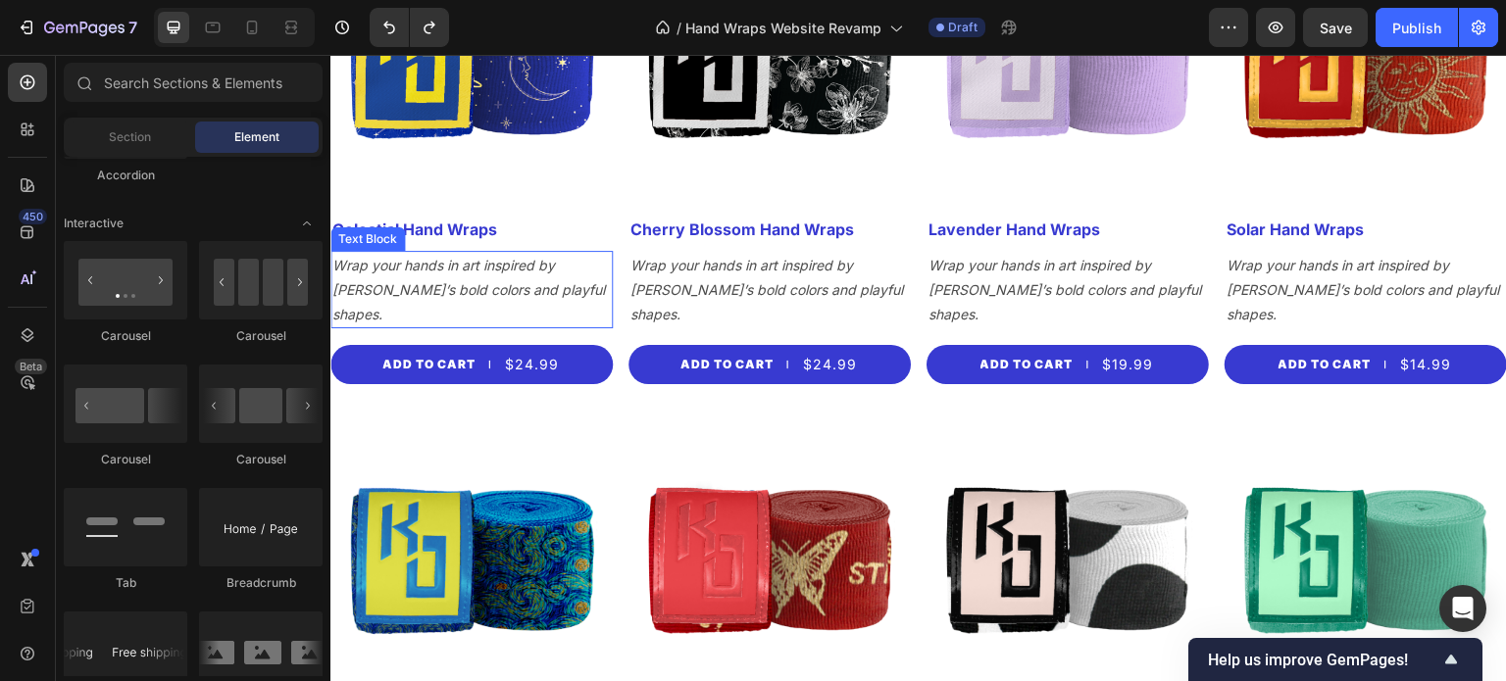
click at [454, 273] on p "Wrap your hands in art inspired by [PERSON_NAME]’s bold colors and playful shap…" at bounding box center [471, 290] width 278 height 75
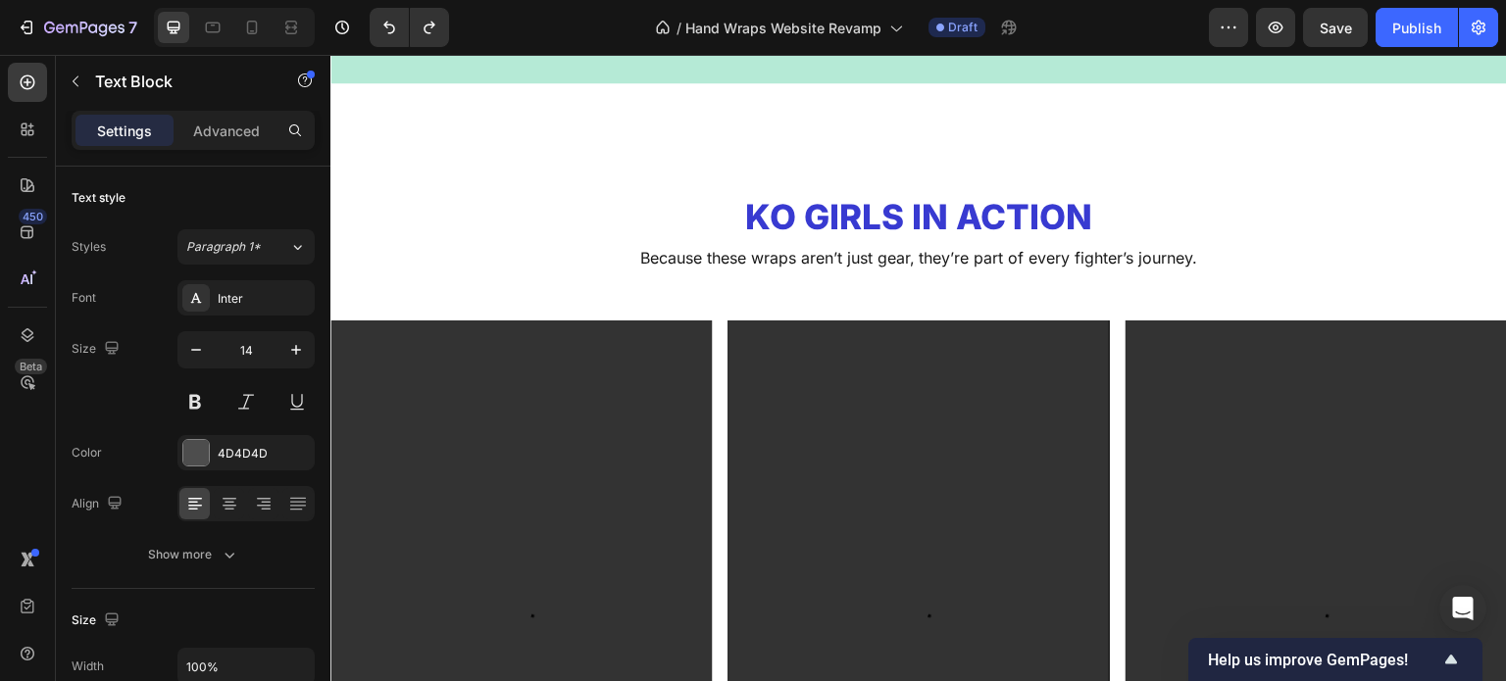
scroll to position [1677, 0]
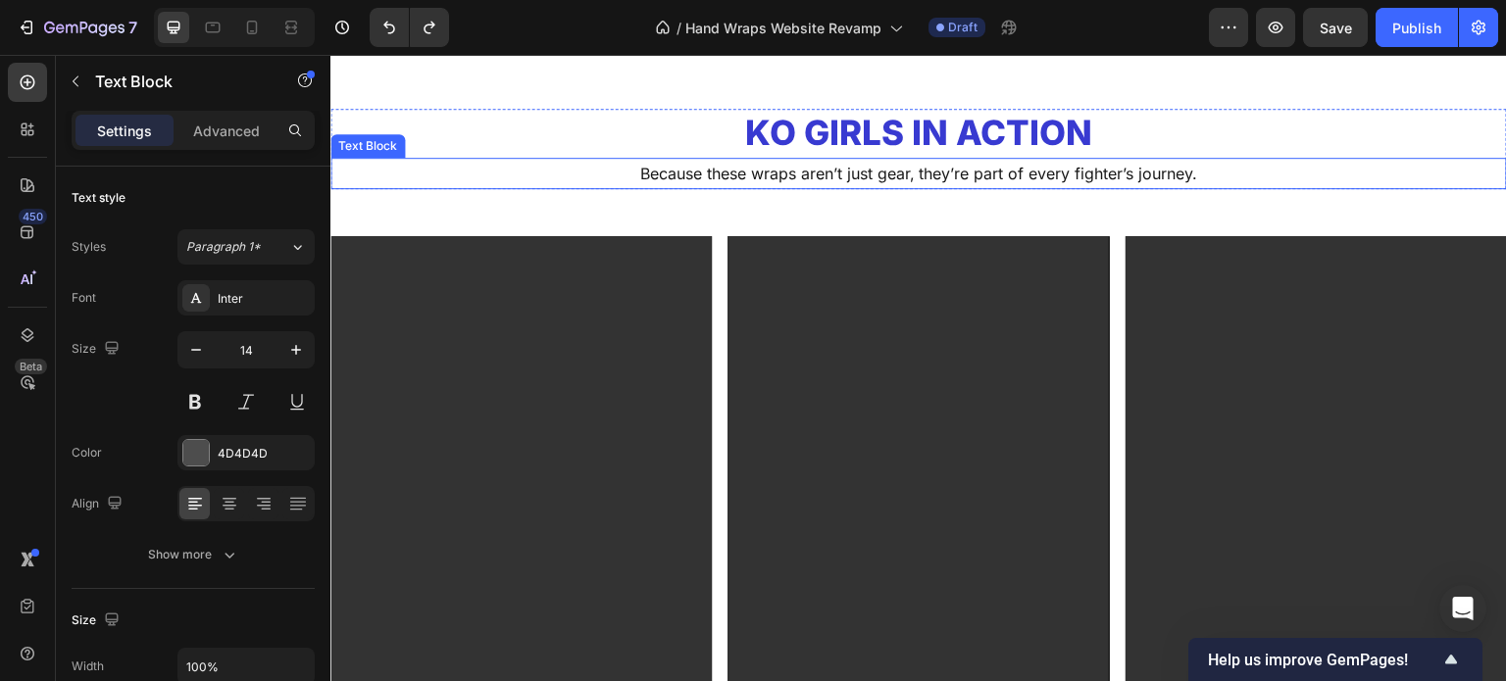
click at [809, 168] on p "Because these wraps aren’t just gear, they’re part of every fighter’s journey." at bounding box center [918, 174] width 1173 height 28
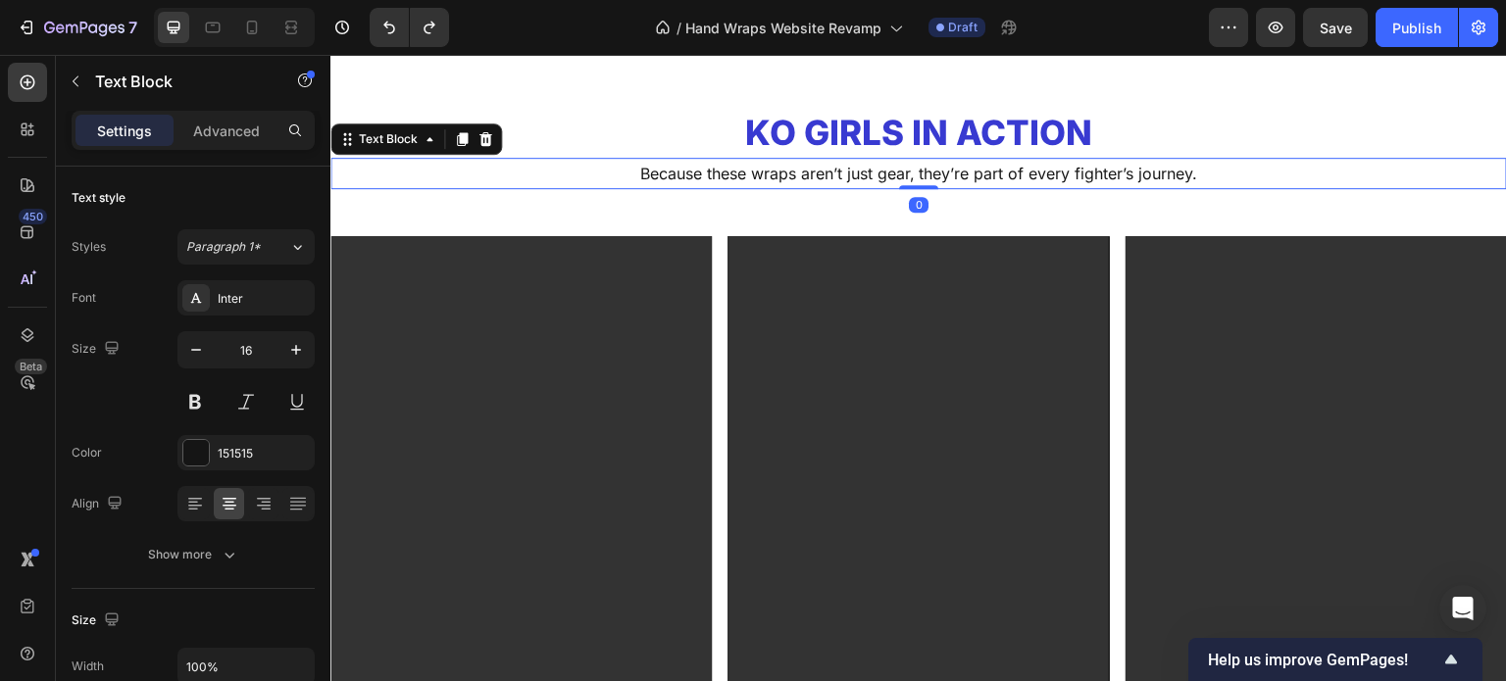
click at [809, 168] on p "Because these wraps aren’t just gear, they’re part of every fighter’s journey." at bounding box center [918, 174] width 1173 height 28
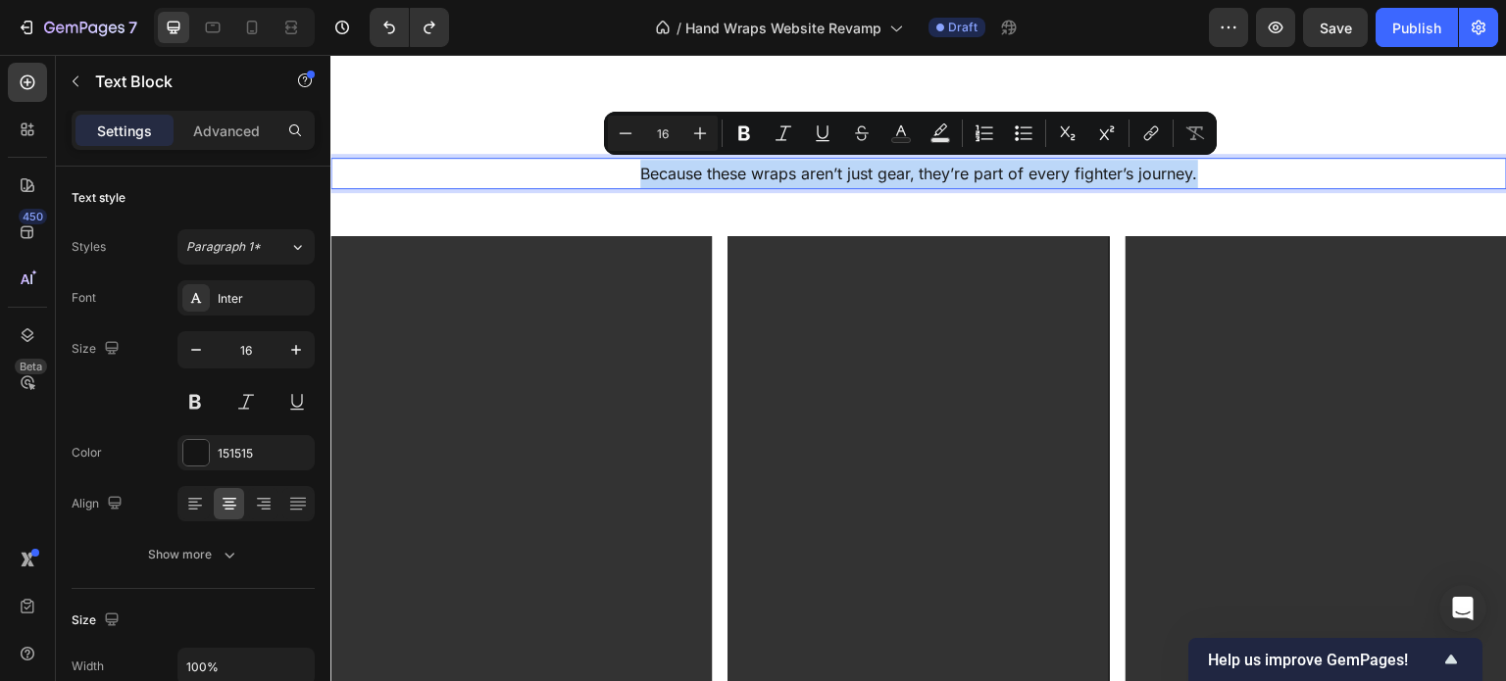
copy p "Because these wraps aren’t just gear, they’re part of every fighter’s journey."
click at [797, 182] on p "Because these wraps aren’t just gear, they’re part of every fighter’s journey." at bounding box center [918, 174] width 1173 height 28
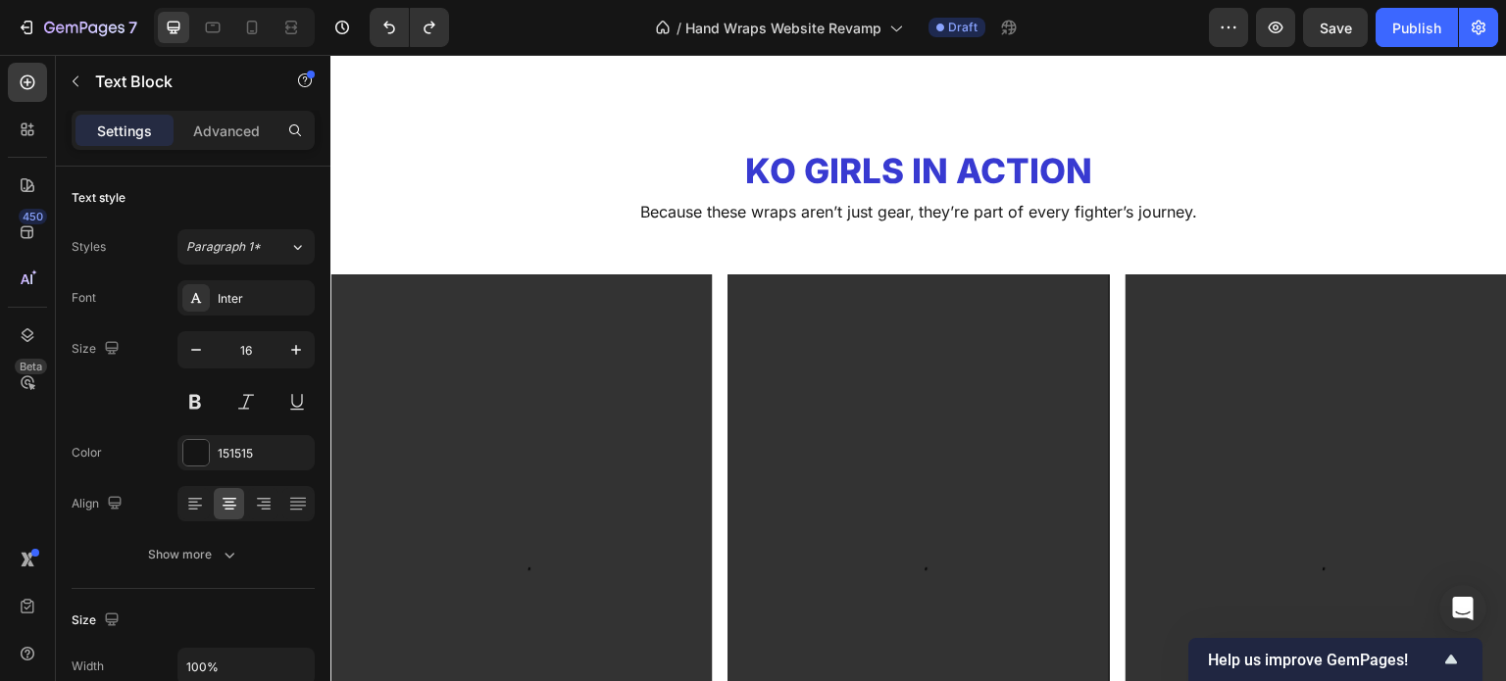
scroll to position [1533, 0]
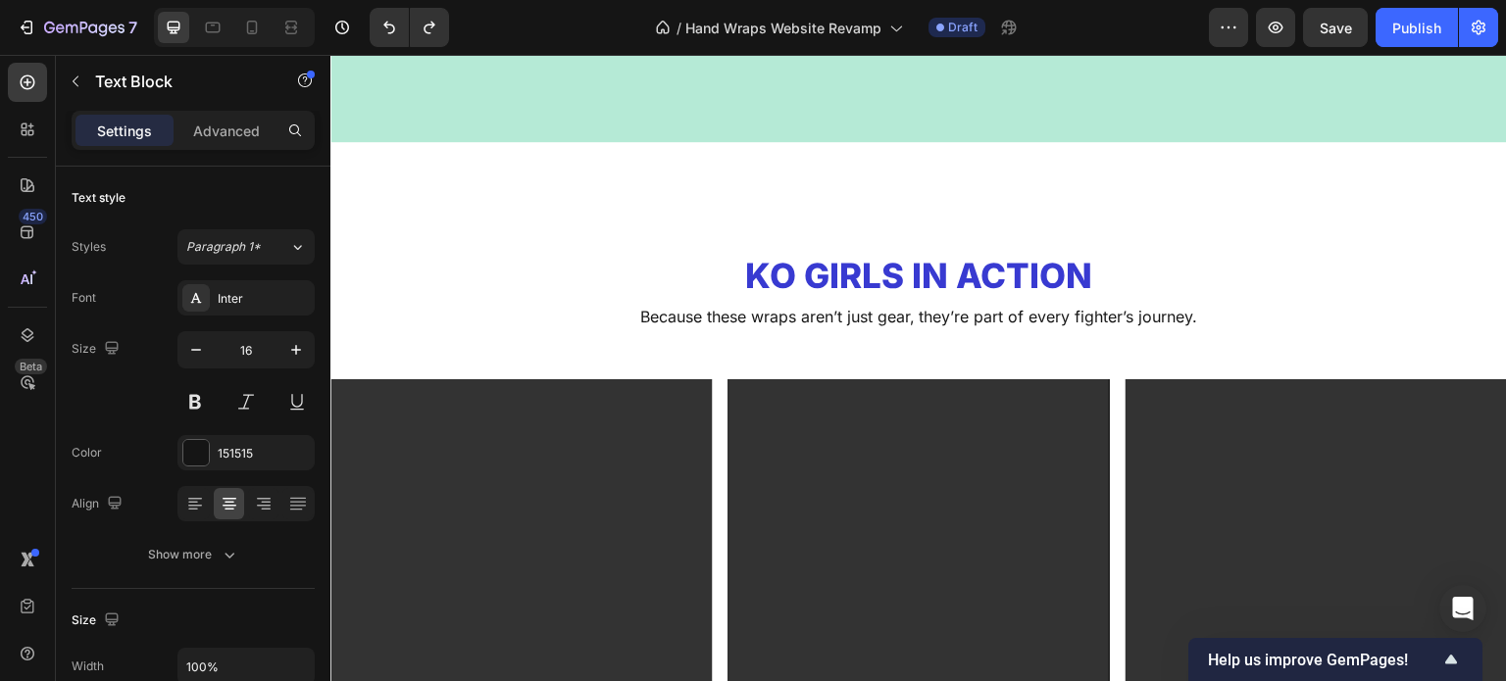
click at [852, 328] on p "Because these wraps aren’t just gear, they’re part of every fighter’s journey." at bounding box center [918, 317] width 1173 height 28
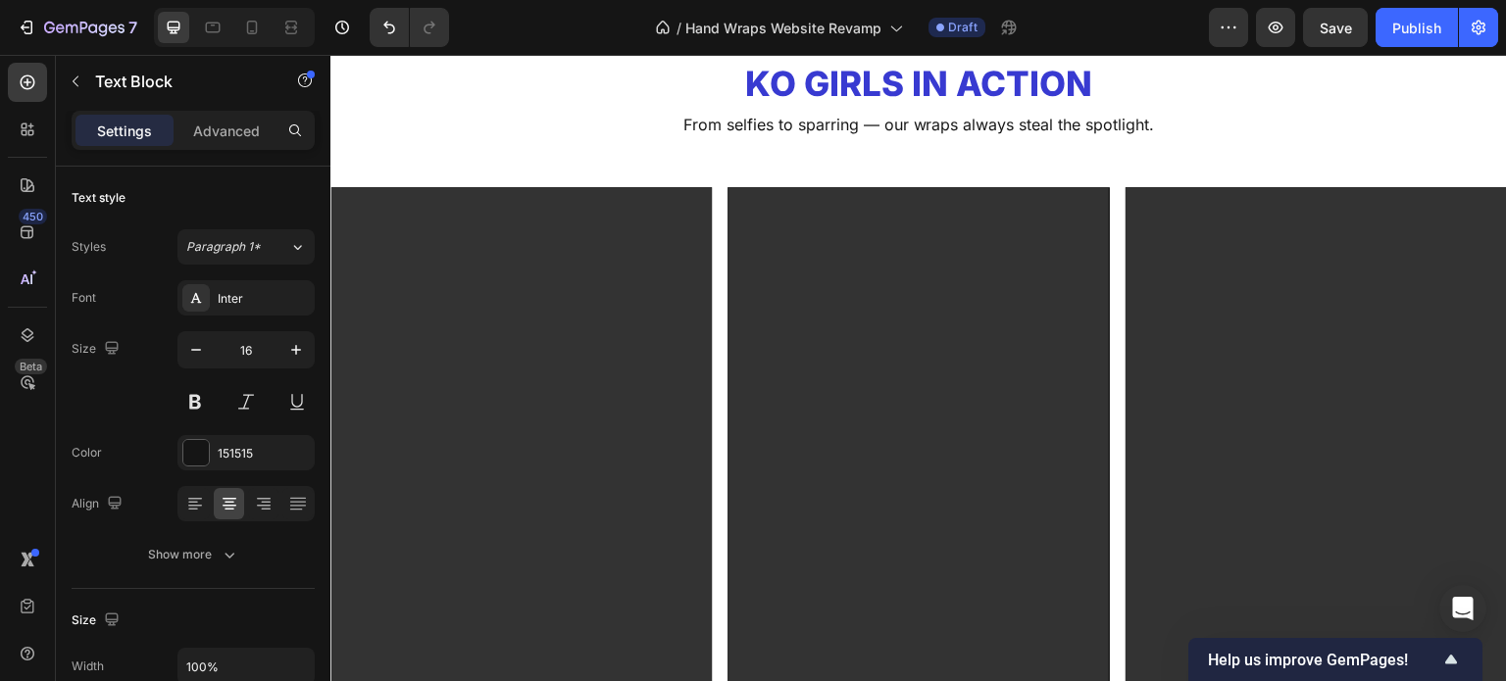
scroll to position [1403, 0]
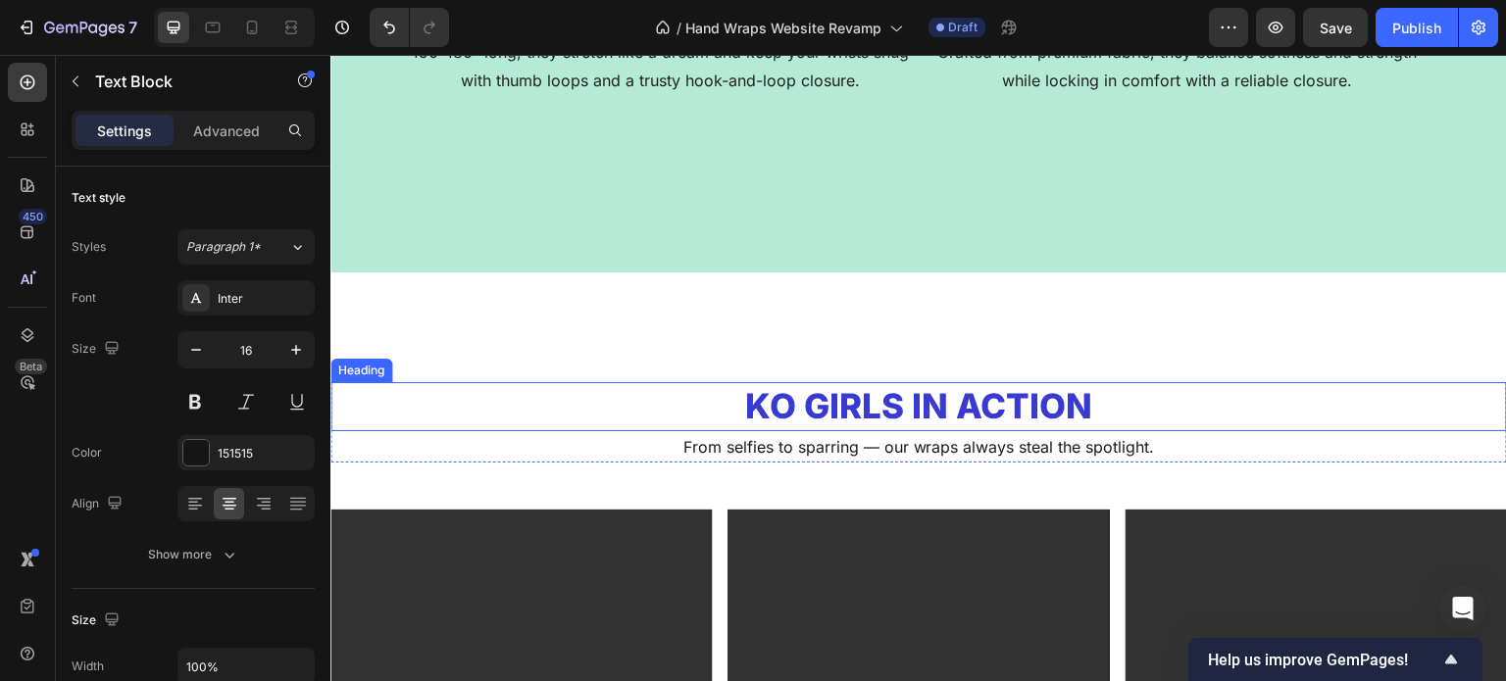
click at [862, 404] on h2 "KO Girls in Action" at bounding box center [918, 406] width 1177 height 49
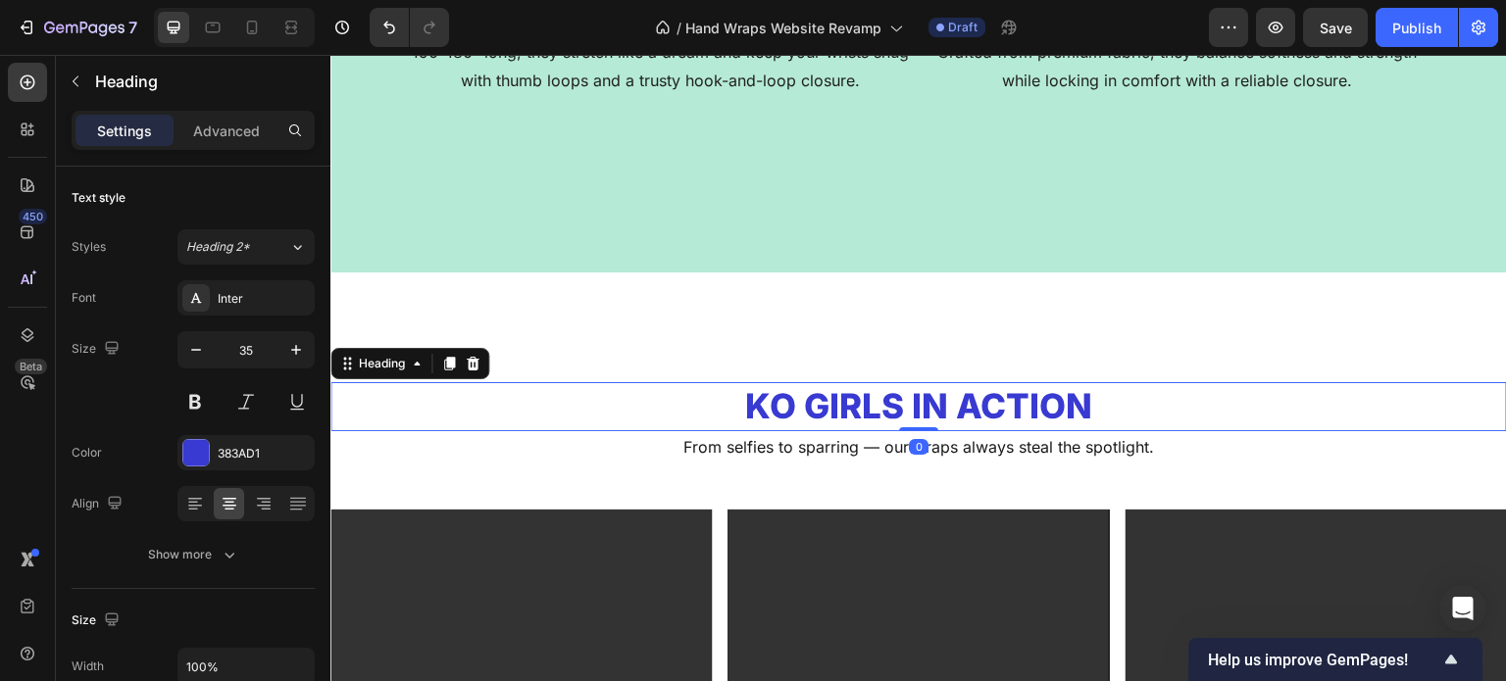
click at [862, 404] on h2 "KO Girls in Action" at bounding box center [918, 406] width 1177 height 49
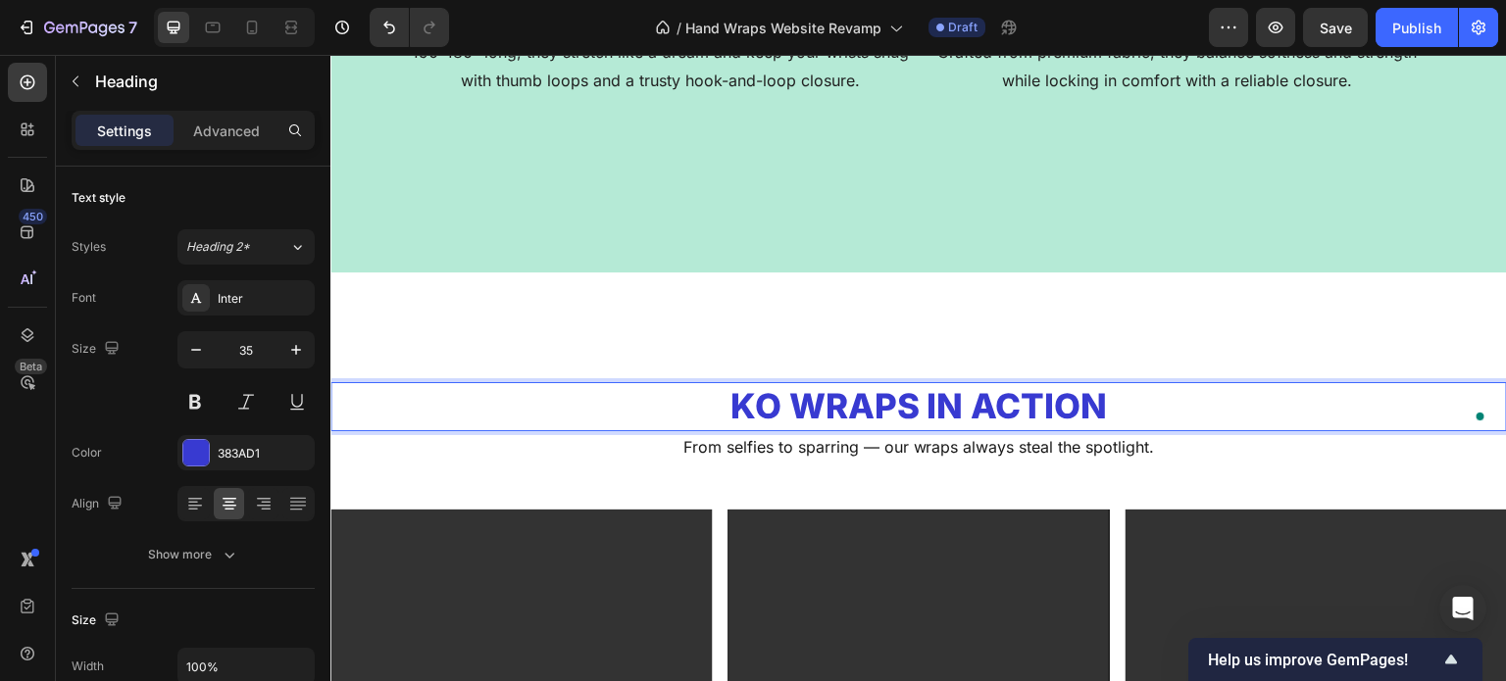
click at [1035, 399] on p "KO wraps in Action" at bounding box center [918, 406] width 1173 height 45
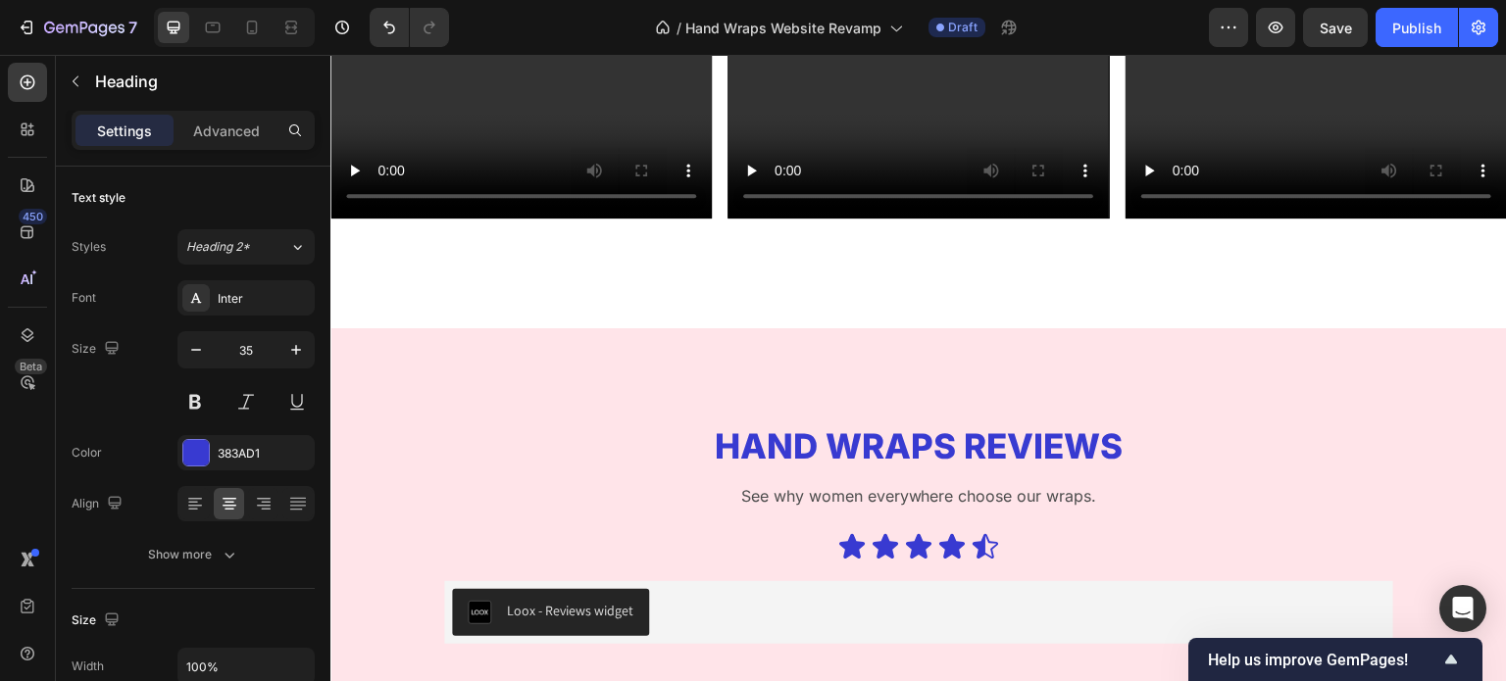
scroll to position [4353, 0]
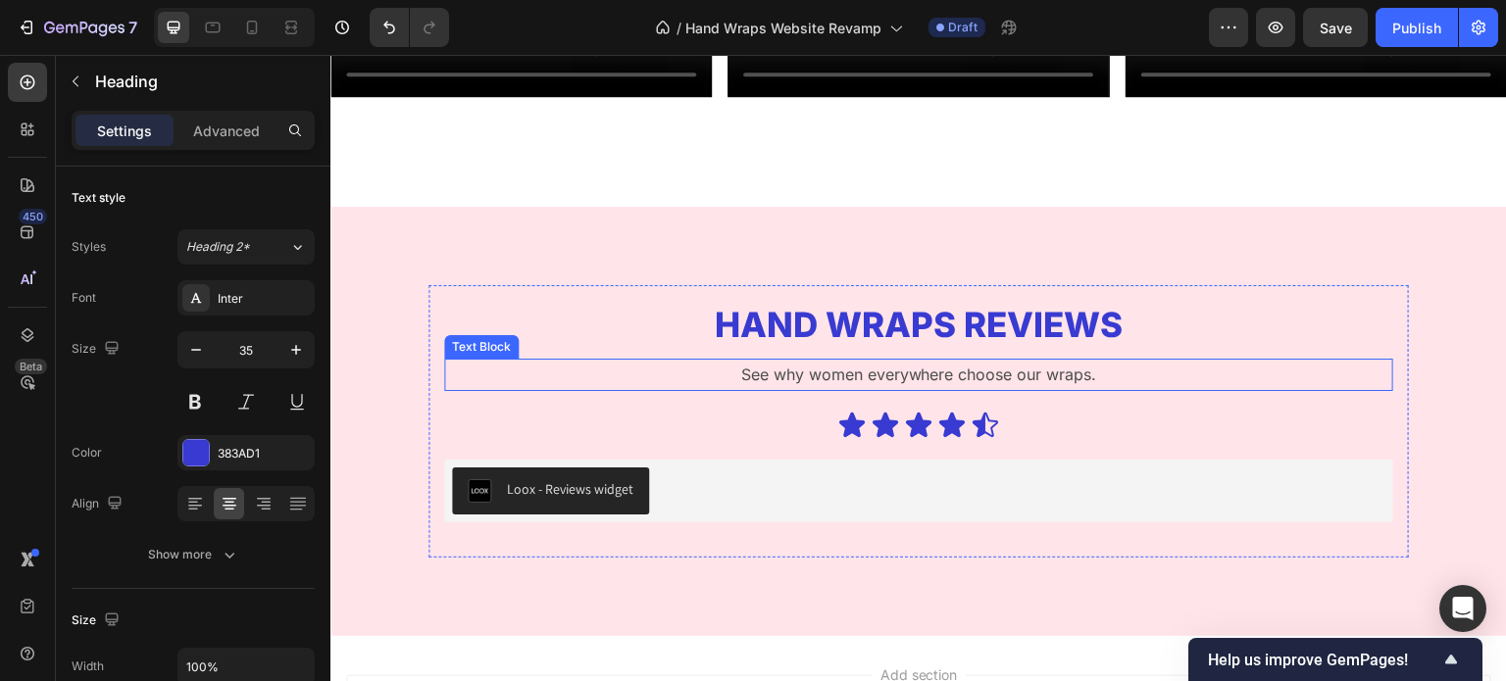
click at [931, 361] on p "See why women everywhere choose our wraps." at bounding box center [918, 375] width 945 height 28
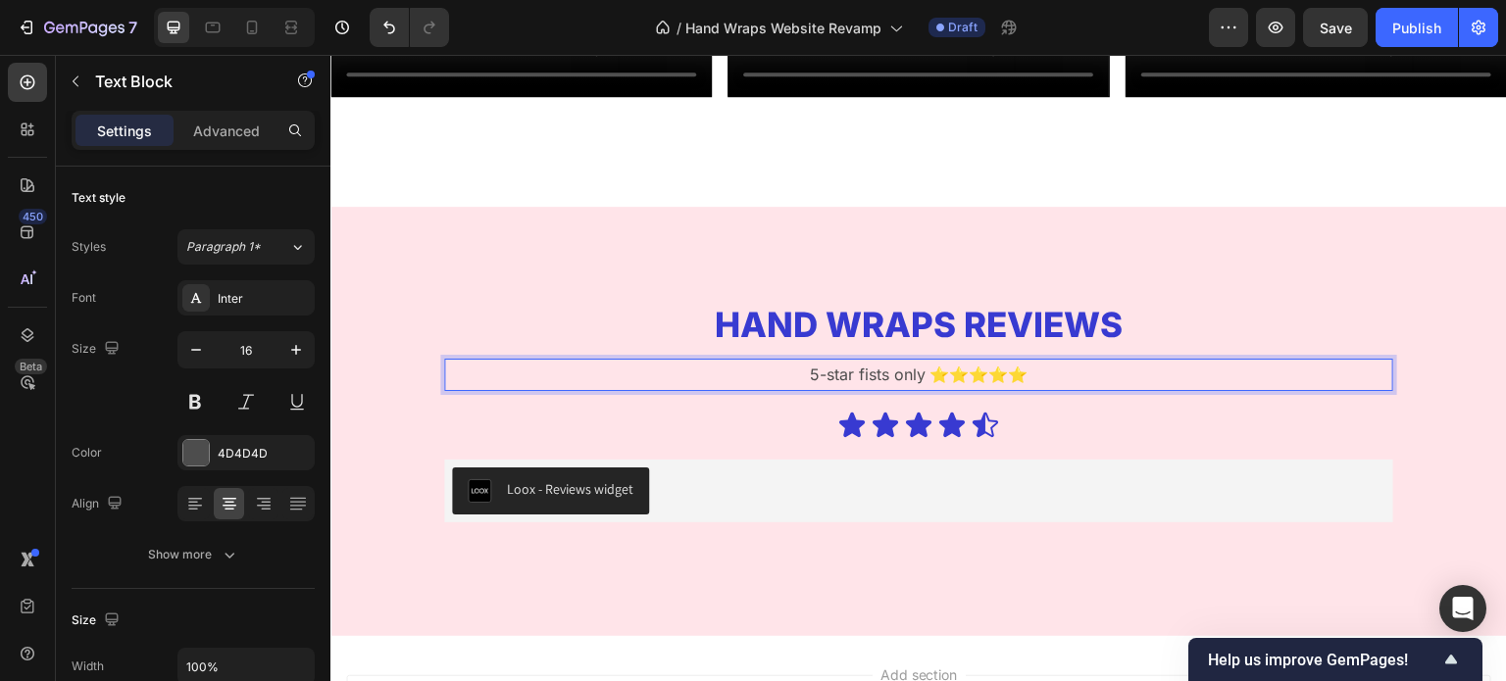
click at [920, 367] on p "5-star fists only ⭐⭐⭐⭐⭐" at bounding box center [918, 375] width 945 height 28
click at [899, 366] on p "5-star fists only ⭐⭐⭐⭐⭐" at bounding box center [918, 375] width 945 height 28
drag, startPoint x: 1093, startPoint y: 373, endPoint x: 977, endPoint y: 376, distance: 116.7
click at [977, 376] on p "5-star fists for top notch wraps ⭐⭐⭐⭐⭐" at bounding box center [918, 375] width 945 height 28
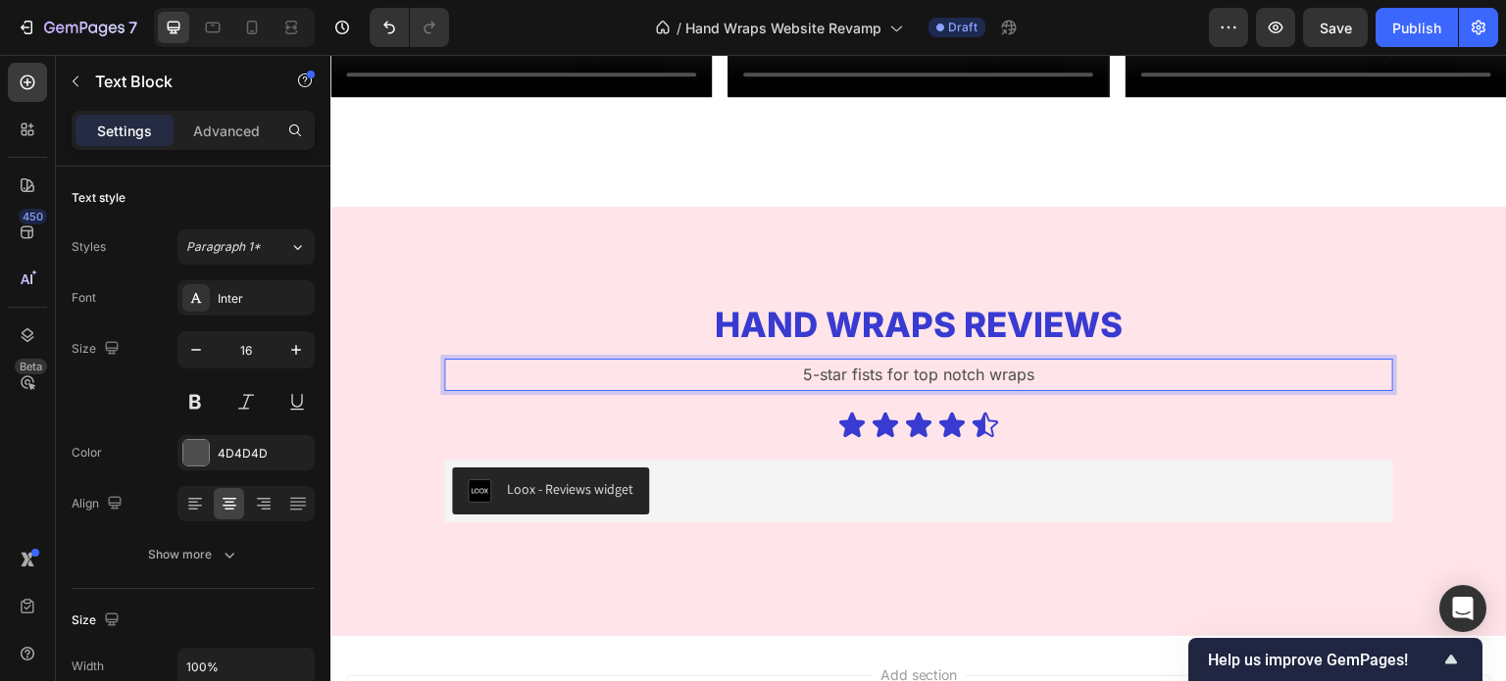
click at [901, 366] on p "5-star fists for top notch wraps" at bounding box center [918, 375] width 945 height 28
click at [890, 366] on p "5-star fists for top notch wraps" at bounding box center [918, 375] width 945 height 28
click at [1028, 373] on p "5-star fists + top notch wraps" at bounding box center [918, 375] width 945 height 28
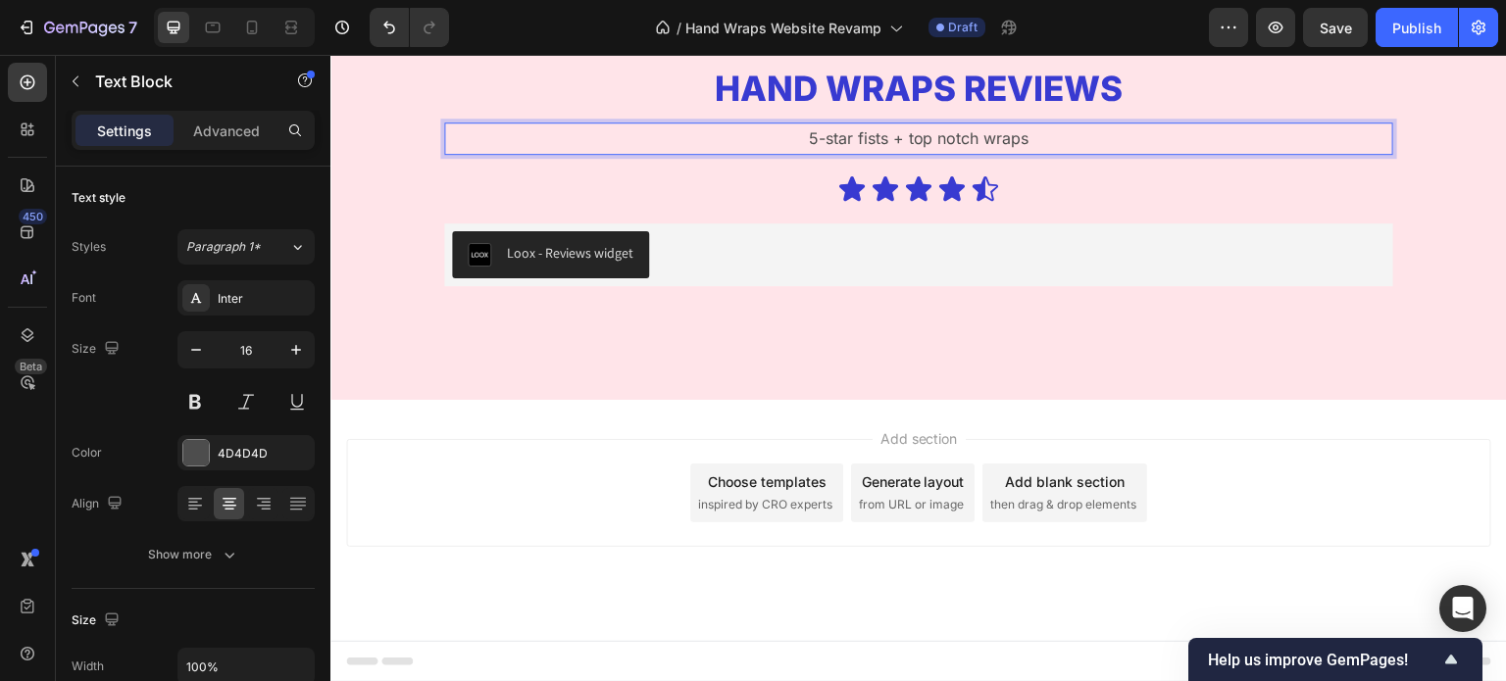
scroll to position [4400, 0]
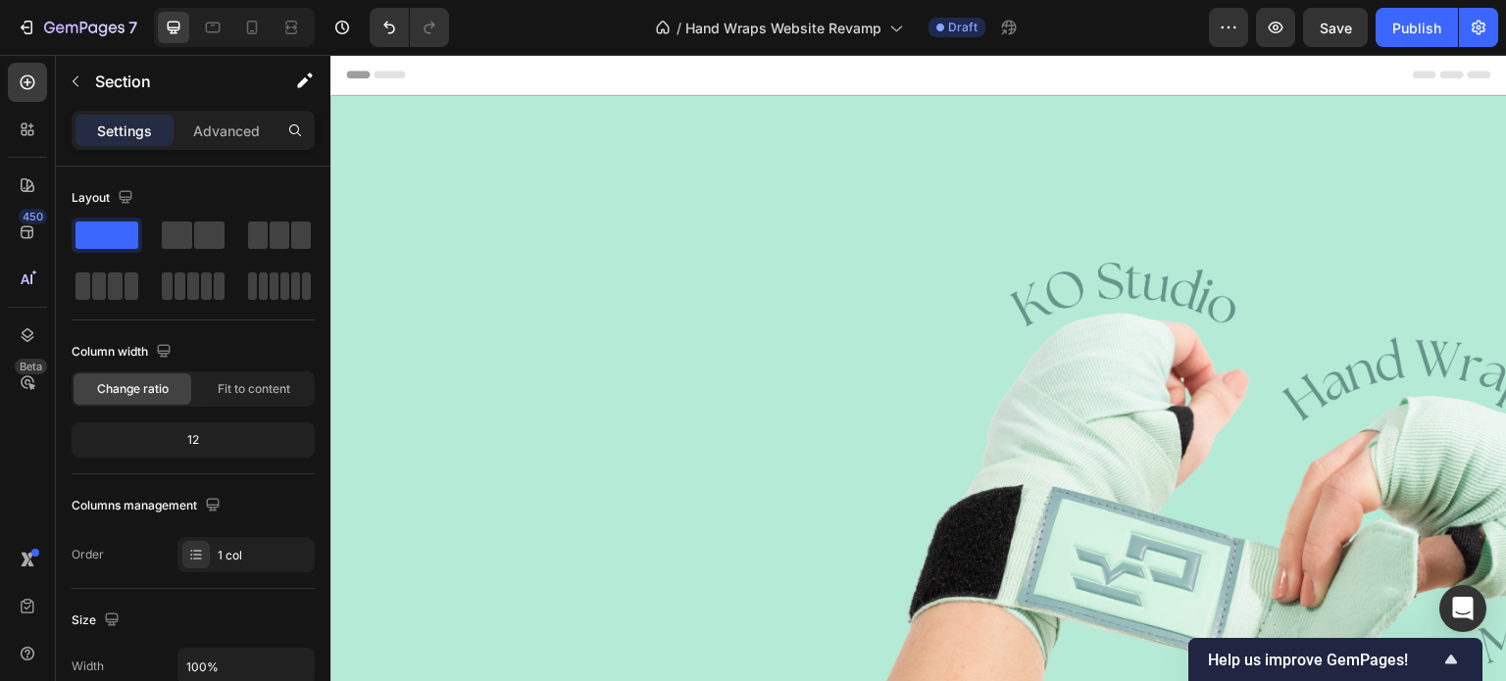
scroll to position [1458, 0]
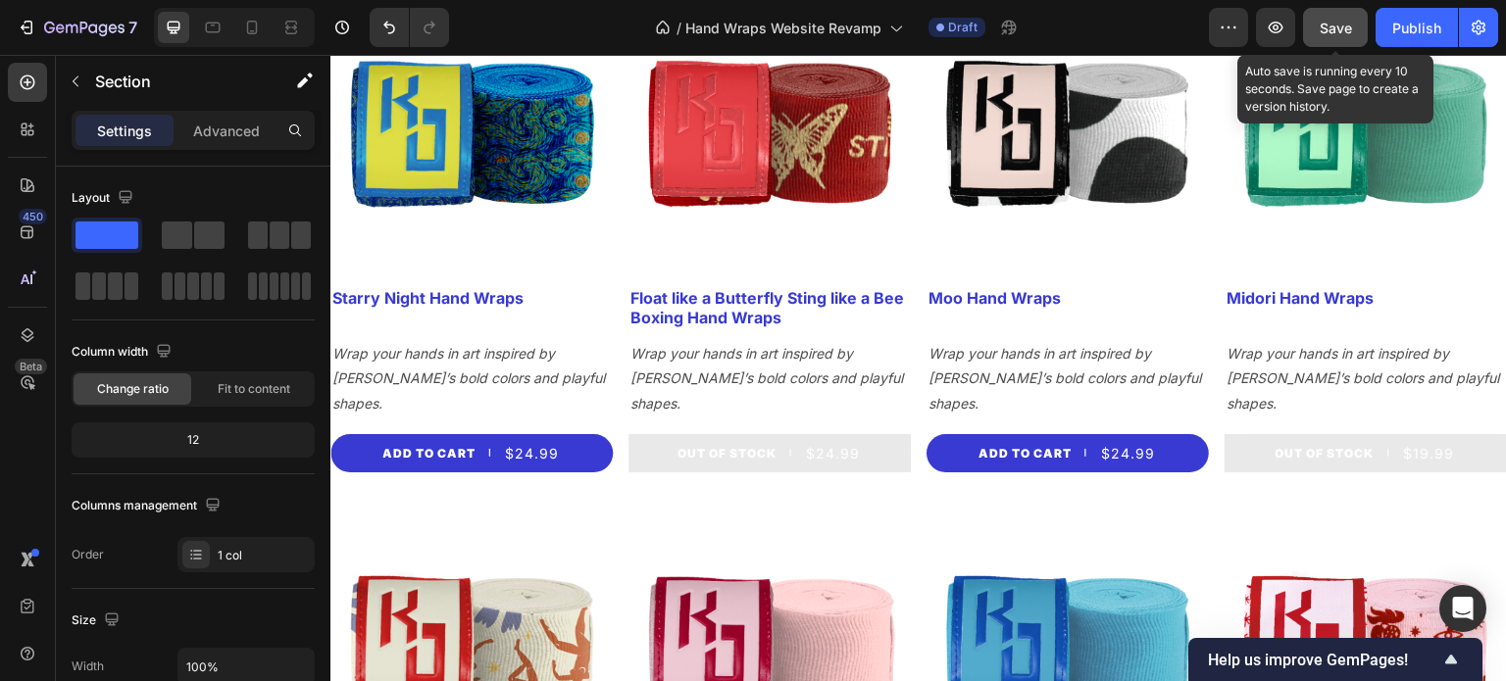
click at [1337, 20] on span "Save" at bounding box center [1336, 28] width 32 height 17
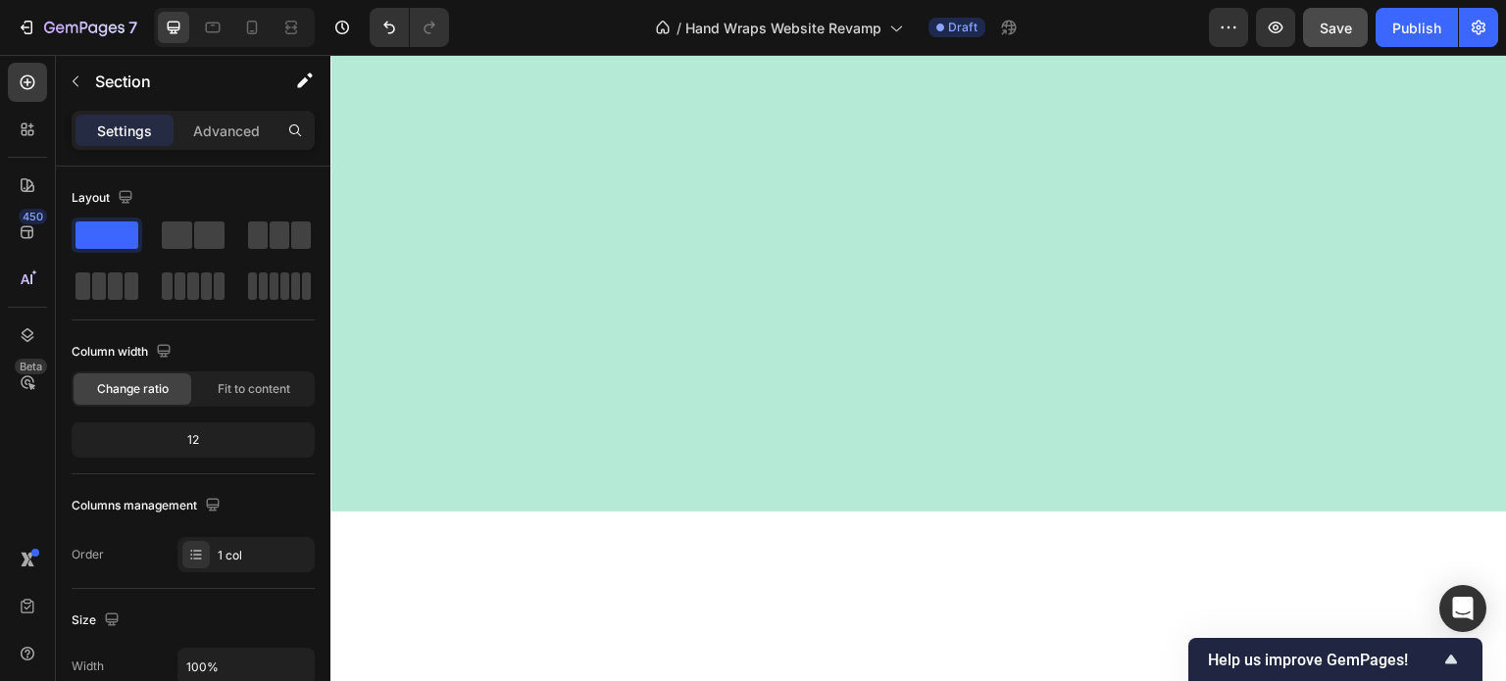
scroll to position [571, 0]
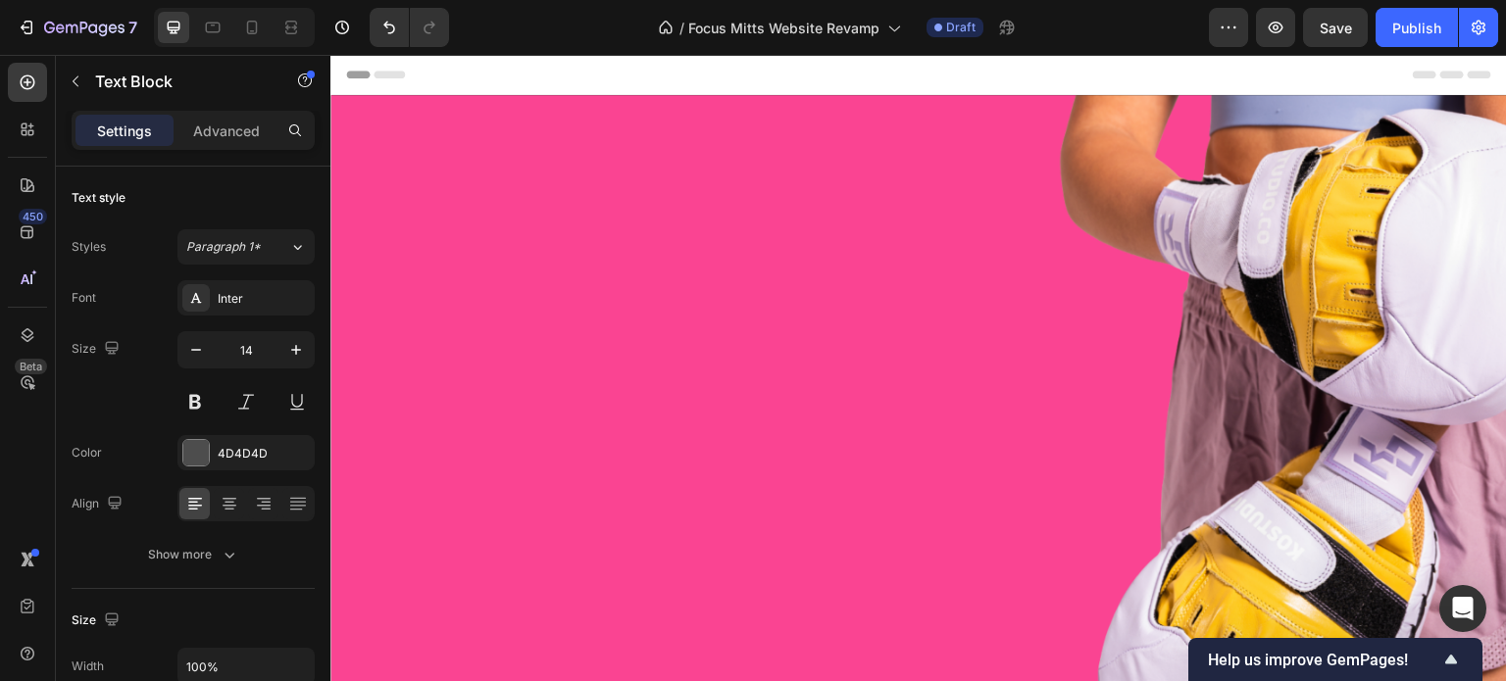
scroll to position [906, 0]
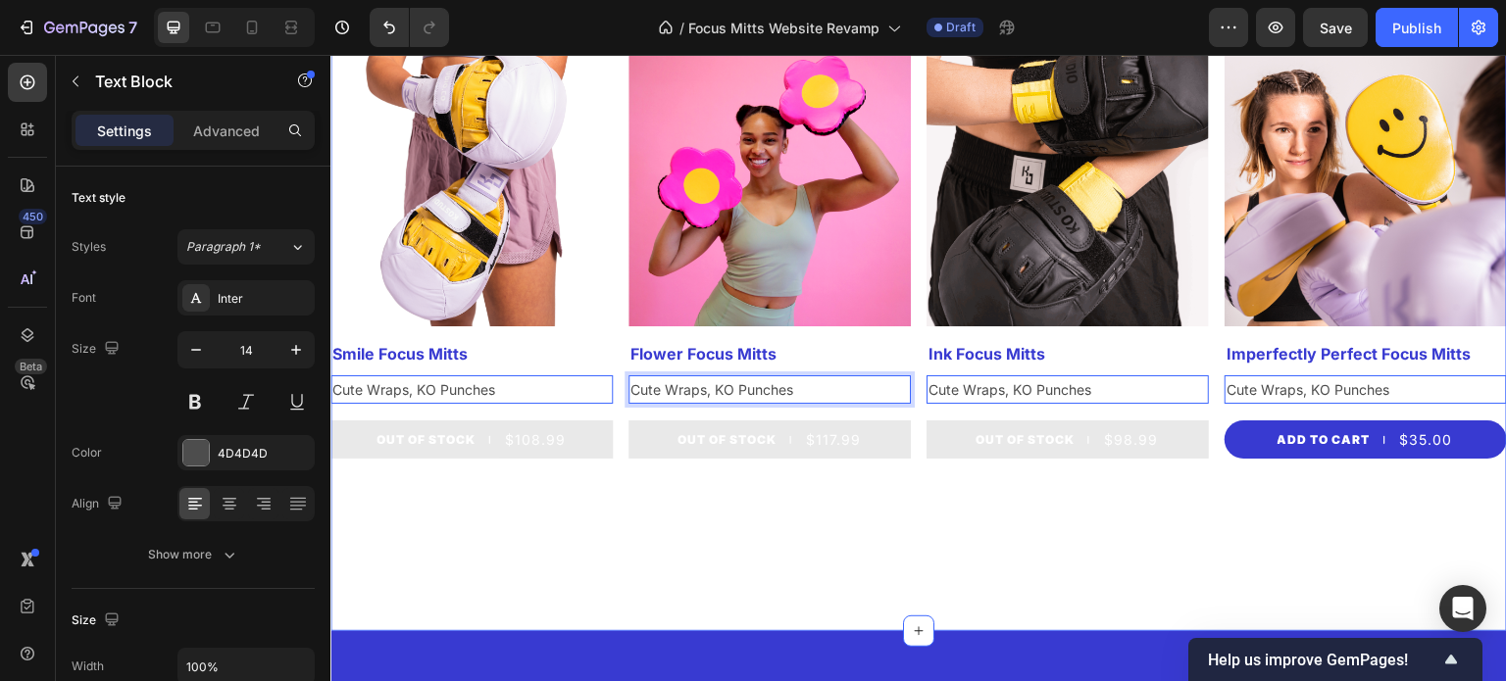
click at [838, 530] on div "Product Images Smile Focus Mitts Product Title Cute Wraps, KO Punches Text Bloc…" at bounding box center [918, 282] width 1177 height 697
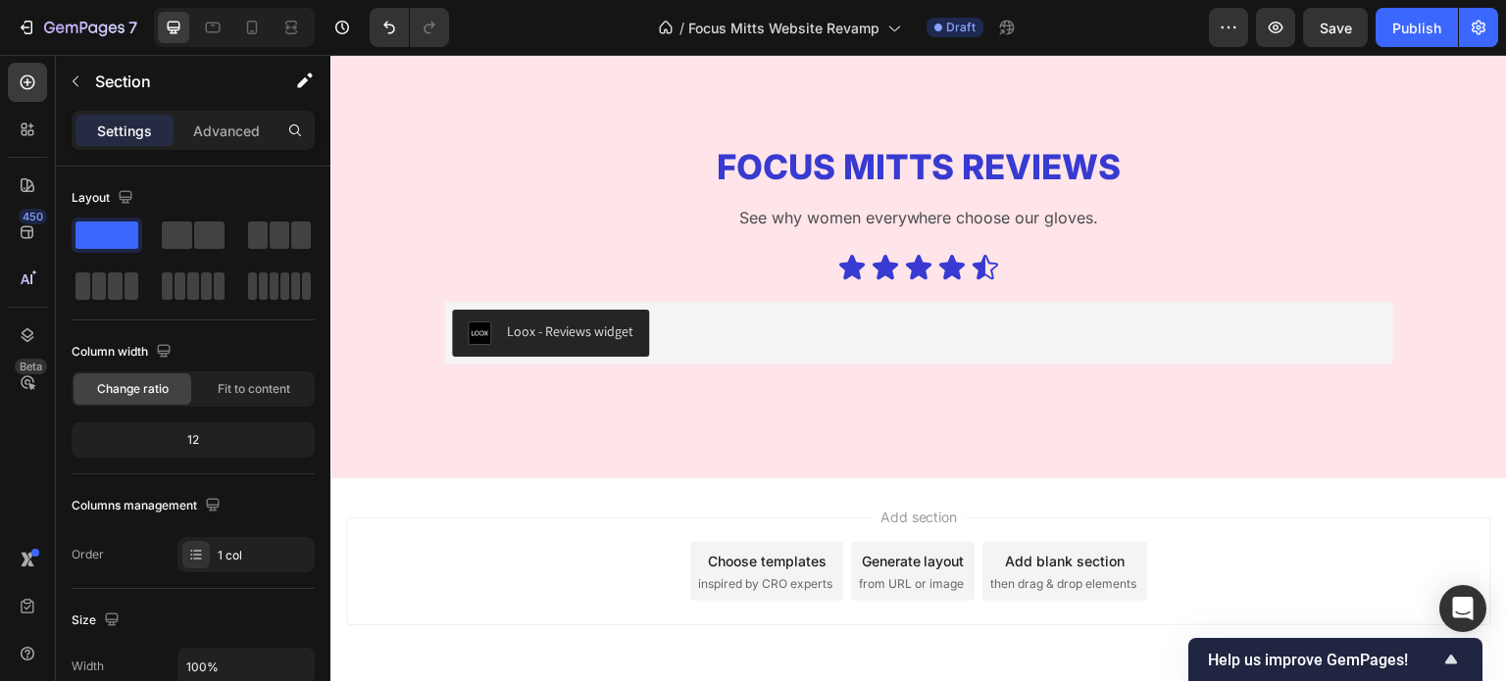
scroll to position [3121, 0]
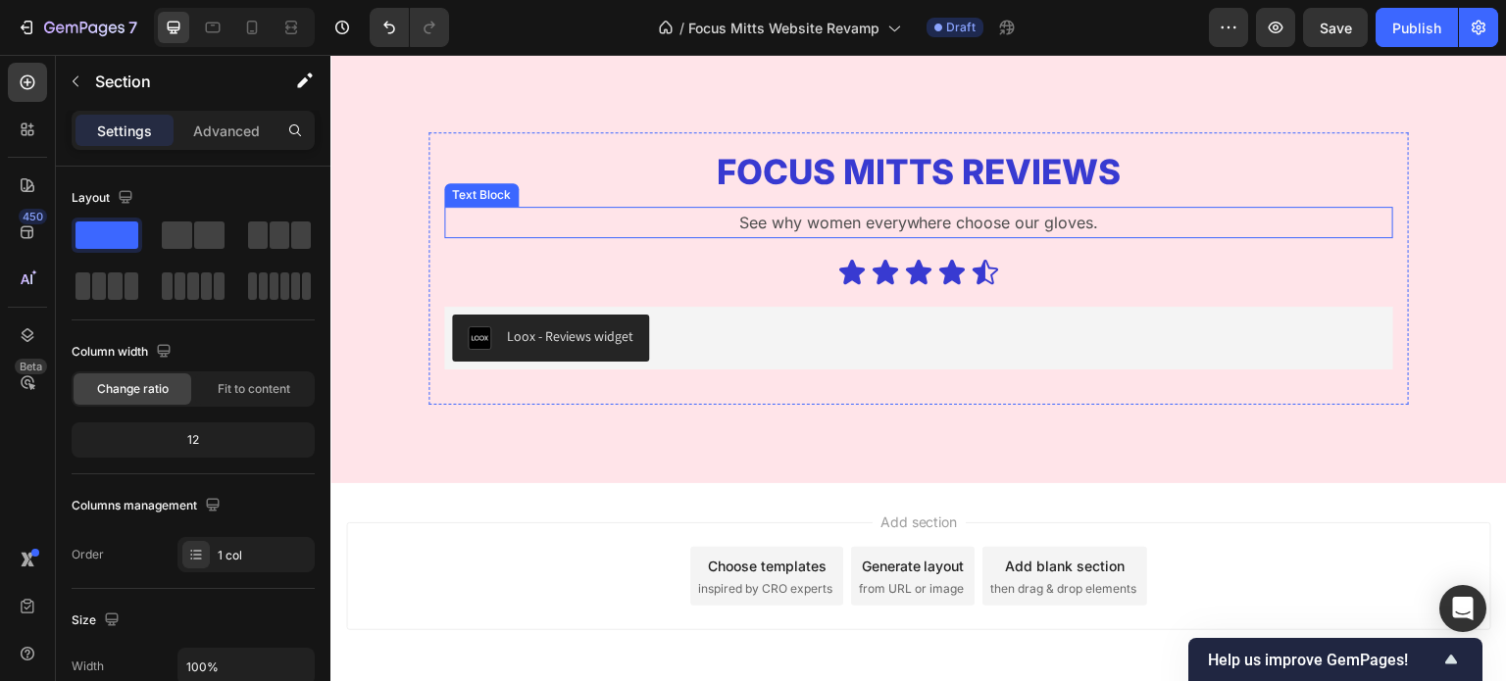
click at [916, 220] on p "See why women everywhere choose our gloves." at bounding box center [918, 223] width 945 height 28
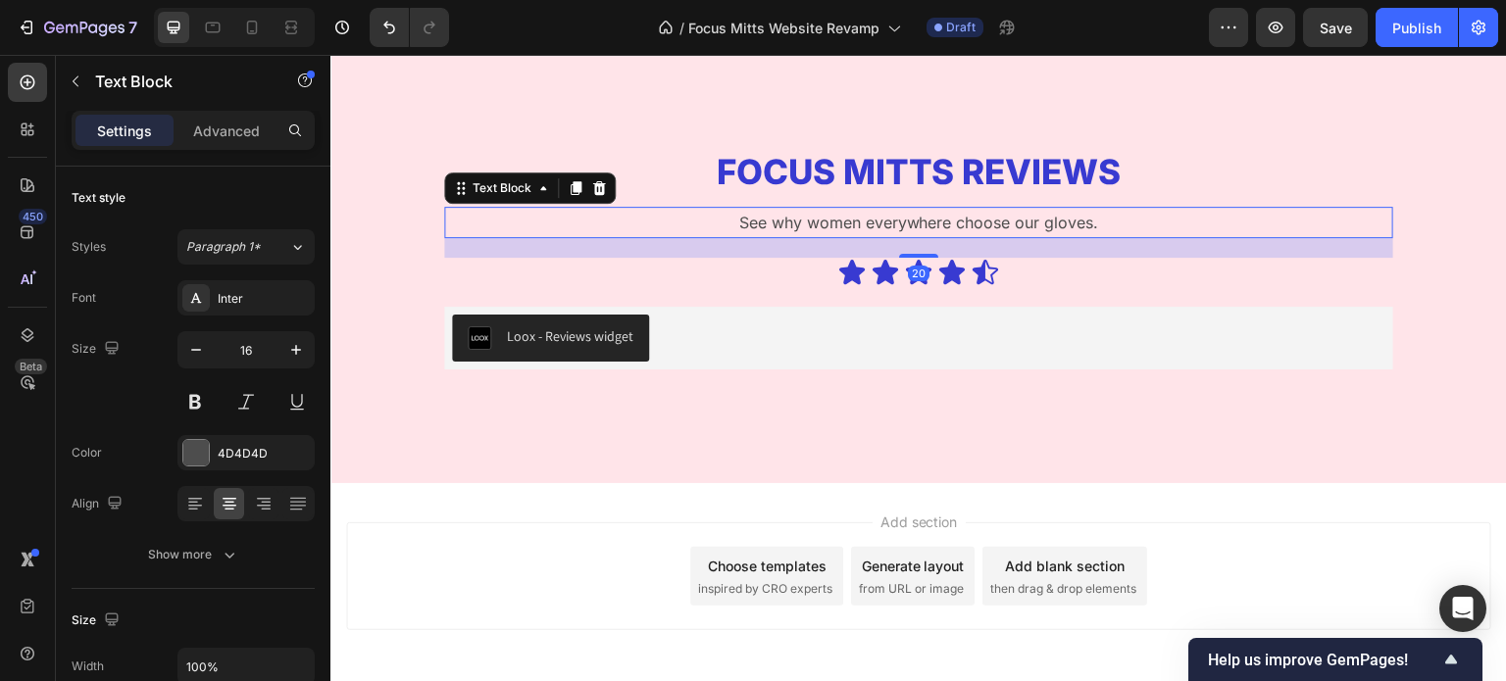
click at [916, 220] on p "See why women everywhere choose our gloves." at bounding box center [918, 223] width 945 height 28
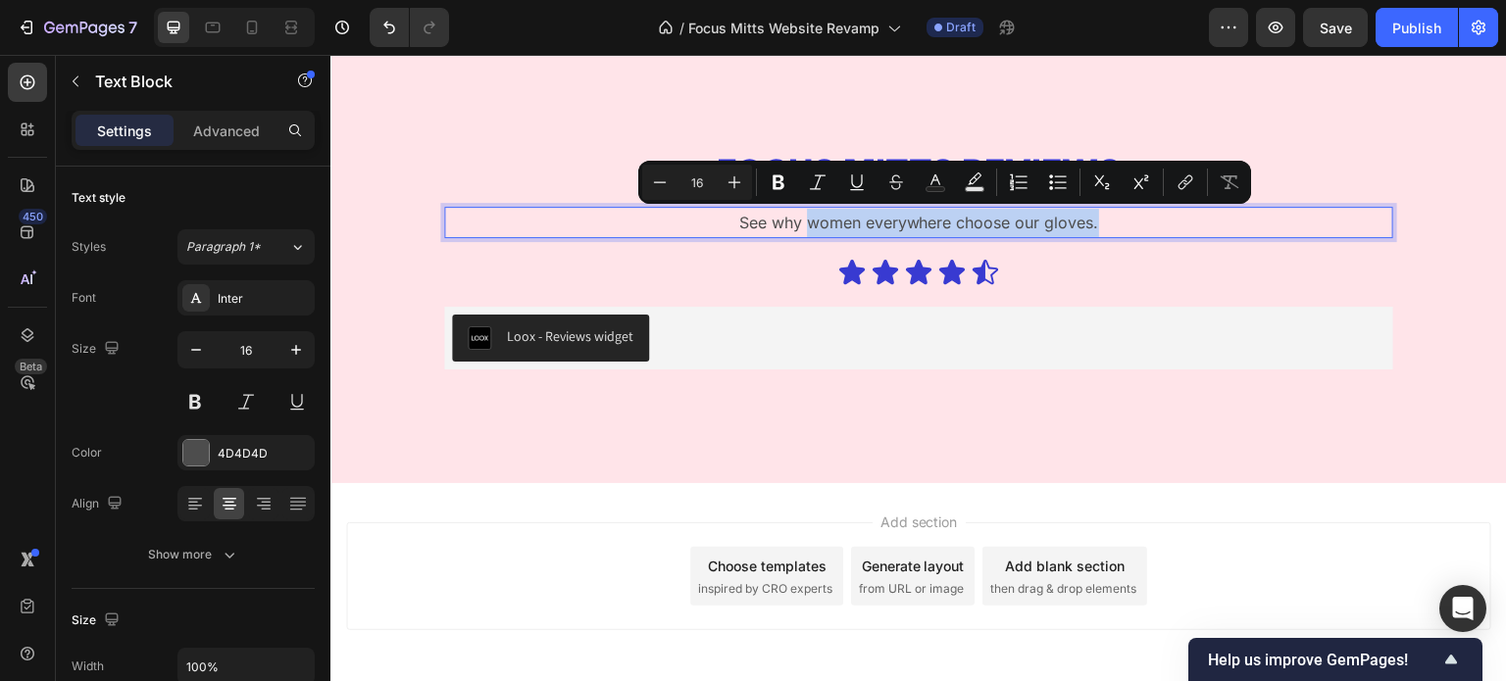
drag, startPoint x: 1096, startPoint y: 226, endPoint x: 798, endPoint y: 234, distance: 298.2
click at [798, 234] on p "See why women everywhere choose our gloves." at bounding box center [918, 223] width 945 height 28
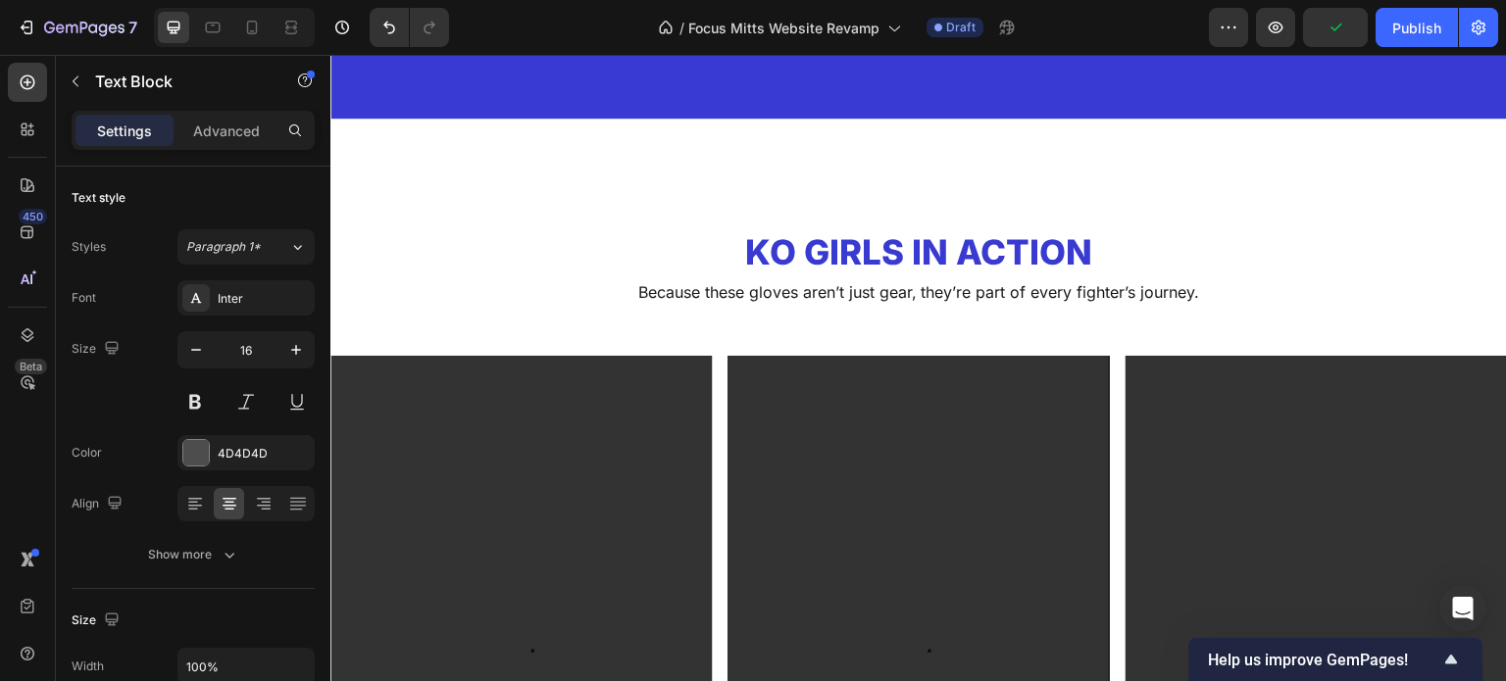
scroll to position [2039, 0]
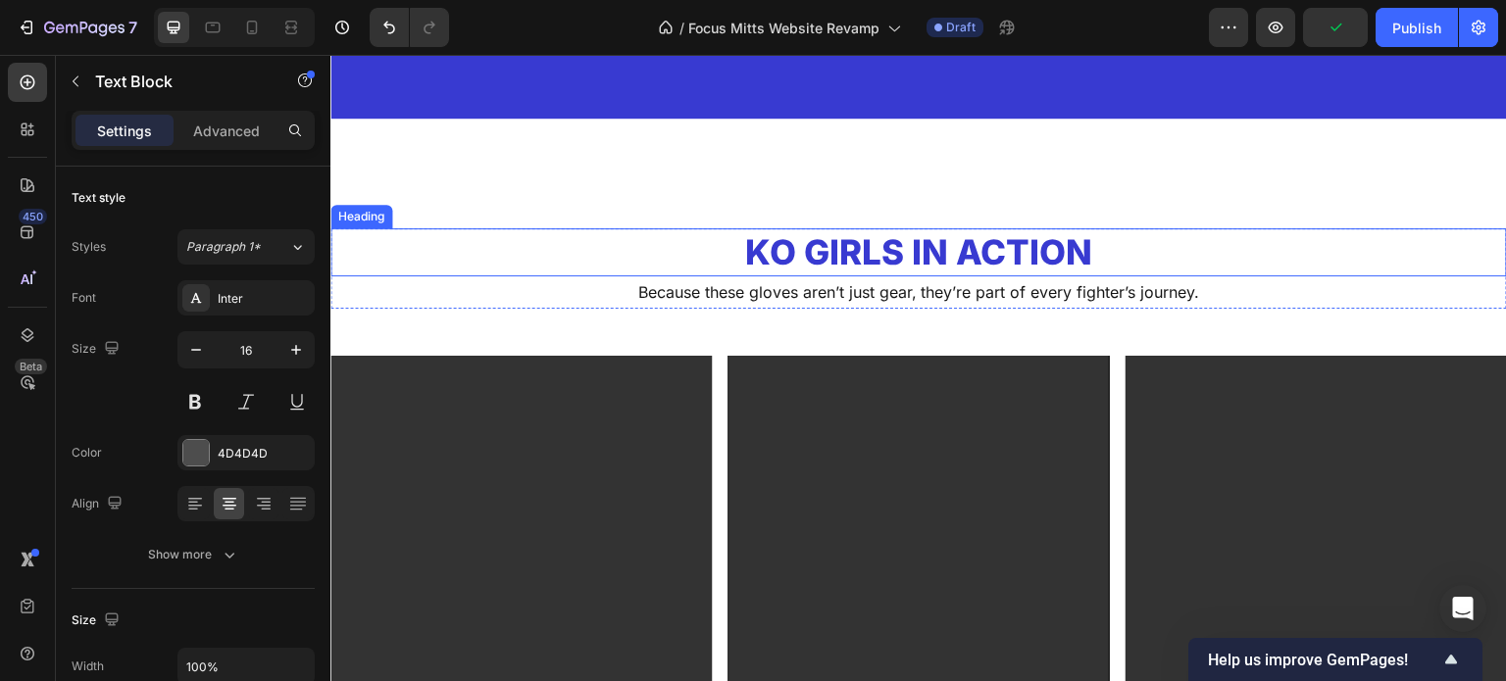
click at [907, 254] on h2 "KO Girls in Action" at bounding box center [918, 252] width 1177 height 49
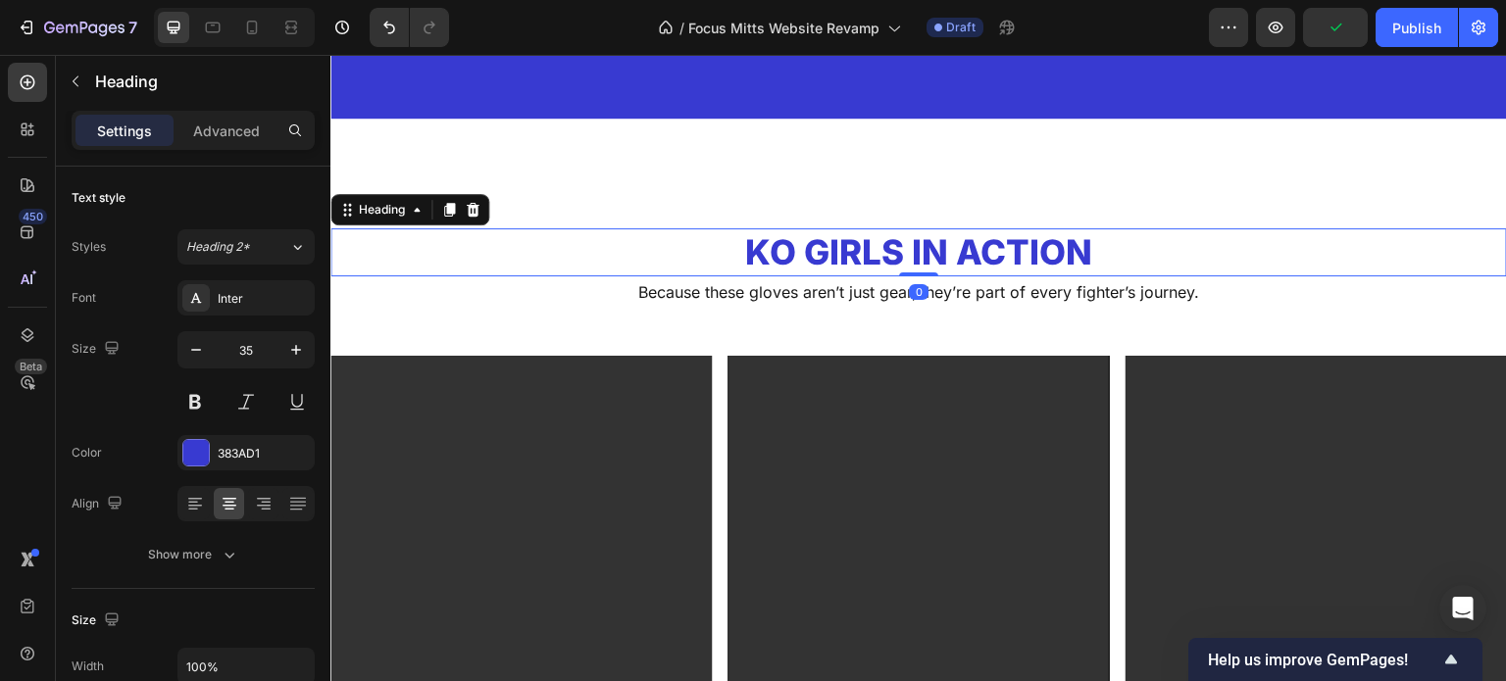
click at [907, 254] on h2 "KO Girls in Action" at bounding box center [918, 252] width 1177 height 49
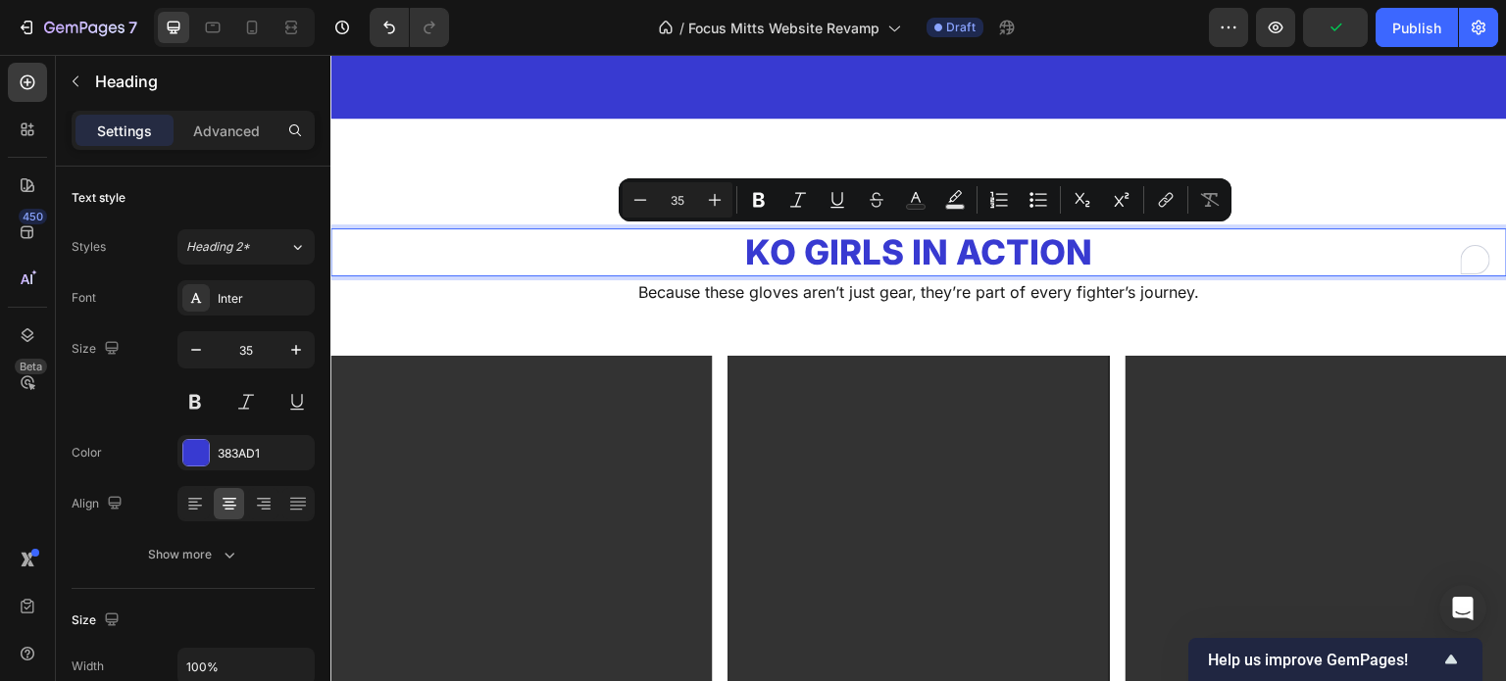
click at [853, 253] on p "KO Girls in Action" at bounding box center [918, 252] width 1173 height 45
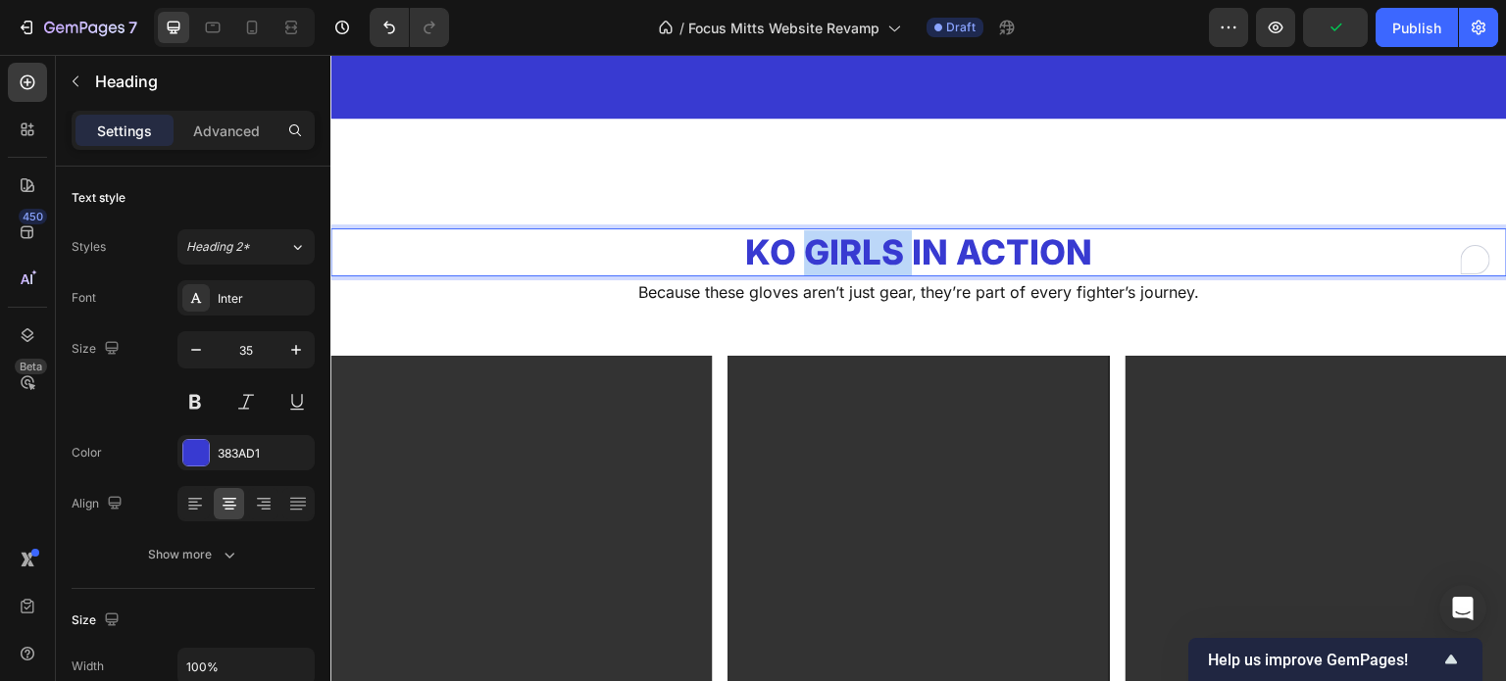
click at [853, 253] on p "KO Girls in Action" at bounding box center [918, 252] width 1173 height 45
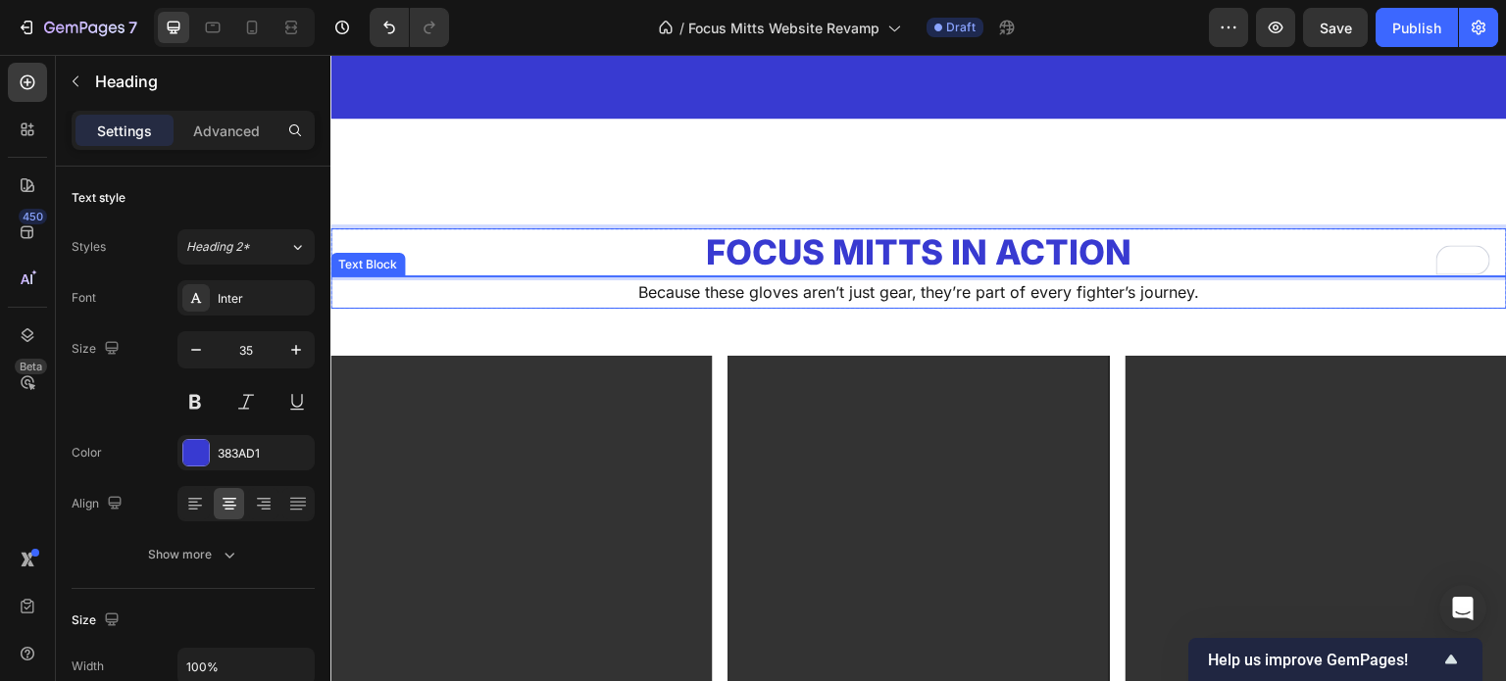
click at [1002, 283] on p "Because these gloves aren’t just gear, they’re part of every fighter’s journey." at bounding box center [918, 292] width 1173 height 28
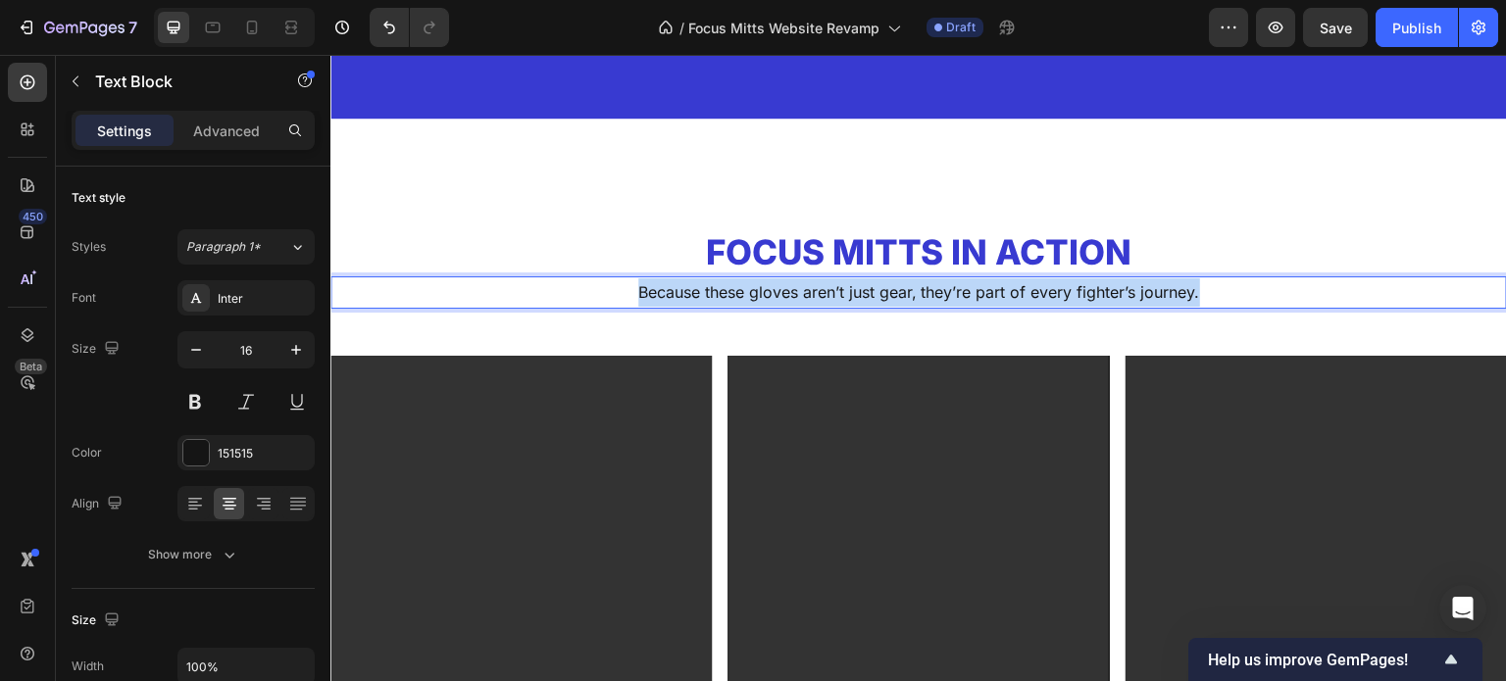
copy p "Because these gloves aren’t just gear, they’re part of every fighter’s journey."
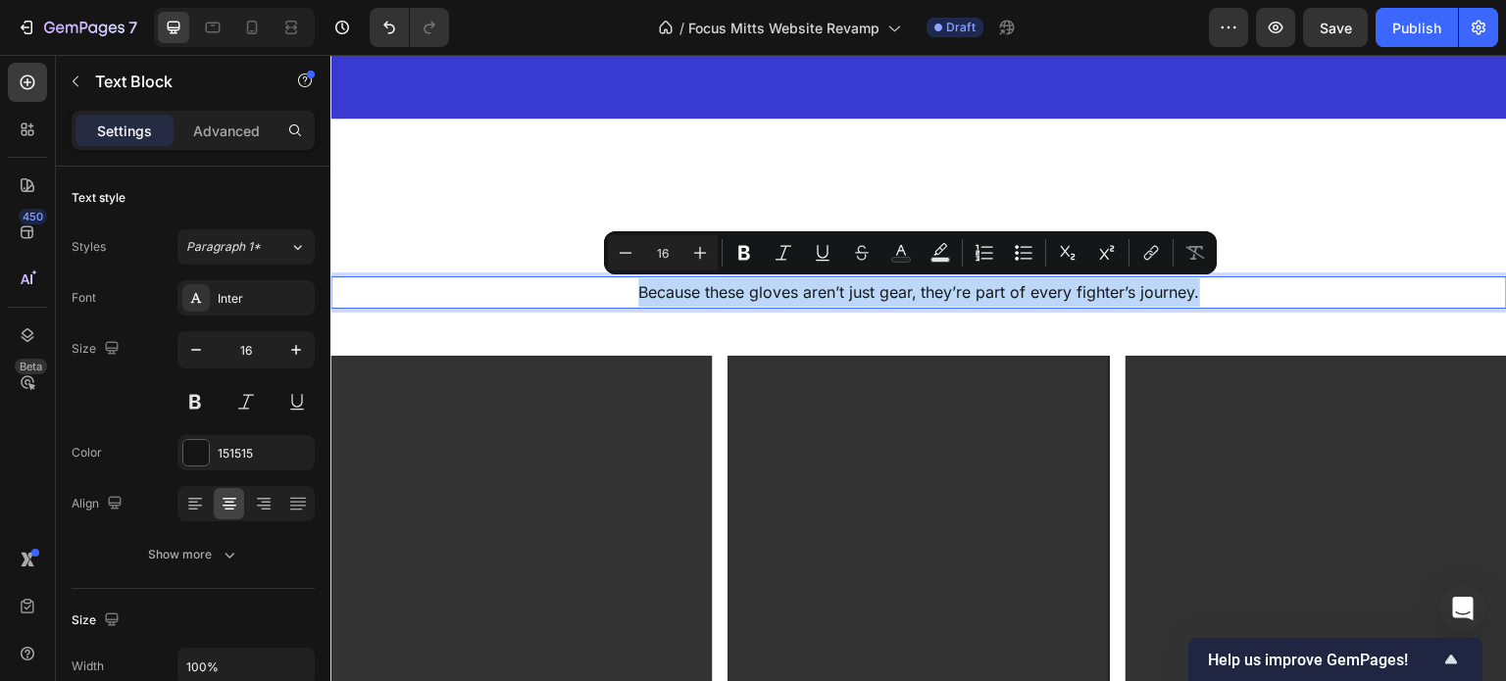
click at [1002, 283] on p "Because these gloves aren’t just gear, they’re part of every fighter’s journey." at bounding box center [918, 292] width 1173 height 28
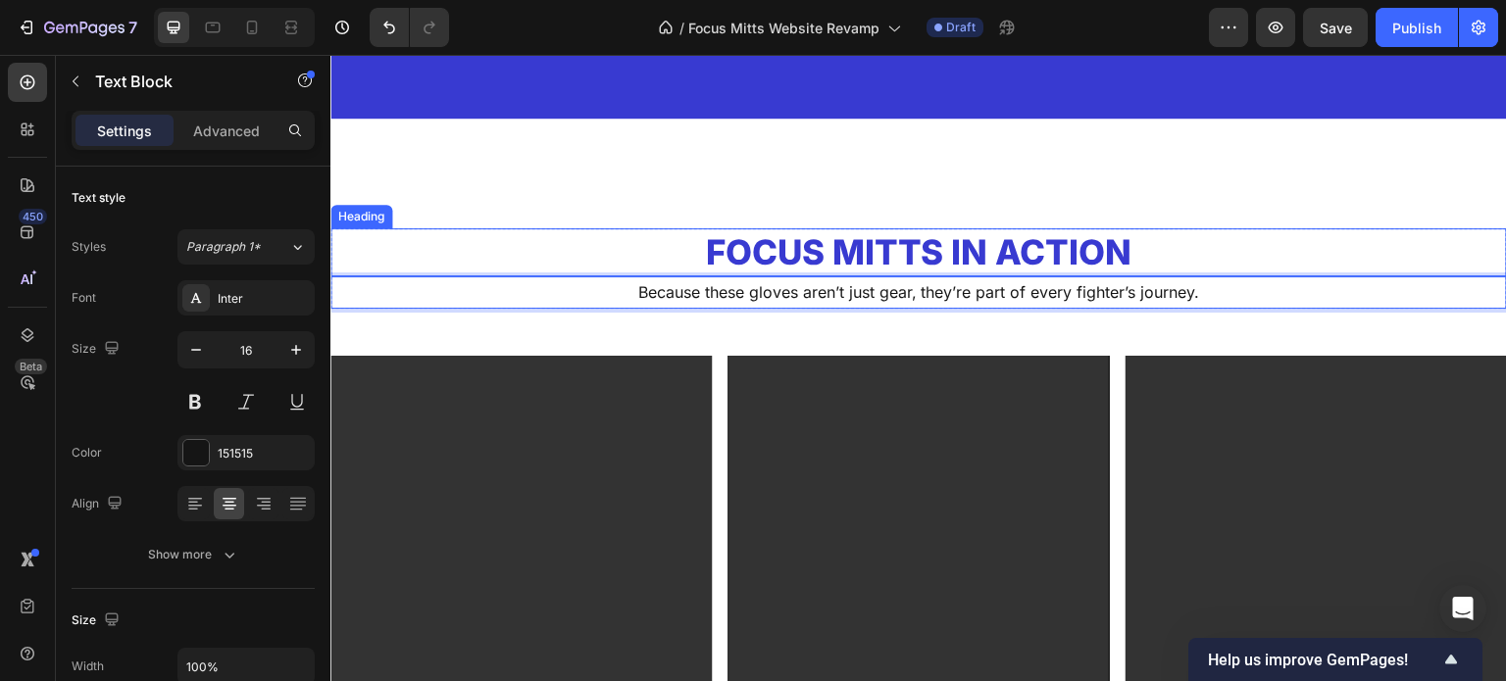
click at [1127, 258] on p "Focus mitts in Action" at bounding box center [918, 252] width 1173 height 45
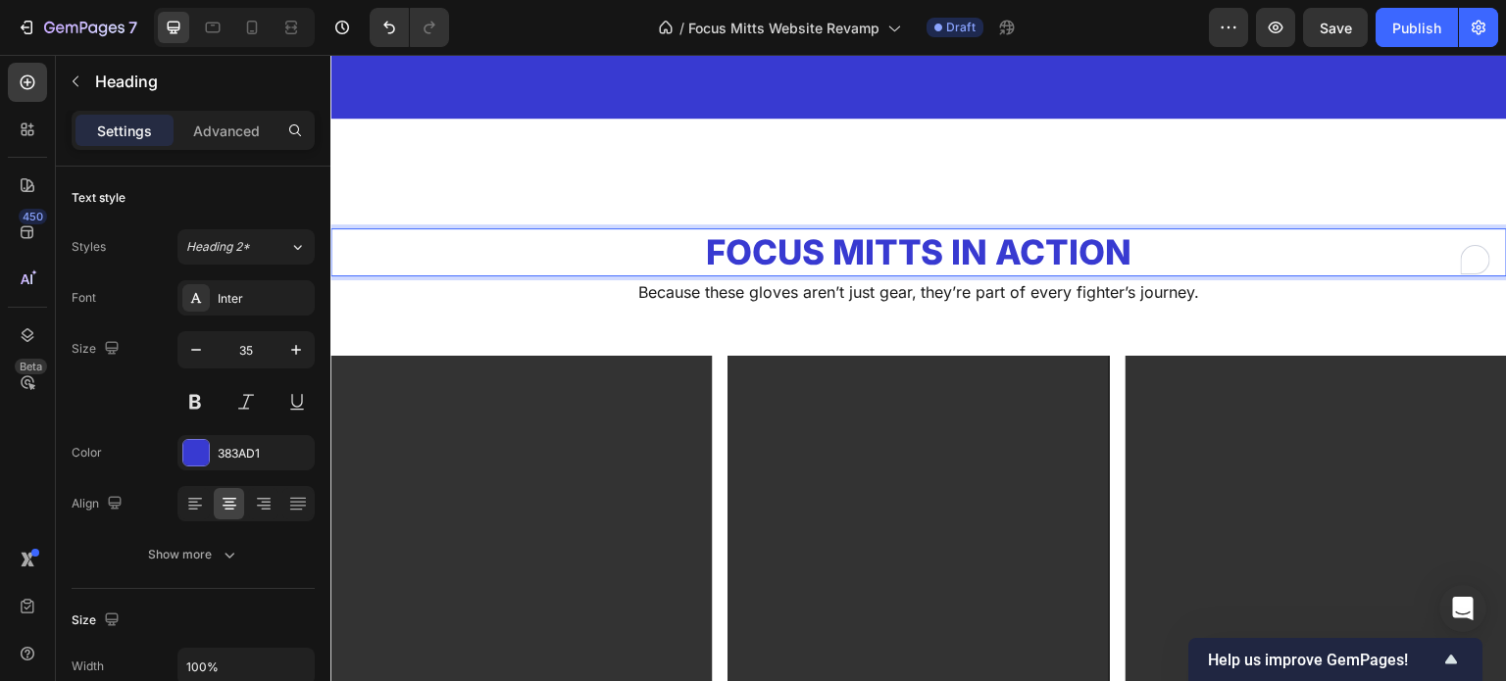
click at [1134, 256] on p "Focus mitts in Action" at bounding box center [918, 252] width 1173 height 45
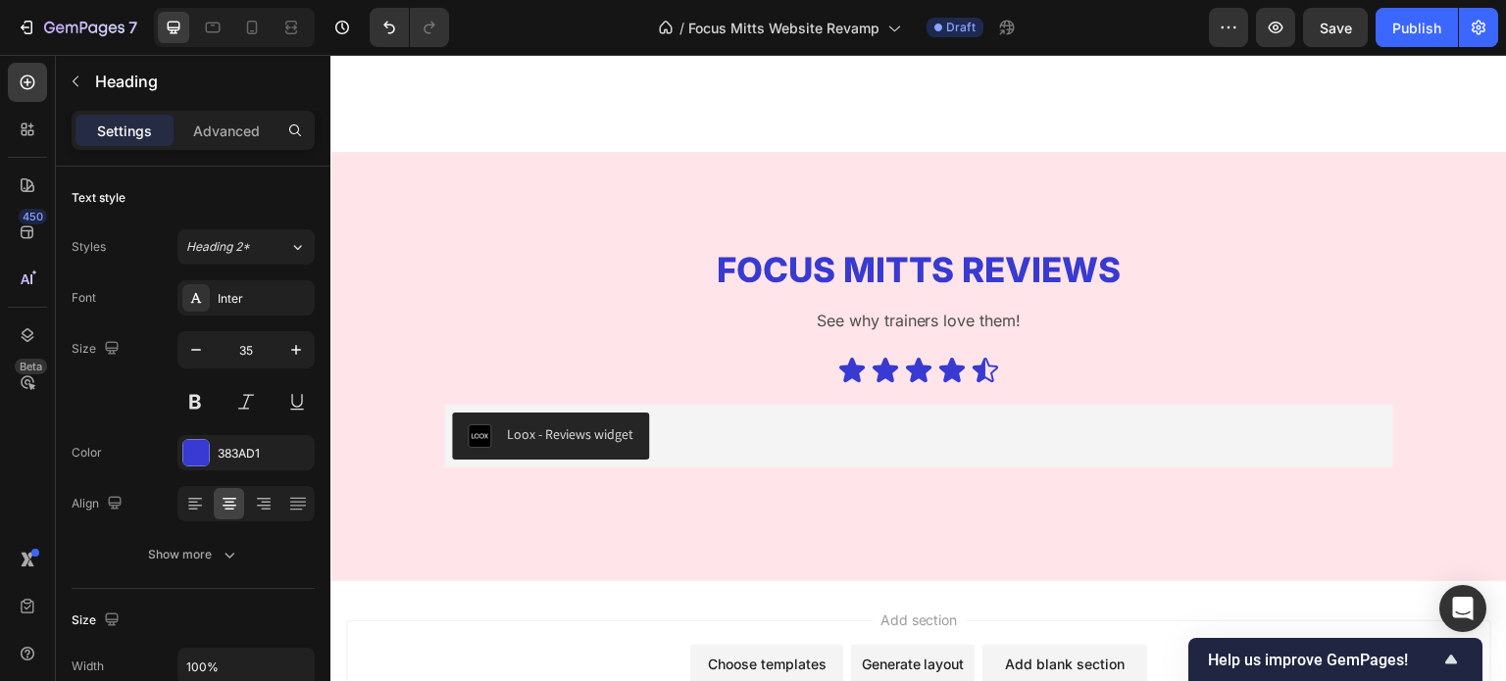
scroll to position [3042, 0]
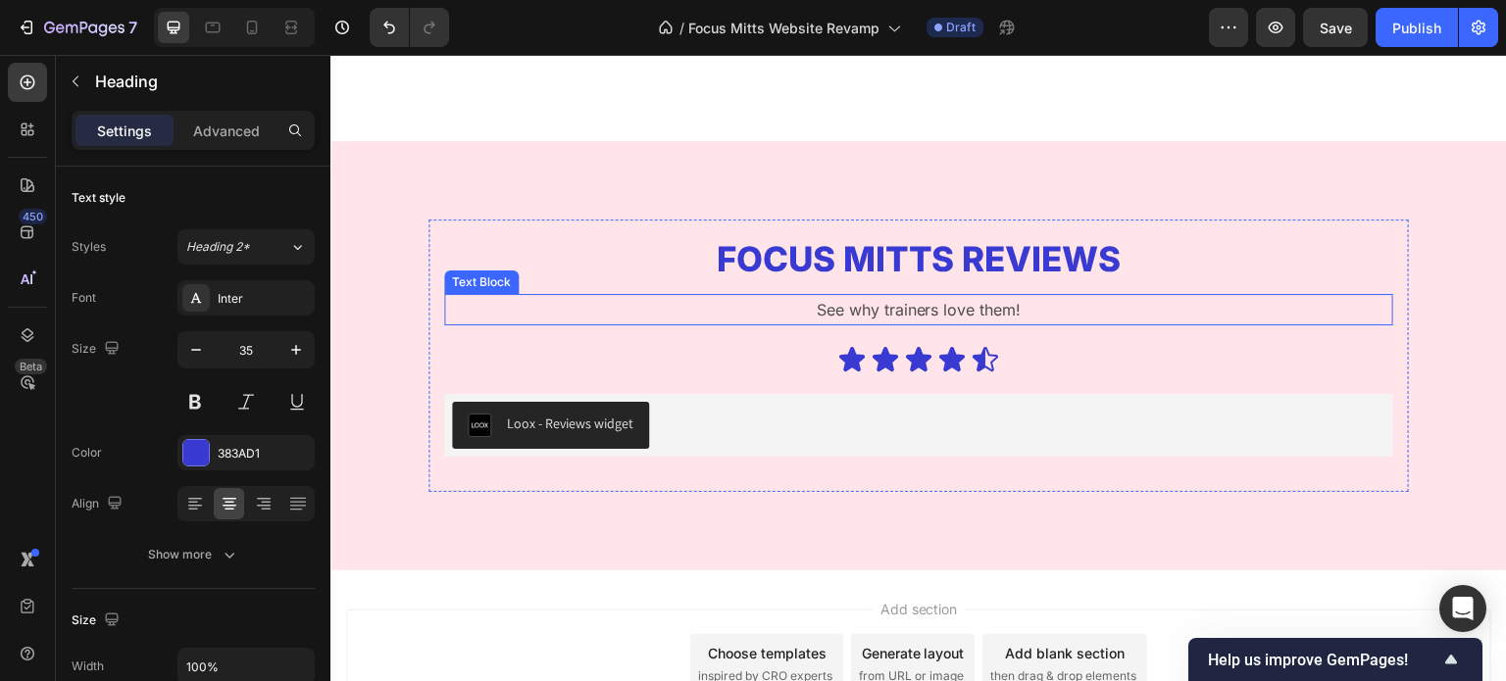
click at [943, 310] on p "See why trainers love them!" at bounding box center [918, 310] width 945 height 28
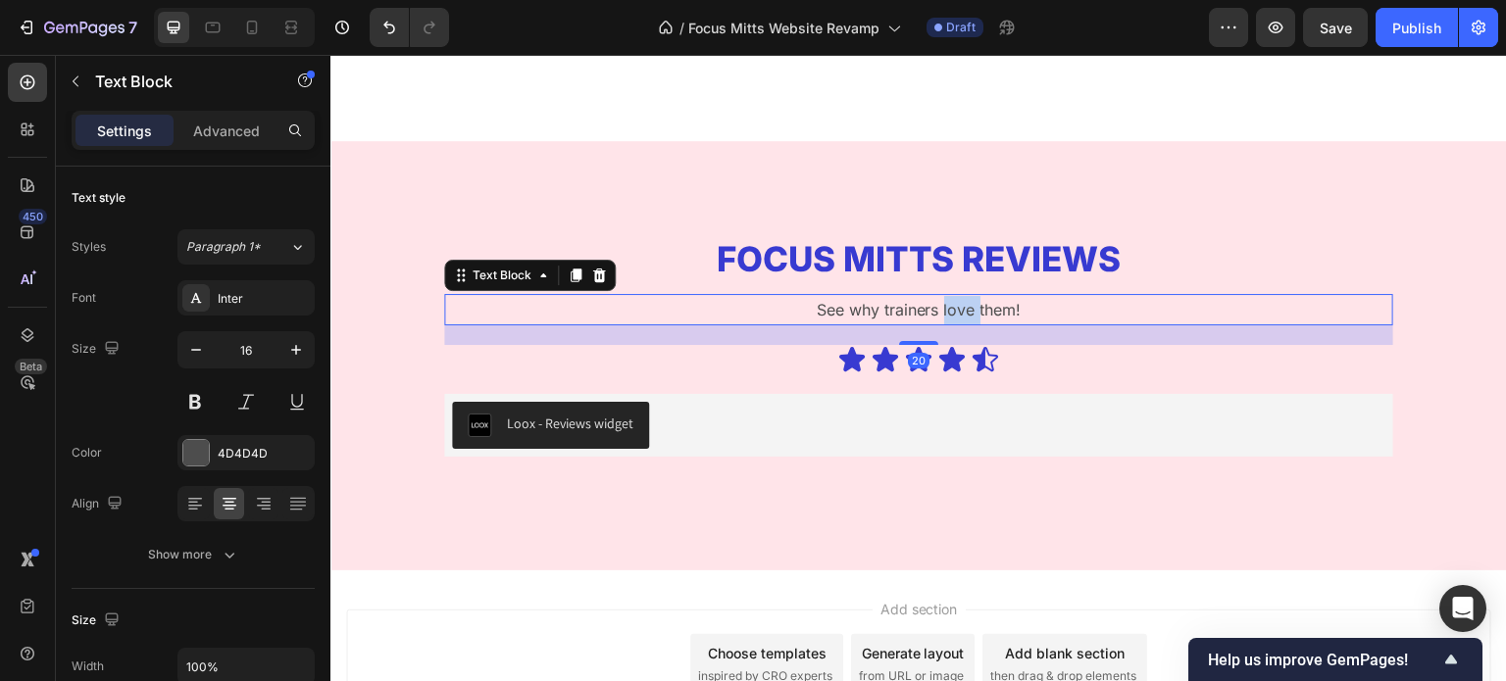
click at [943, 310] on p "See why trainers love them!" at bounding box center [918, 310] width 945 height 28
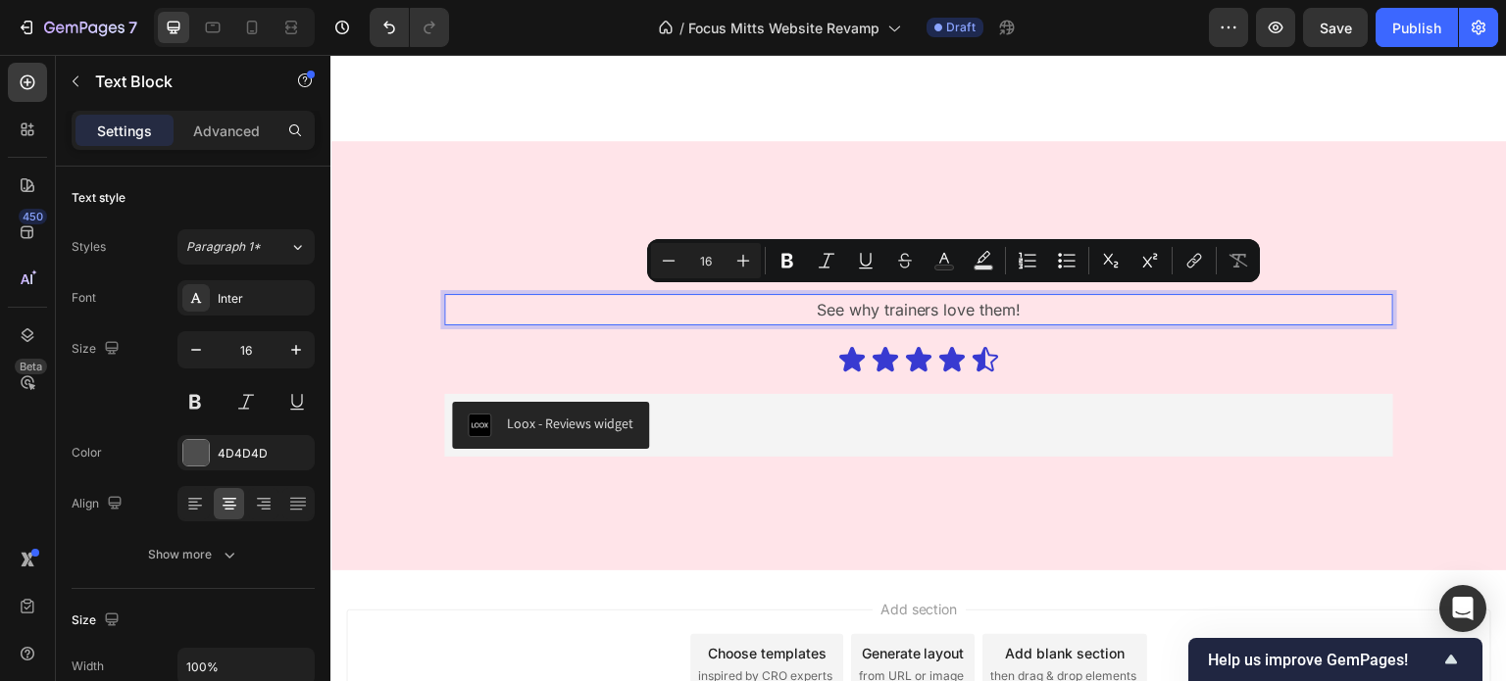
click at [911, 297] on p "See why trainers love them!" at bounding box center [918, 310] width 945 height 28
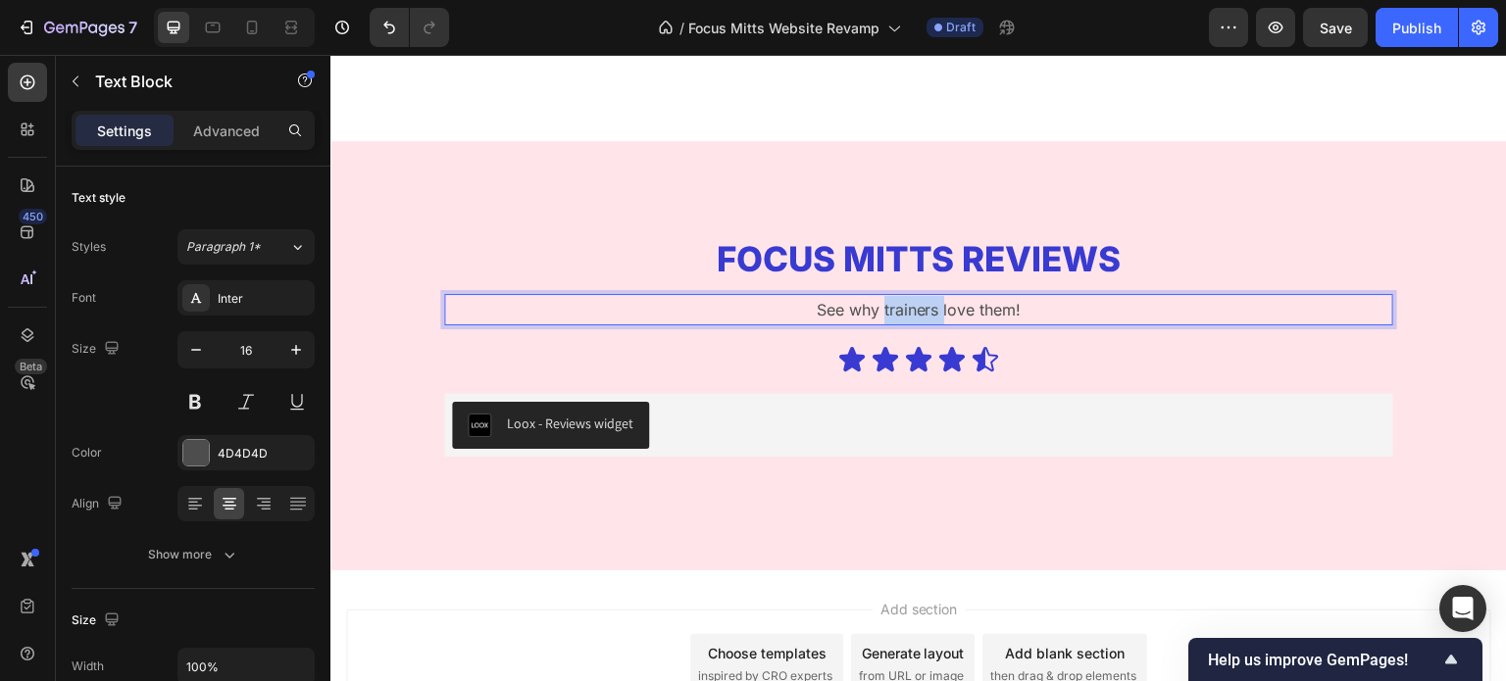
click at [911, 297] on p "See why trainers love them!" at bounding box center [918, 310] width 945 height 28
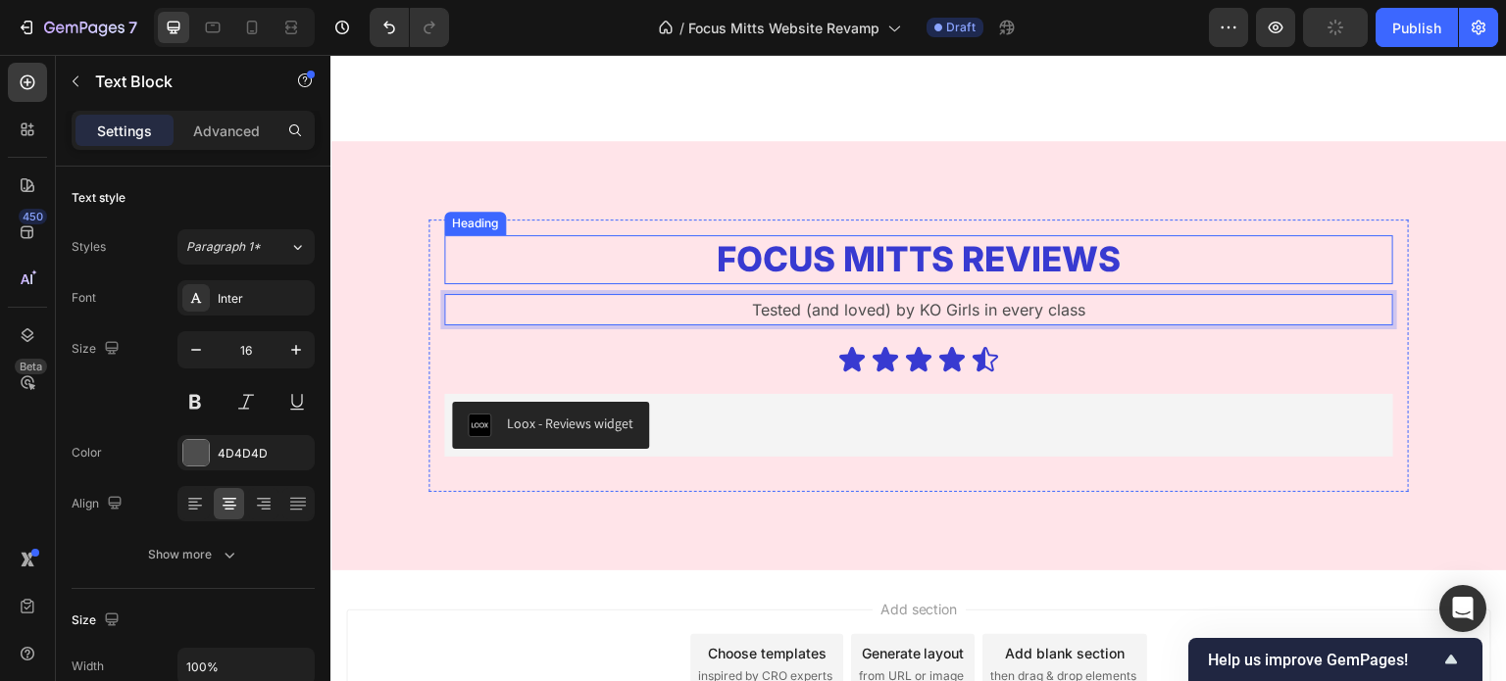
click at [986, 258] on h2 "Focus Mitts Reviews" at bounding box center [918, 259] width 949 height 49
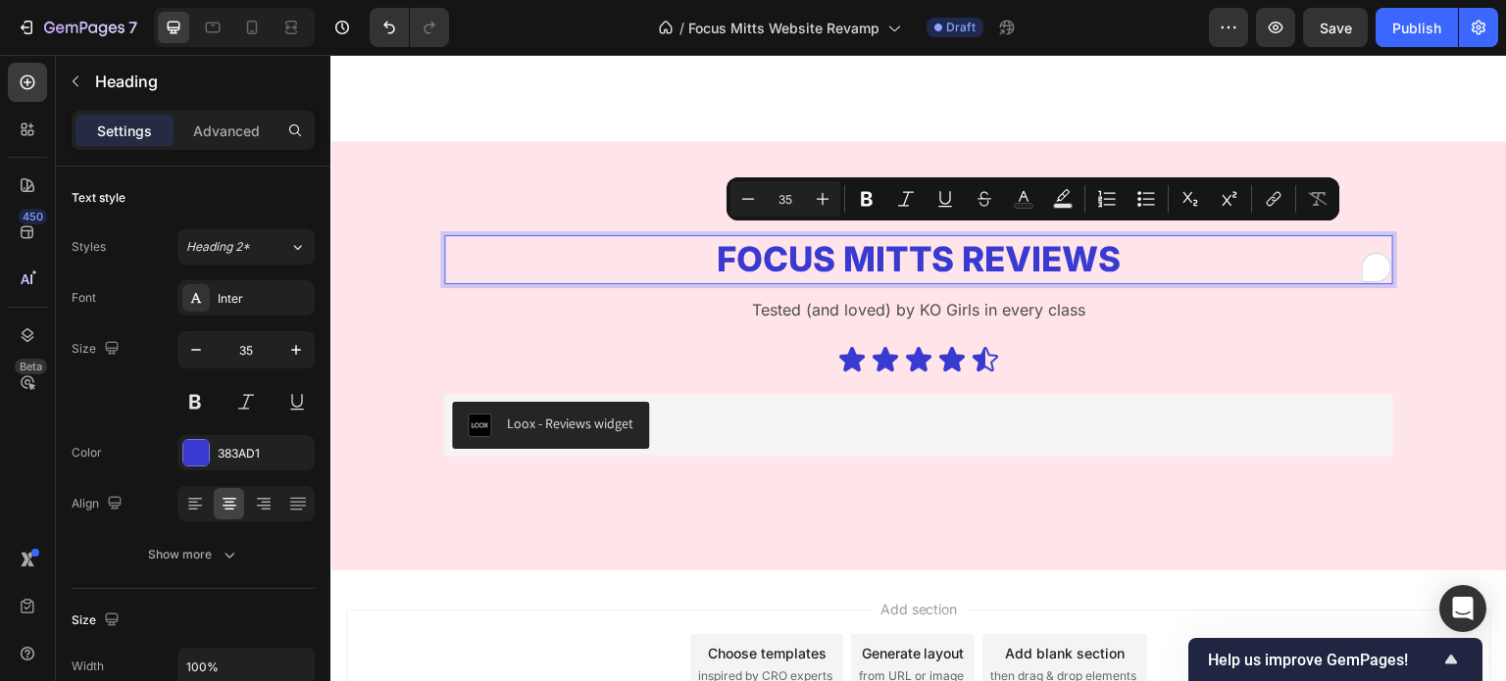
click at [1013, 249] on p "Focus Mitts Reviews" at bounding box center [918, 259] width 945 height 45
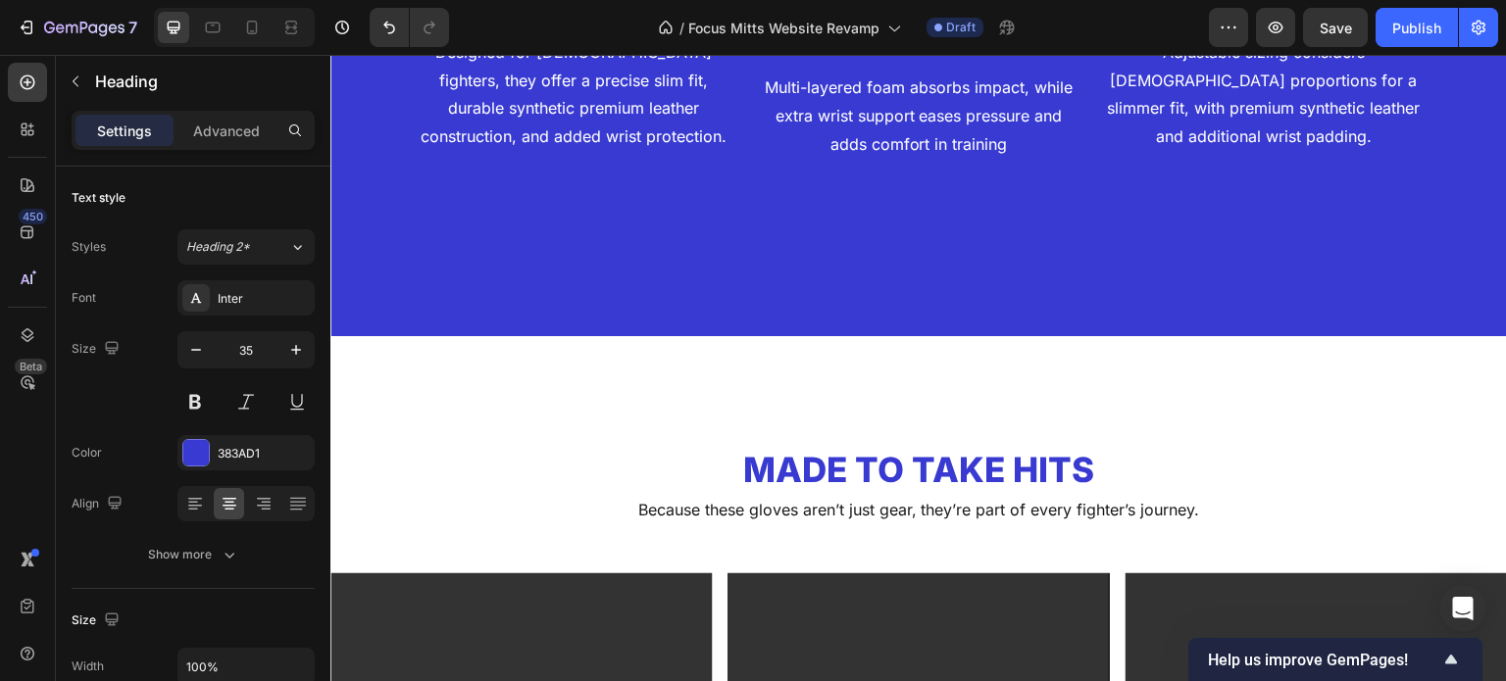
scroll to position [1963, 0]
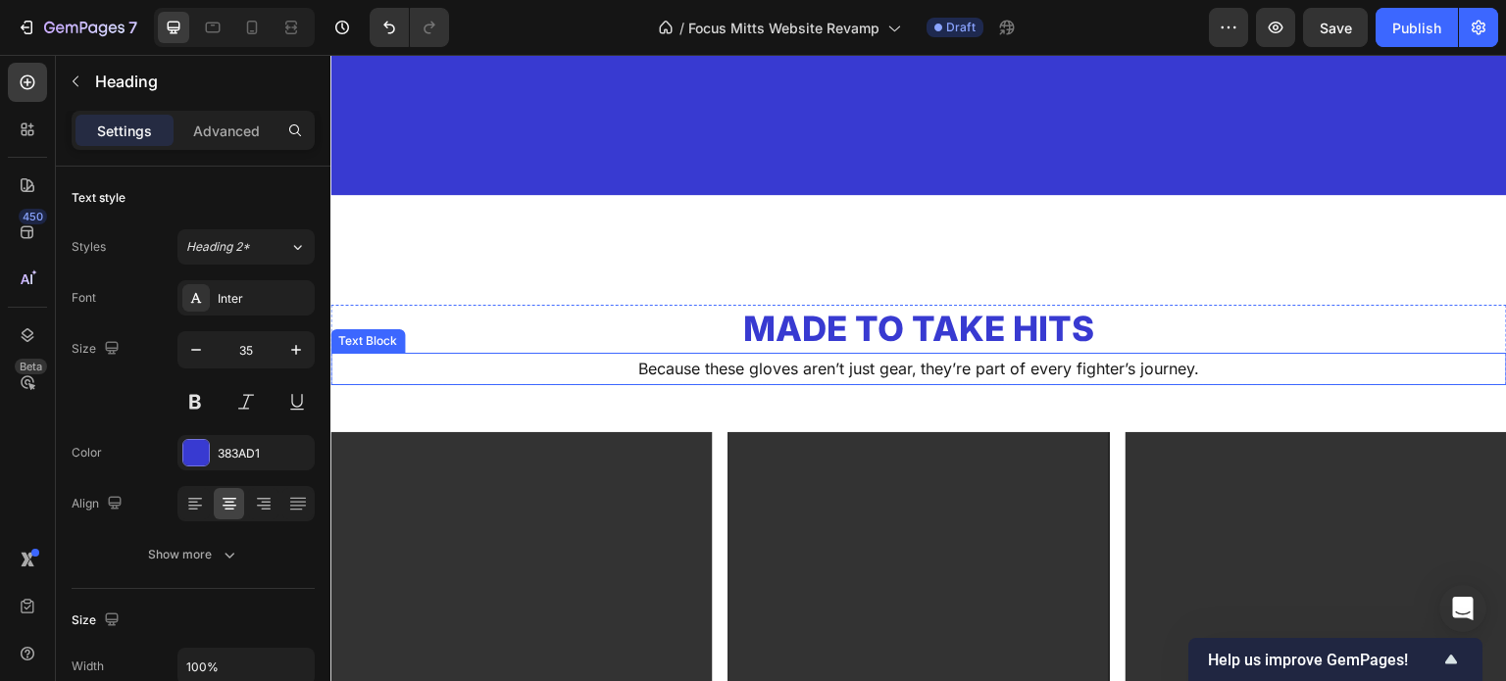
click at [941, 381] on p "Because these gloves aren’t just gear, they’re part of every fighter’s journey." at bounding box center [918, 369] width 1173 height 28
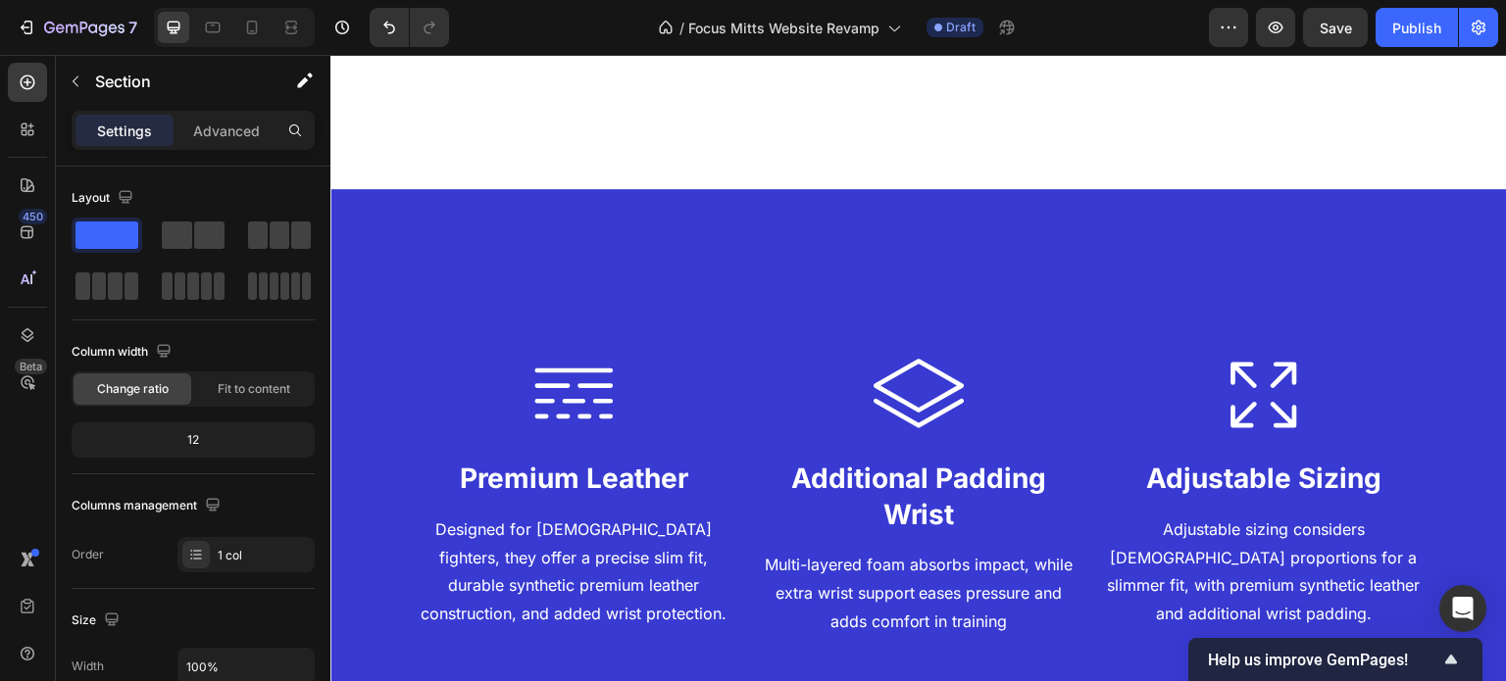
scroll to position [1533, 0]
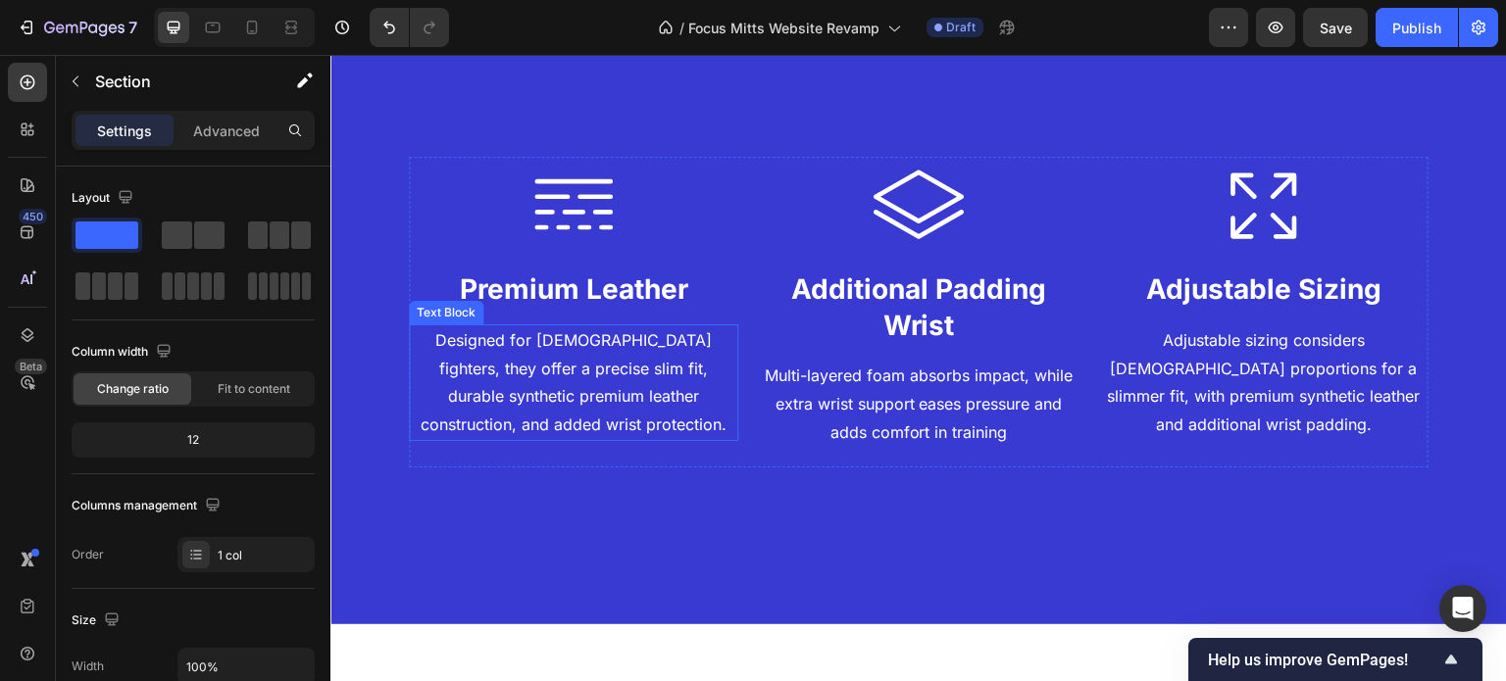
click at [683, 409] on p "Designed for female fighters, they offer a precise slim fit, durable synthetic …" at bounding box center [574, 383] width 326 height 113
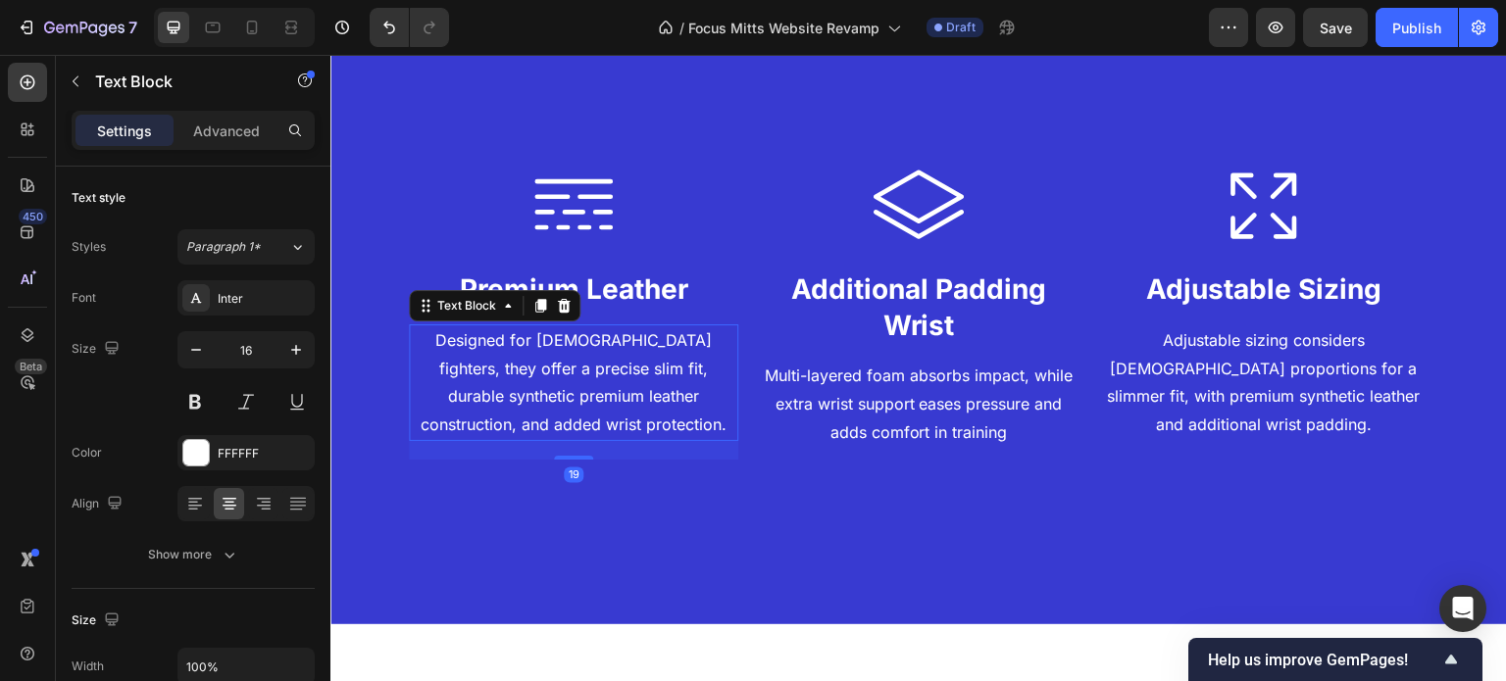
click at [683, 409] on p "Designed for female fighters, they offer a precise slim fit, durable synthetic …" at bounding box center [574, 383] width 326 height 113
click at [623, 409] on p "Designed for female fighters, they offer a precise slim fit, durable synthetic …" at bounding box center [574, 383] width 326 height 113
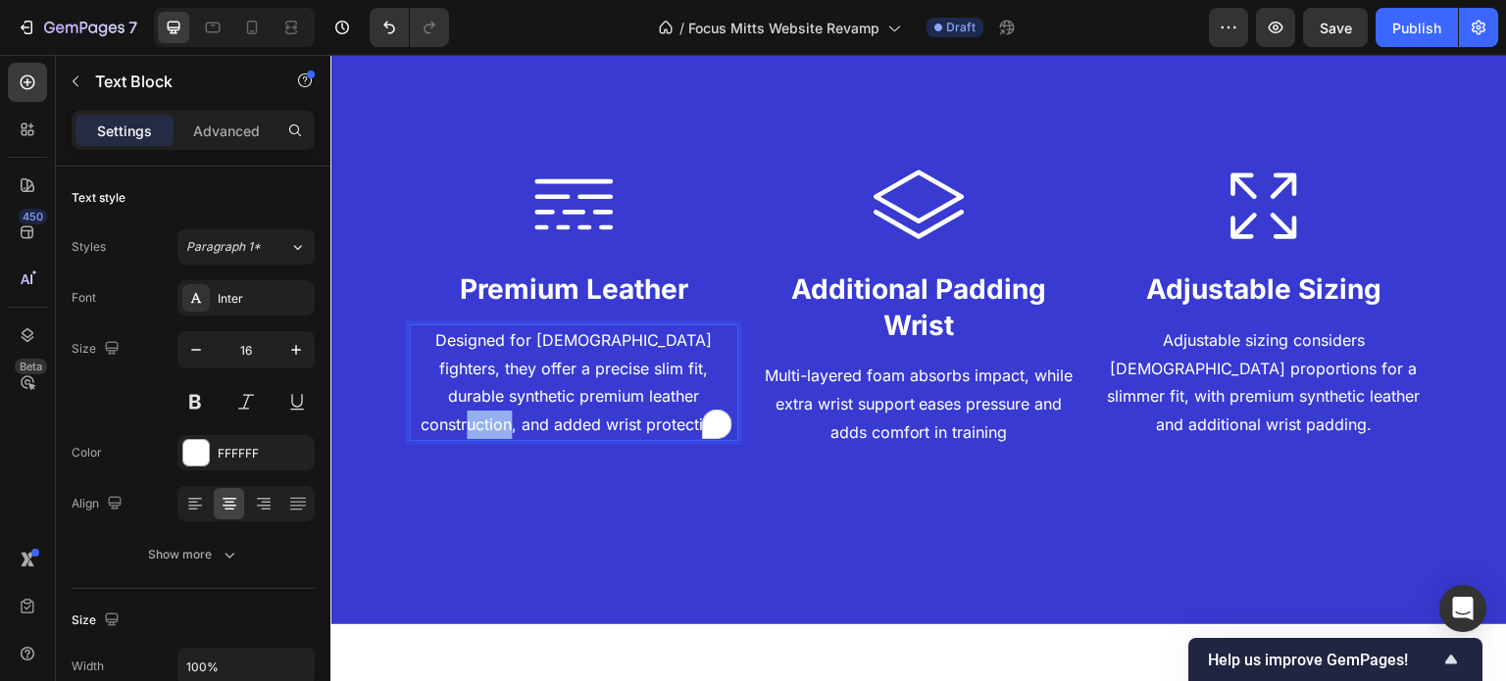
click at [623, 409] on p "Designed for female fighters, they offer a precise slim fit, durable synthetic …" at bounding box center [574, 383] width 326 height 113
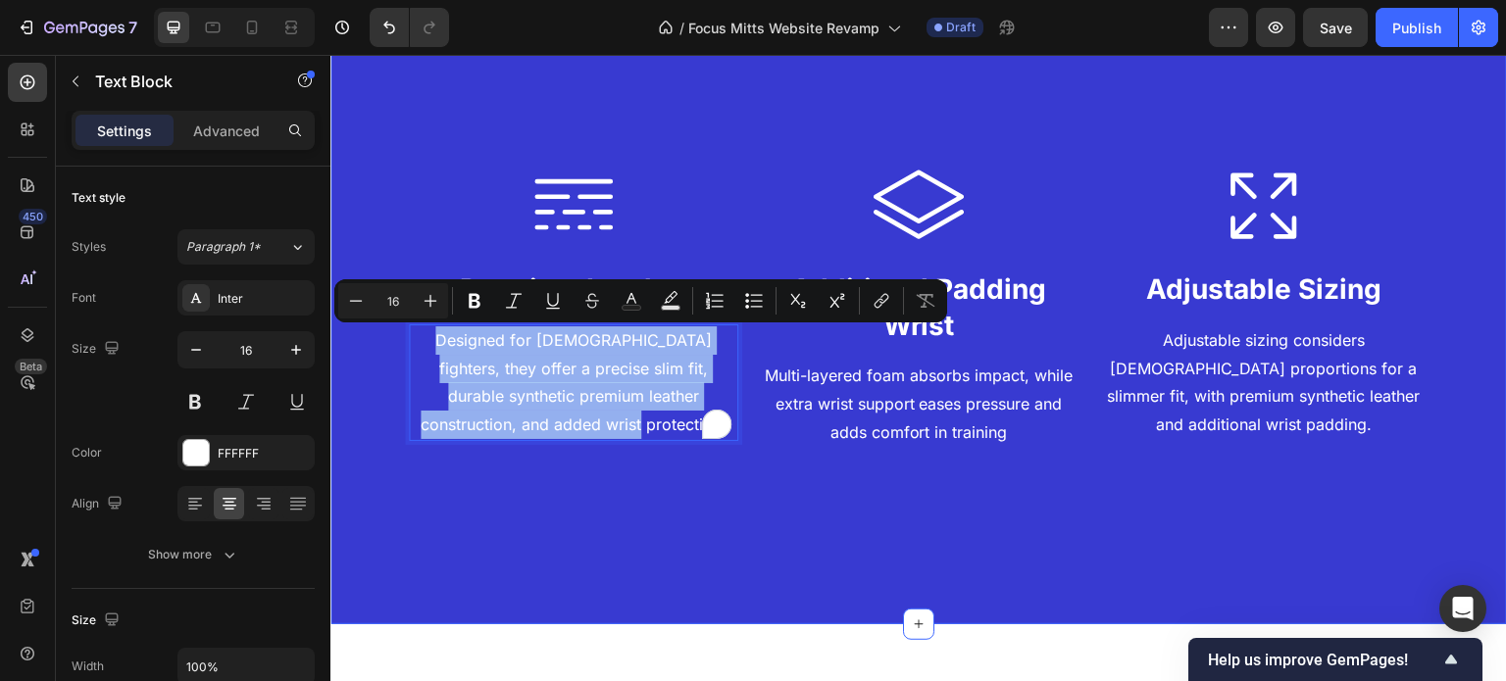
click at [806, 531] on div "Icon Premium Leather Heading Designed for female fighters, they offer a precise…" at bounding box center [919, 311] width 1020 height 467
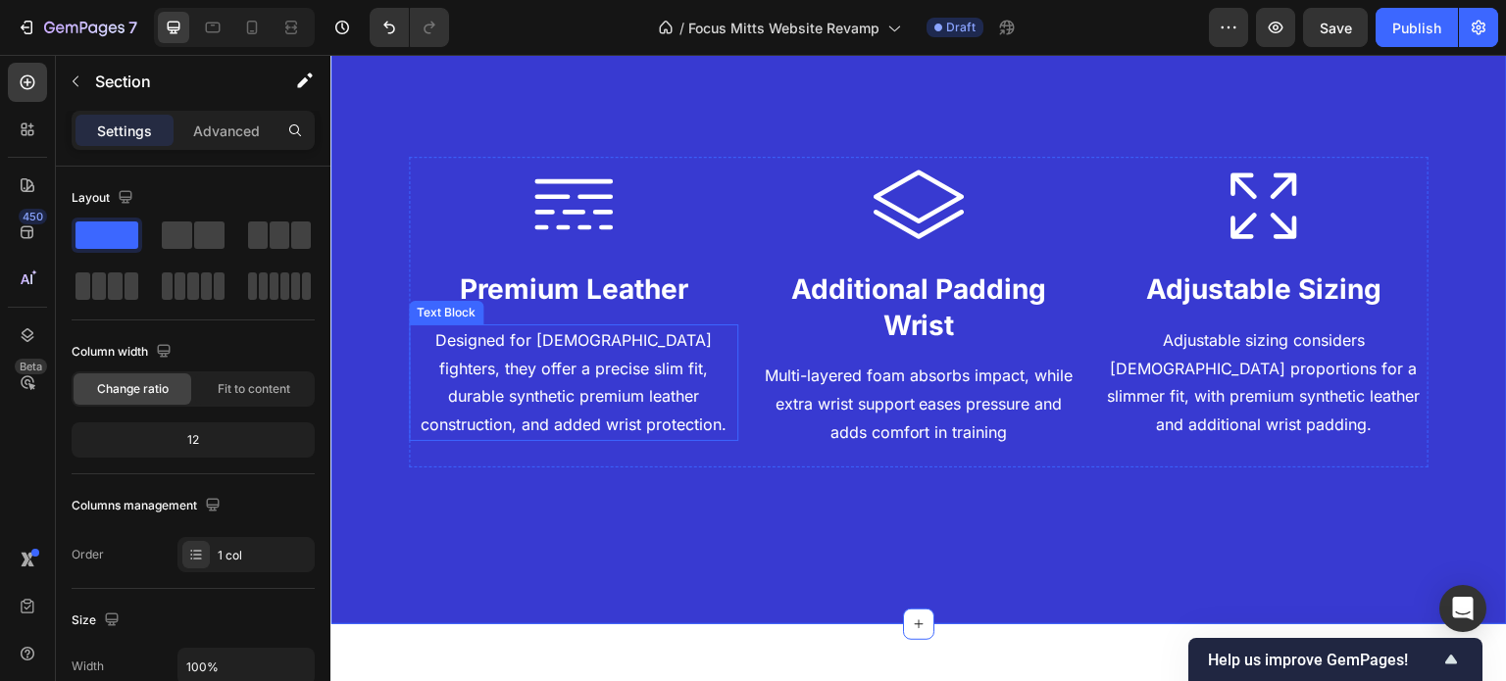
click at [621, 356] on p "Designed for [DEMOGRAPHIC_DATA] fighters, they offer a precise slim fit, durabl…" at bounding box center [574, 383] width 326 height 113
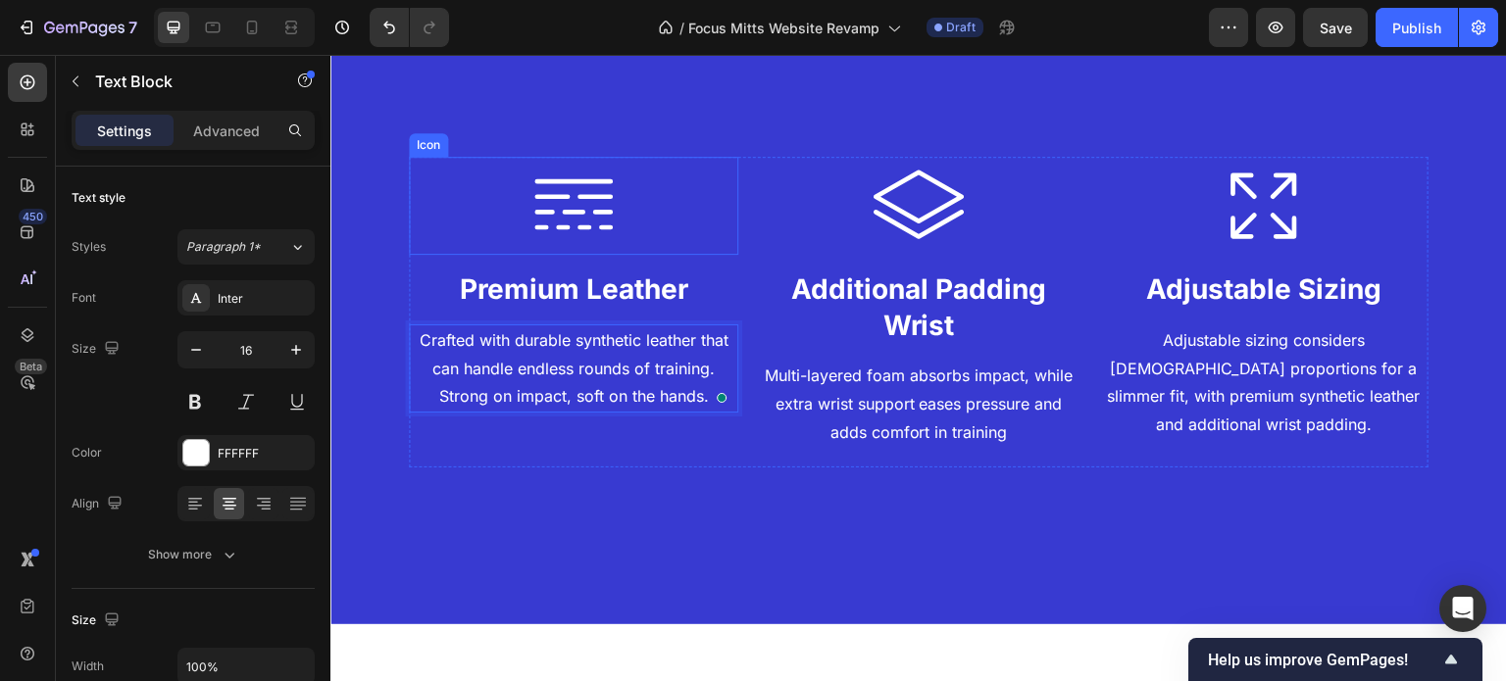
click at [642, 293] on h2 "Premium Leather" at bounding box center [573, 289] width 329 height 39
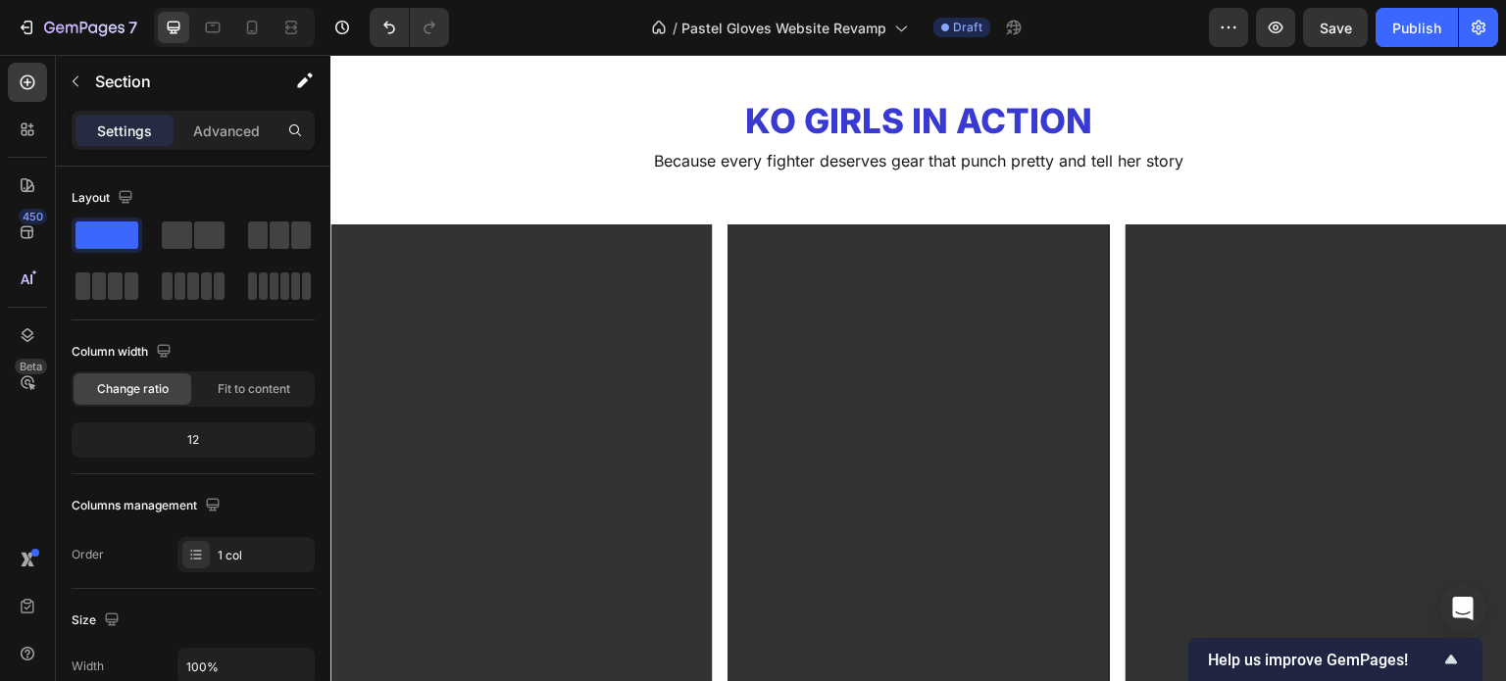
scroll to position [3513, 0]
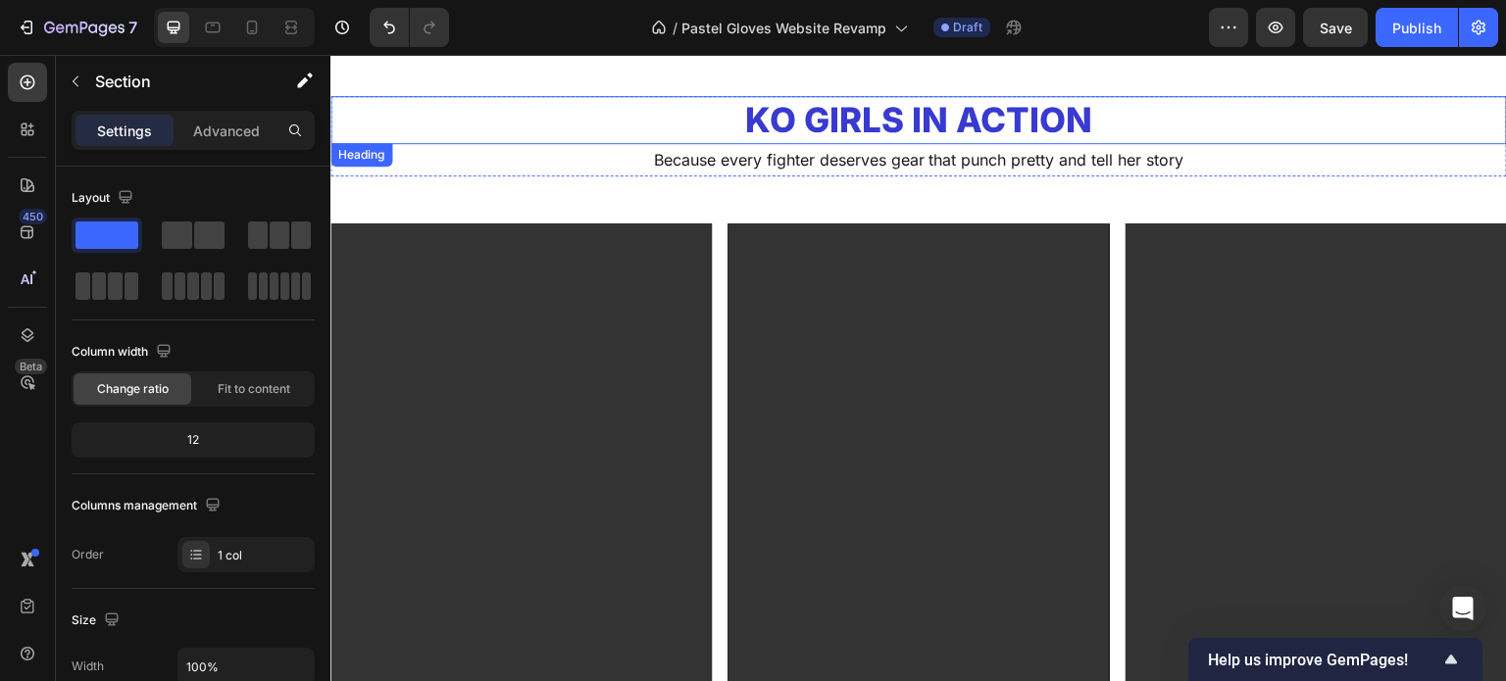
click at [849, 121] on h2 "KO Girls in Action" at bounding box center [918, 120] width 1177 height 49
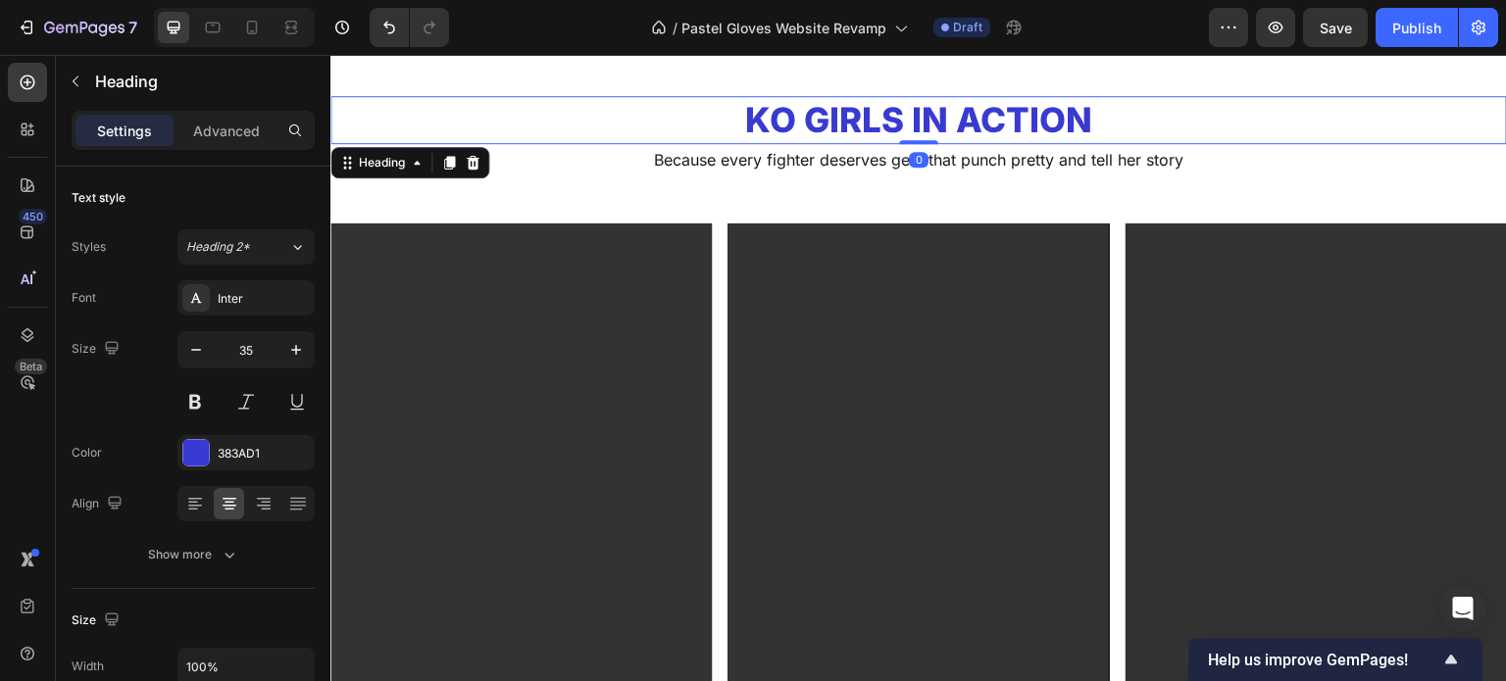
click at [849, 121] on h2 "KO Girls in Action" at bounding box center [918, 120] width 1177 height 49
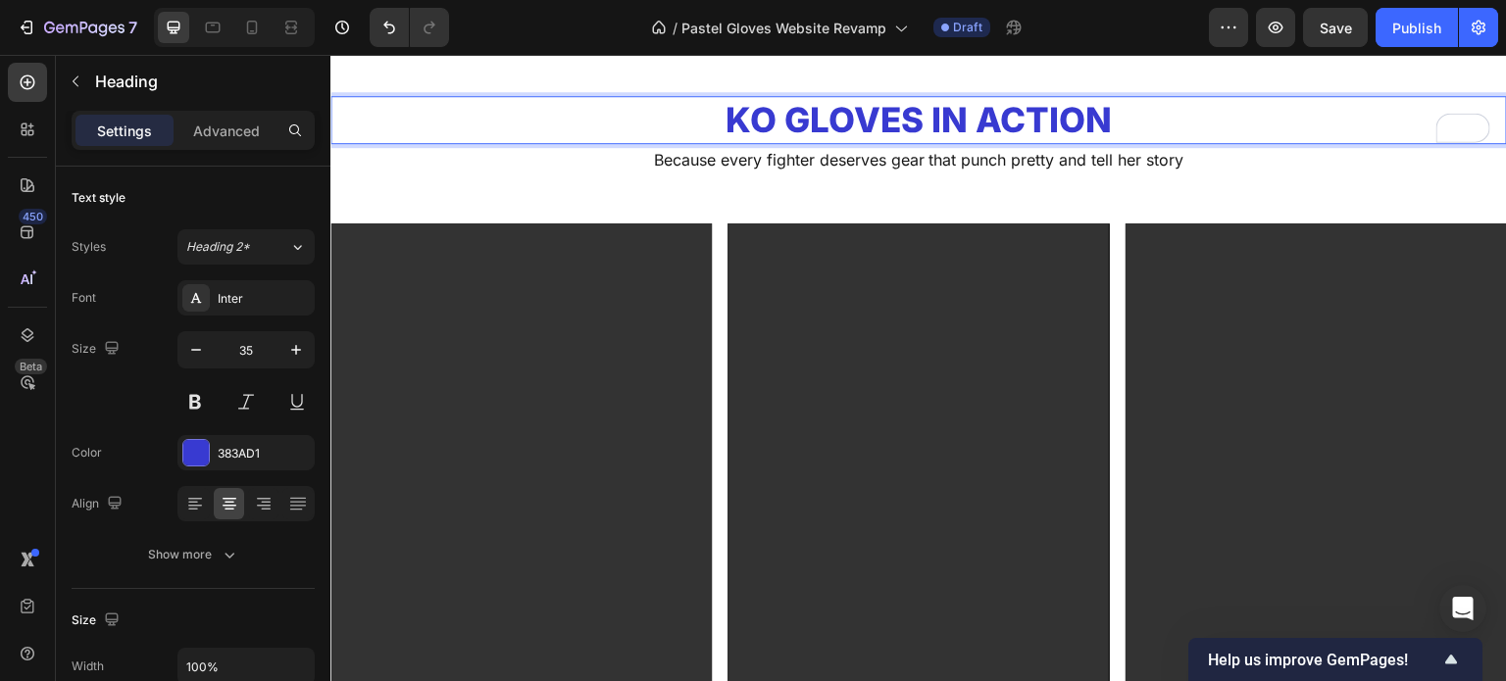
click at [1096, 42] on div "/ Pastel Gloves Website Revamp Draft" at bounding box center [837, 27] width 744 height 39
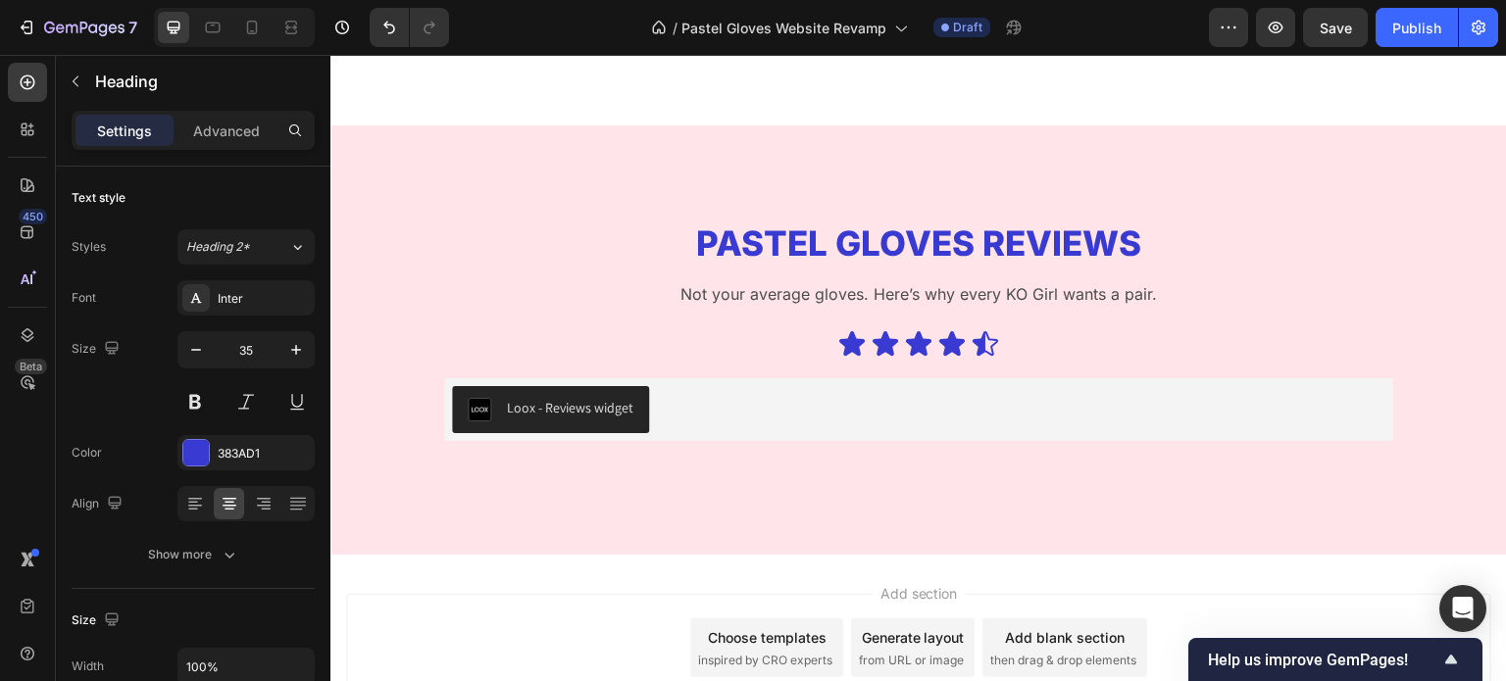
scroll to position [4398, 0]
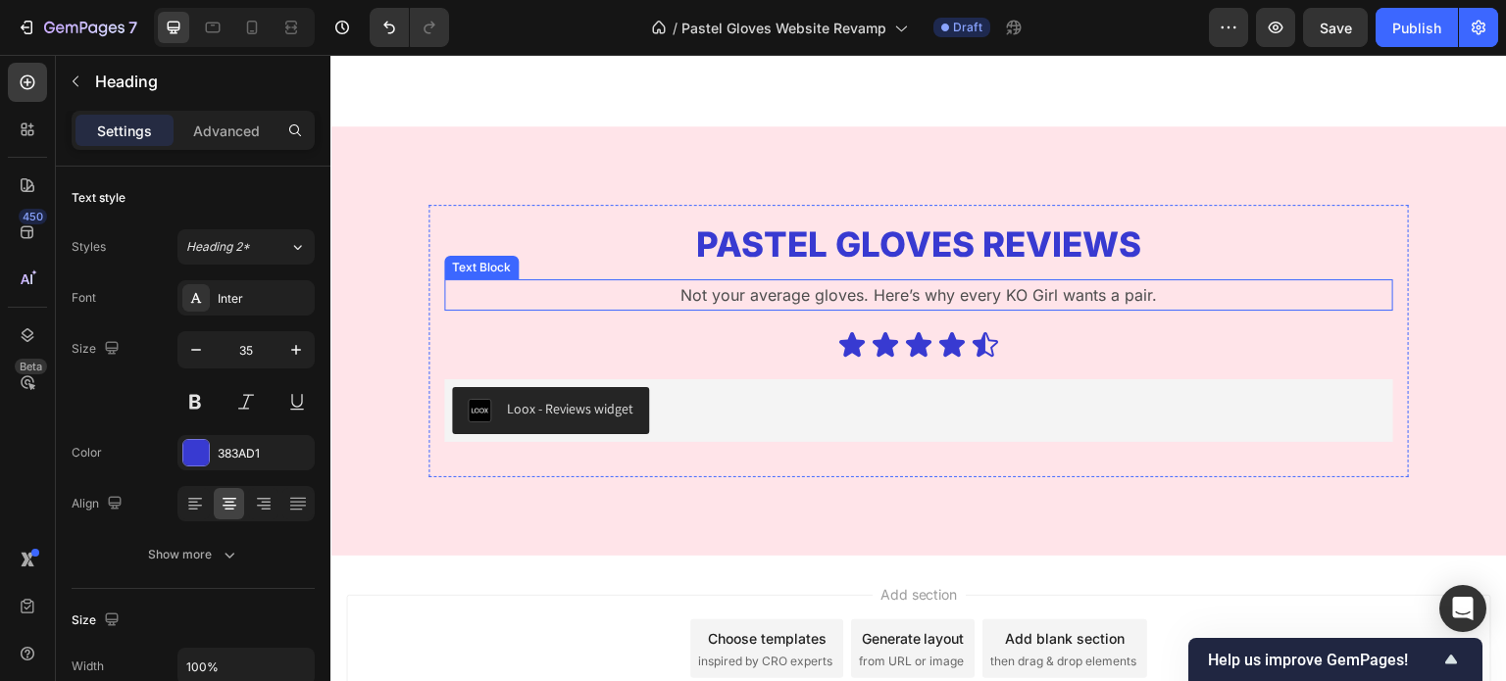
click at [1159, 281] on p "Not your average gloves. Here’s why every KO Girl wants a pair." at bounding box center [918, 295] width 945 height 28
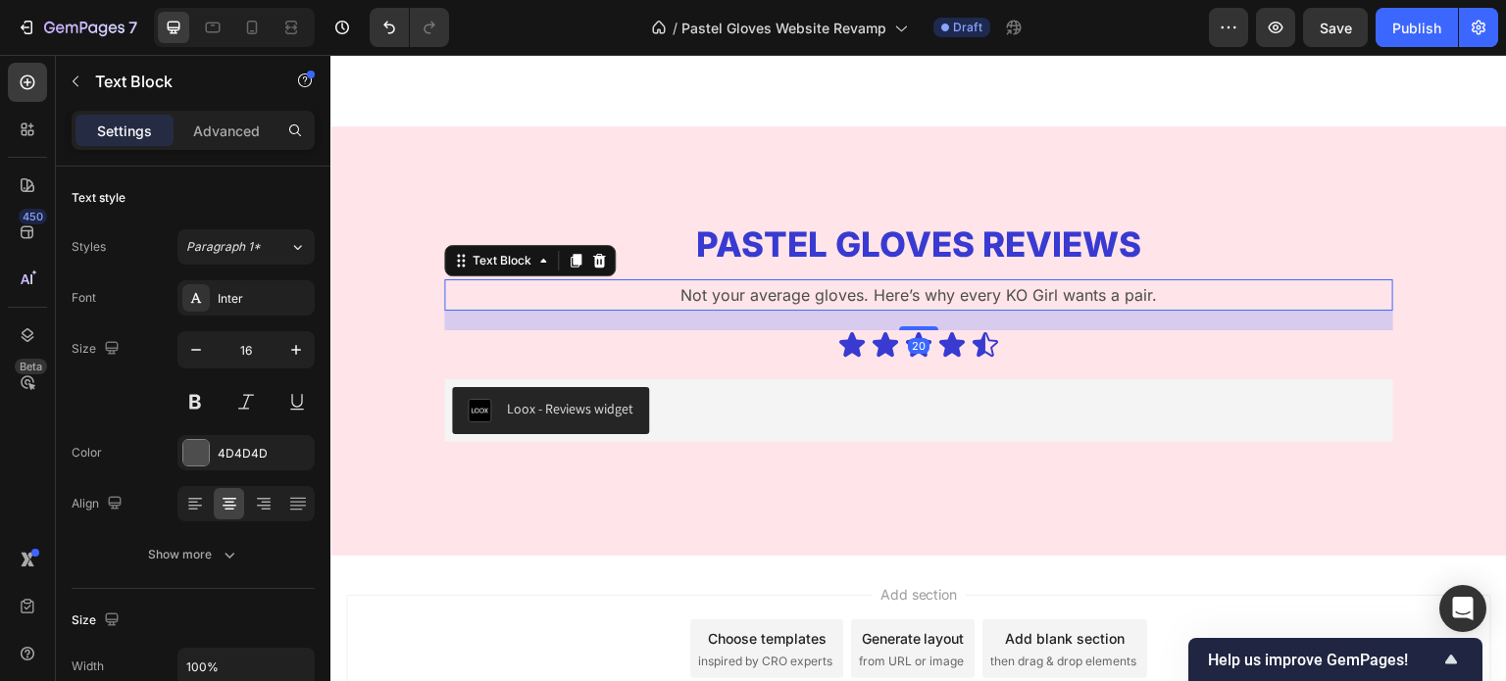
click at [1159, 281] on p "Not your average gloves. Here’s why every KO Girl wants a pair." at bounding box center [918, 295] width 945 height 28
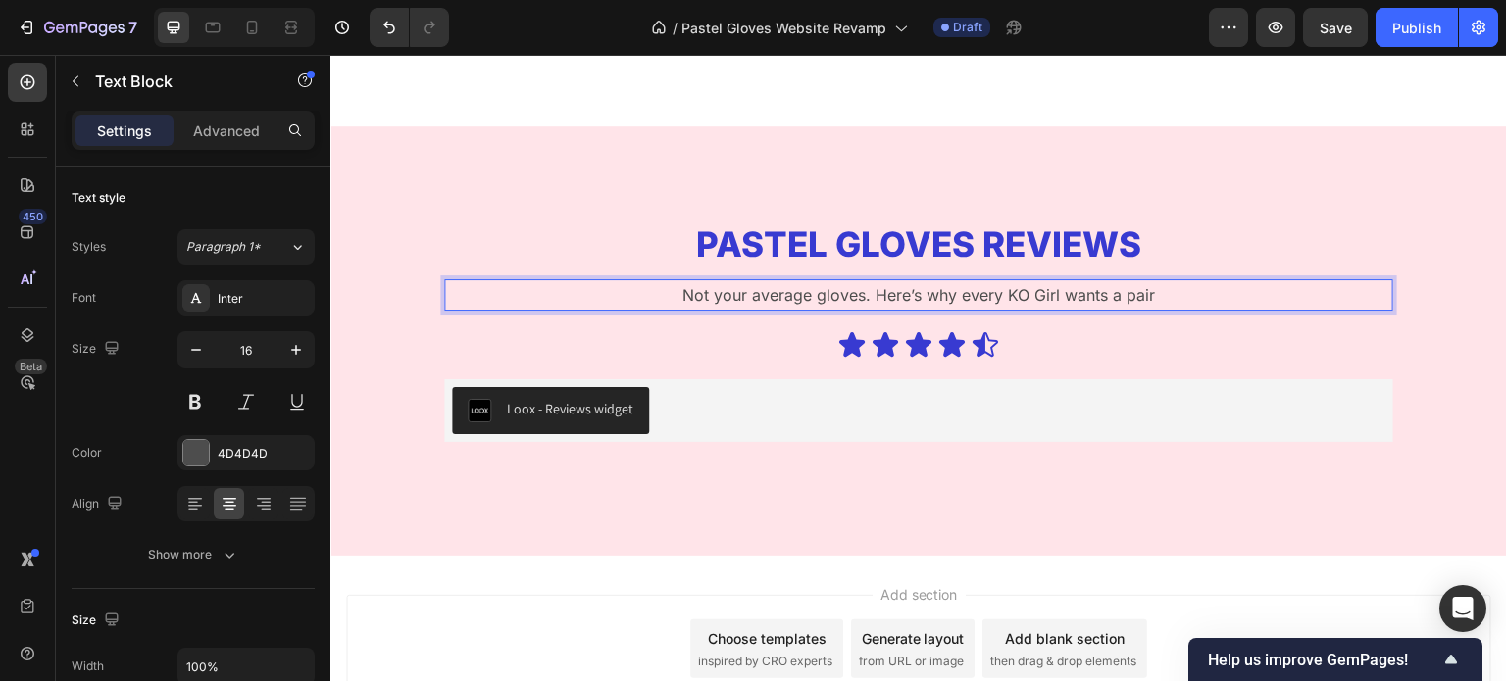
click at [817, 559] on div "Add section Choose templates inspired by CRO experts Generate layout from URL o…" at bounding box center [918, 676] width 1177 height 241
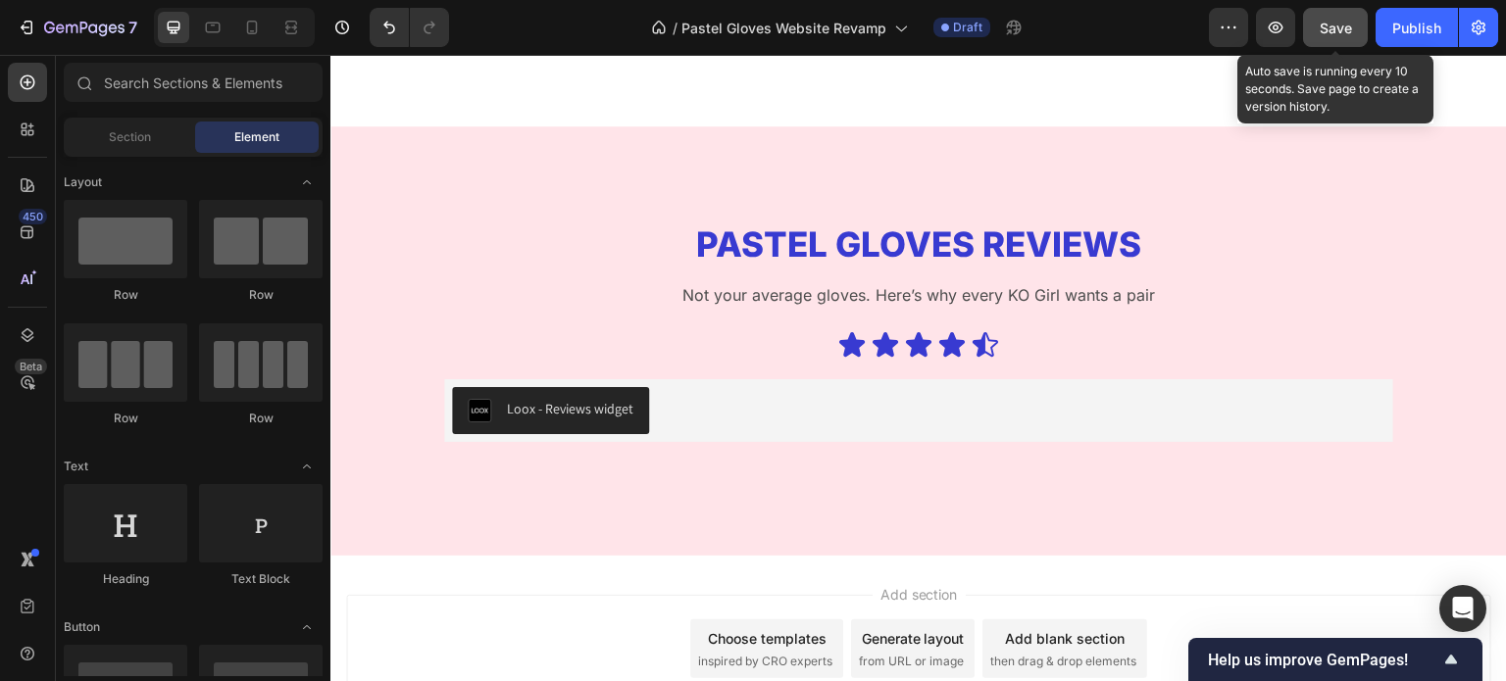
click at [1336, 30] on span "Save" at bounding box center [1336, 28] width 32 height 17
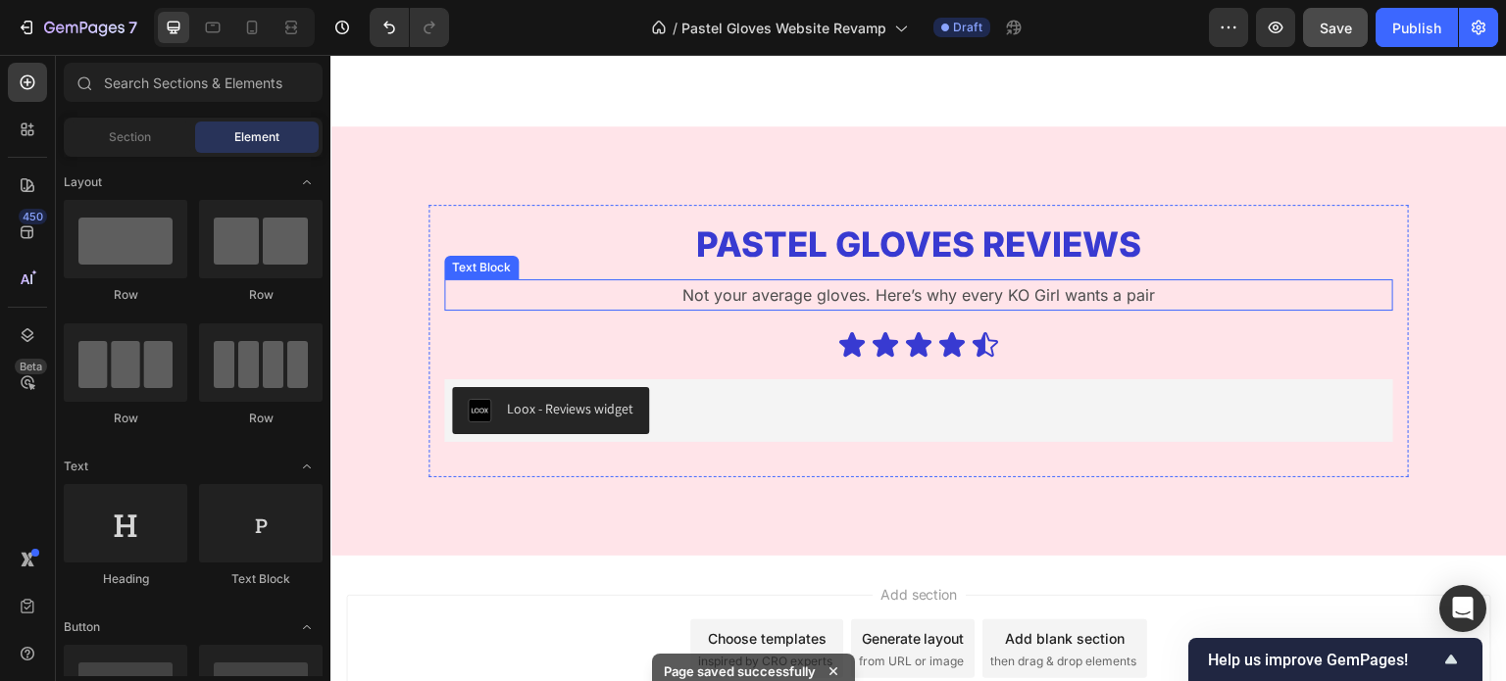
scroll to position [4546, 0]
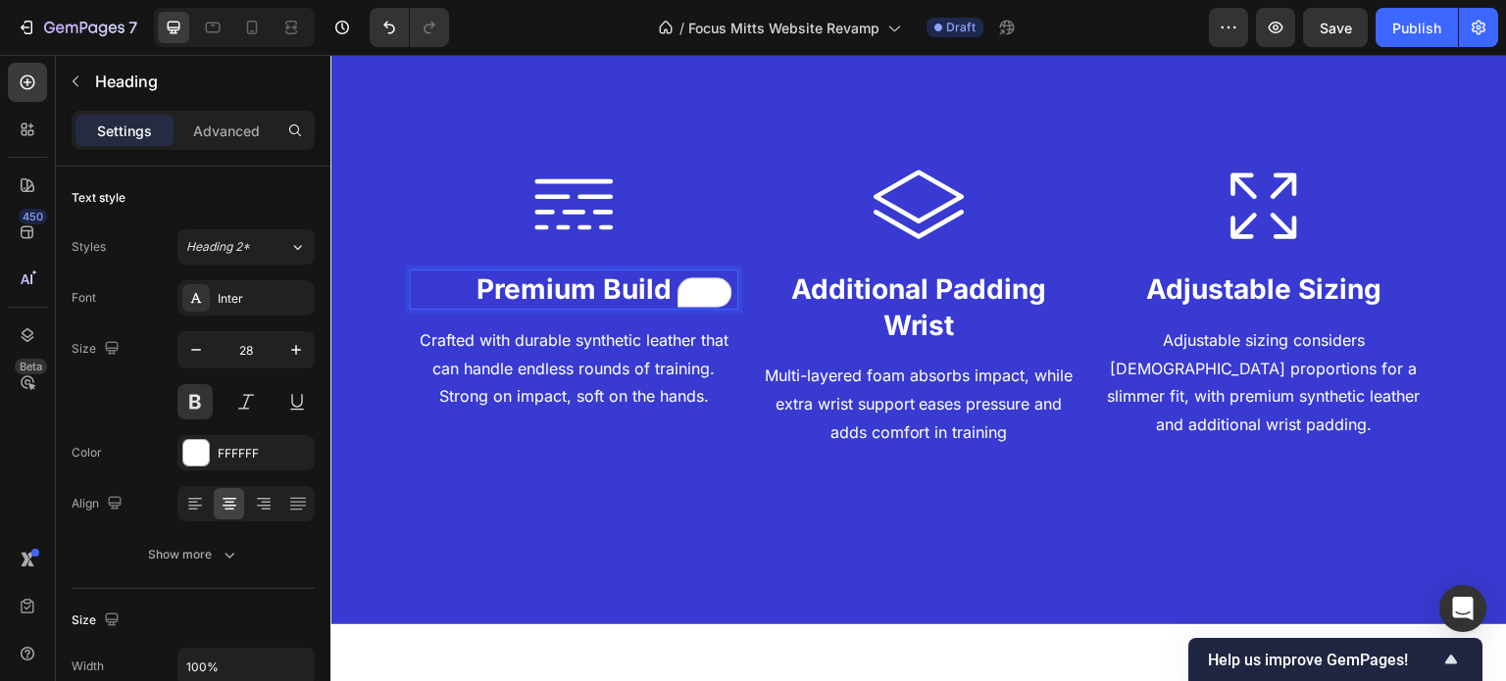
scroll to position [1533, 0]
click at [924, 307] on h2 "Additional Padding Wrist" at bounding box center [918, 307] width 329 height 75
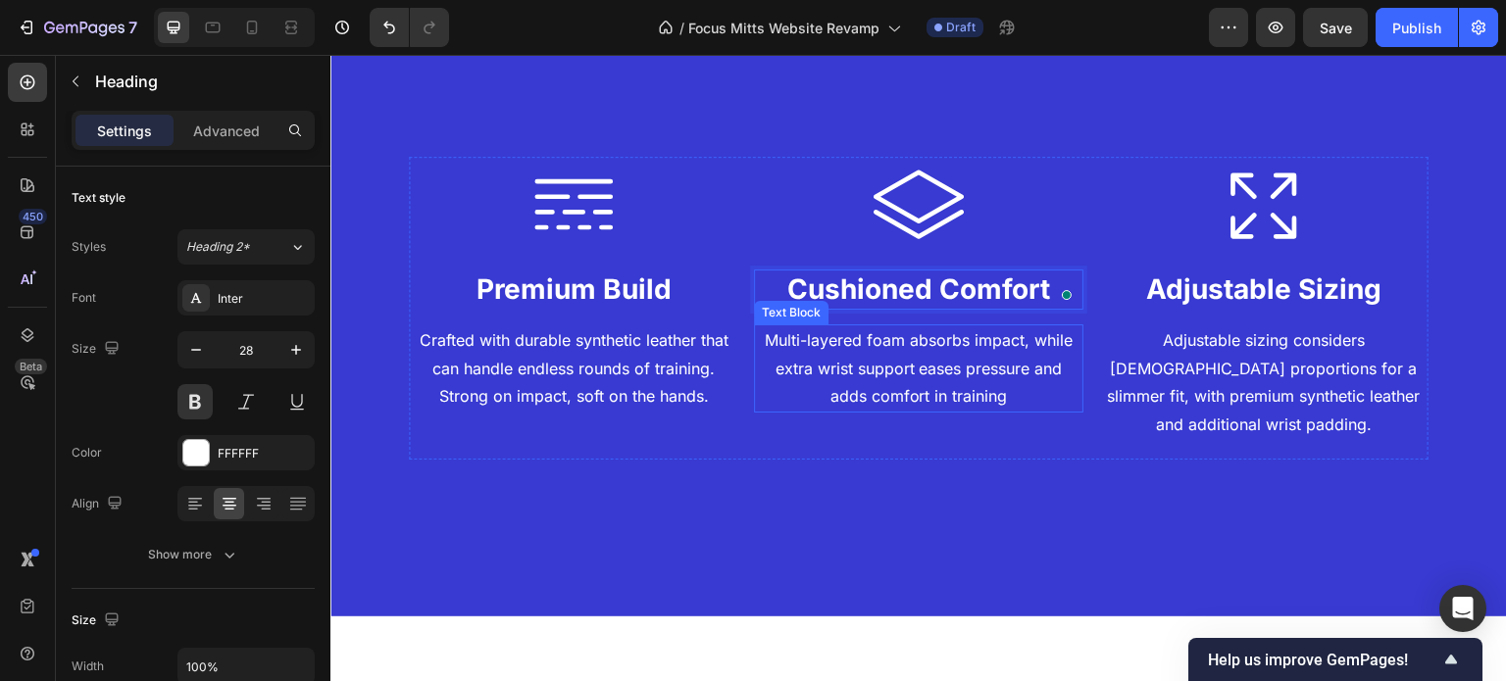
click at [925, 353] on p "Multi-layered foam absorbs impact, while extra wrist support eases pressure and…" at bounding box center [919, 369] width 326 height 84
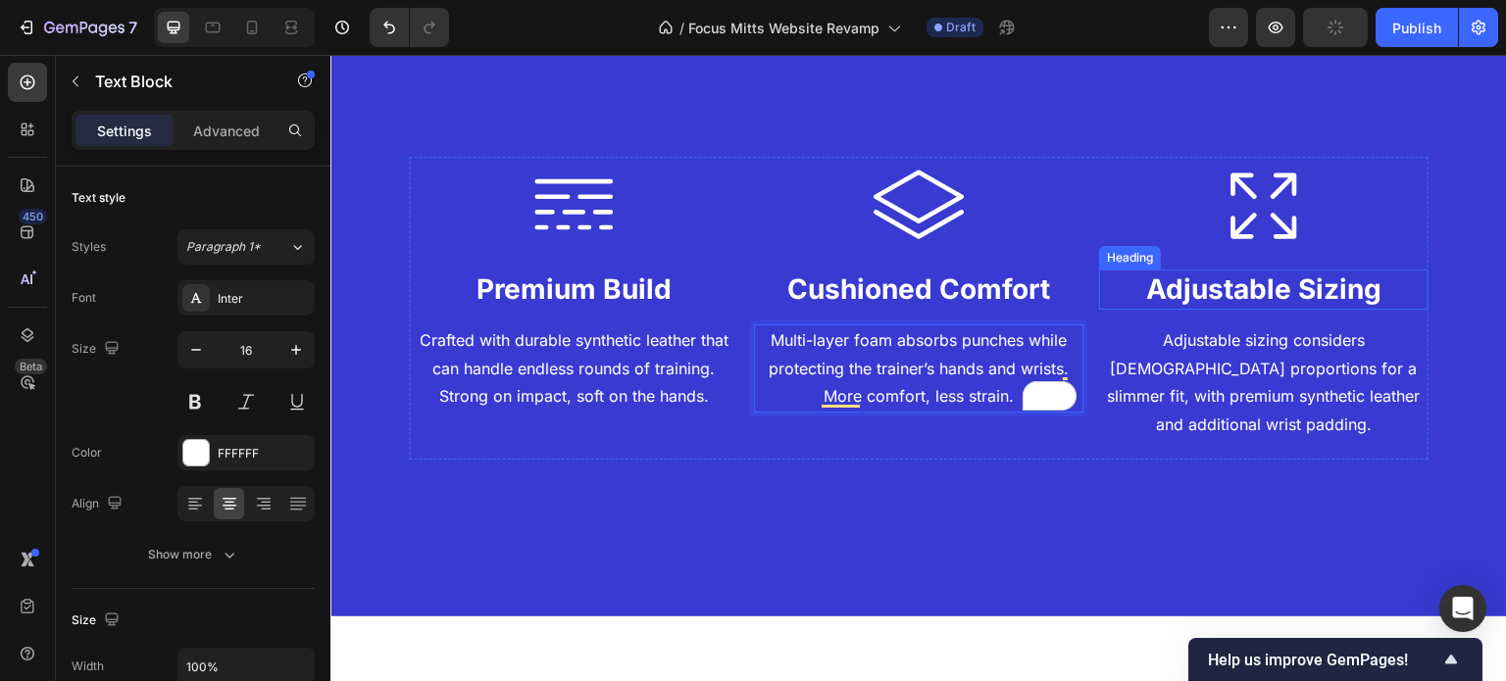
click at [1195, 277] on h2 "Adjustable Sizing" at bounding box center [1263, 289] width 329 height 39
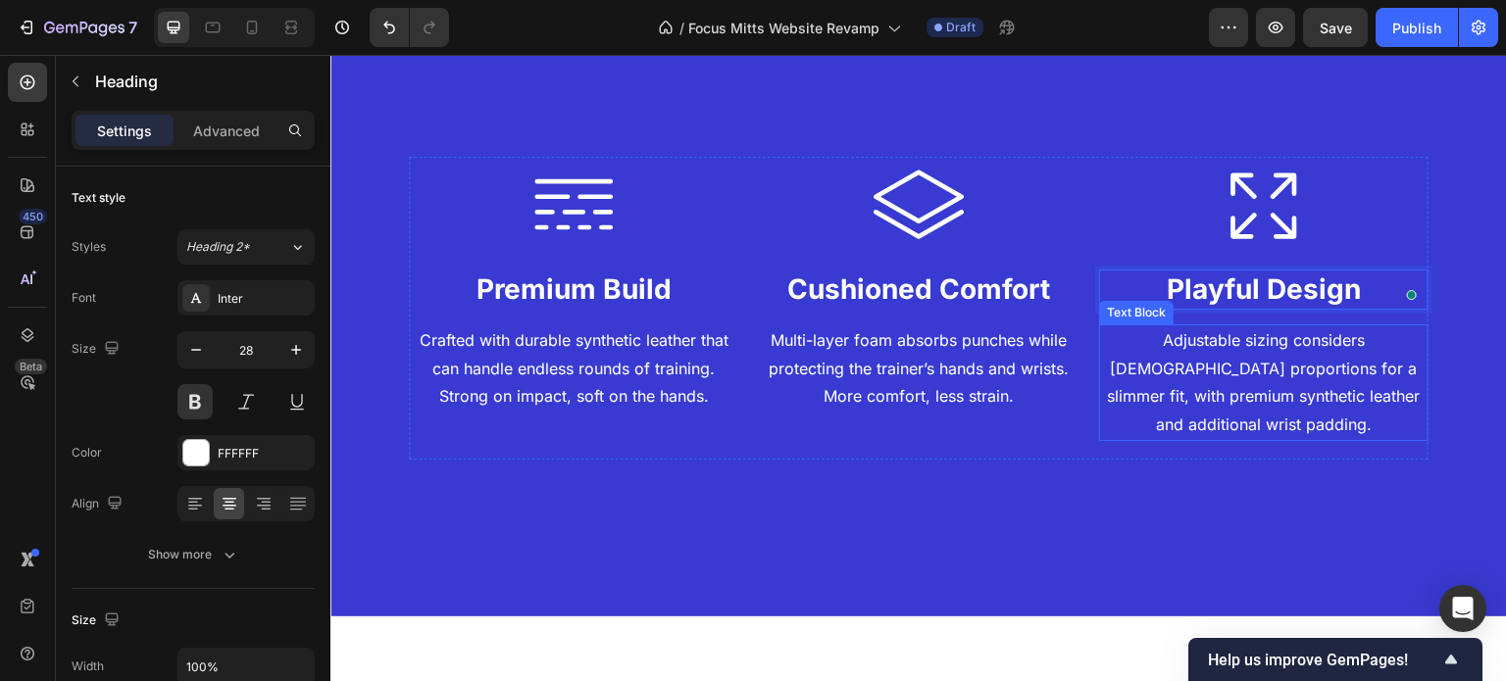
click at [1262, 431] on p "Adjustable sizing considers female proportions for a slimmer fit, with premium …" at bounding box center [1264, 383] width 326 height 113
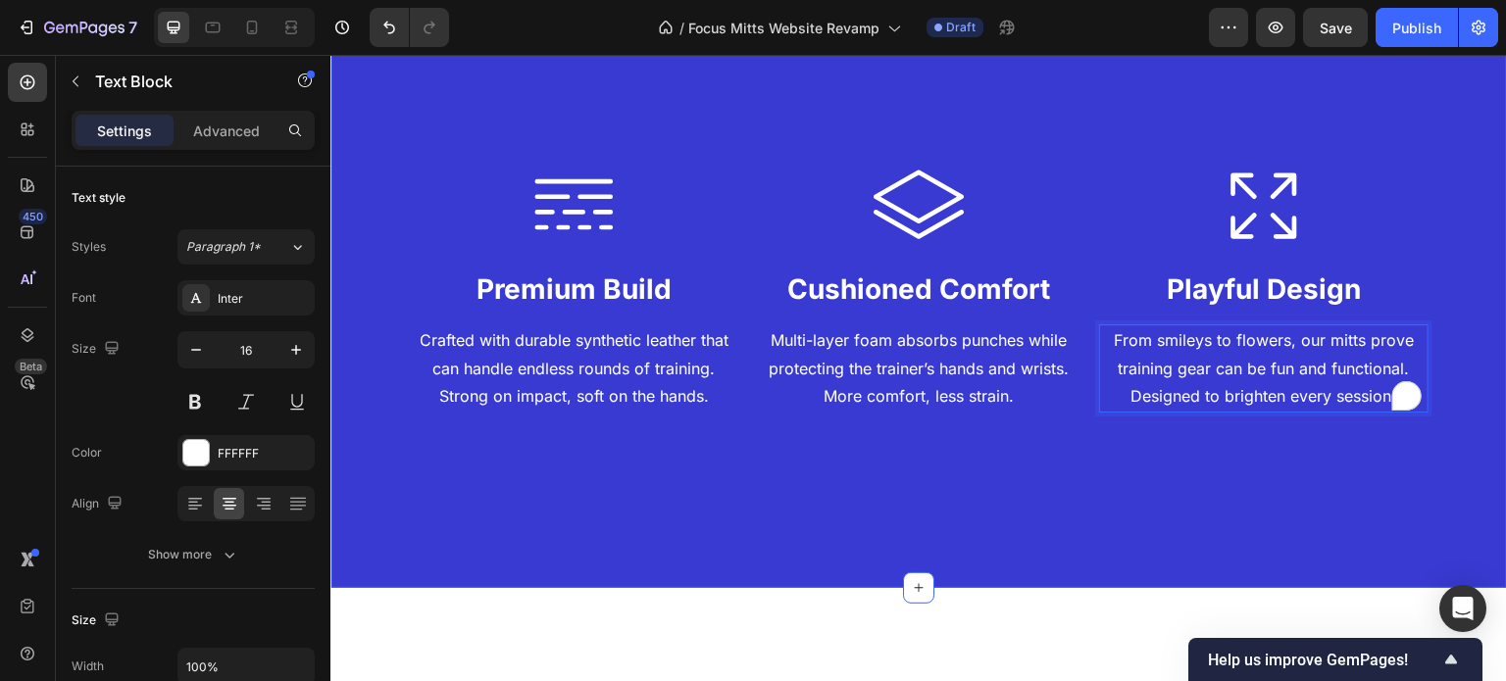
click at [1276, 475] on div "Icon Premium Build Heading Crafted with durable synthetic leather that can hand…" at bounding box center [919, 293] width 1020 height 431
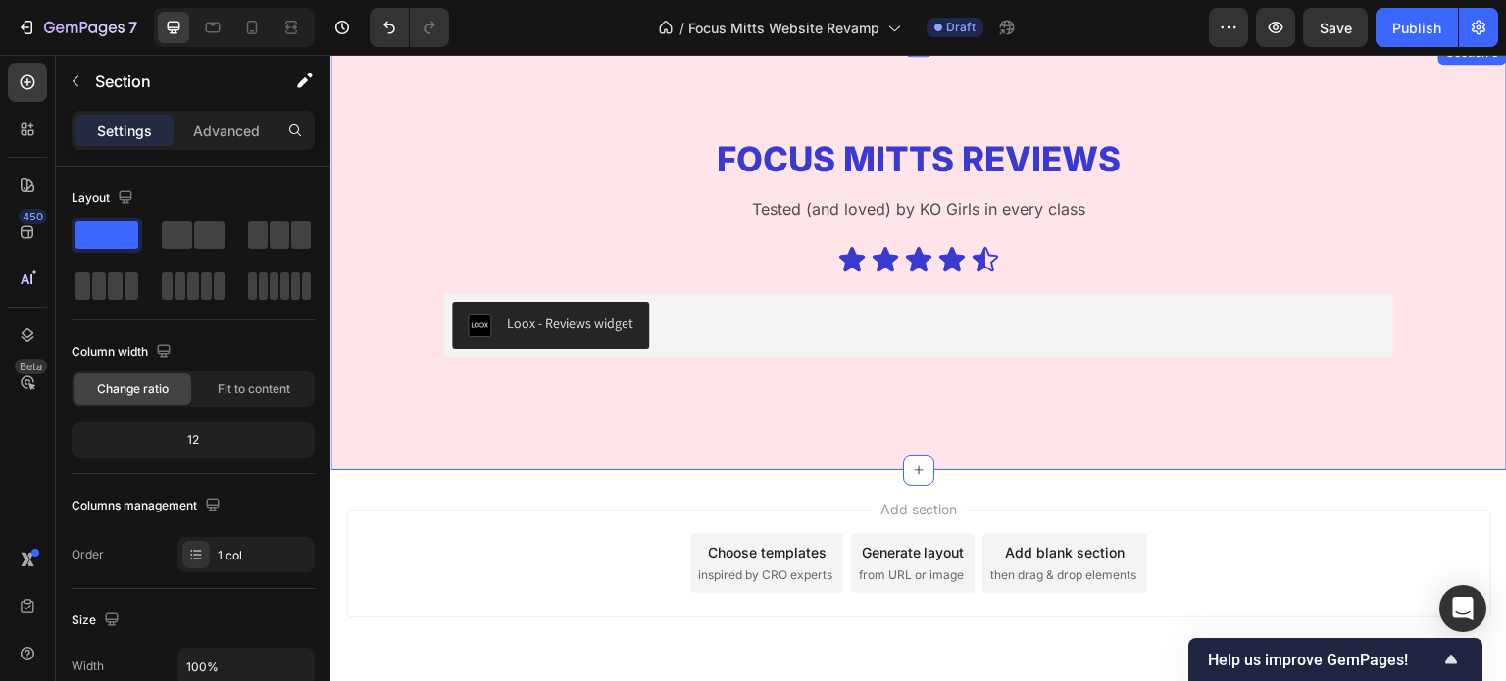
scroll to position [3050, 0]
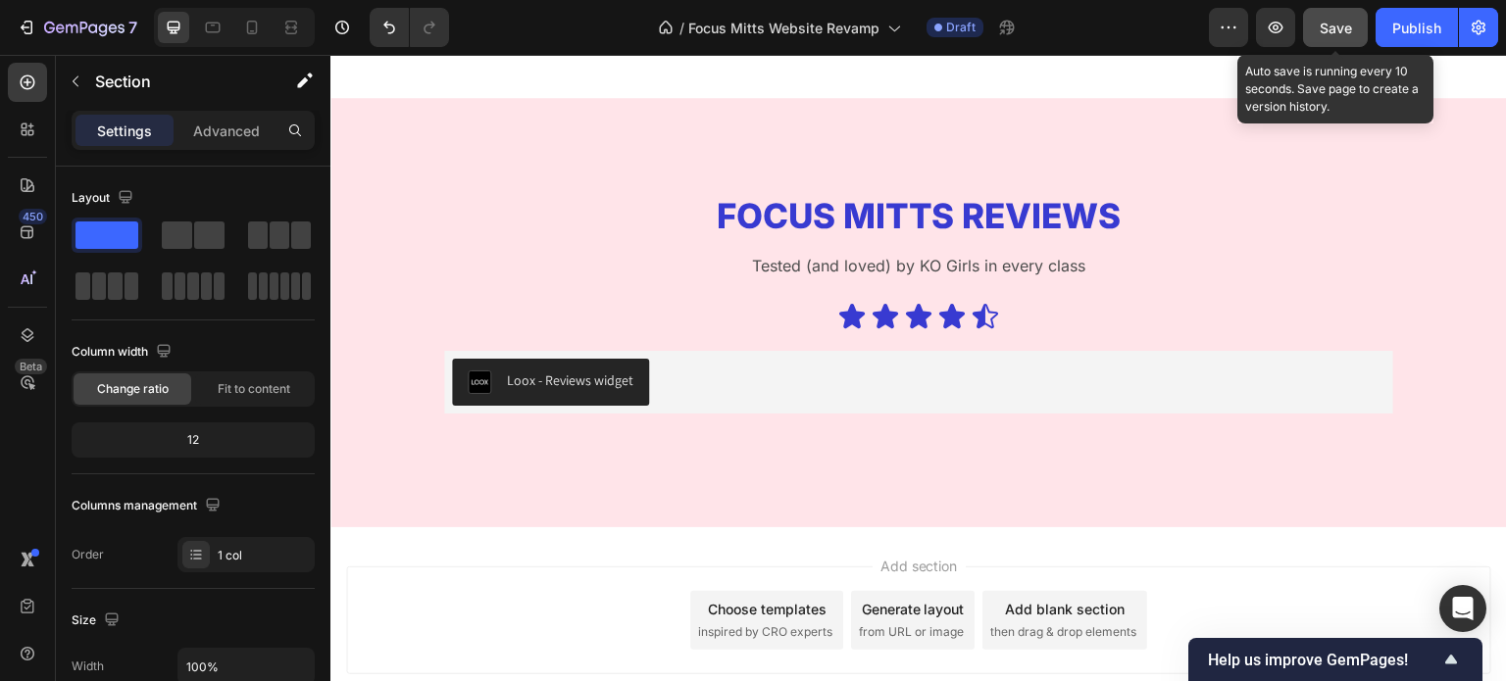
click at [1332, 27] on span "Save" at bounding box center [1336, 28] width 32 height 17
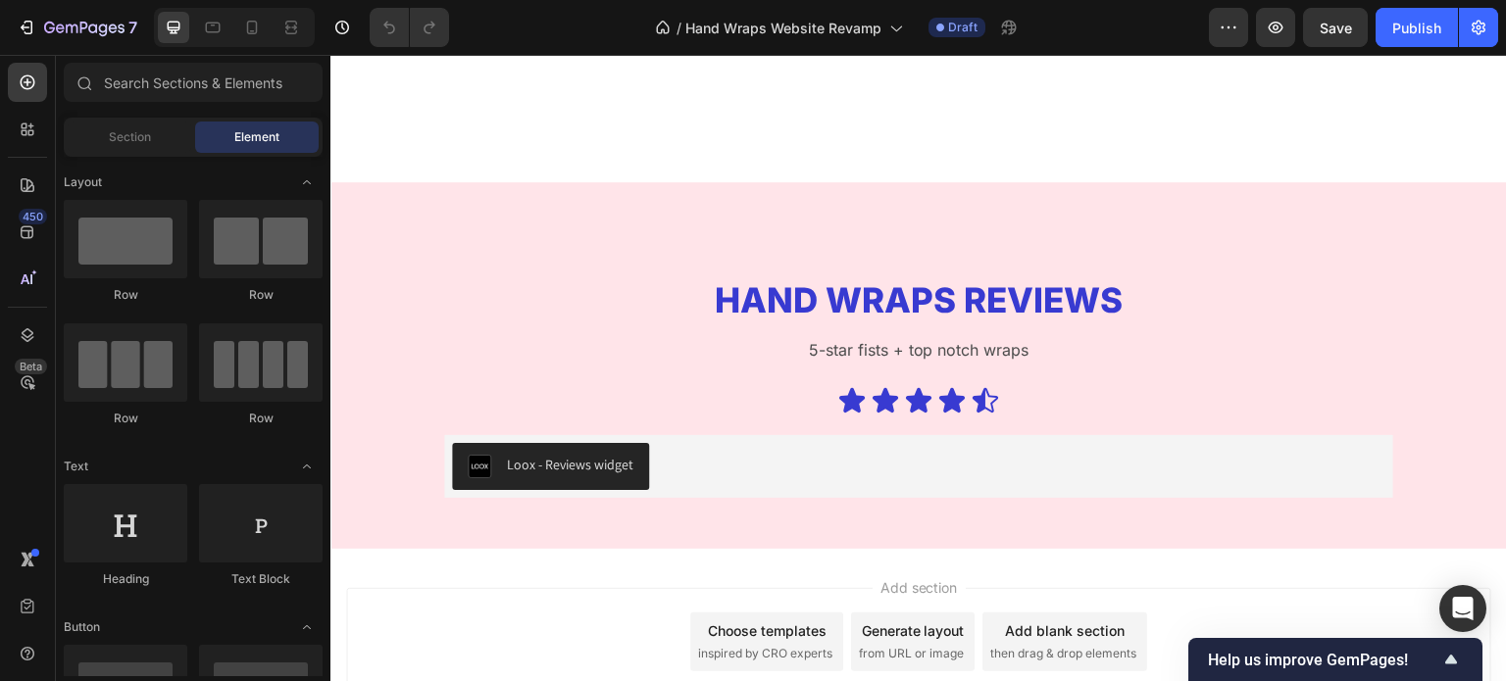
scroll to position [4518, 0]
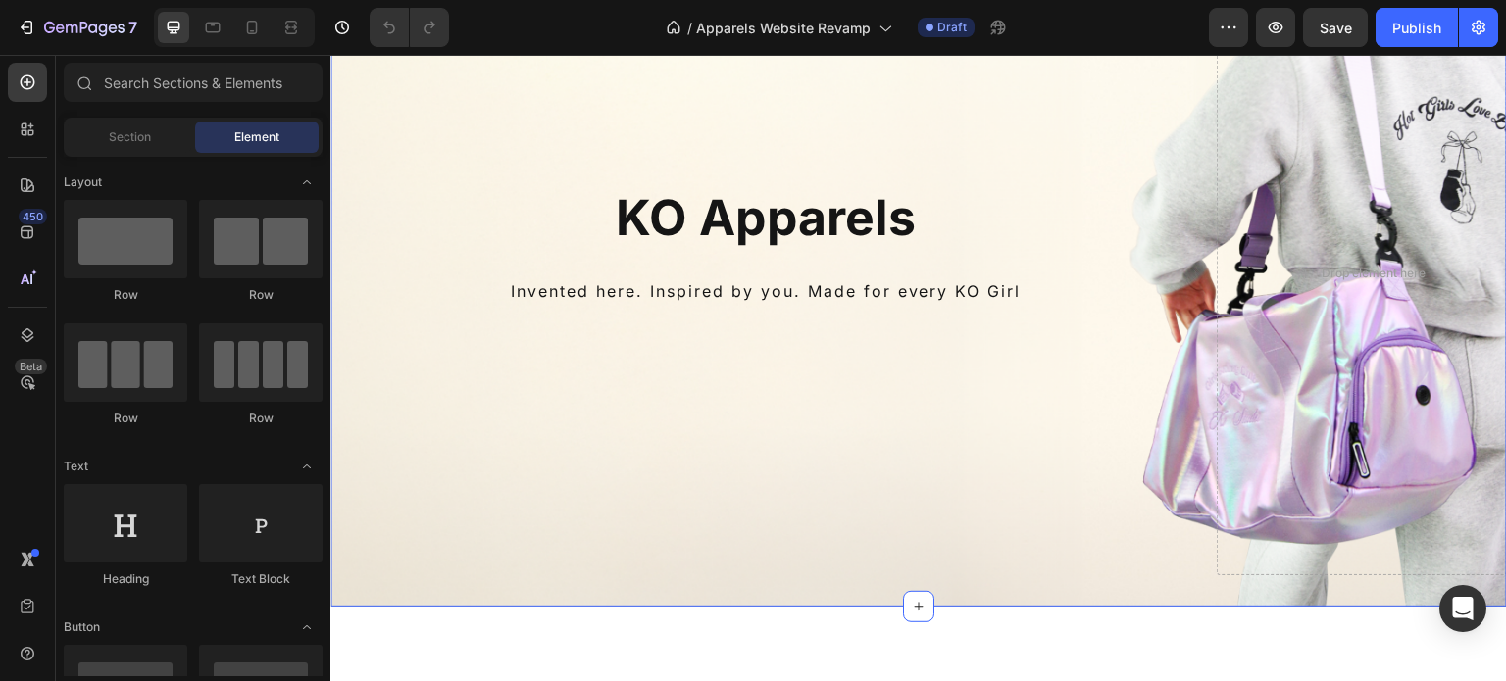
scroll to position [267, 0]
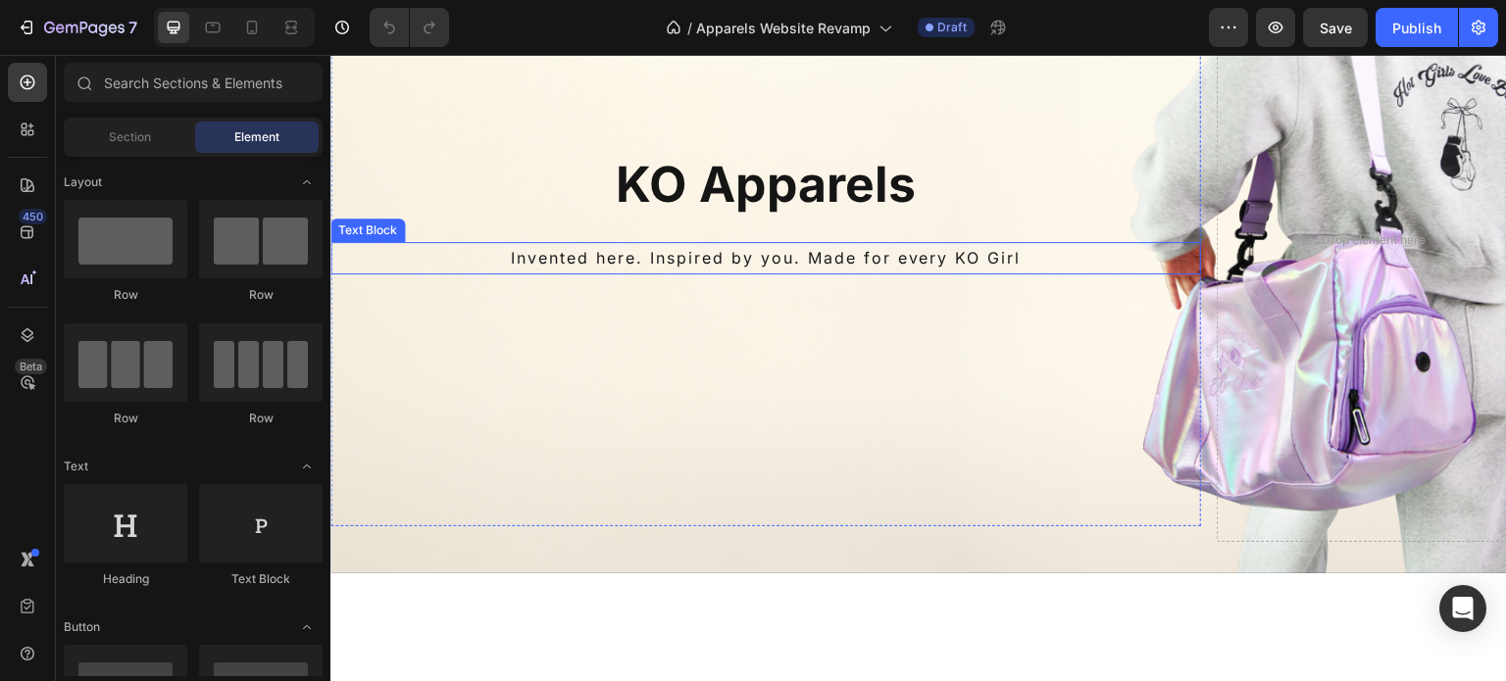
click at [779, 257] on p "Invented here. Inspired by you. Made for every KO Girl" at bounding box center [765, 258] width 867 height 28
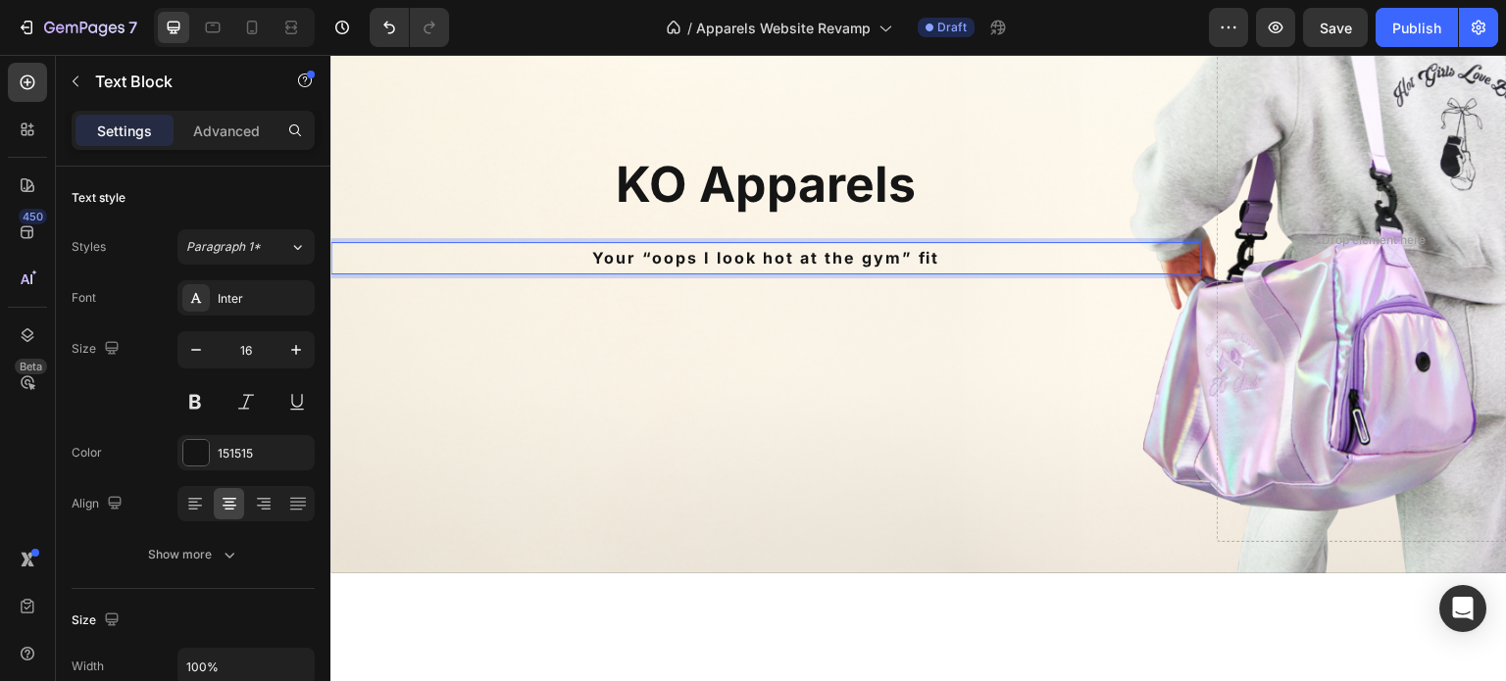
click at [604, 258] on strong "Your “oops I look hot at the gym” fit" at bounding box center [766, 258] width 348 height 20
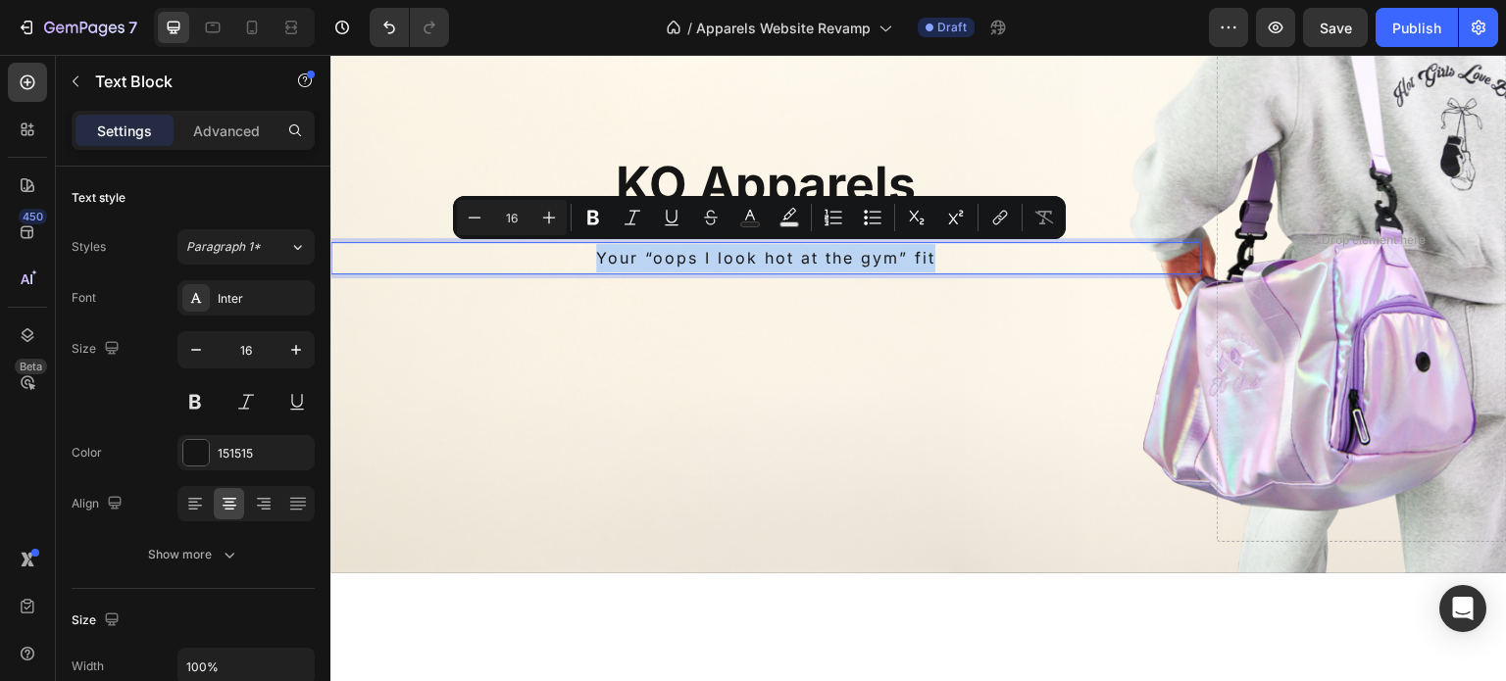
click at [759, 260] on p "Your “oops I look hot at the gym” fit" at bounding box center [765, 258] width 867 height 28
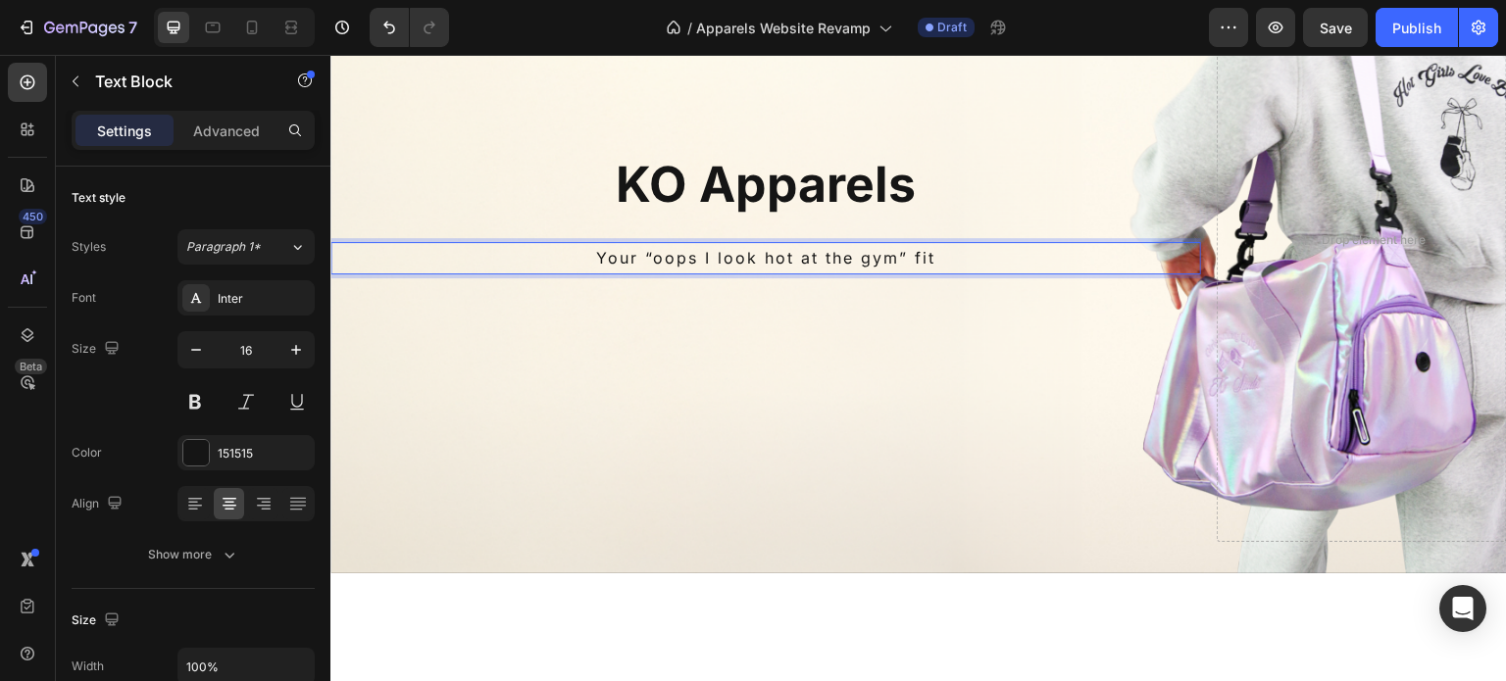
click at [941, 264] on p "Your “oops I look hot at the gym” fit" at bounding box center [765, 258] width 867 height 28
click at [863, 260] on p "Your “oops I look hot at the gym” fit all in one place" at bounding box center [765, 258] width 867 height 28
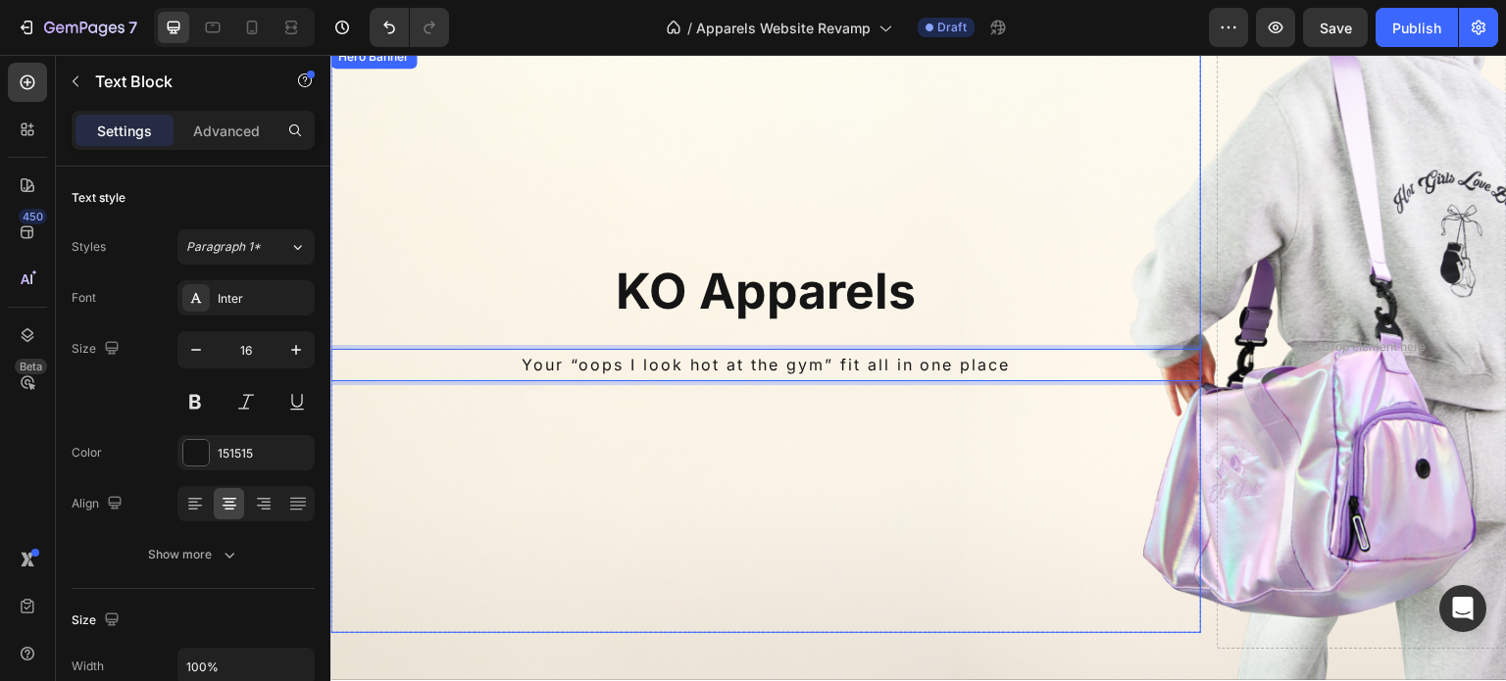
scroll to position [165, 0]
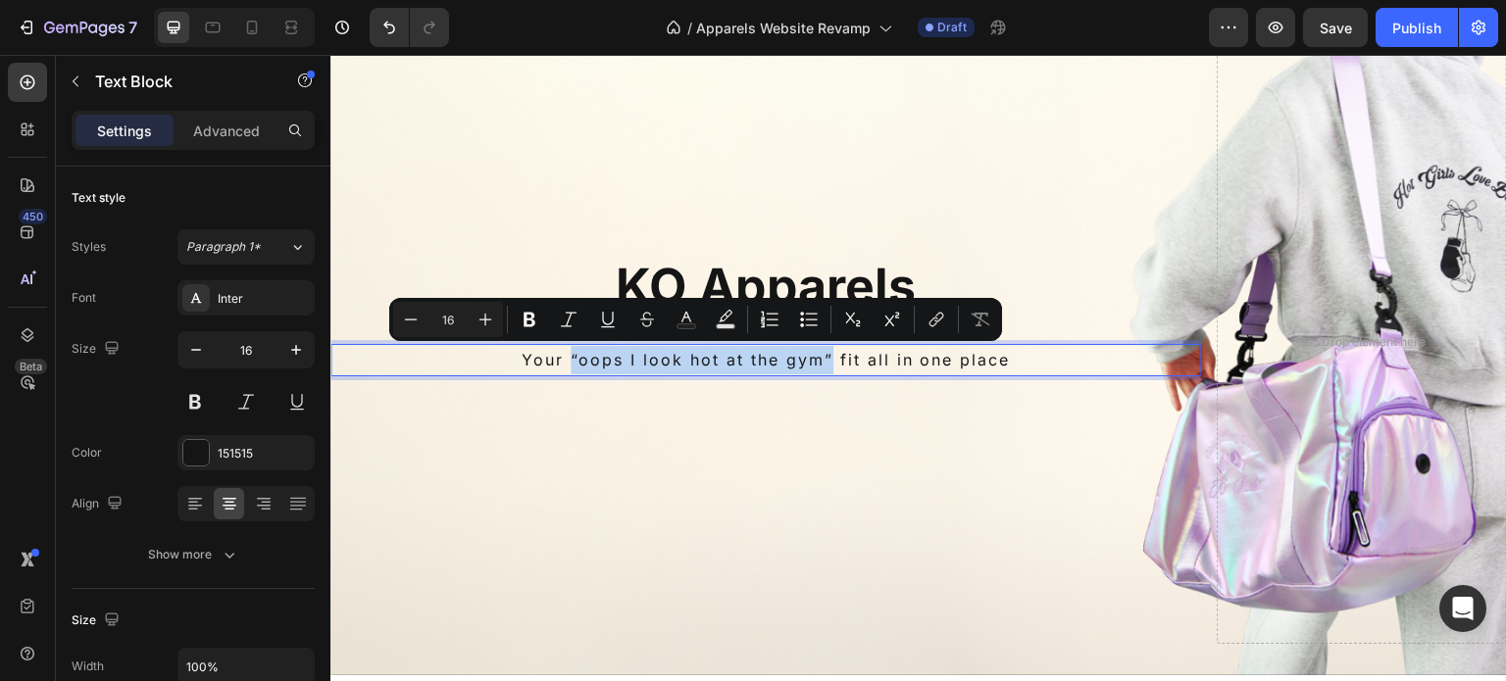
drag, startPoint x: 826, startPoint y: 355, endPoint x: 569, endPoint y: 359, distance: 256.9
click at [569, 359] on p "Your “oops I look hot at the gym” fit all in one place" at bounding box center [765, 360] width 867 height 28
click at [571, 316] on icon "Editor contextual toolbar" at bounding box center [569, 319] width 16 height 15
click at [957, 363] on p "Your “oops I look hot at the gym” fit all in one place" at bounding box center [765, 360] width 867 height 28
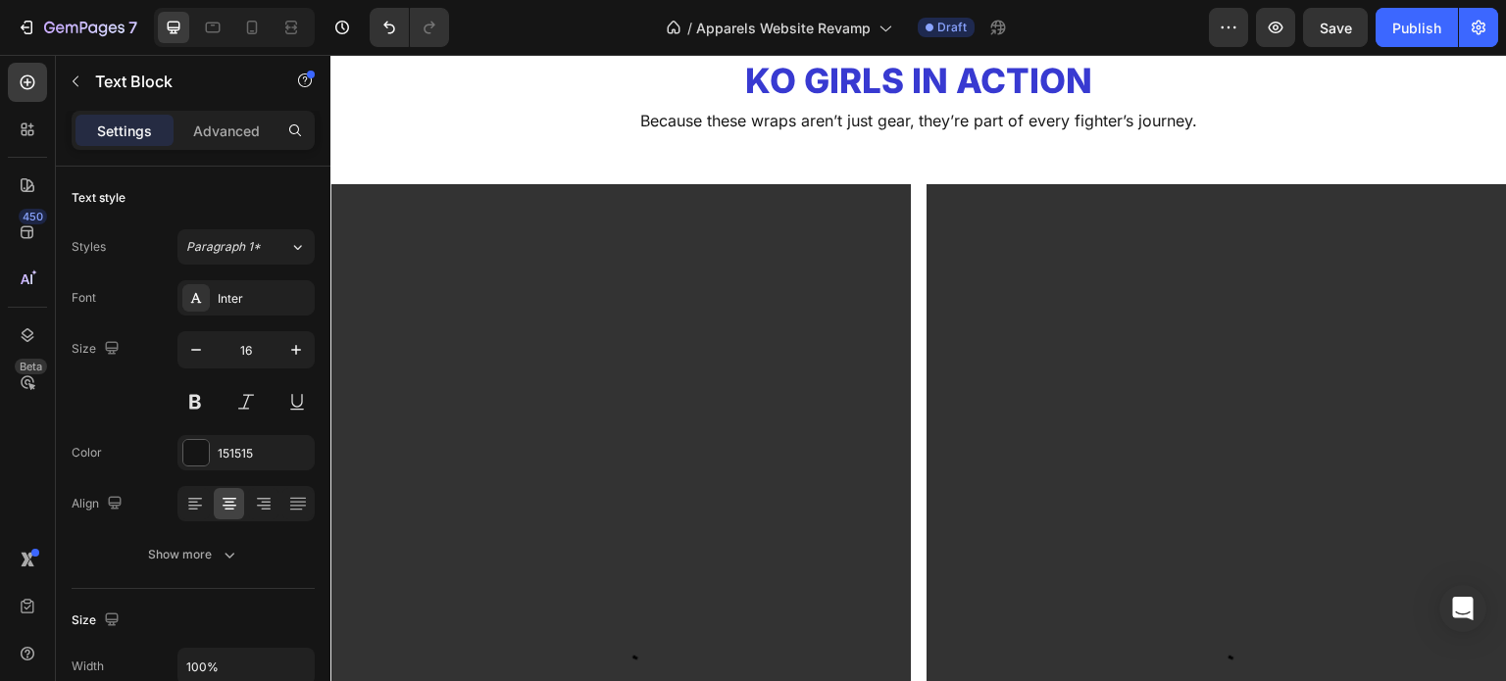
scroll to position [3828, 0]
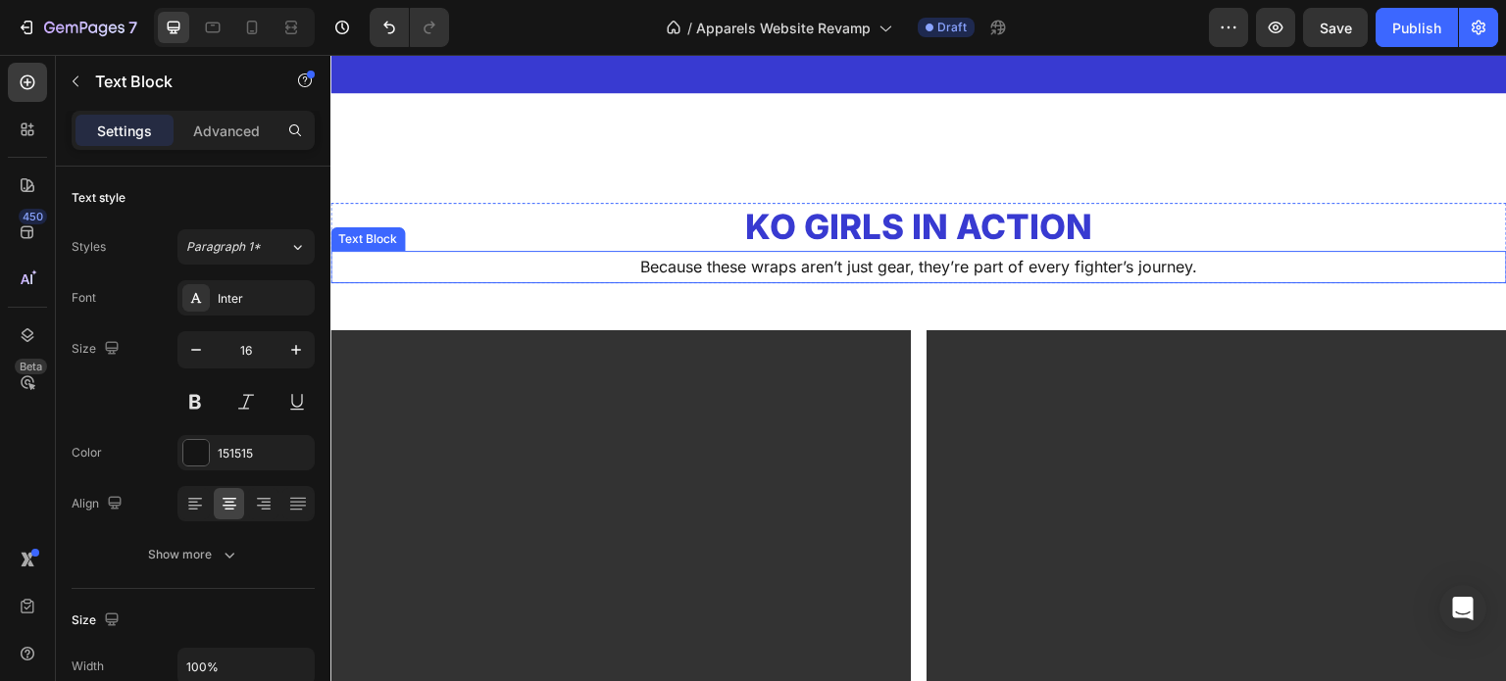
click at [818, 273] on p "Because these wraps aren’t just gear, they’re part of every fighter’s journey." at bounding box center [918, 267] width 1173 height 28
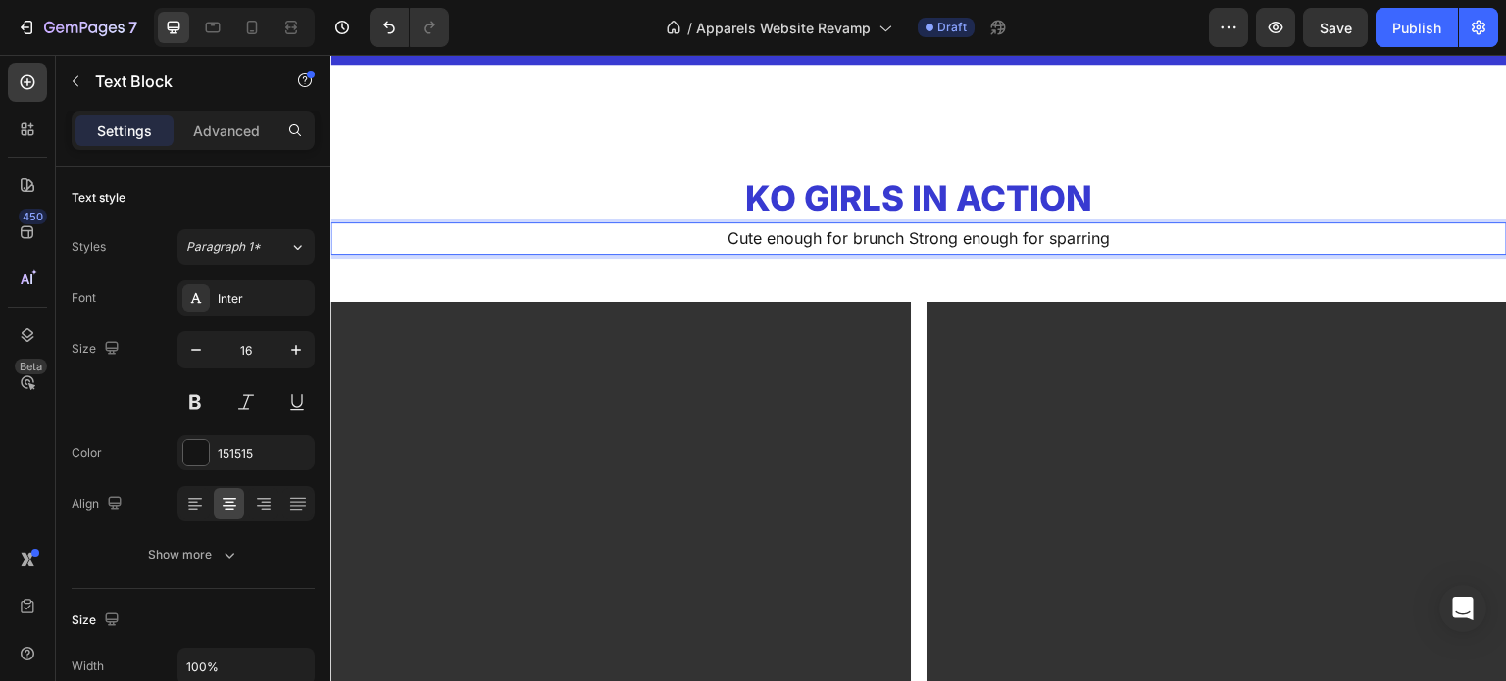
click at [904, 253] on p "Cute enough for brunch Strong enough for sparring" at bounding box center [918, 239] width 1173 height 28
click at [1118, 253] on p "Cute enough for brunch. Strong enough for sparring" at bounding box center [918, 239] width 1173 height 28
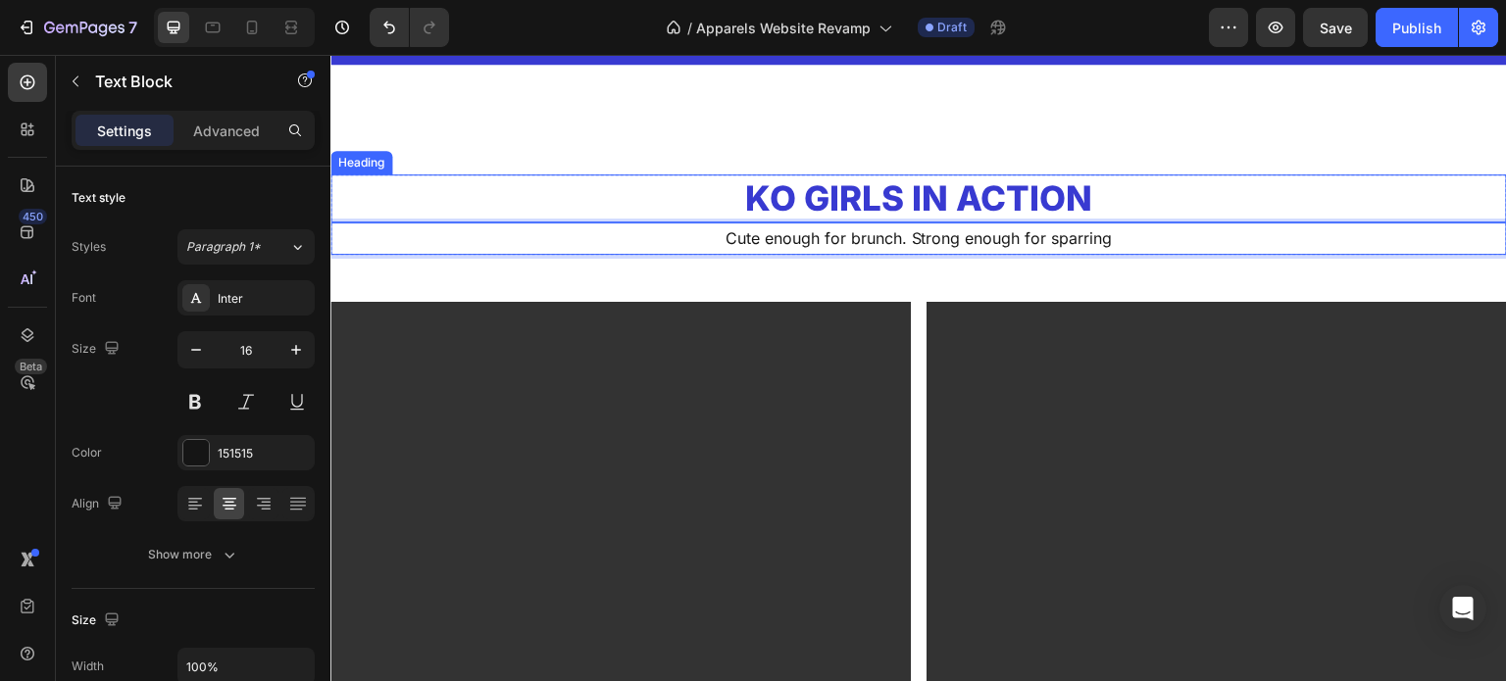
click at [994, 224] on h2 "KO Girls in Action" at bounding box center [918, 199] width 1177 height 49
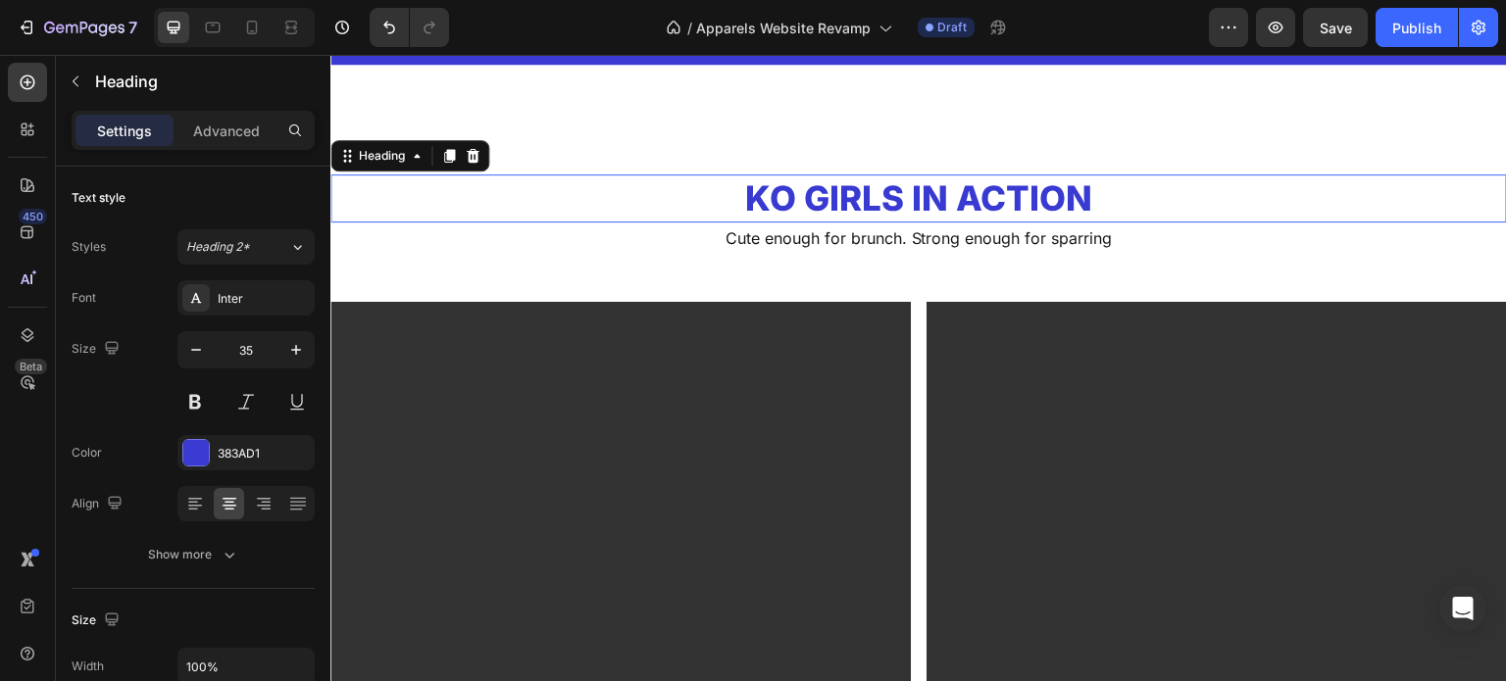
click at [994, 224] on h2 "KO Girls in Action" at bounding box center [918, 199] width 1177 height 49
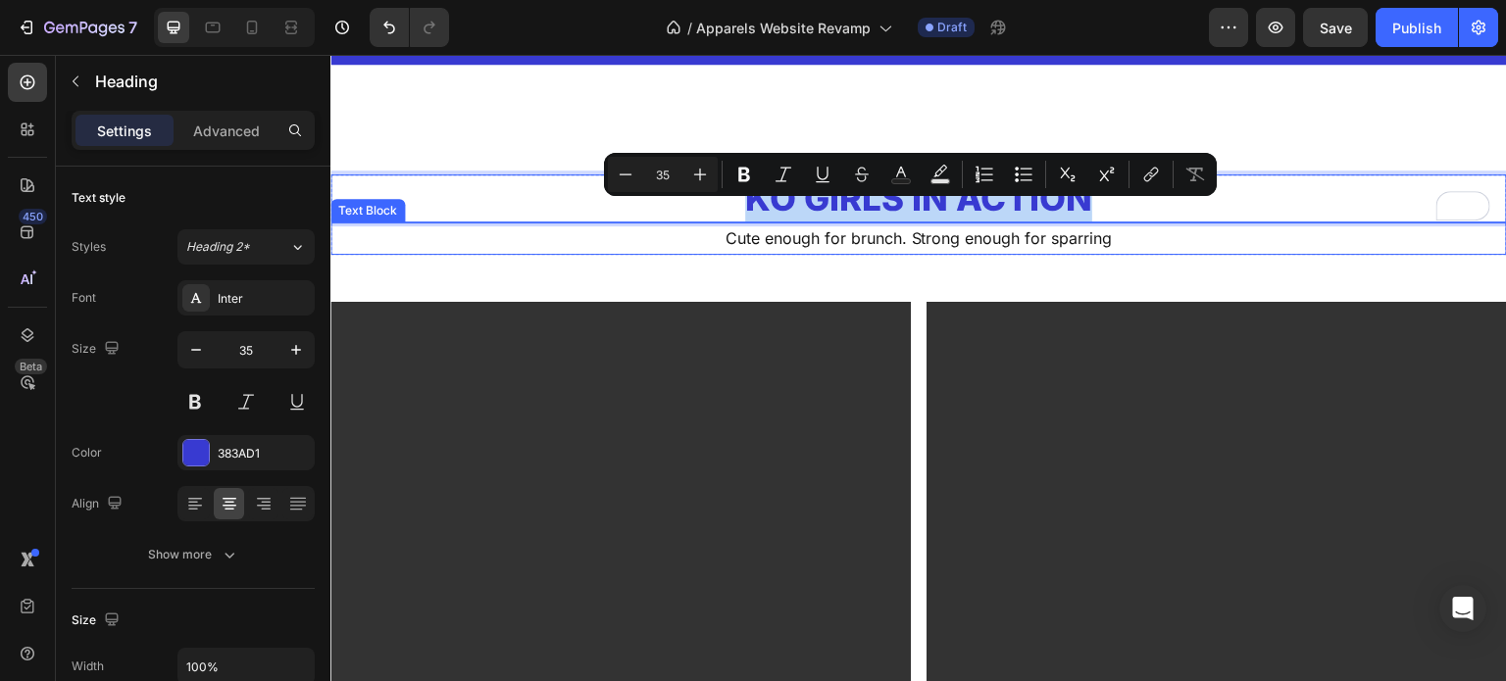
click at [850, 253] on p "Cute enough for brunch. Strong enough for sparring" at bounding box center [918, 239] width 1173 height 28
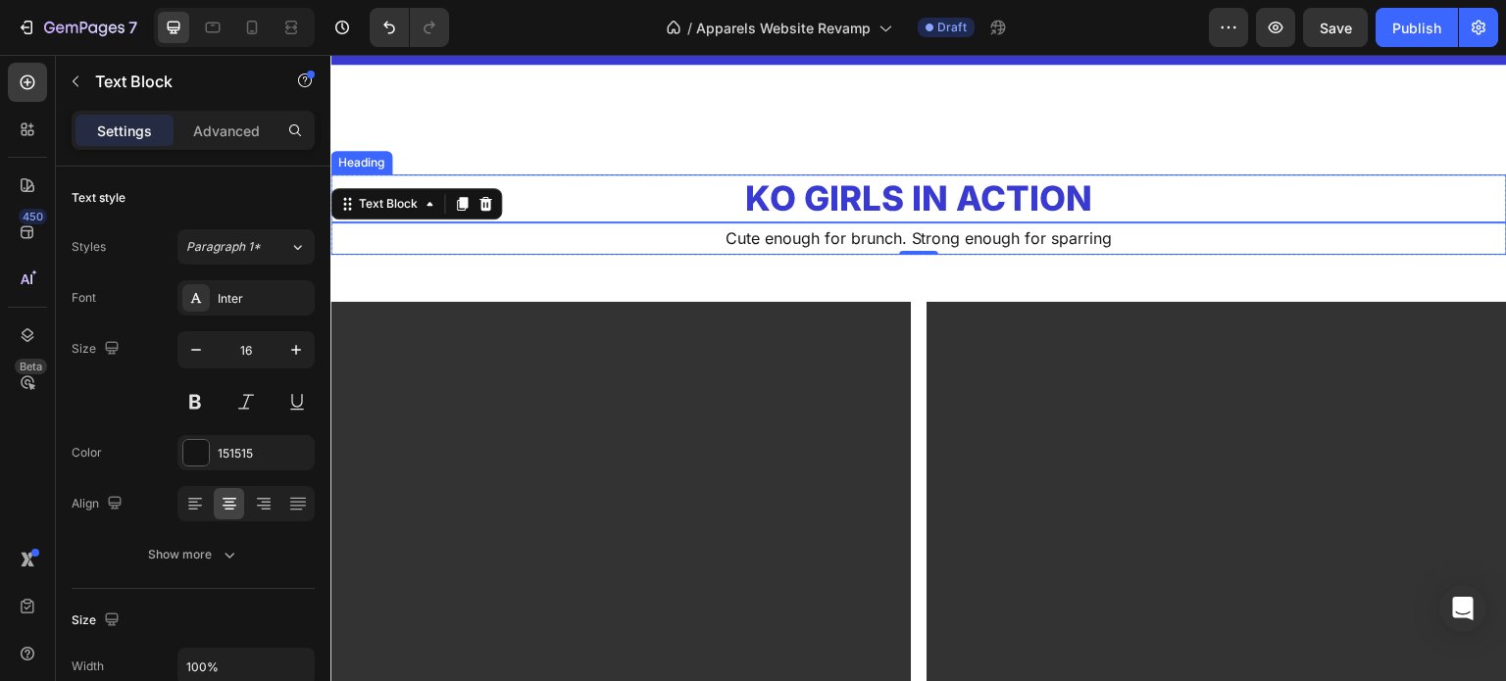
click at [899, 222] on p "KO Girls in Action" at bounding box center [918, 198] width 1173 height 45
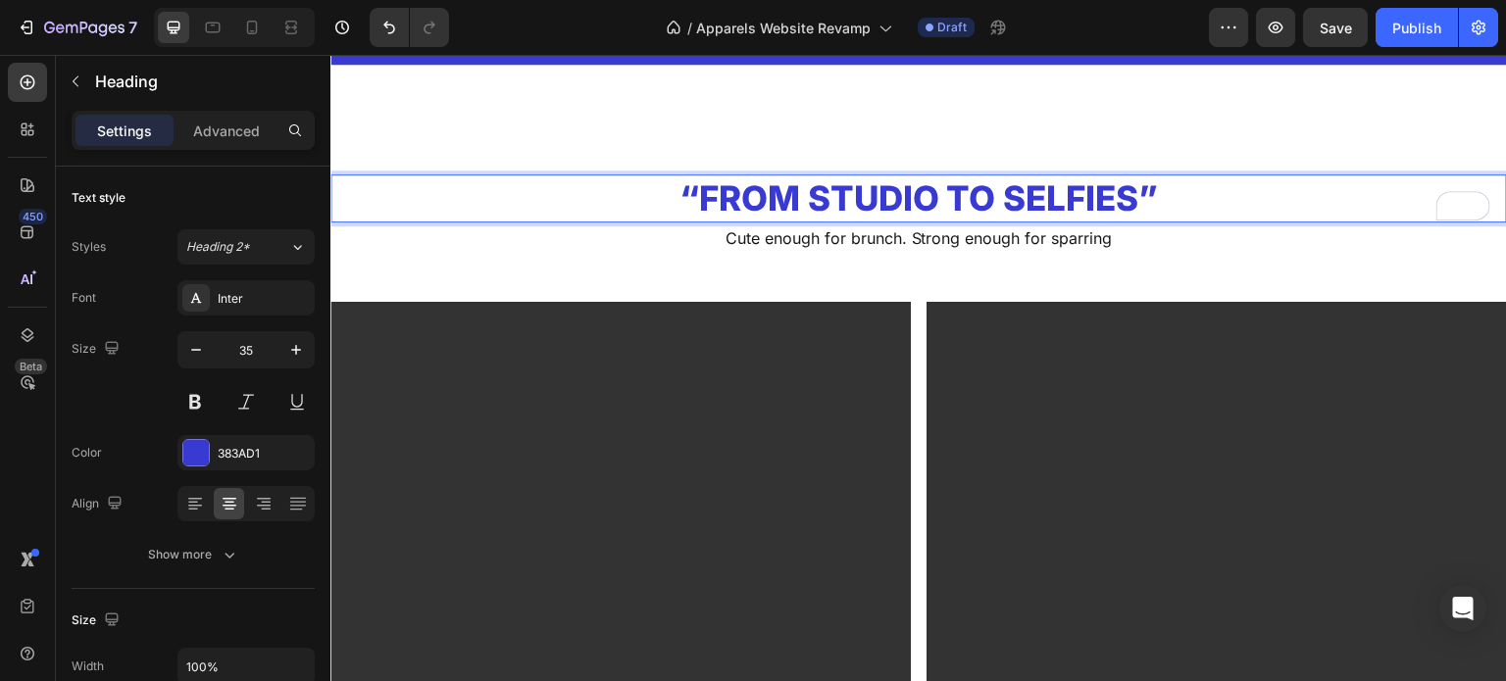
click at [697, 219] on p "“From Studio to Selfies”" at bounding box center [918, 198] width 1173 height 45
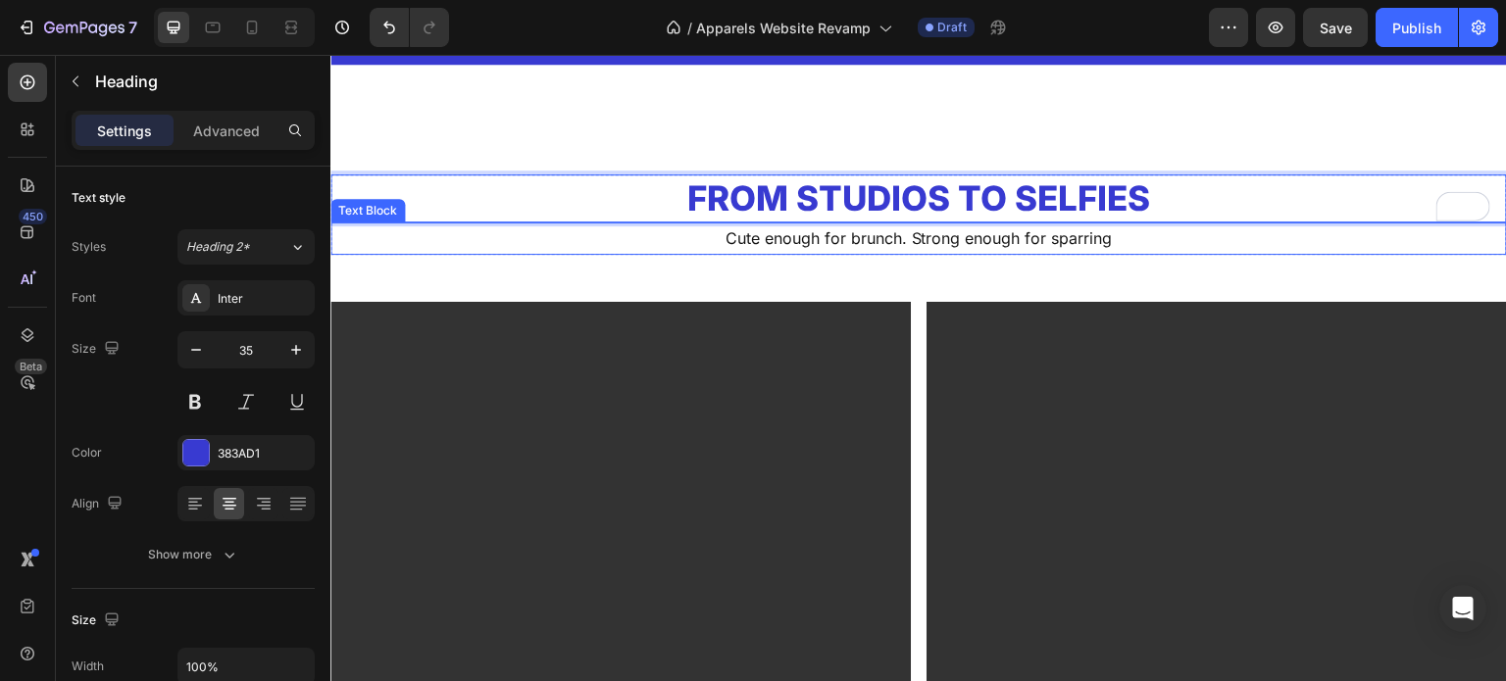
click at [906, 253] on p "Cute enough for brunch. Strong enough for sparring" at bounding box center [918, 239] width 1173 height 28
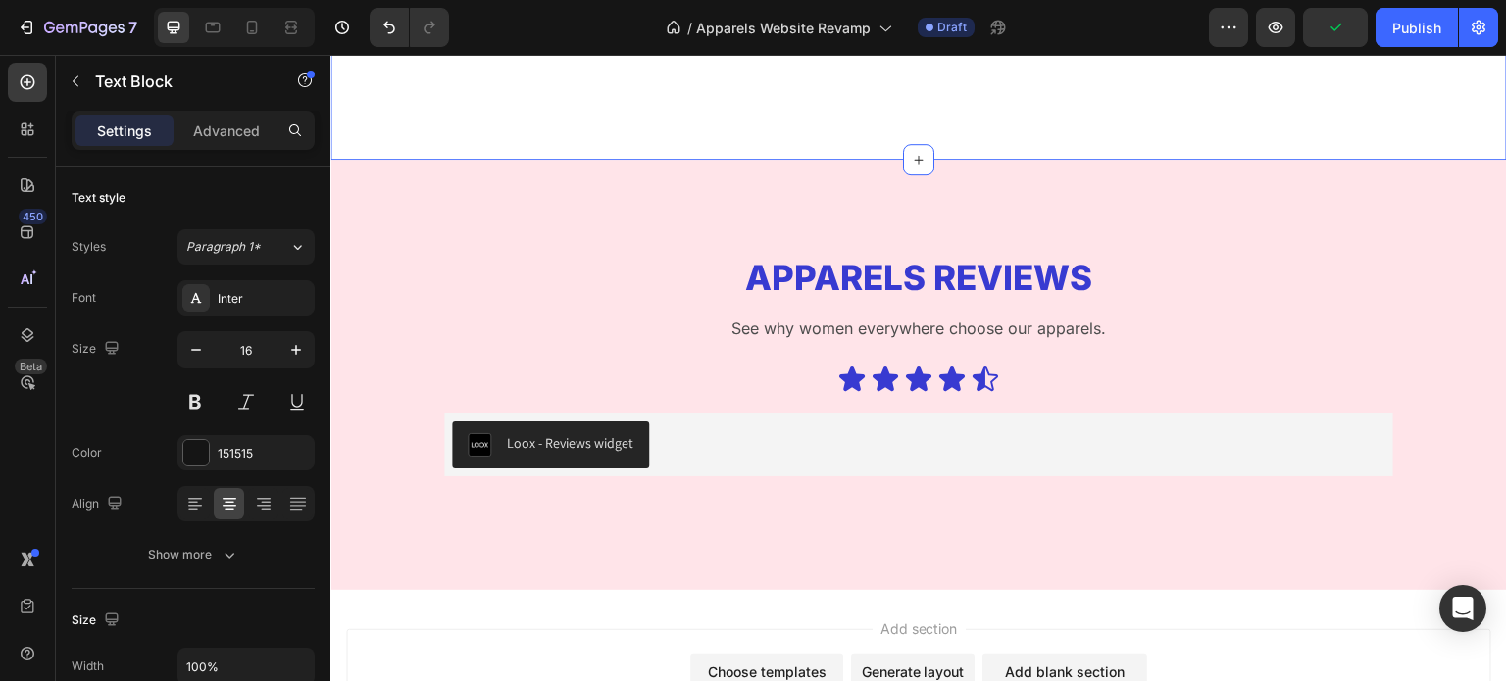
scroll to position [5142, 0]
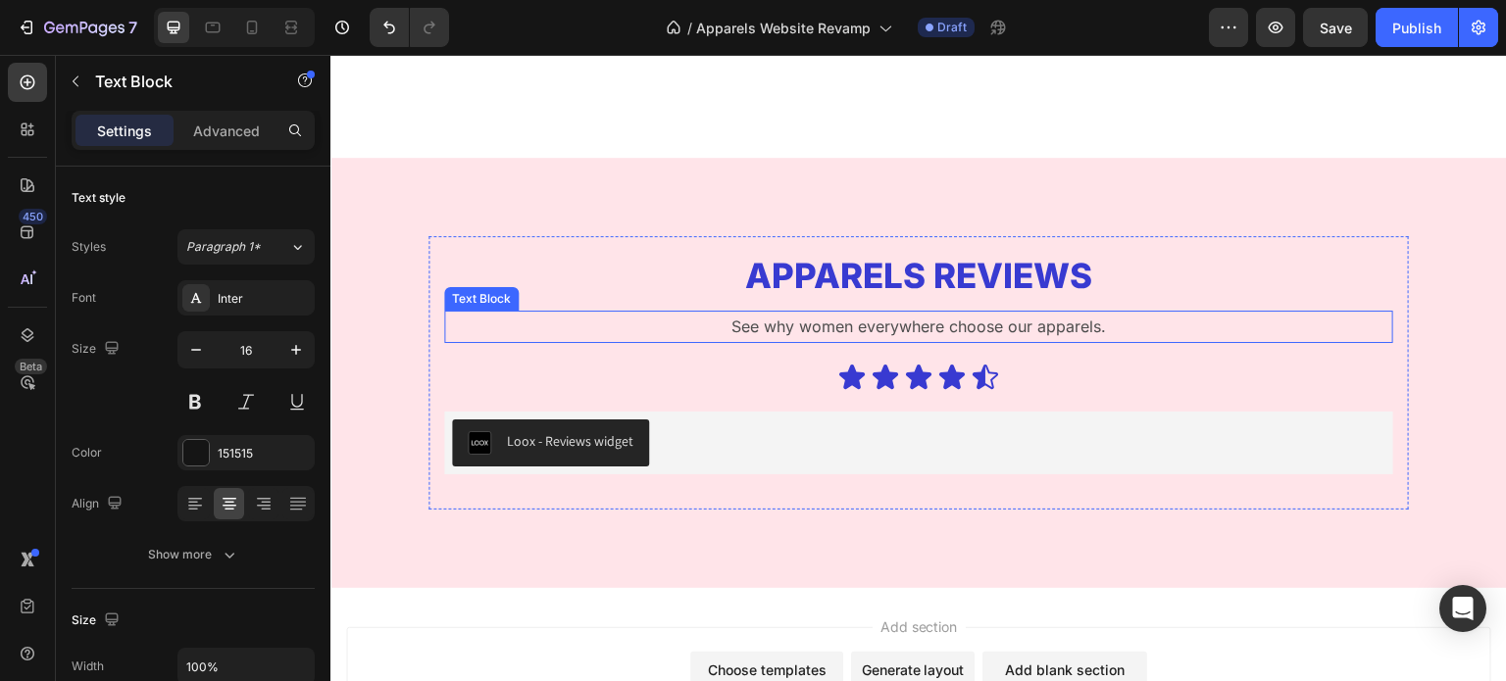
click at [859, 313] on p "See why women everywhere choose our apparels." at bounding box center [918, 327] width 945 height 28
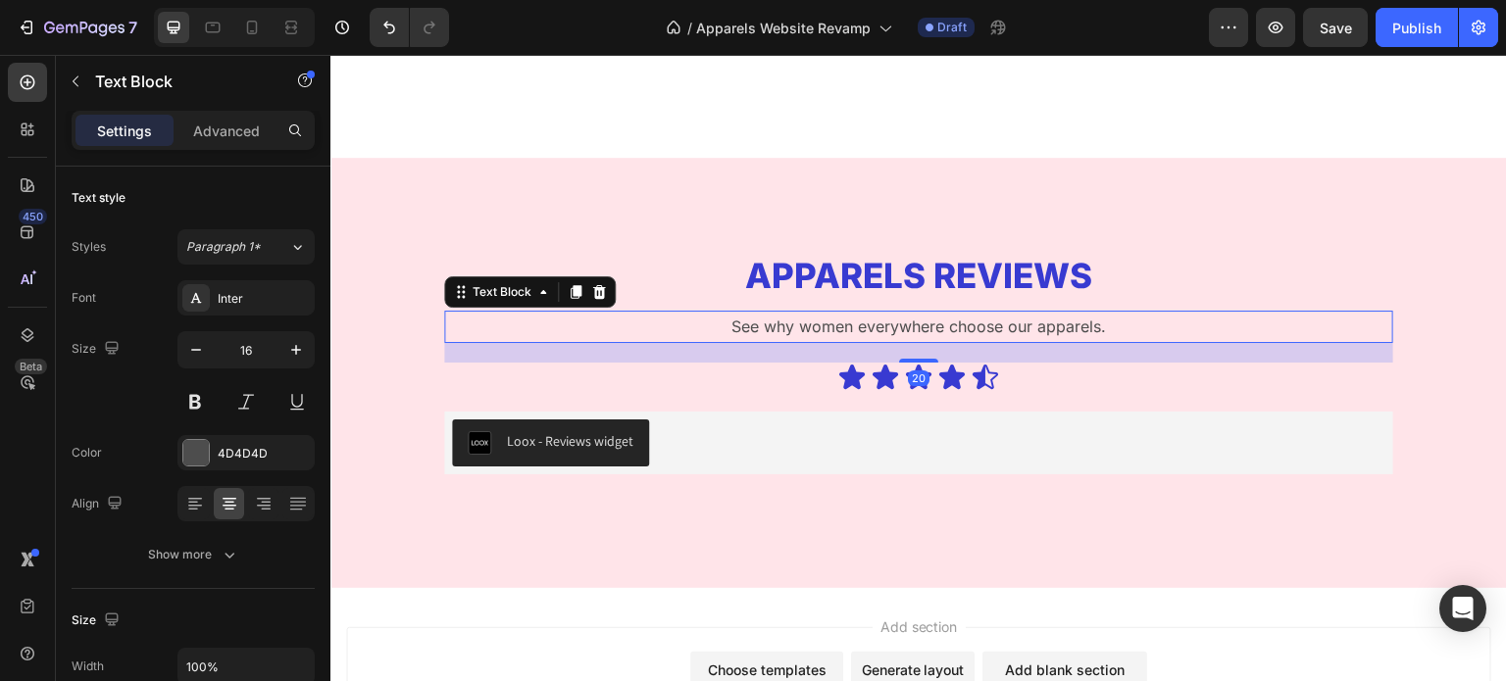
click at [859, 313] on p "See why women everywhere choose our apparels." at bounding box center [918, 327] width 945 height 28
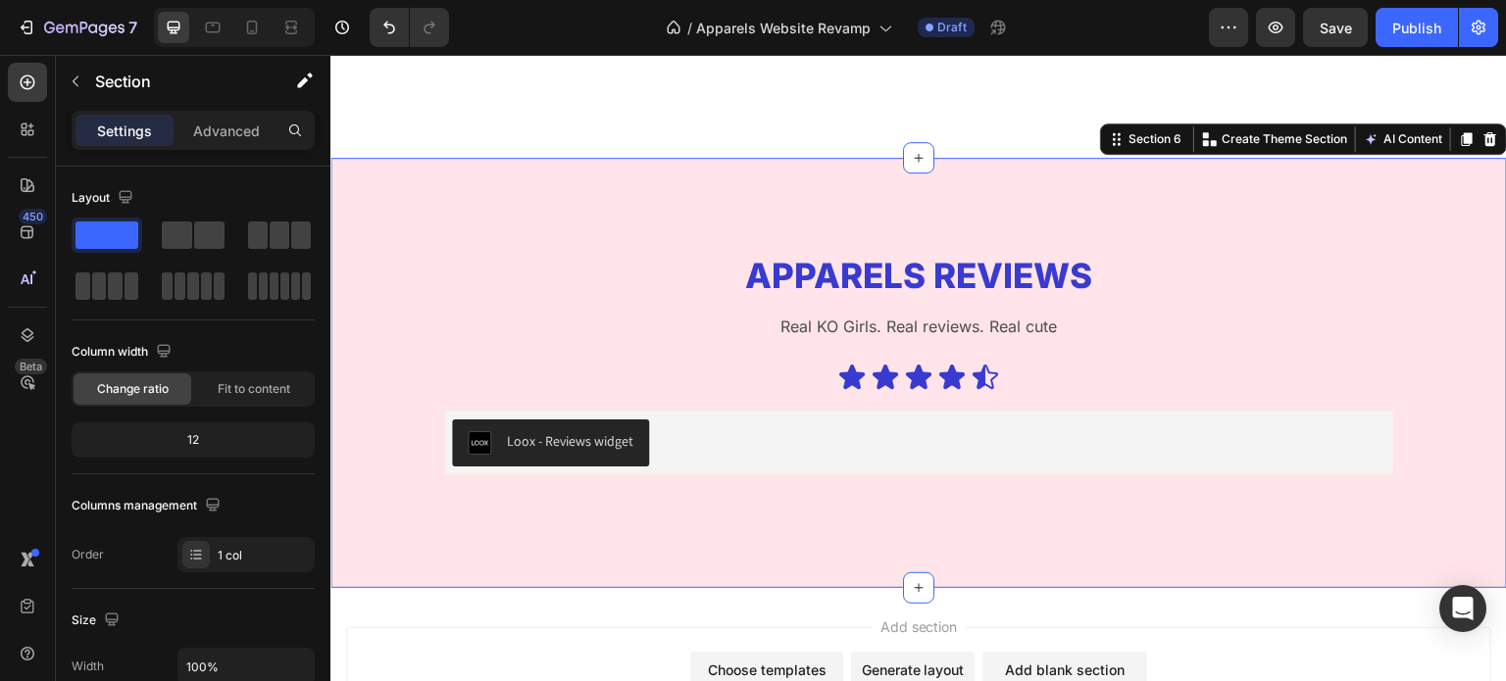
click at [1146, 170] on div "Apparels Reviews Heading Real KO Girls. Real reviews. Real cute Text Block Icon…" at bounding box center [918, 372] width 1177 height 429
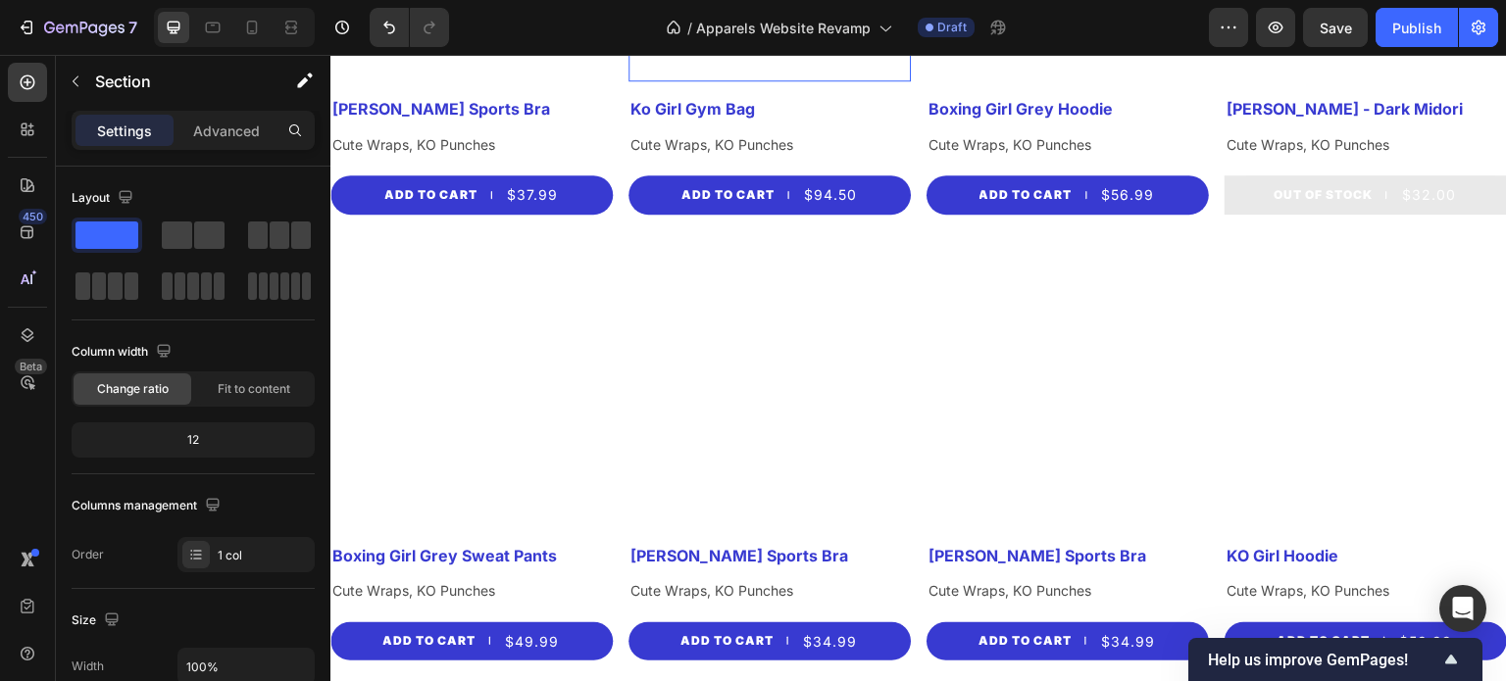
scroll to position [2517, 0]
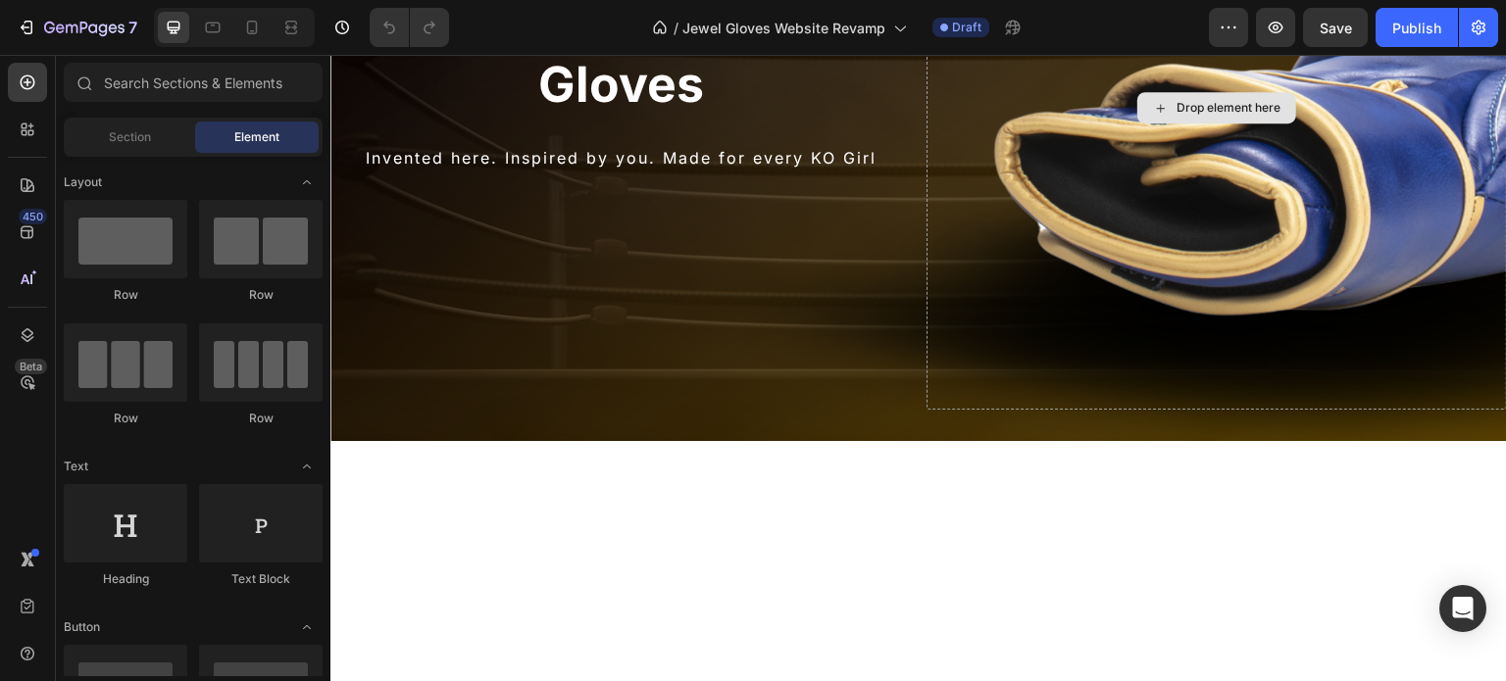
scroll to position [117, 0]
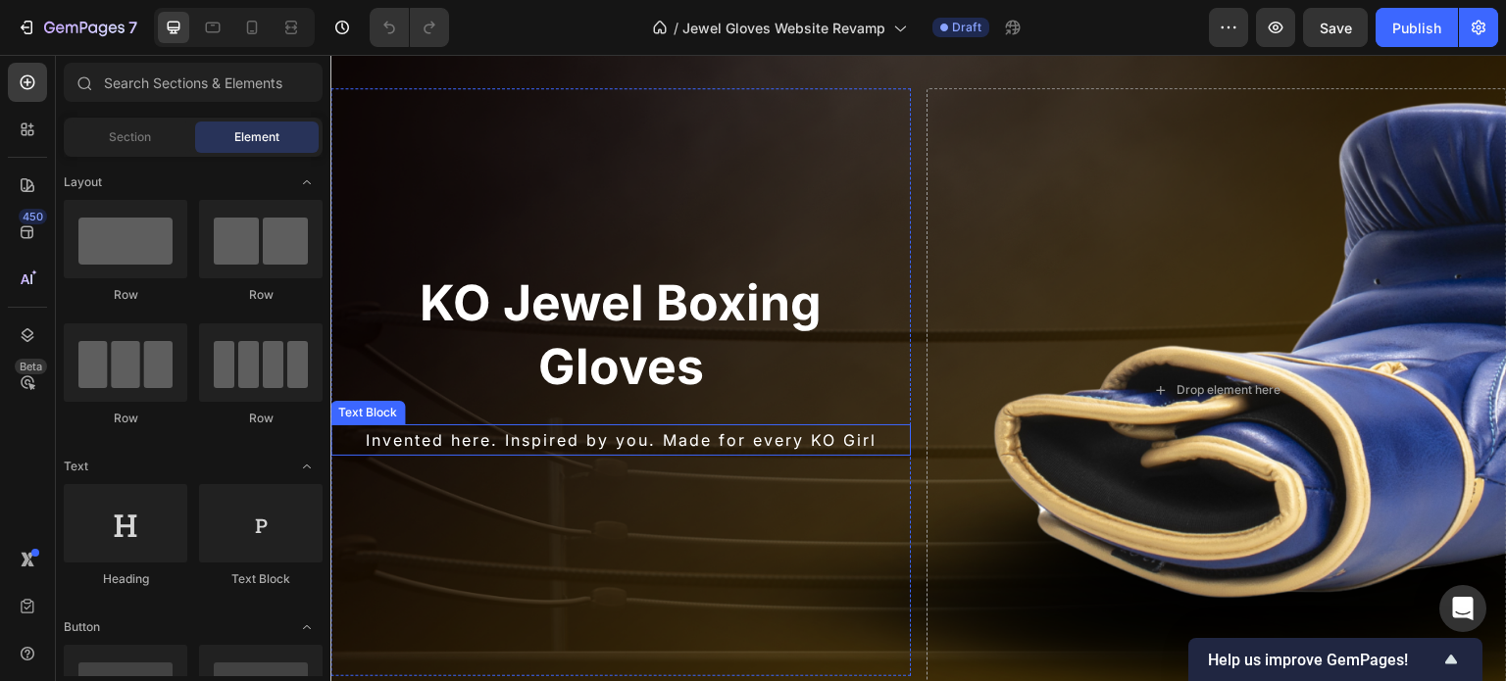
click at [751, 445] on p "Invented here. Inspired by you. Made for every KO Girl" at bounding box center [620, 441] width 577 height 28
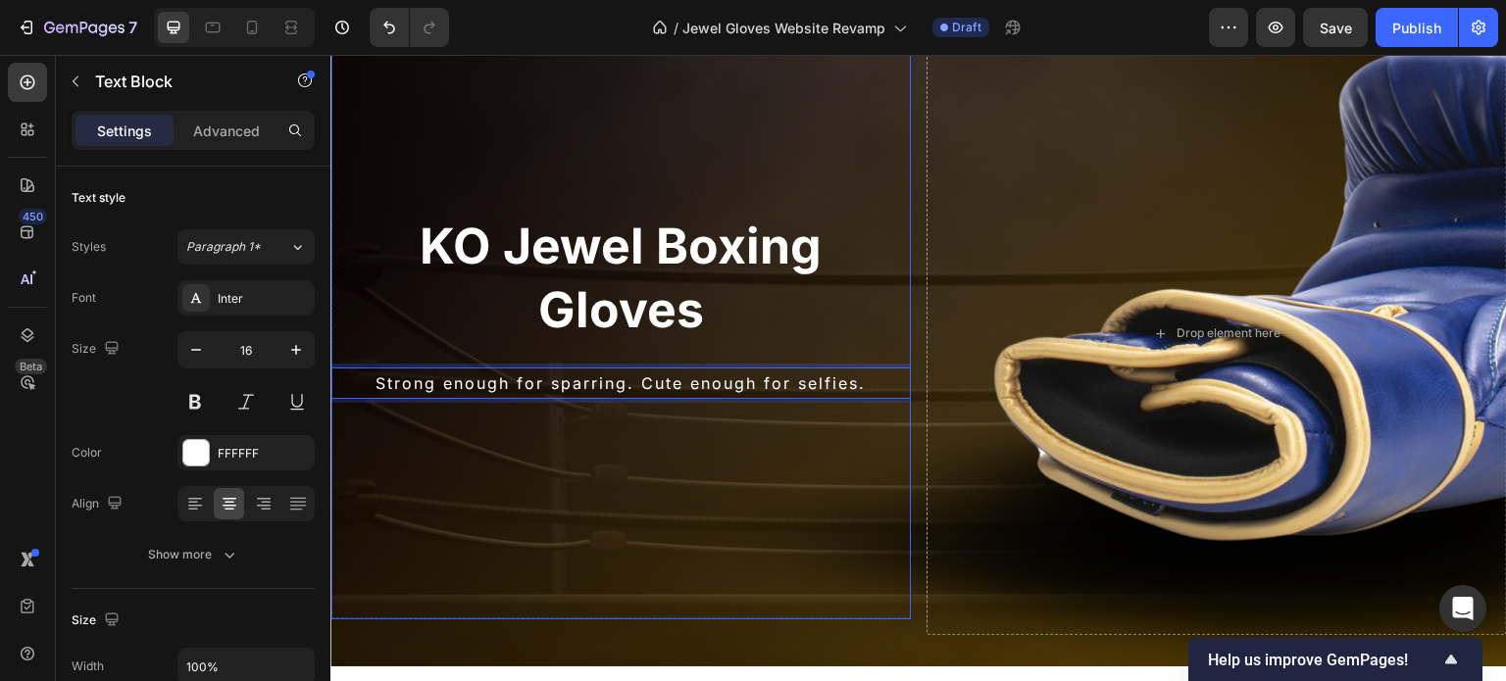
scroll to position [185, 0]
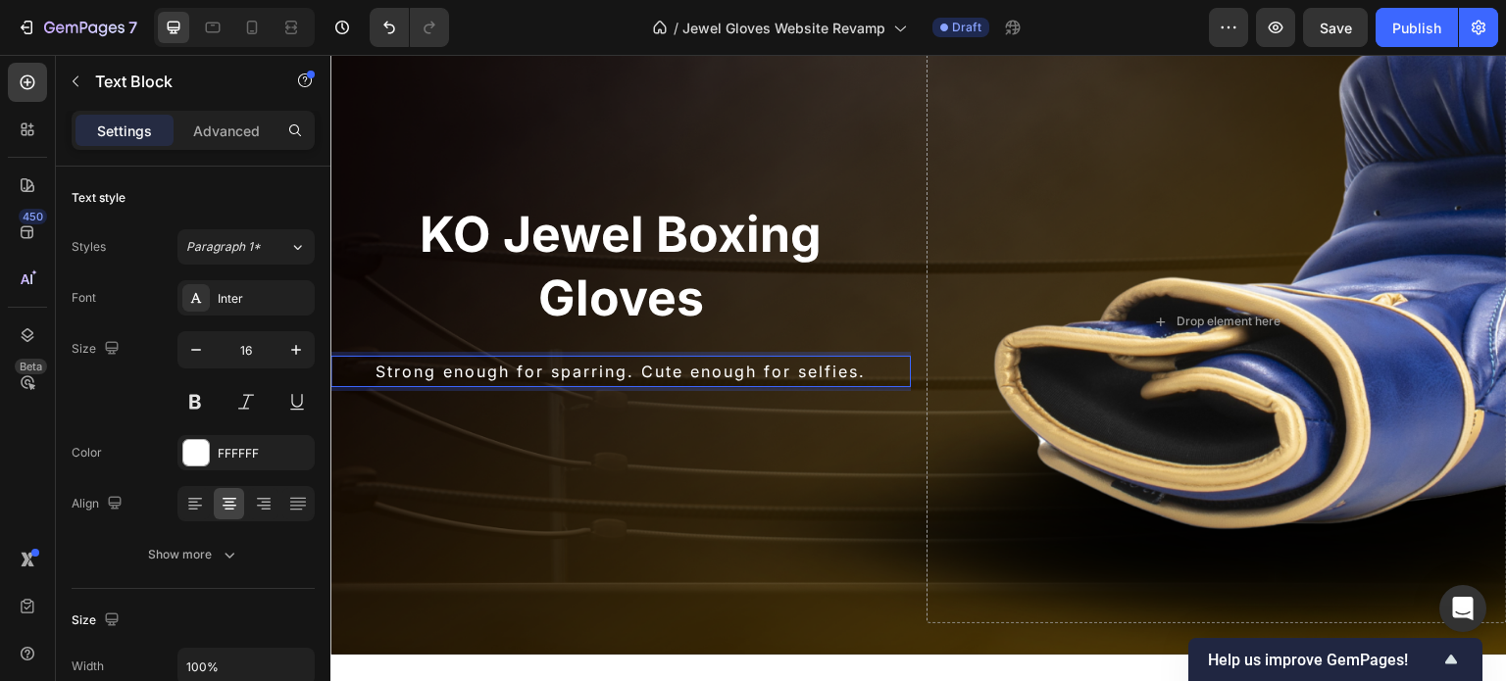
click at [741, 373] on p "Strong enough for sparring. Cute enough for selfies." at bounding box center [620, 372] width 577 height 28
click at [602, 377] on p "The Chic Side of KO's Iconic Pastel" at bounding box center [620, 372] width 577 height 28
click at [644, 374] on p "The Chic Side to KO's Iconic Pastel" at bounding box center [620, 372] width 577 height 28
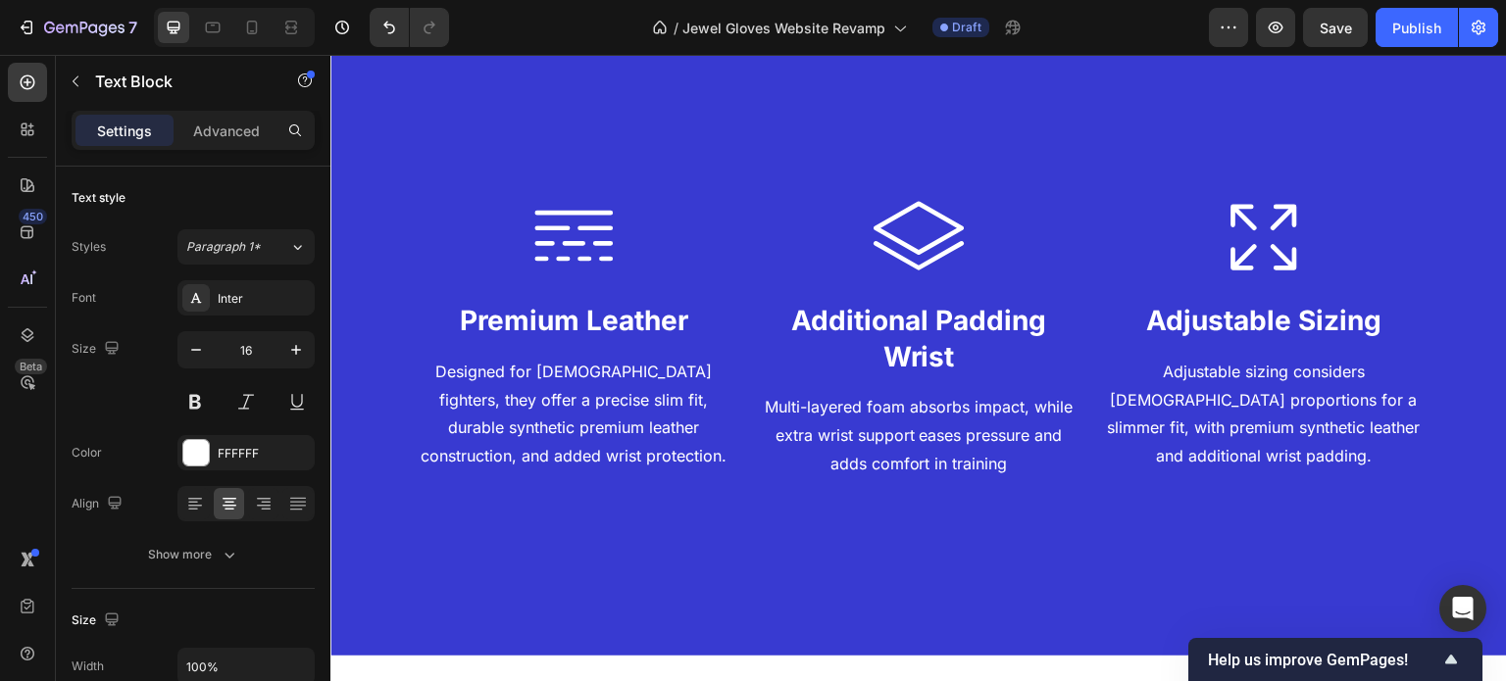
scroll to position [1502, 0]
click at [631, 416] on p "Designed for female fighters, they offer a precise slim fit, durable synthetic …" at bounding box center [574, 414] width 326 height 113
click at [939, 426] on p "Multi-layered foam absorbs impact, while extra wrist support eases pressure and…" at bounding box center [919, 435] width 326 height 84
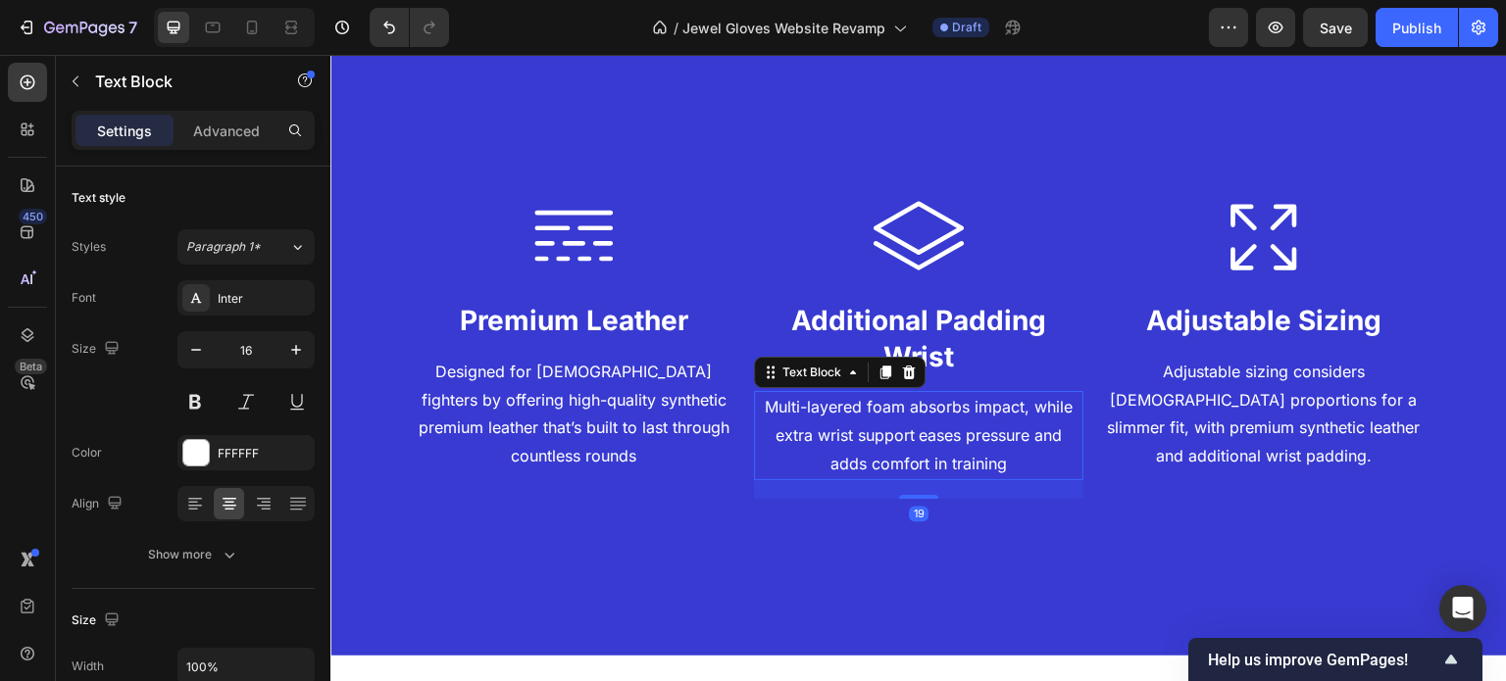
click at [939, 426] on p "Multi-layered foam absorbs impact, while extra wrist support eases pressure and…" at bounding box center [919, 435] width 326 height 84
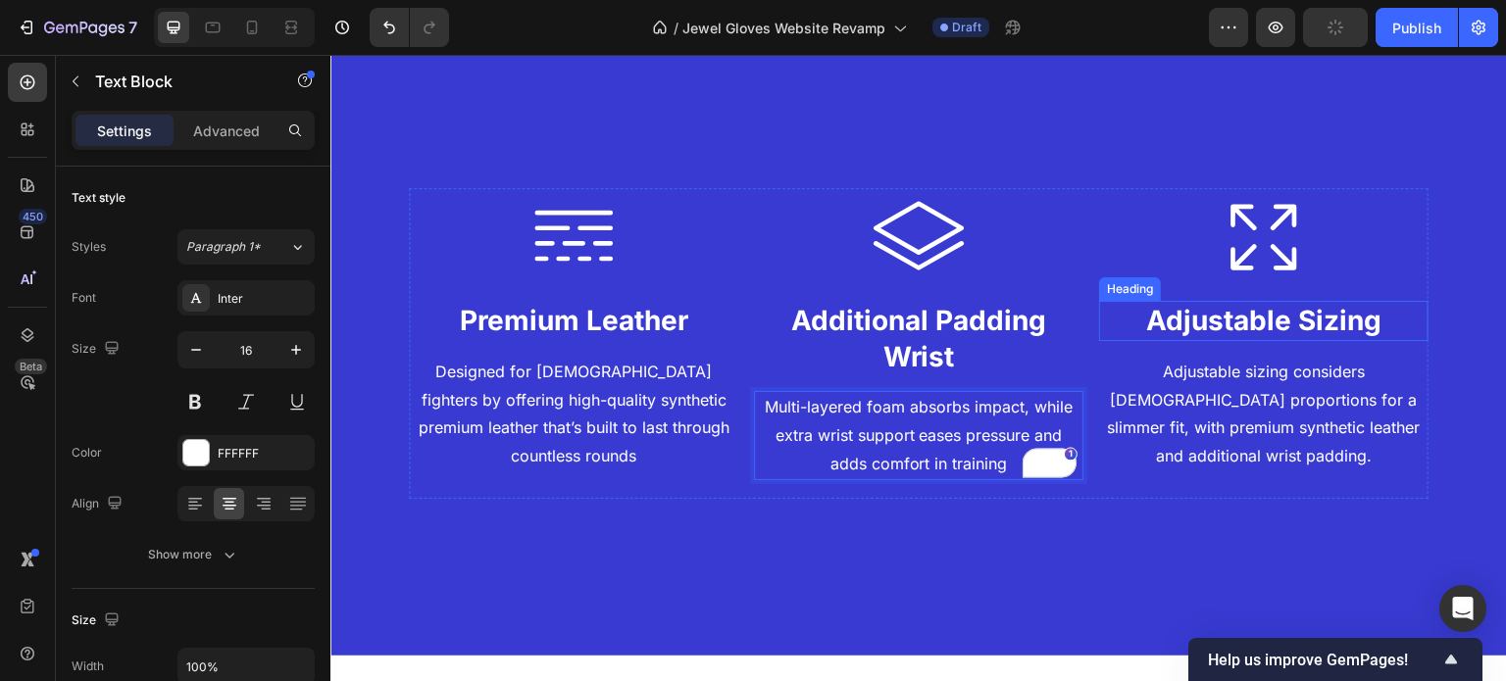
click at [1215, 388] on p "Adjustable sizing considers female proportions for a slimmer fit, with premium …" at bounding box center [1264, 414] width 326 height 113
click at [1163, 533] on div "Icon Premium Leather Heading Designed for female fighters by offering high-qual…" at bounding box center [919, 343] width 1020 height 467
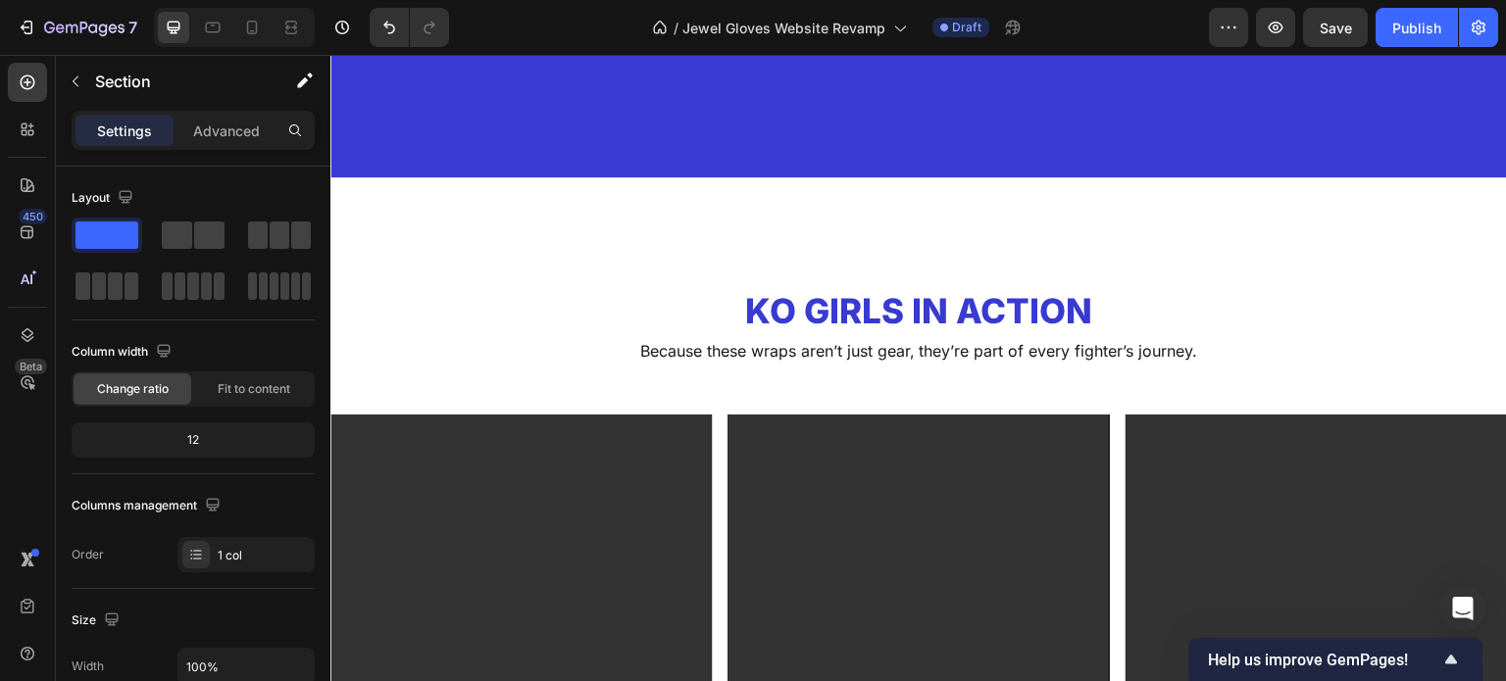
scroll to position [1981, 0]
click at [908, 311] on h2 "KO Girls in Action" at bounding box center [918, 311] width 1177 height 49
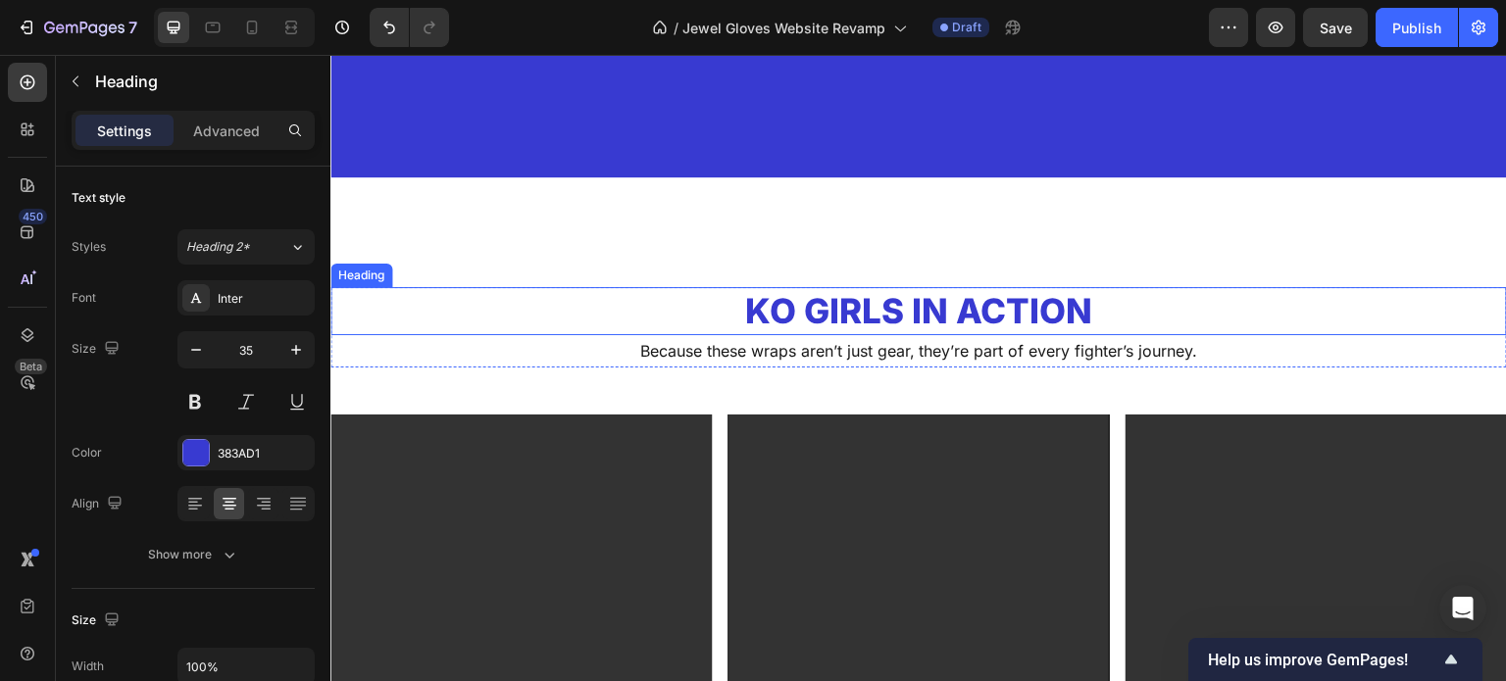
click at [908, 311] on h2 "KO Girls in Action" at bounding box center [918, 311] width 1177 height 49
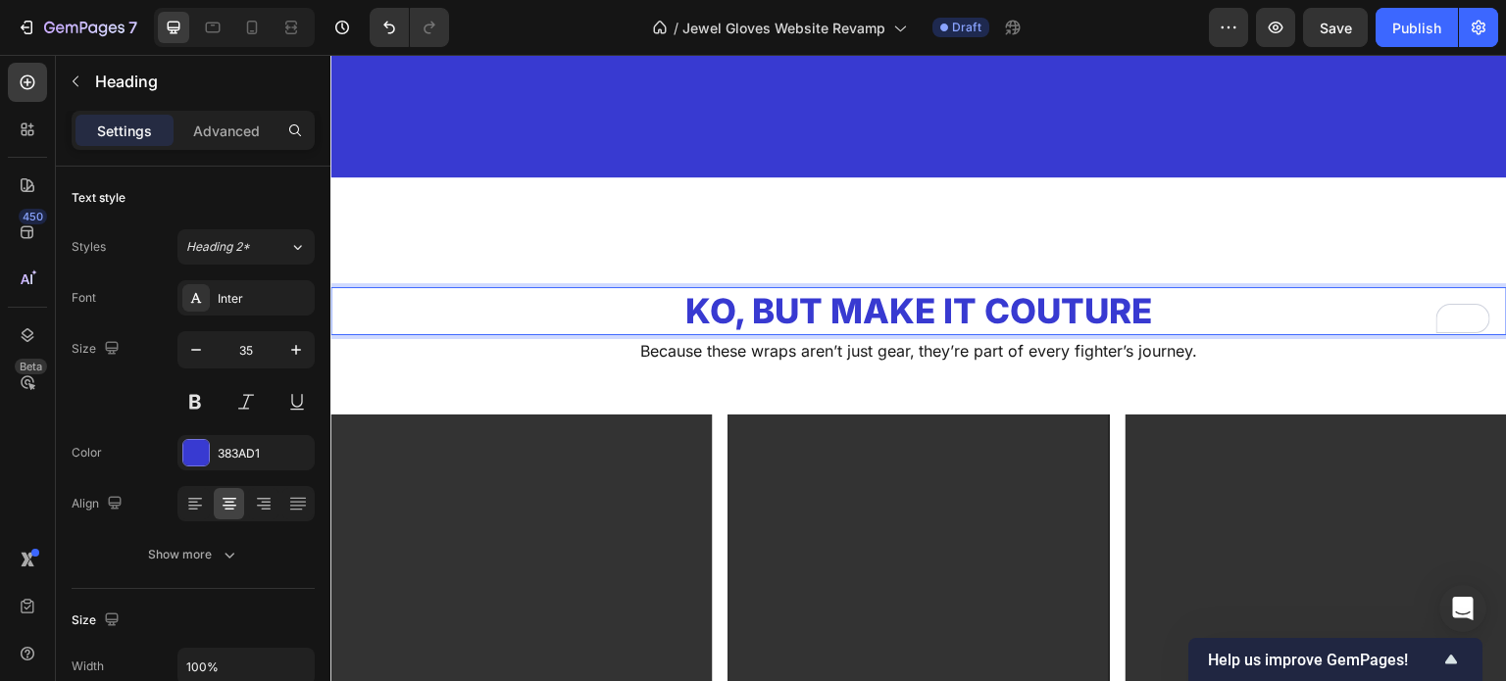
click at [757, 312] on p "KO, But Make It Couture" at bounding box center [918, 311] width 1173 height 45
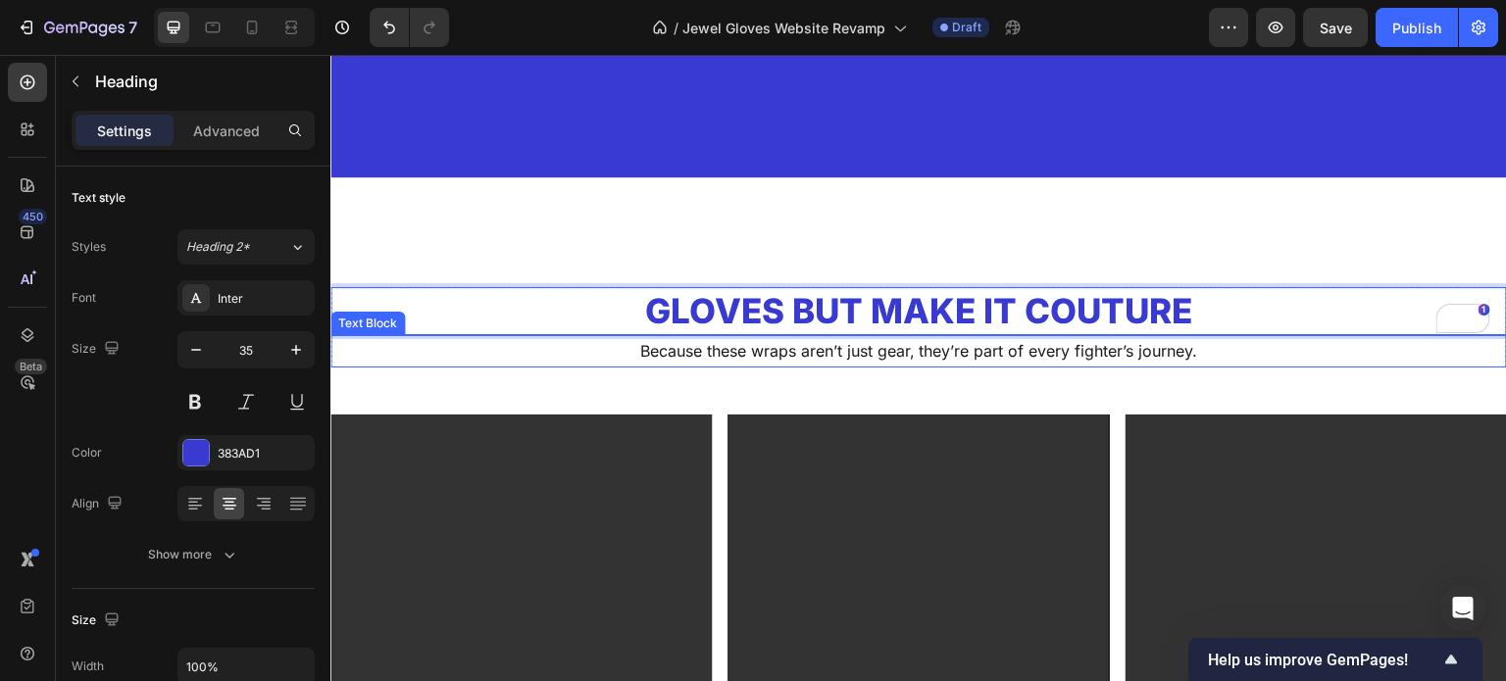
click at [872, 345] on p "Because these wraps aren’t just gear, they’re part of every fighter’s journey." at bounding box center [918, 351] width 1173 height 28
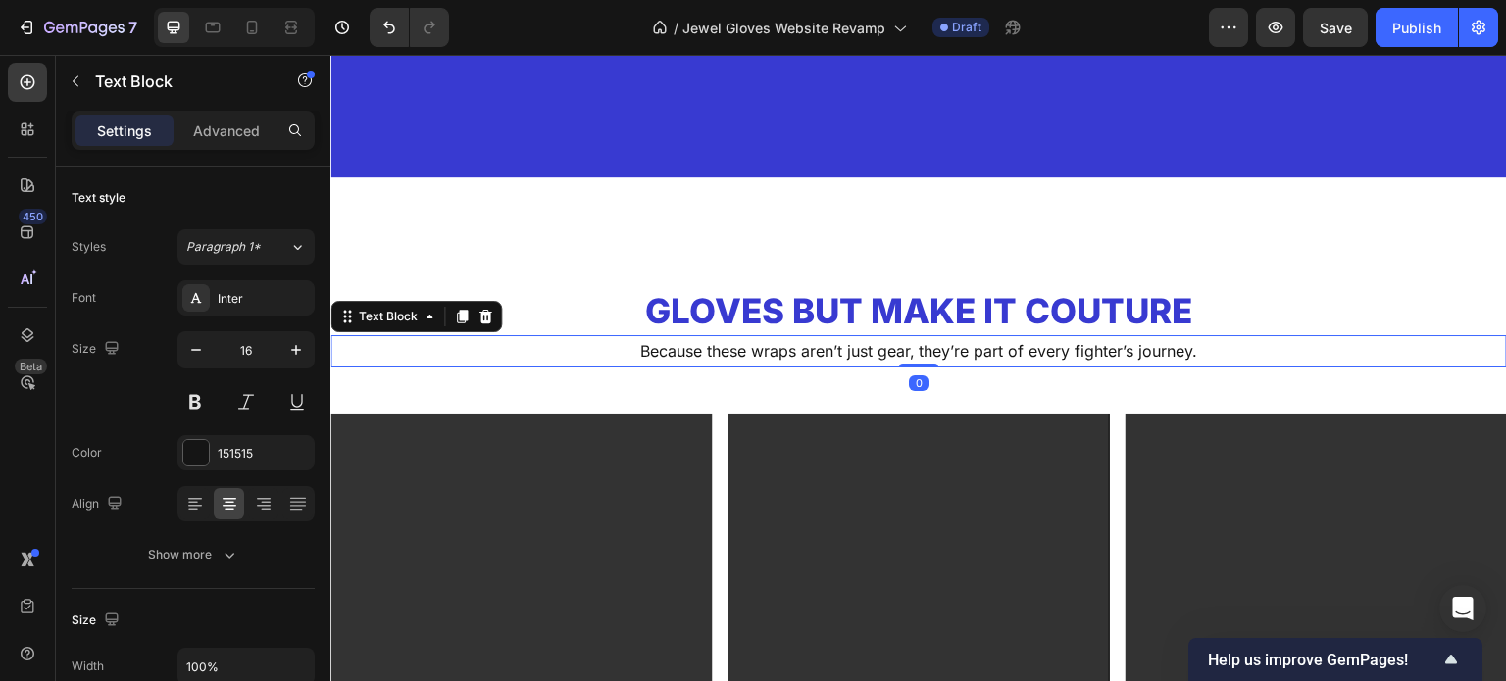
click at [872, 345] on p "Because these wraps aren’t just gear, they’re part of every fighter’s journey." at bounding box center [918, 351] width 1173 height 28
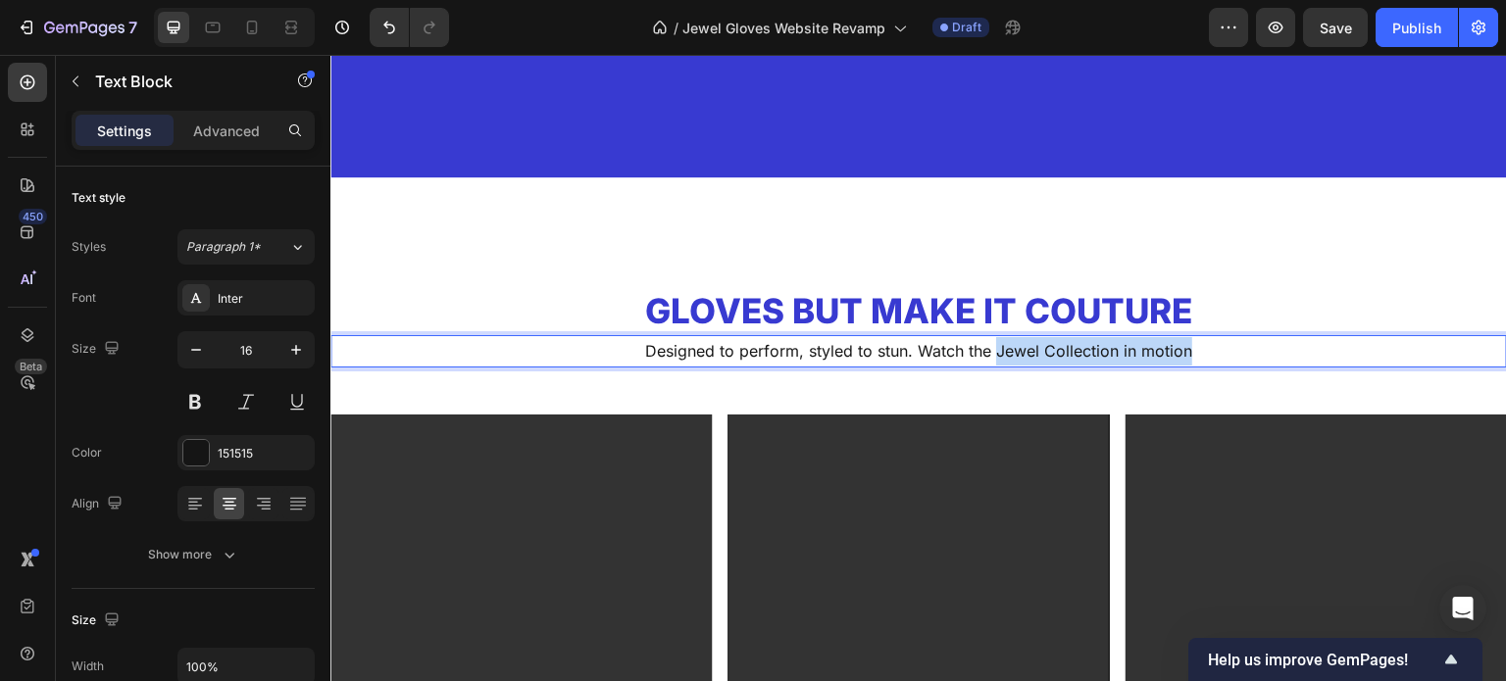
drag, startPoint x: 1191, startPoint y: 350, endPoint x: 988, endPoint y: 353, distance: 203.0
click at [988, 353] on p "Designed to perform, styled to stun. Watch the Jewel Collection in motion" at bounding box center [918, 351] width 1173 height 28
click at [846, 353] on p "Designed to perform, styled to stun. See Jewel Gloves in action!" at bounding box center [918, 351] width 1173 height 28
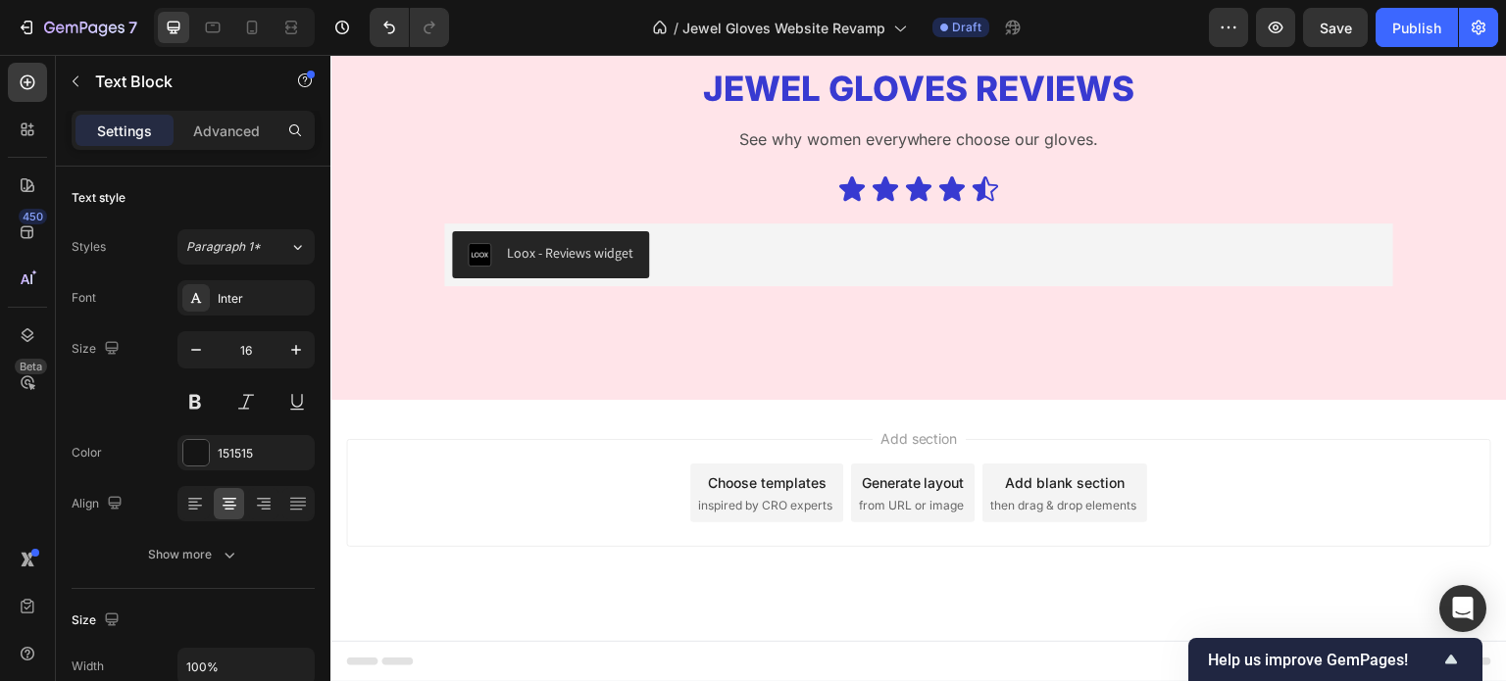
scroll to position [3149, 0]
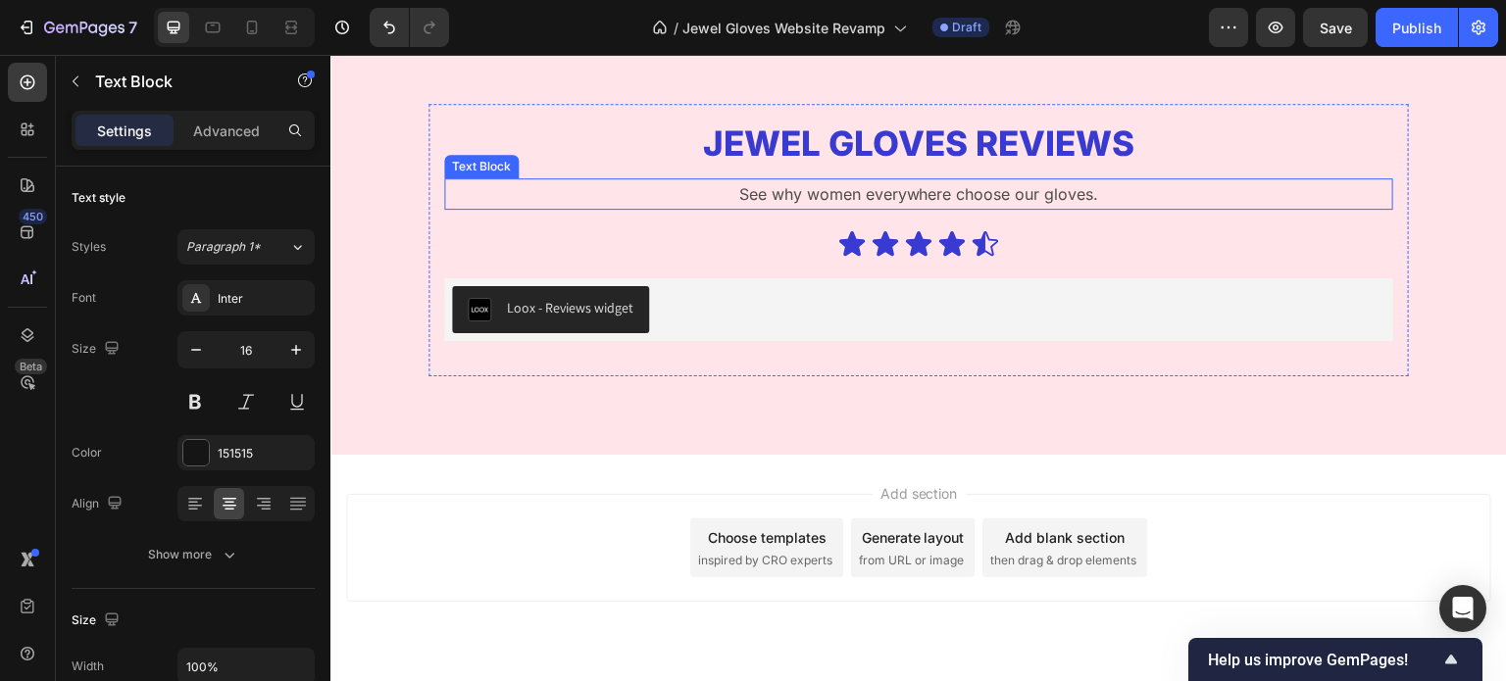
click at [879, 191] on p "See why women everywhere choose our gloves." at bounding box center [918, 194] width 945 height 28
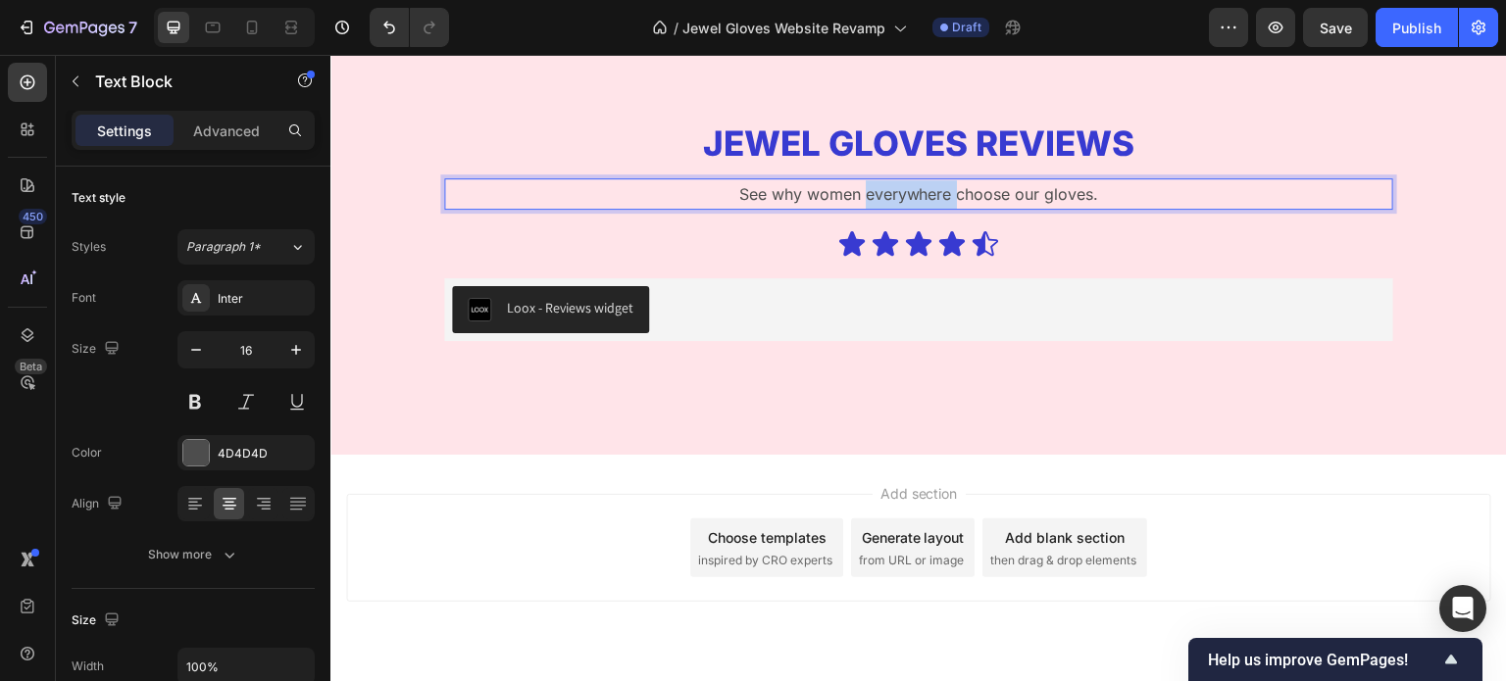
click at [879, 191] on p "See why women everywhere choose our gloves." at bounding box center [918, 194] width 945 height 28
click at [1052, 191] on p "See what fighters like you have to say about these chic gear" at bounding box center [918, 194] width 945 height 28
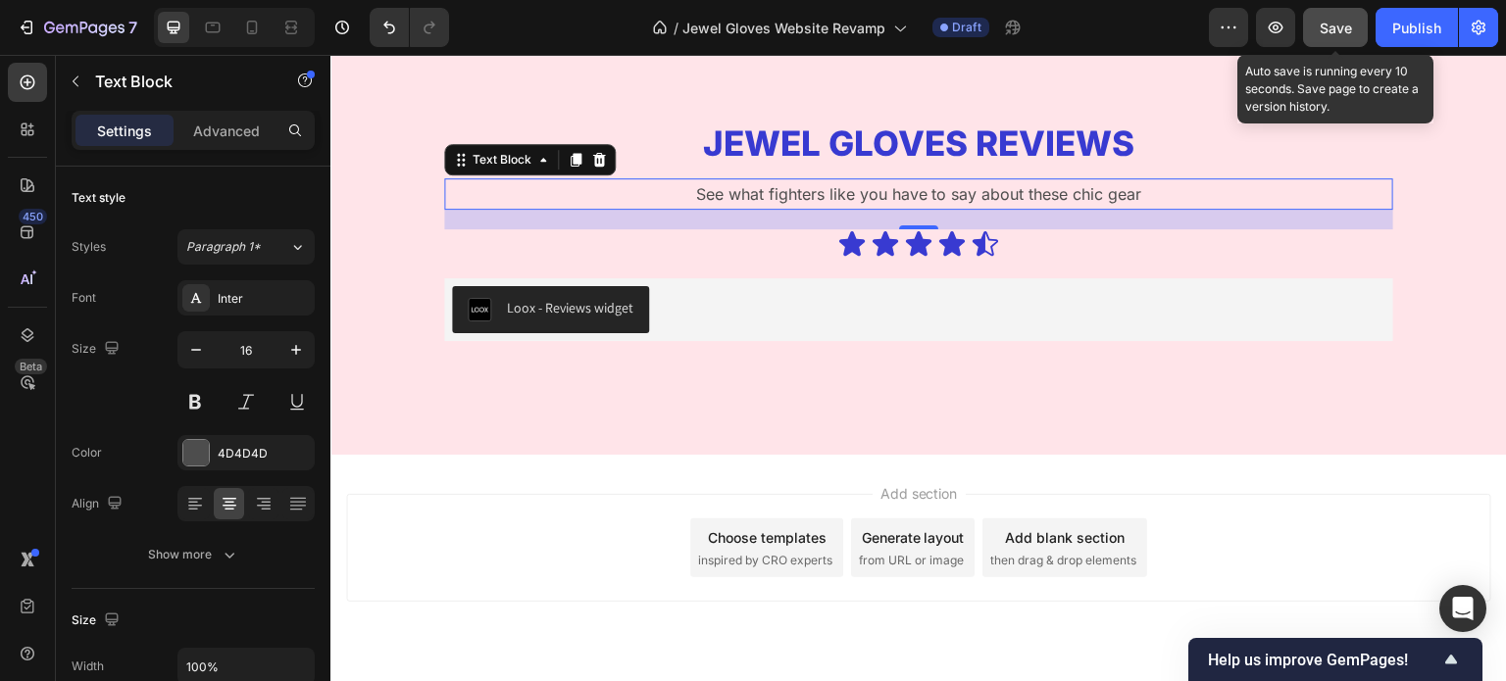
click at [1325, 37] on div "Save" at bounding box center [1336, 28] width 32 height 21
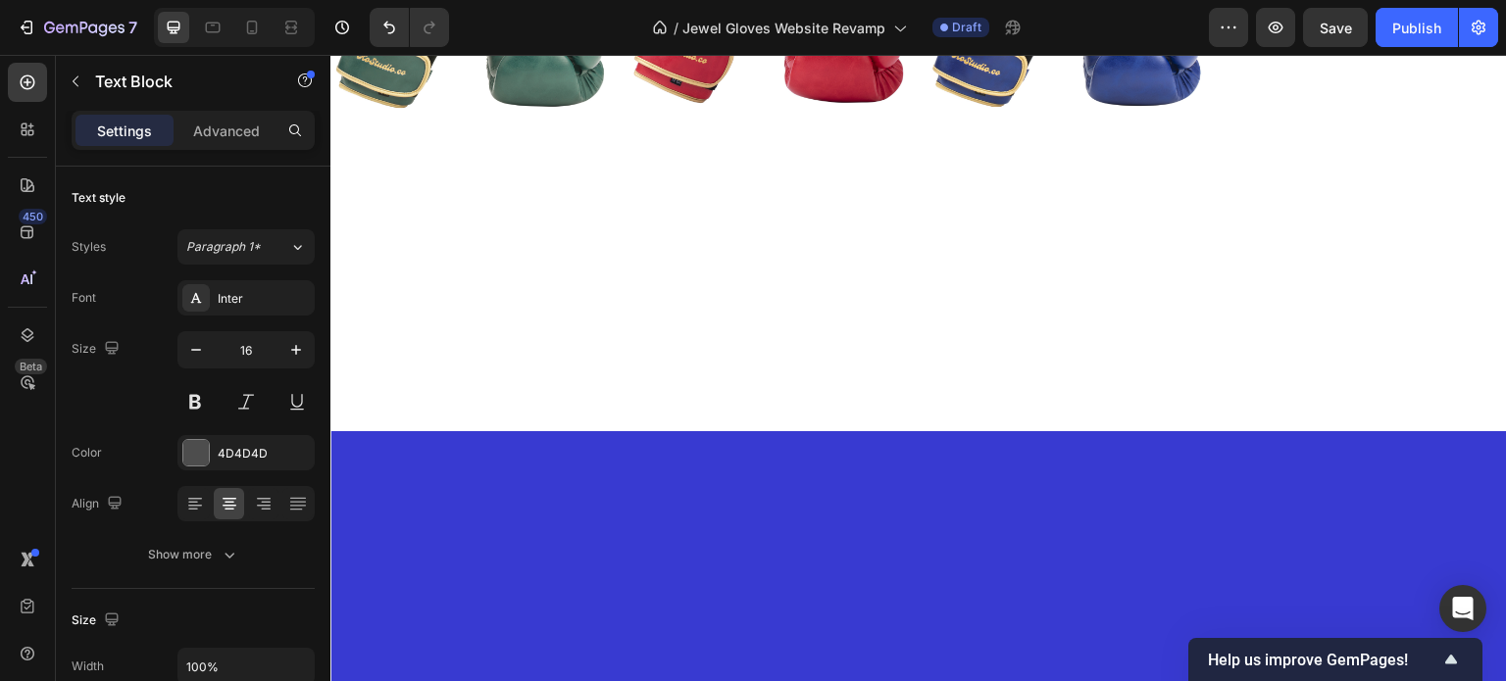
scroll to position [110, 0]
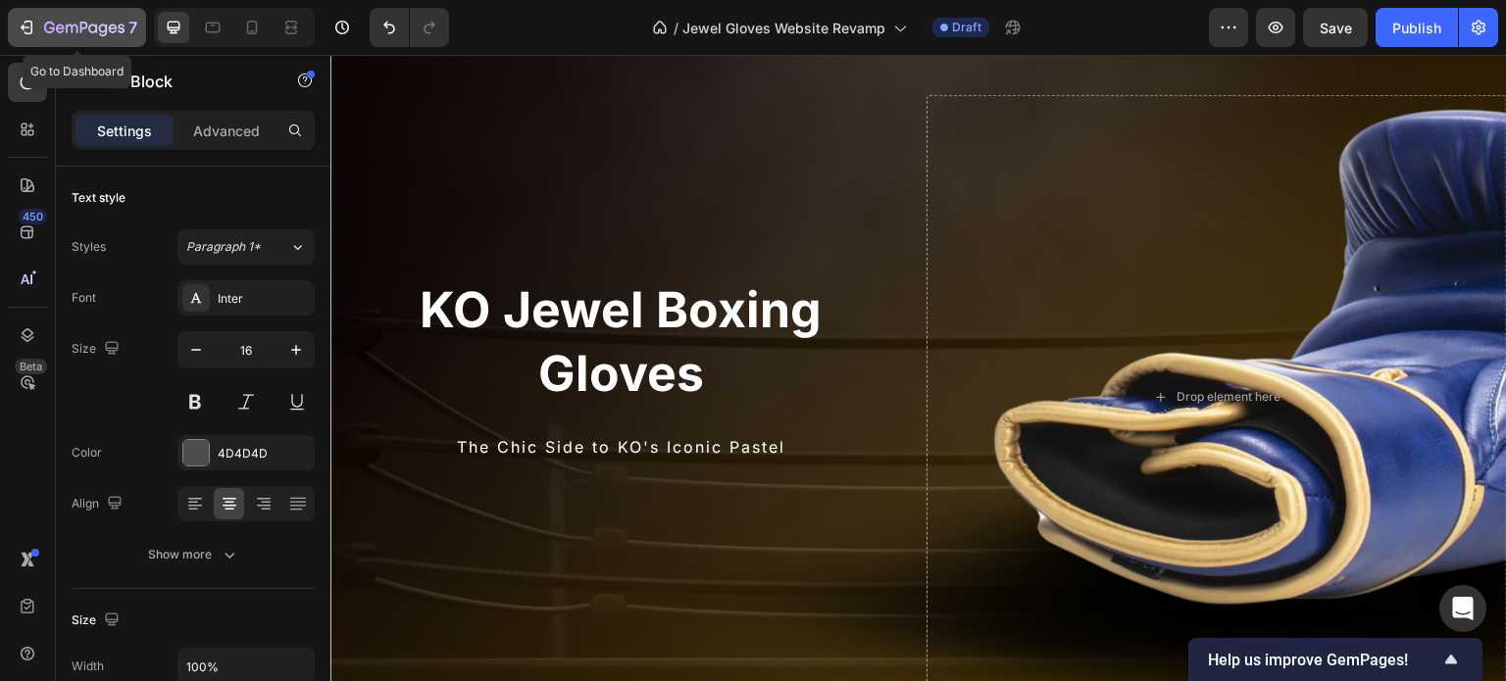
click at [98, 24] on icon "button" at bounding box center [84, 29] width 80 height 17
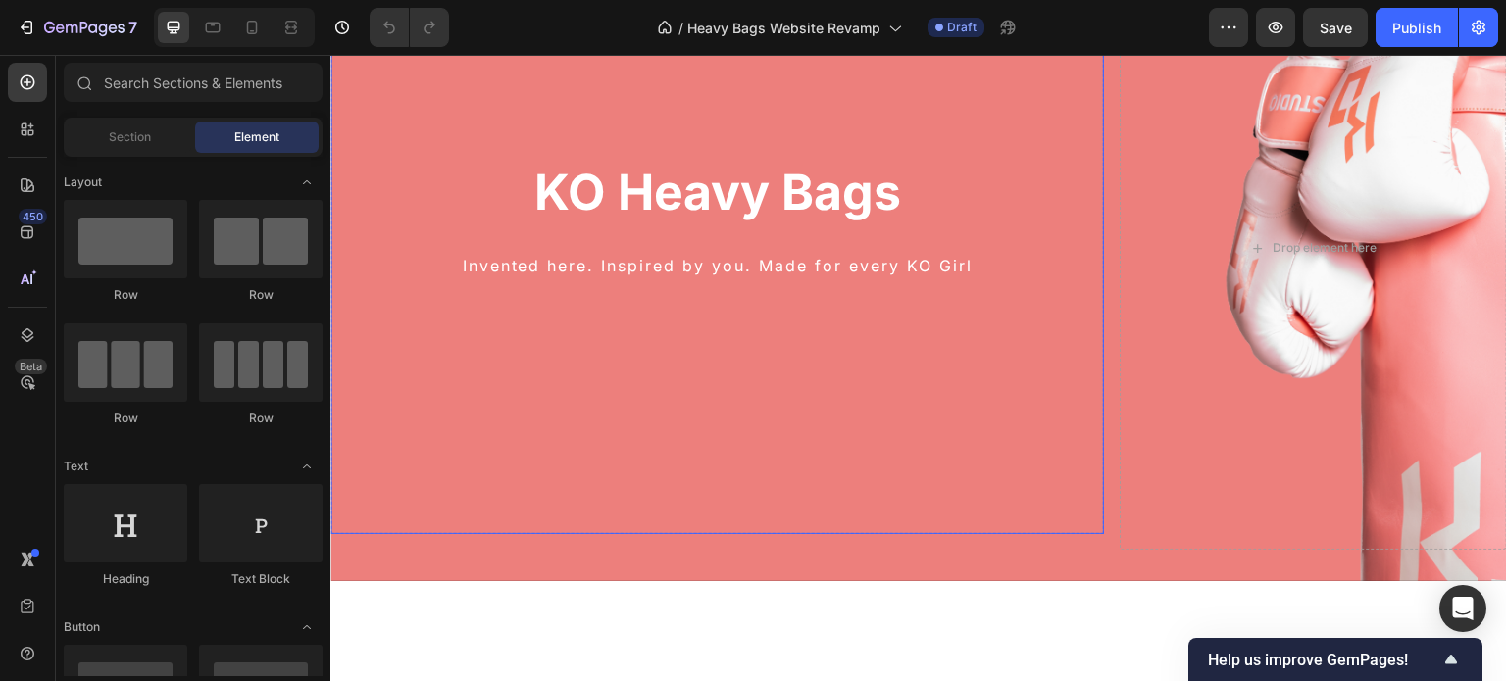
scroll to position [251, 0]
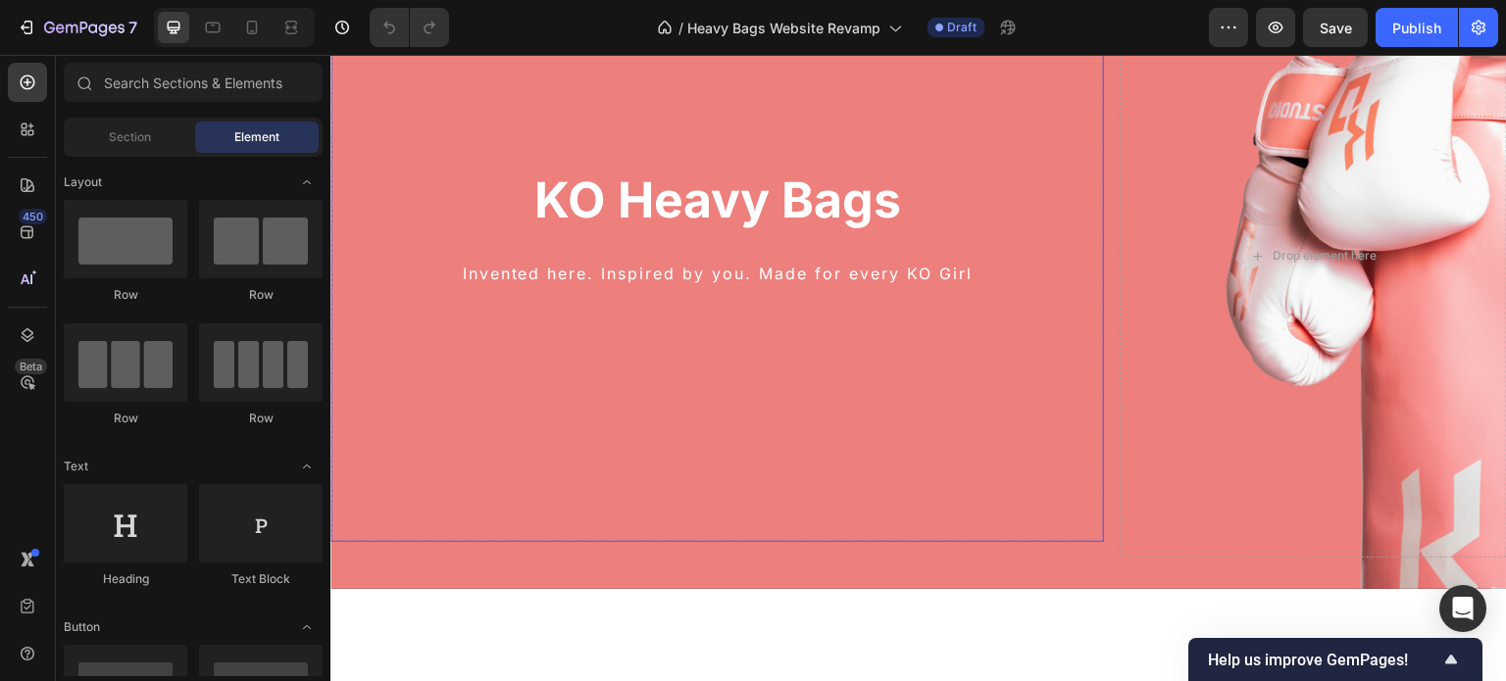
click at [687, 281] on p "Invented here. Inspired by you. Made for every KO Girl" at bounding box center [717, 274] width 770 height 28
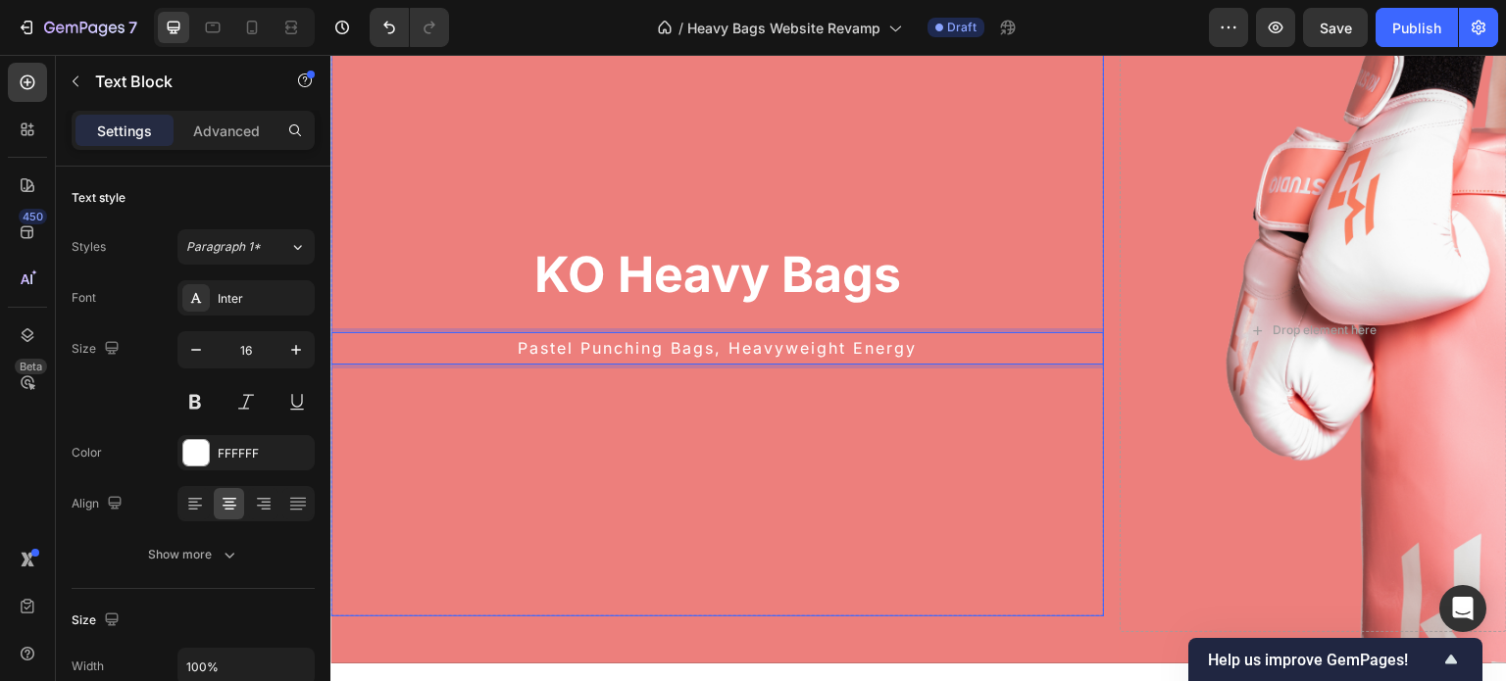
scroll to position [164, 0]
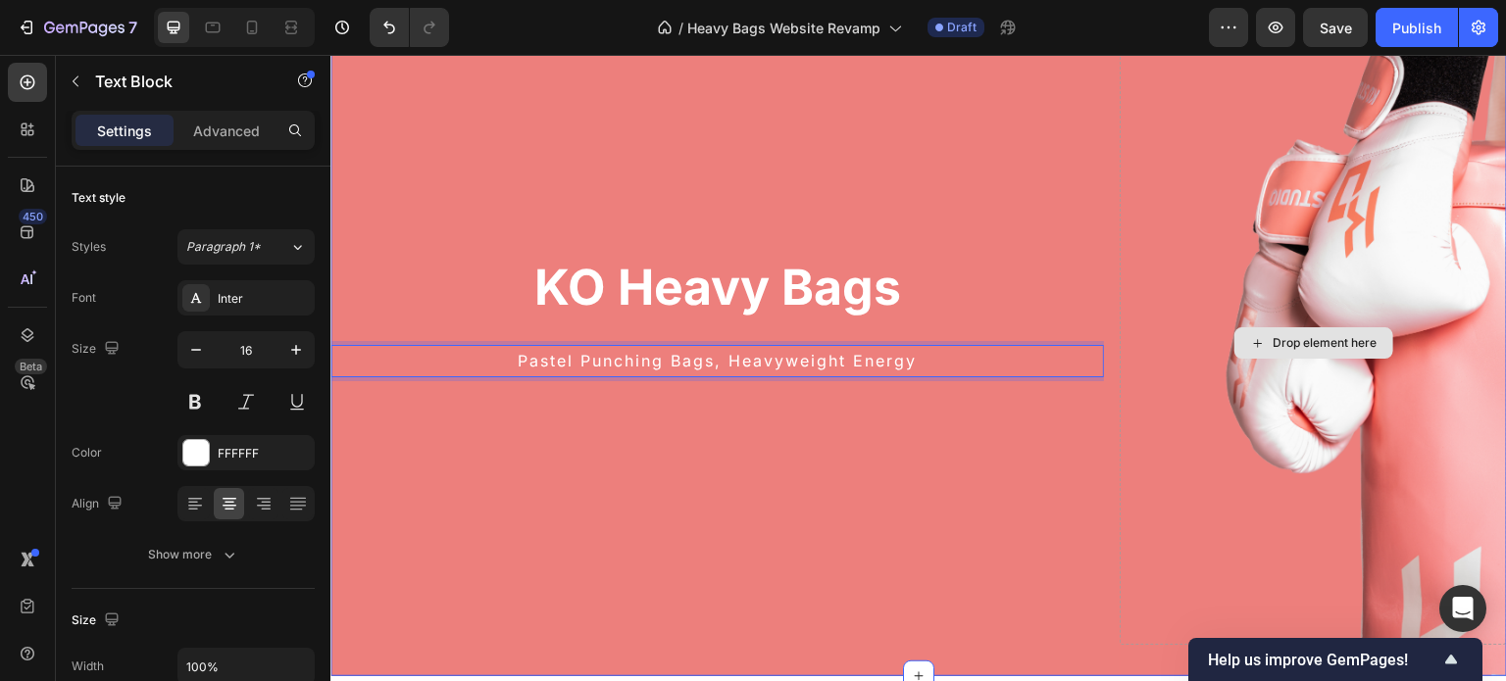
click at [1191, 530] on div "Drop element here" at bounding box center [1313, 343] width 387 height 604
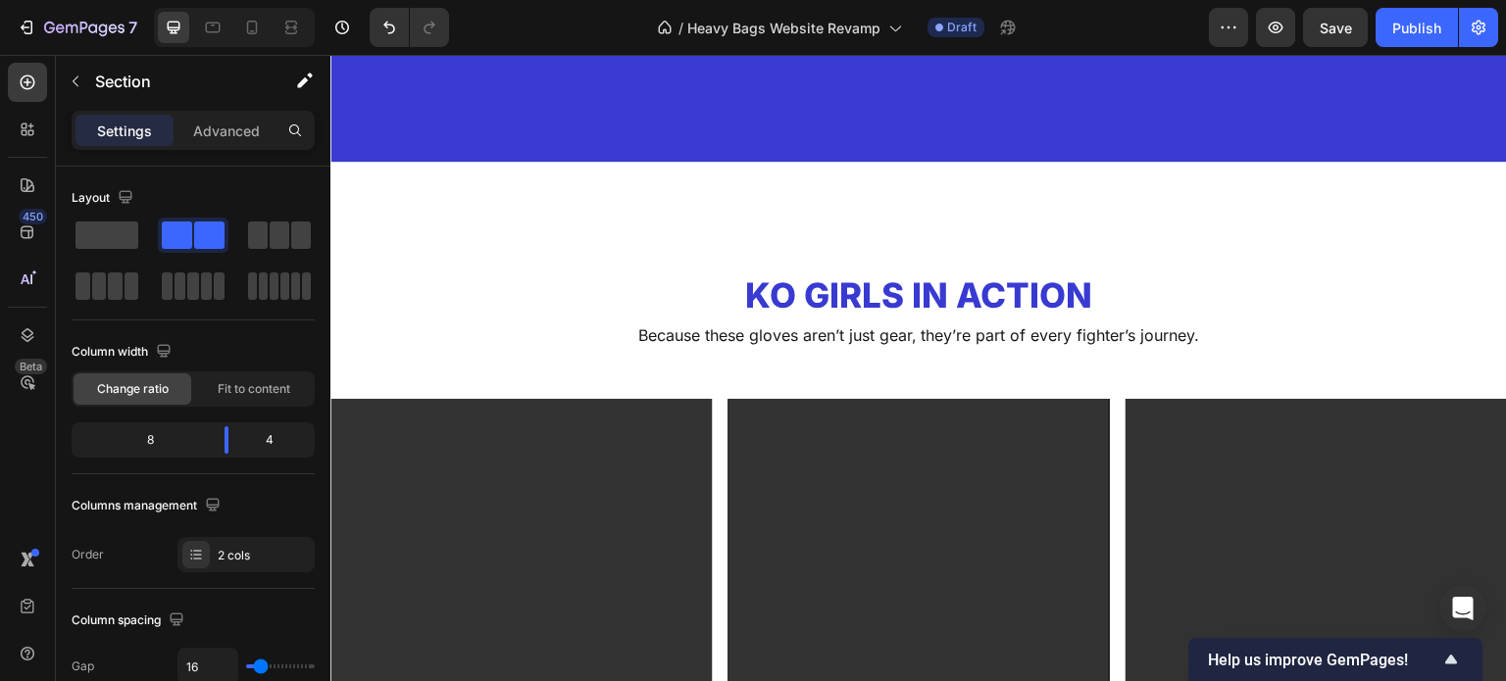
scroll to position [1990, 0]
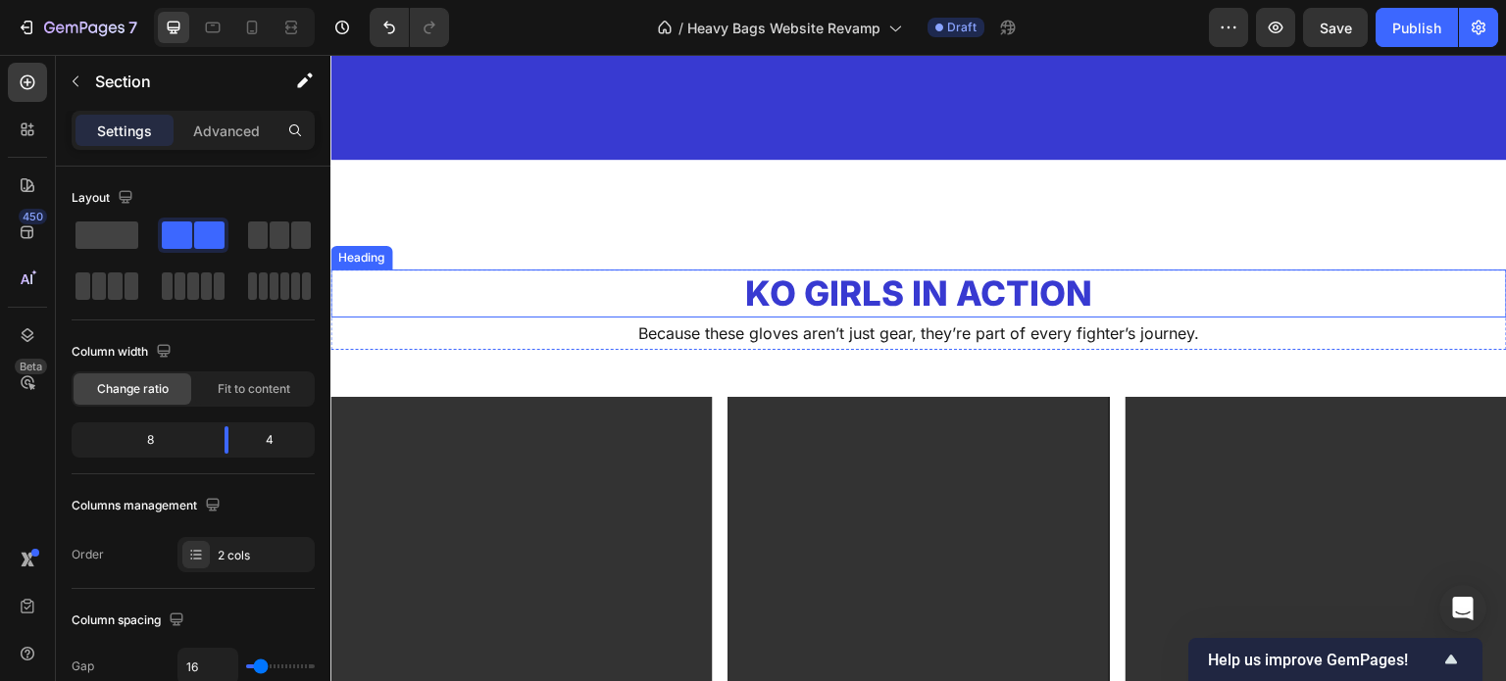
click at [859, 284] on h2 "KO Girls in Action" at bounding box center [918, 294] width 1177 height 49
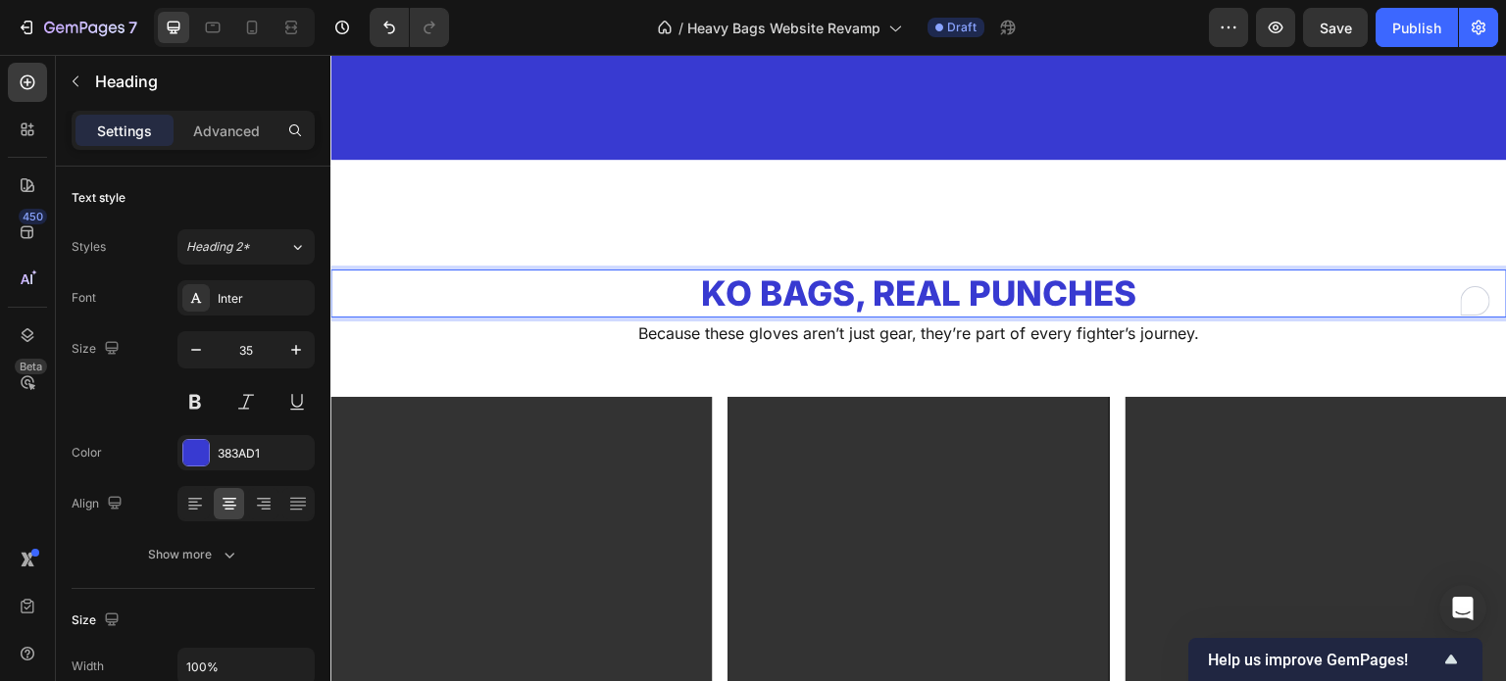
click at [866, 302] on p "KO Bags, Real Punches" at bounding box center [918, 294] width 1173 height 45
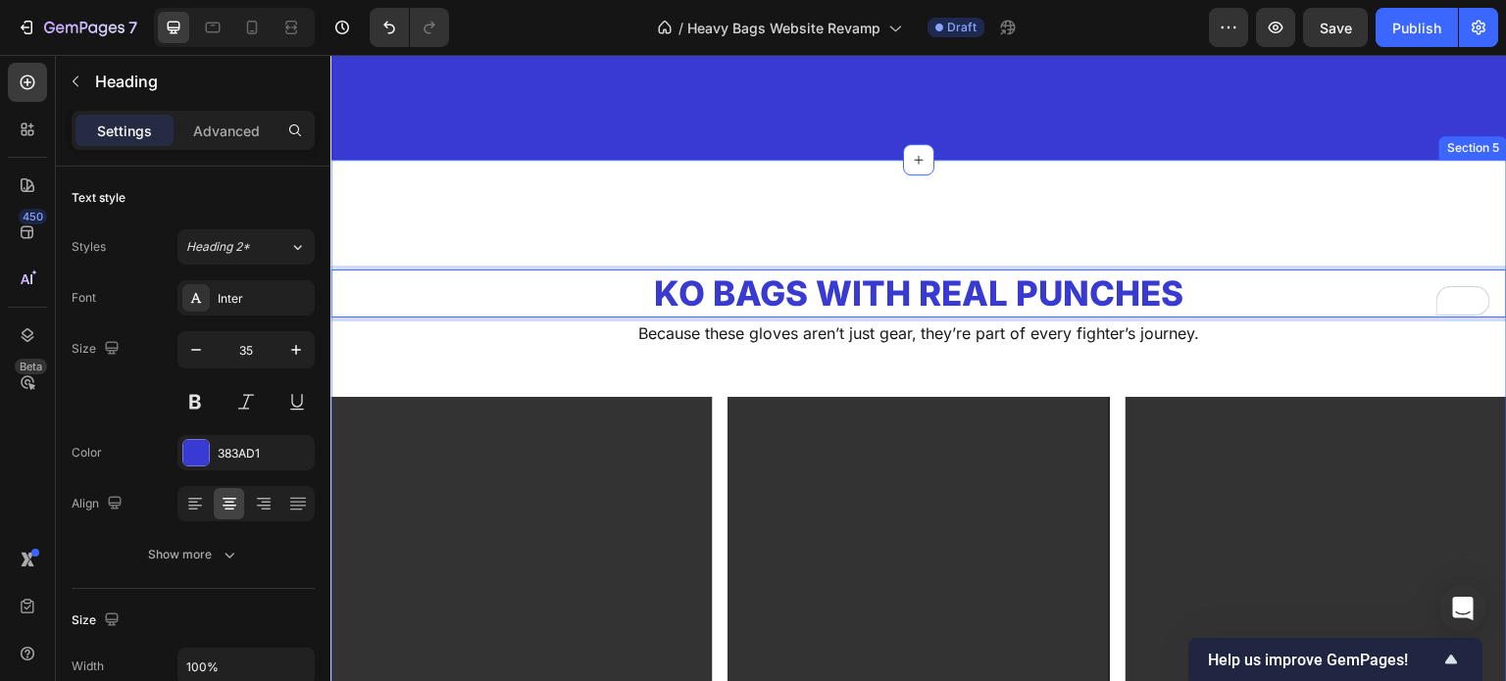
click at [828, 330] on p "Because these gloves aren’t just gear, they’re part of every fighter’s journey." at bounding box center [918, 334] width 1173 height 28
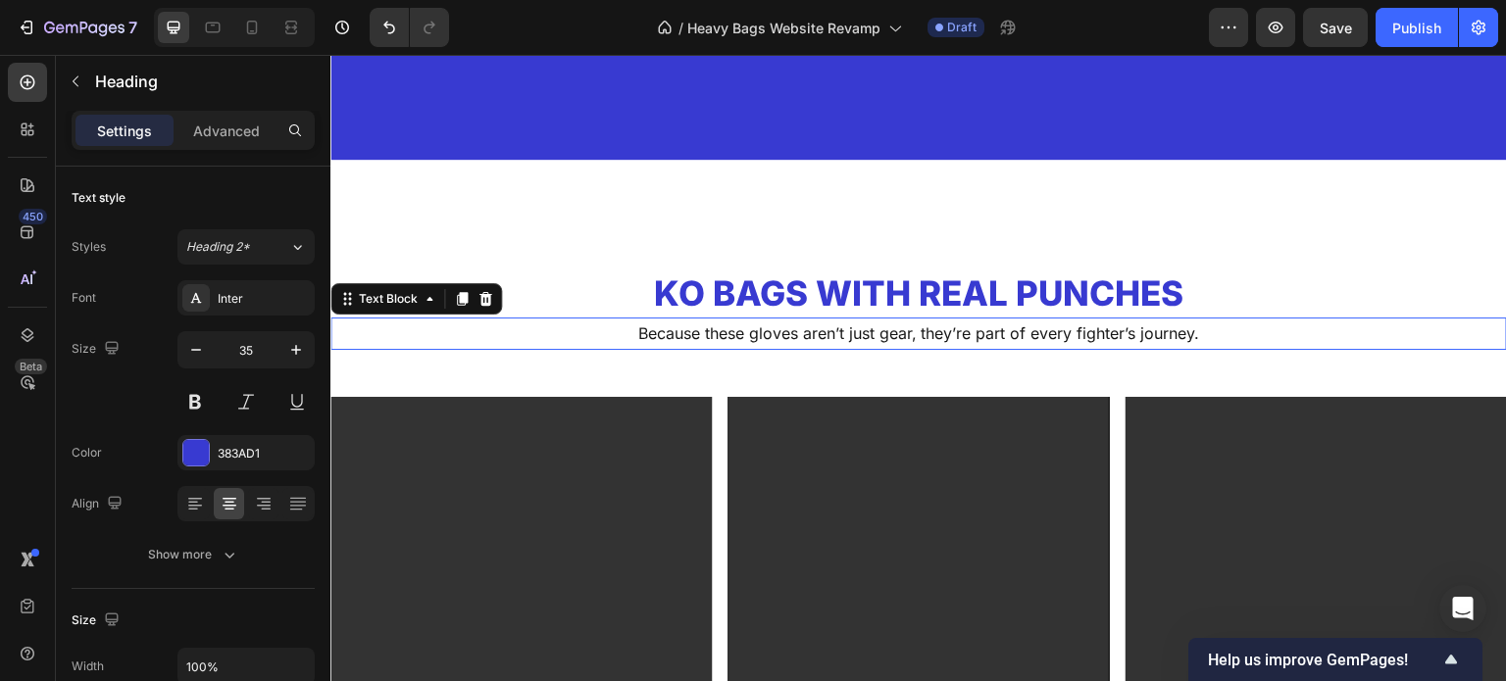
click at [828, 330] on p "Because these gloves aren’t just gear, they’re part of every fighter’s journey." at bounding box center [918, 334] width 1173 height 28
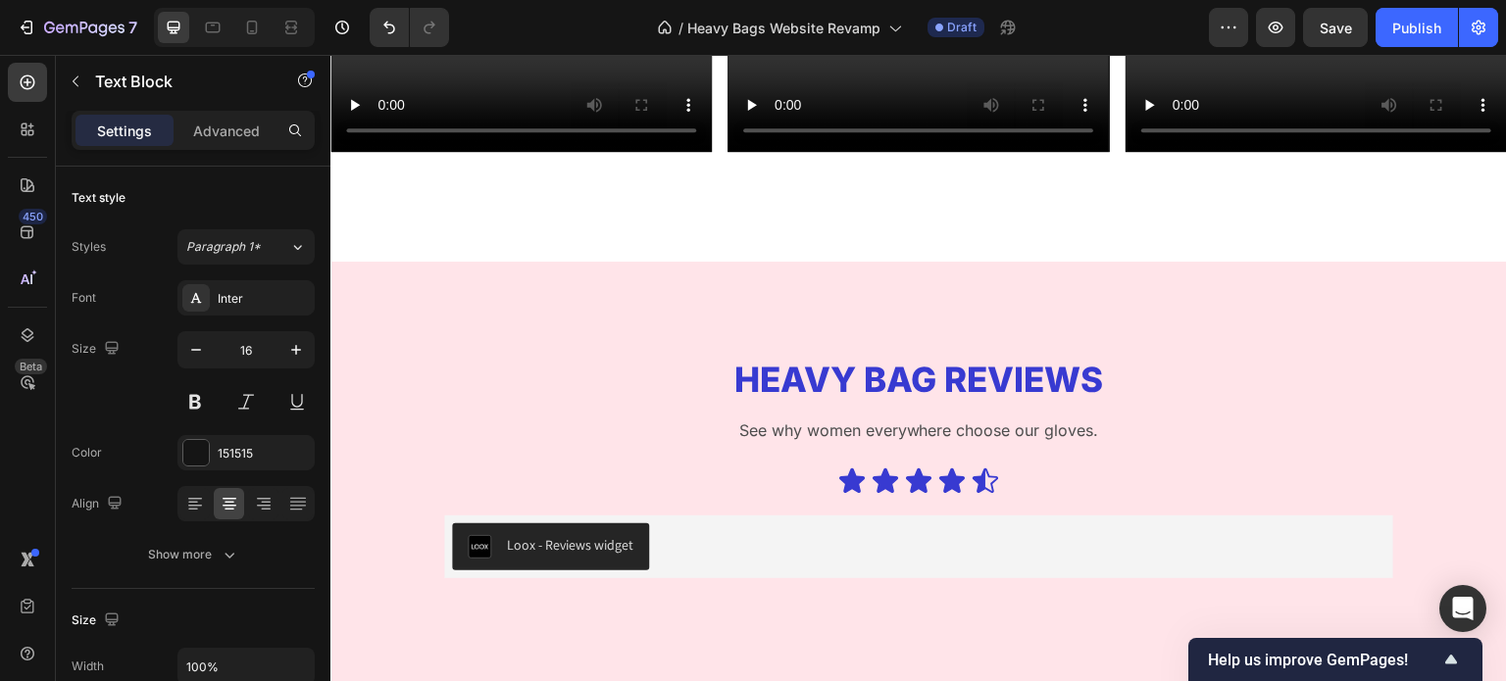
scroll to position [3007, 0]
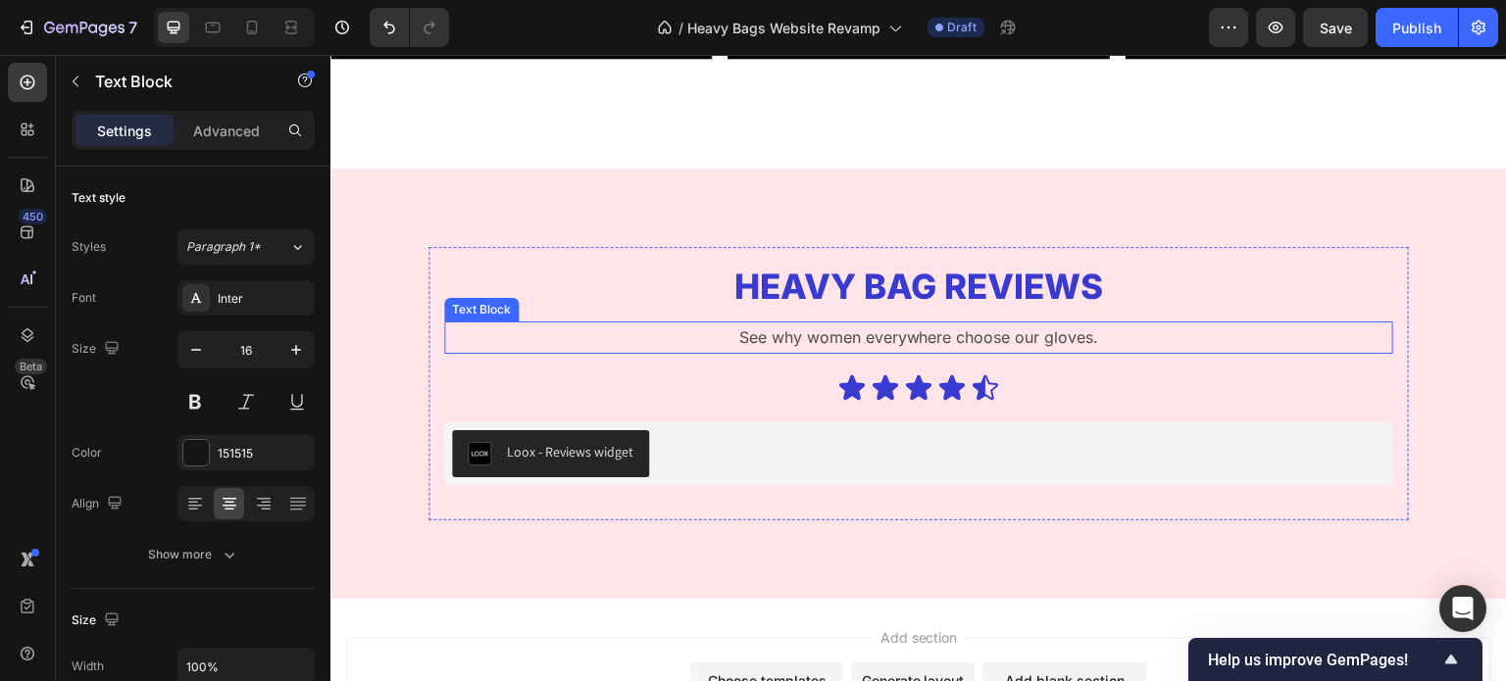
click at [857, 326] on p "See why women everywhere choose our gloves." at bounding box center [918, 338] width 945 height 28
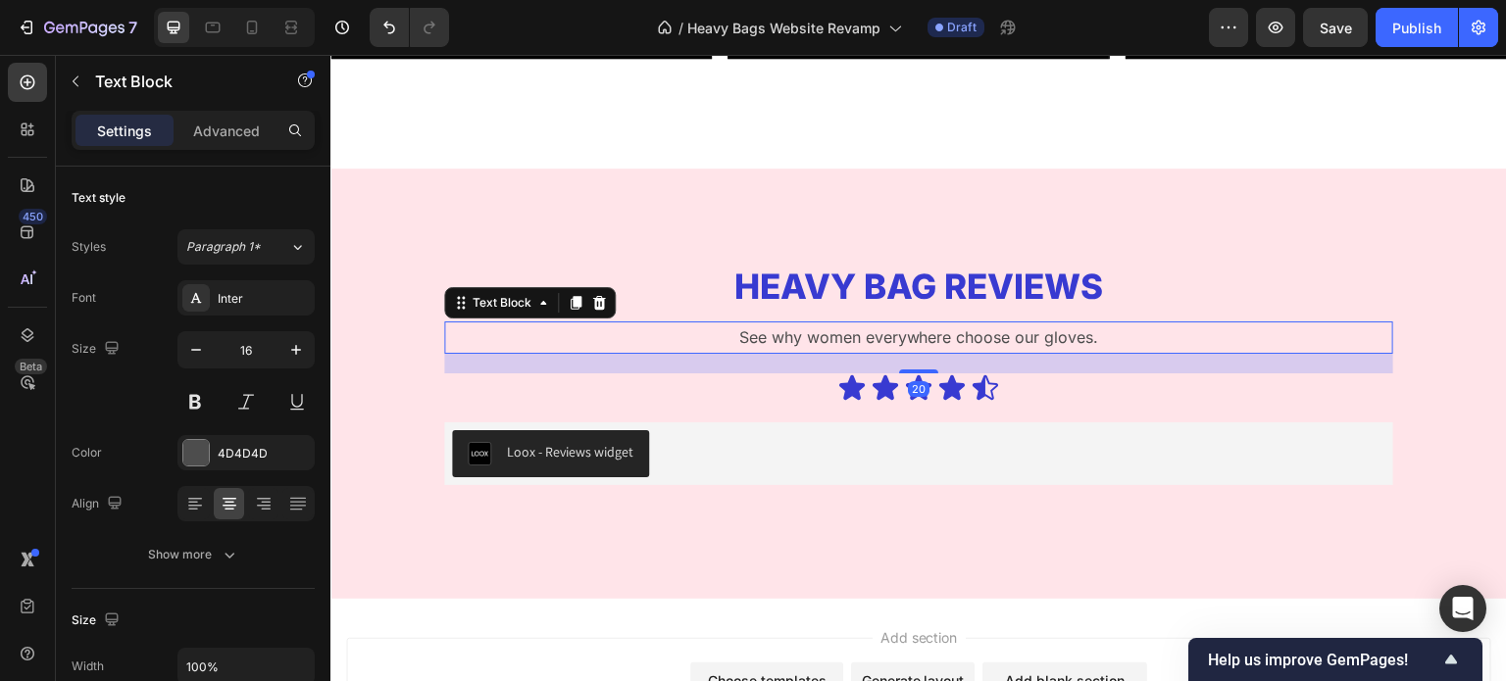
click at [857, 326] on p "See why women everywhere choose our gloves." at bounding box center [918, 338] width 945 height 28
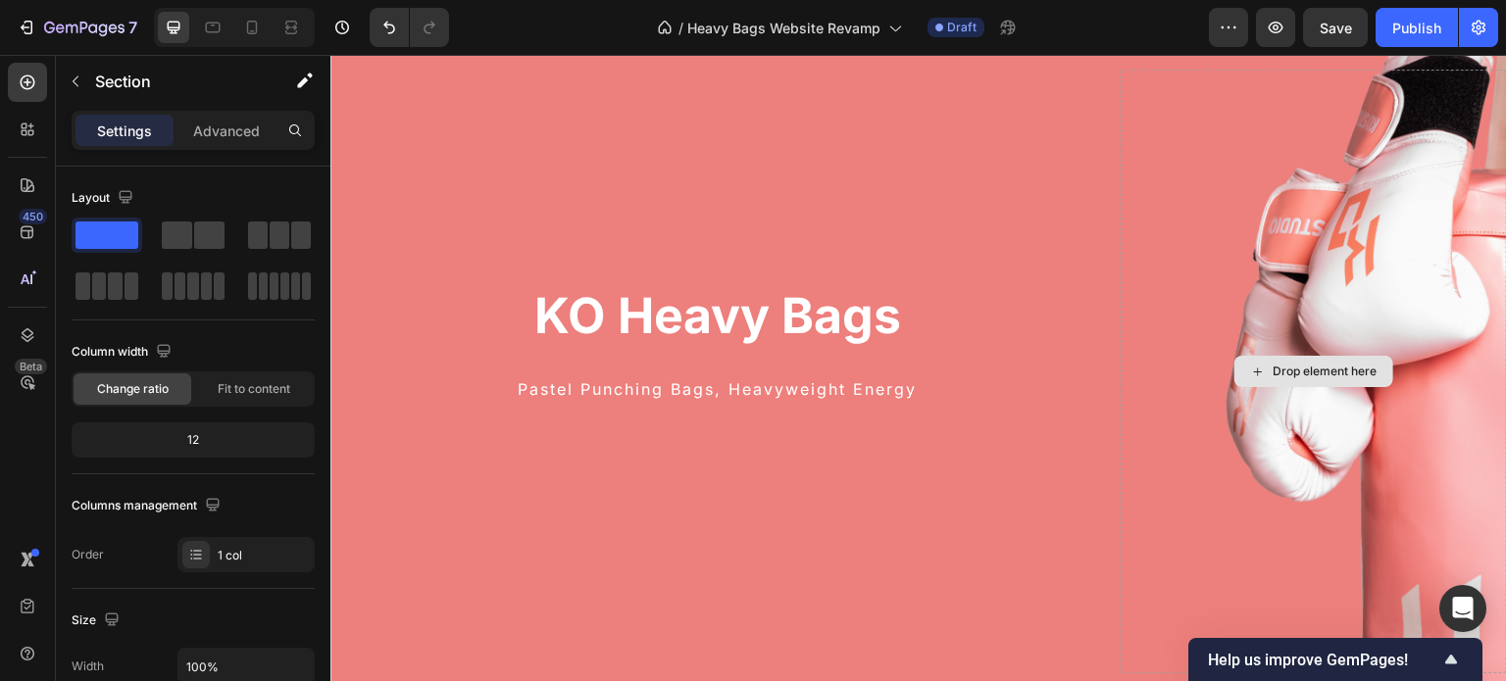
scroll to position [137, 0]
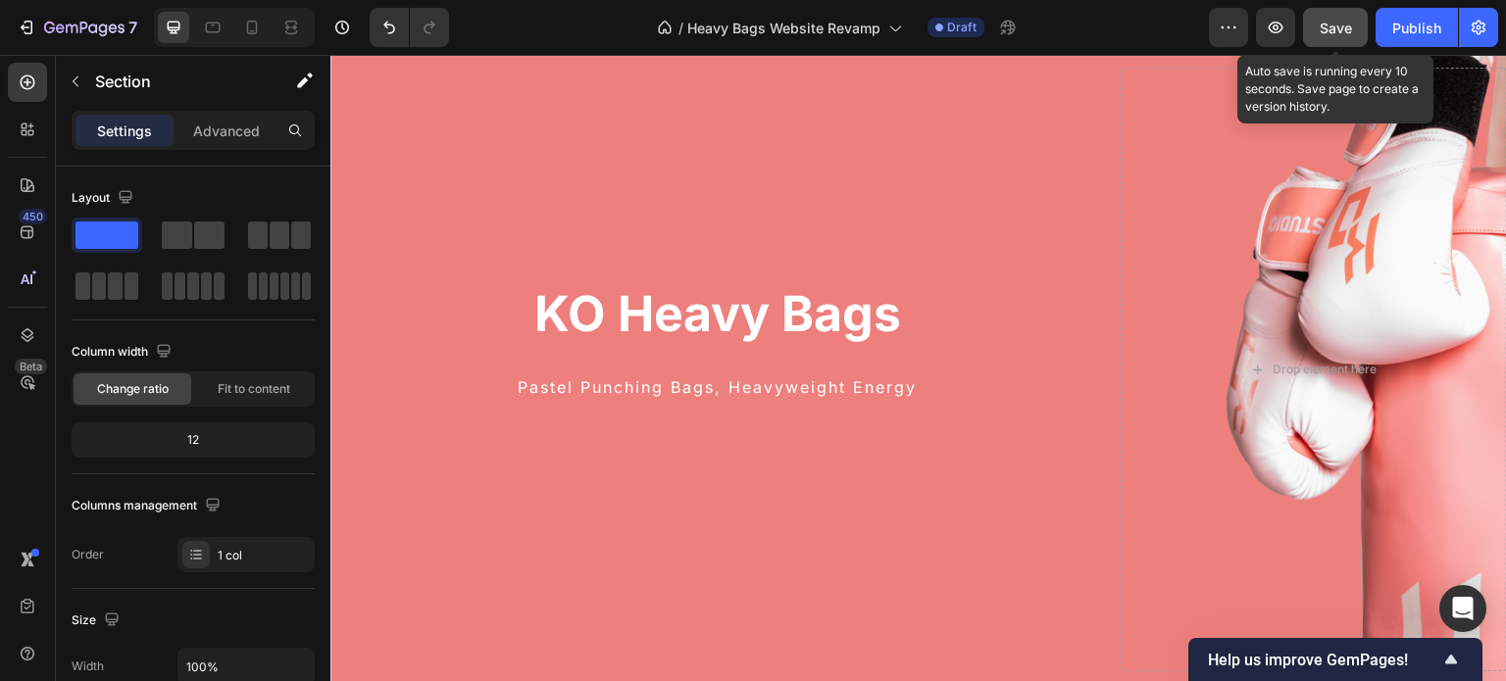
click at [1337, 22] on span "Save" at bounding box center [1336, 28] width 32 height 17
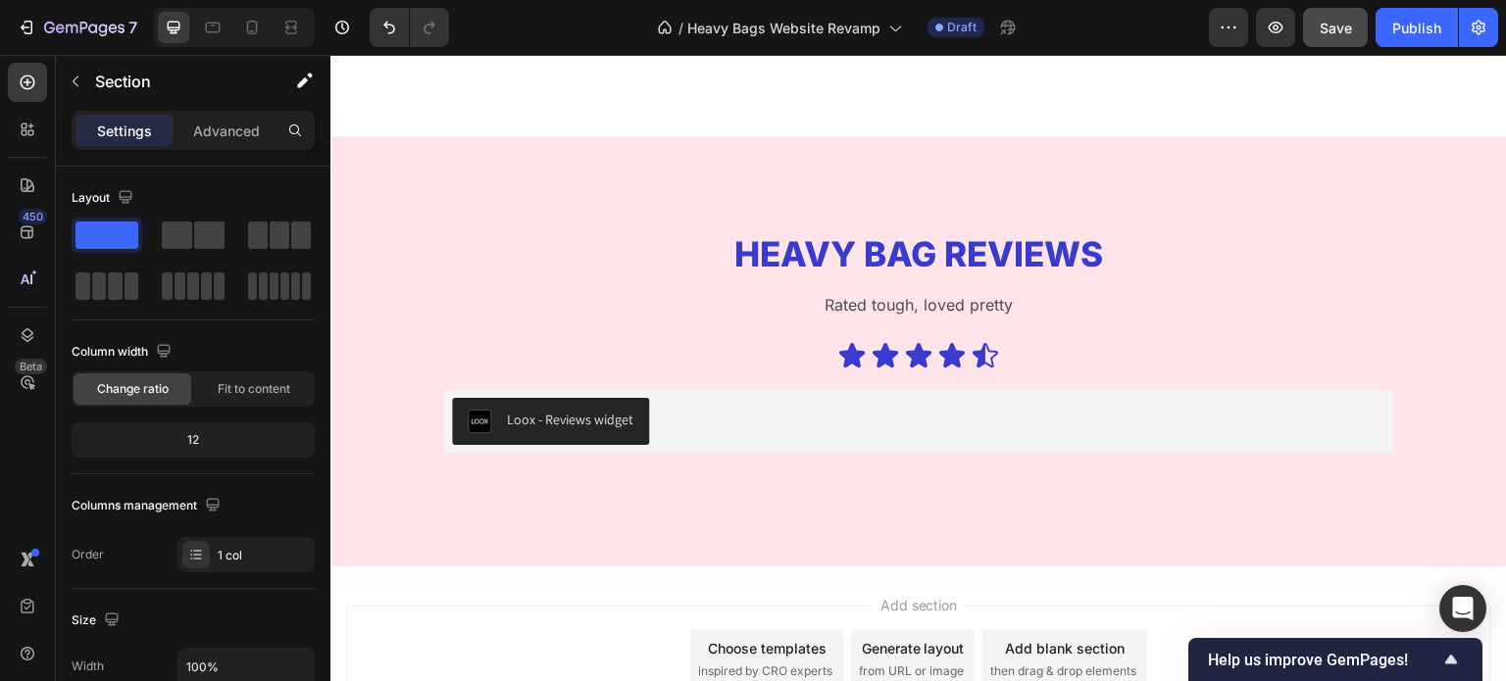
scroll to position [3035, 0]
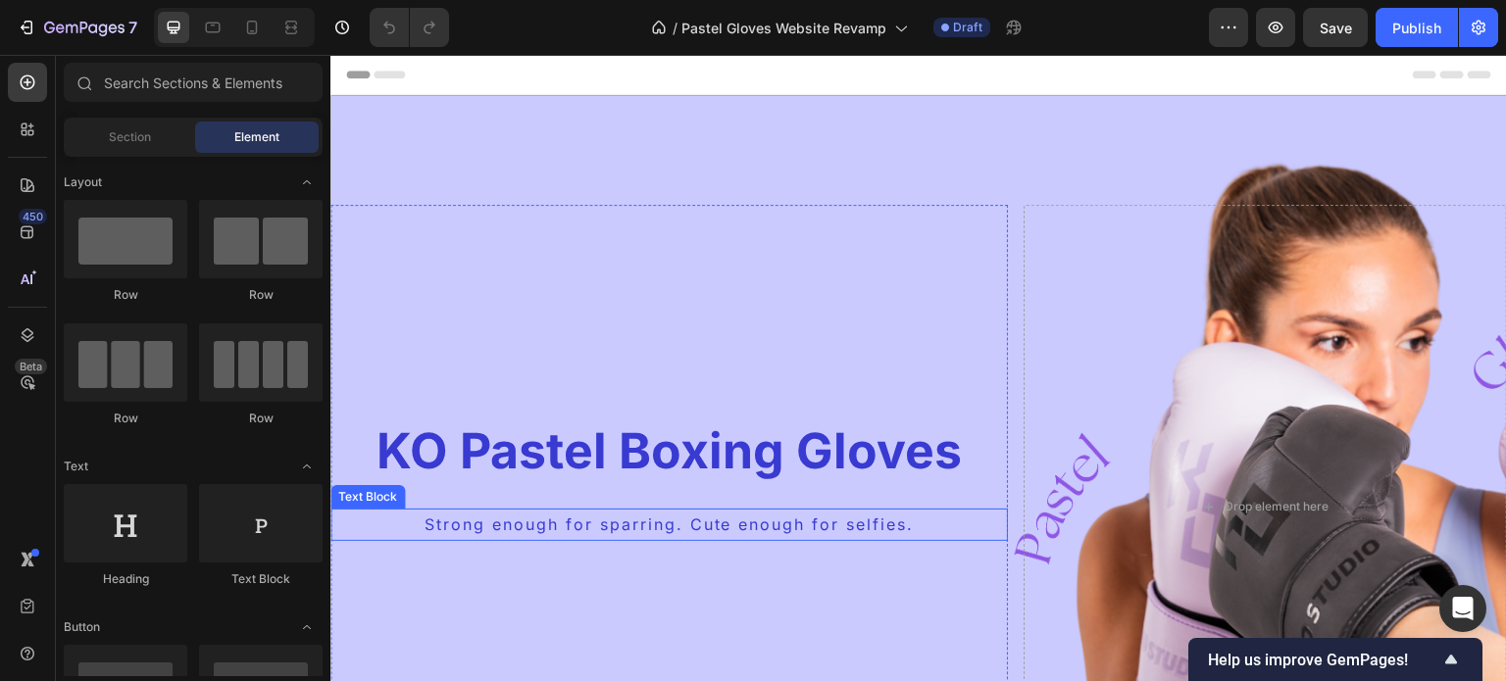
click at [746, 522] on p "Strong enough for sparring. Cute enough for selfies." at bounding box center [669, 525] width 674 height 28
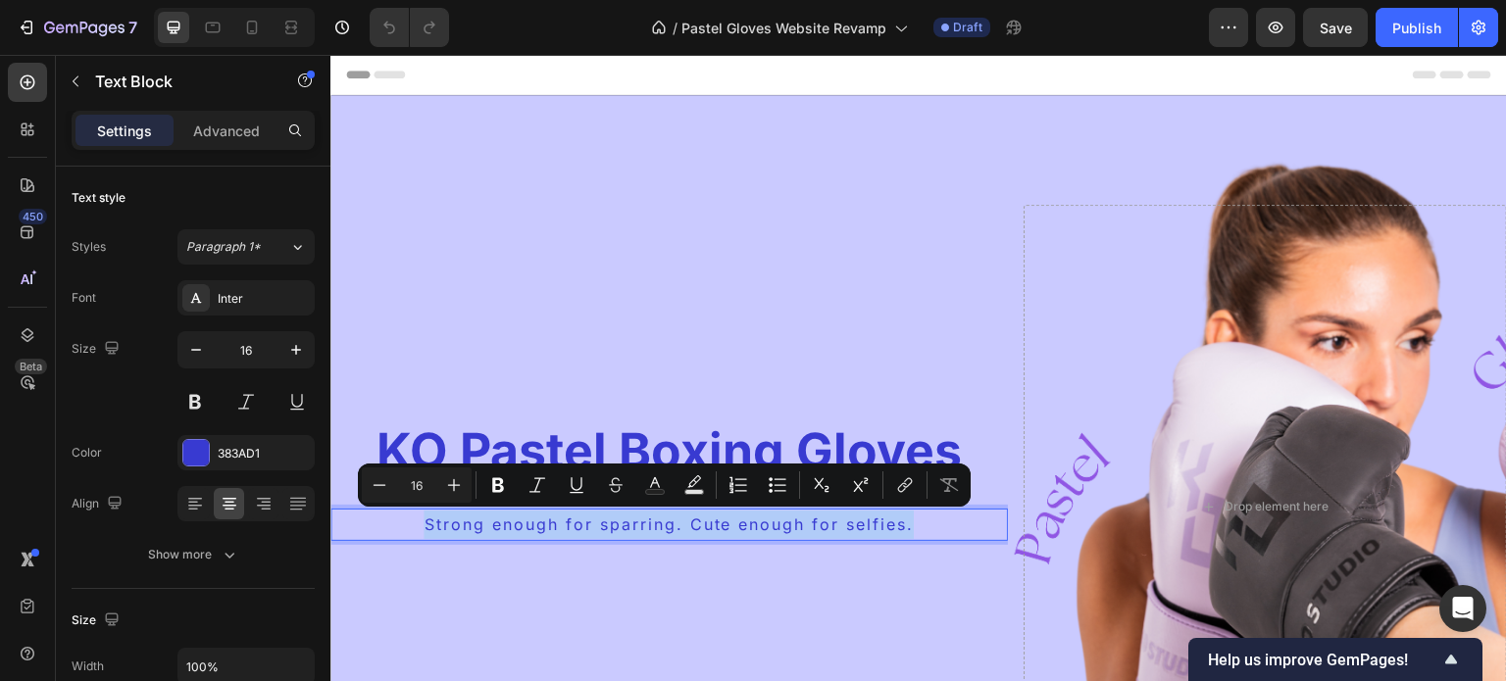
click at [746, 522] on p "Strong enough for sparring. Cute enough for selfies." at bounding box center [669, 525] width 674 height 28
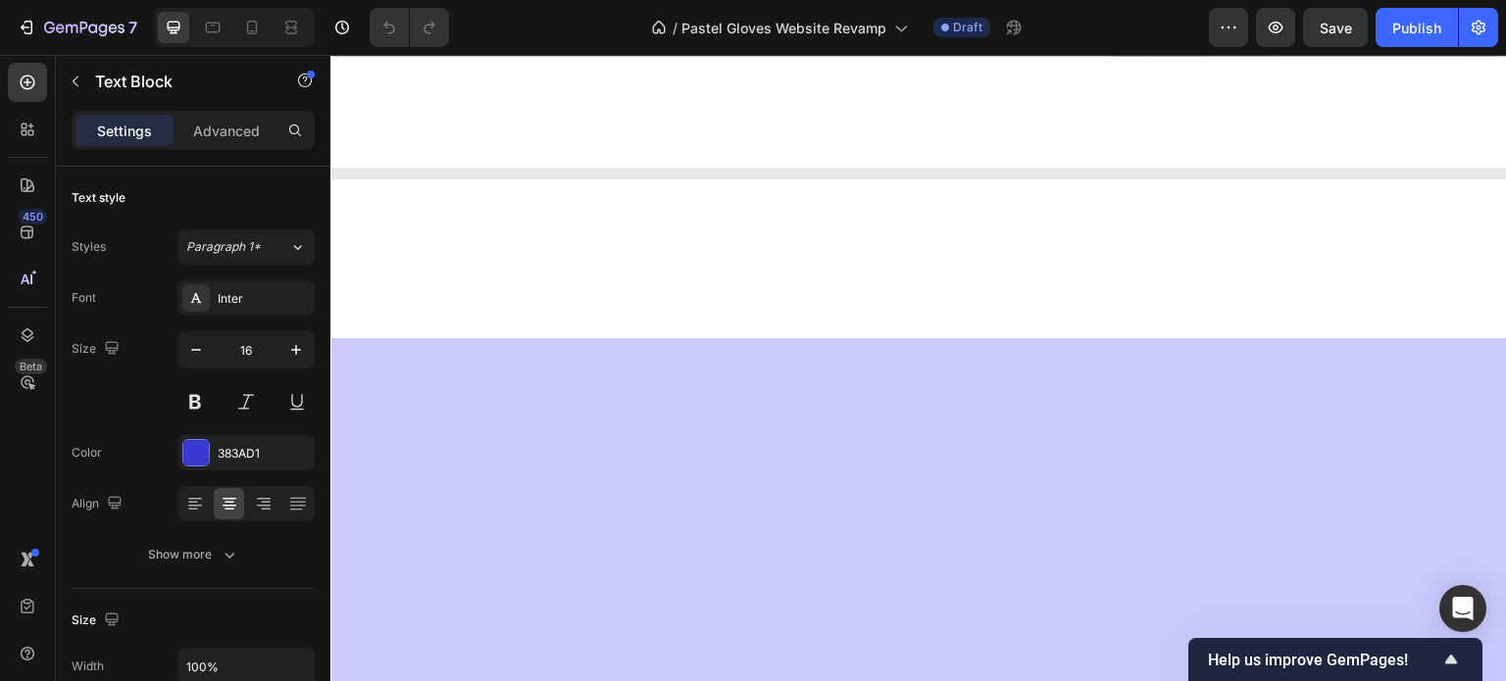
scroll to position [1152, 0]
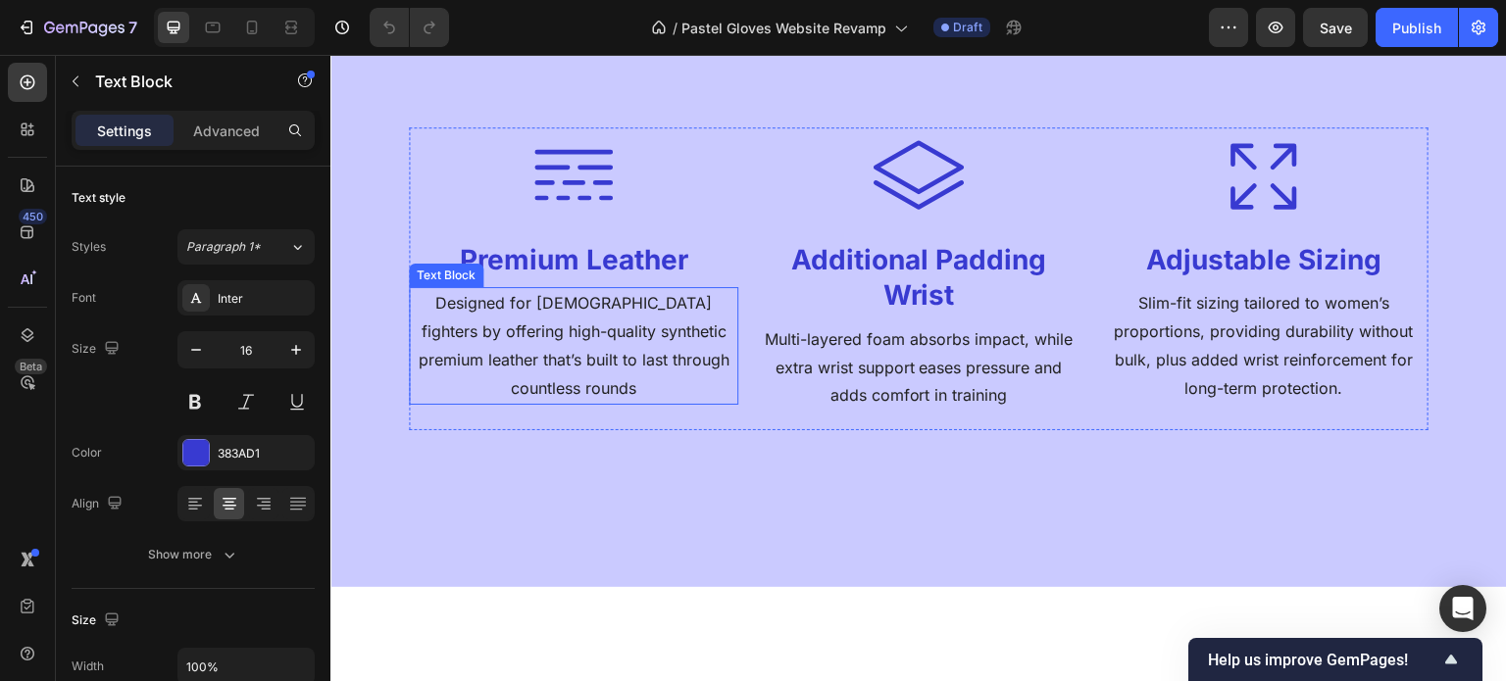
click at [549, 346] on p "Designed for [DEMOGRAPHIC_DATA] fighters by offering high-quality synthetic pre…" at bounding box center [574, 345] width 326 height 113
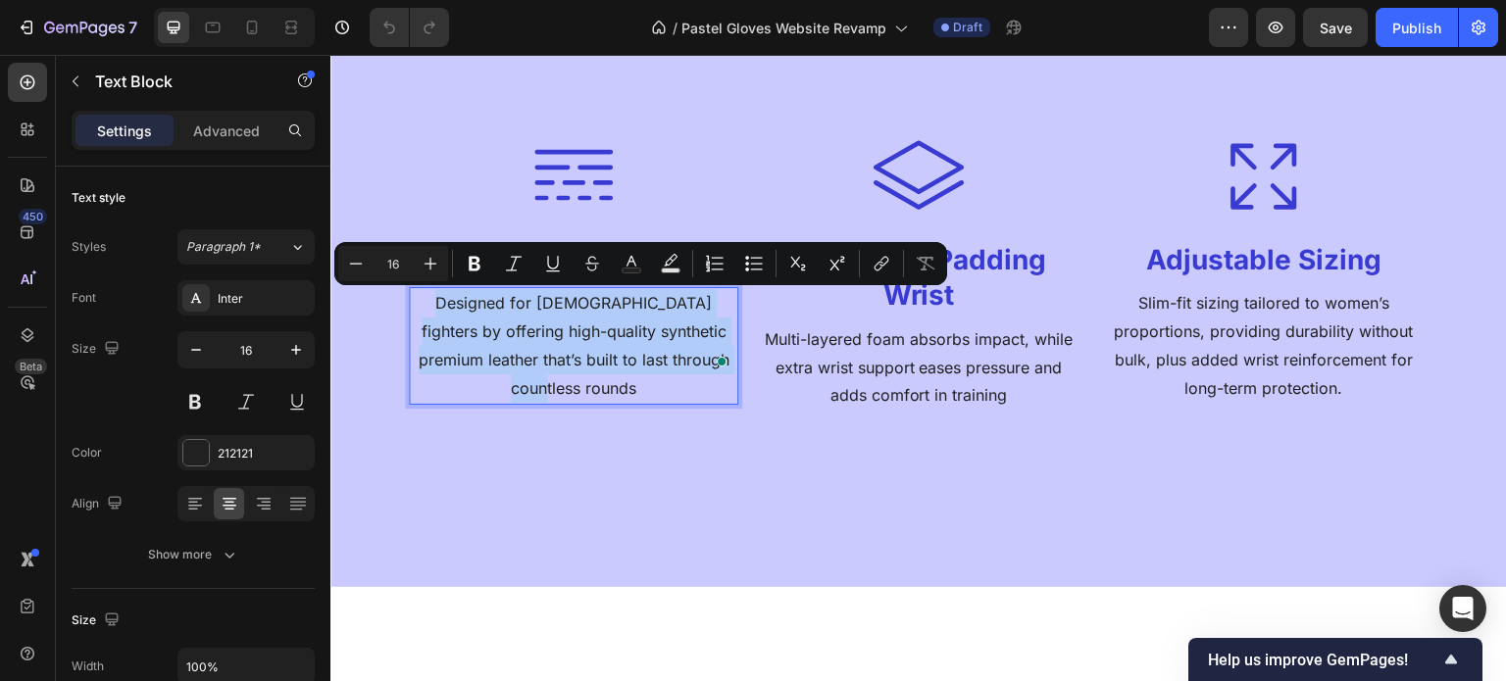
copy p "Designed for [DEMOGRAPHIC_DATA] fighters by offering high-quality synthetic pre…"
click at [885, 359] on p "Multi-layered foam absorbs impact, while extra wrist support eases pressure and…" at bounding box center [919, 368] width 326 height 84
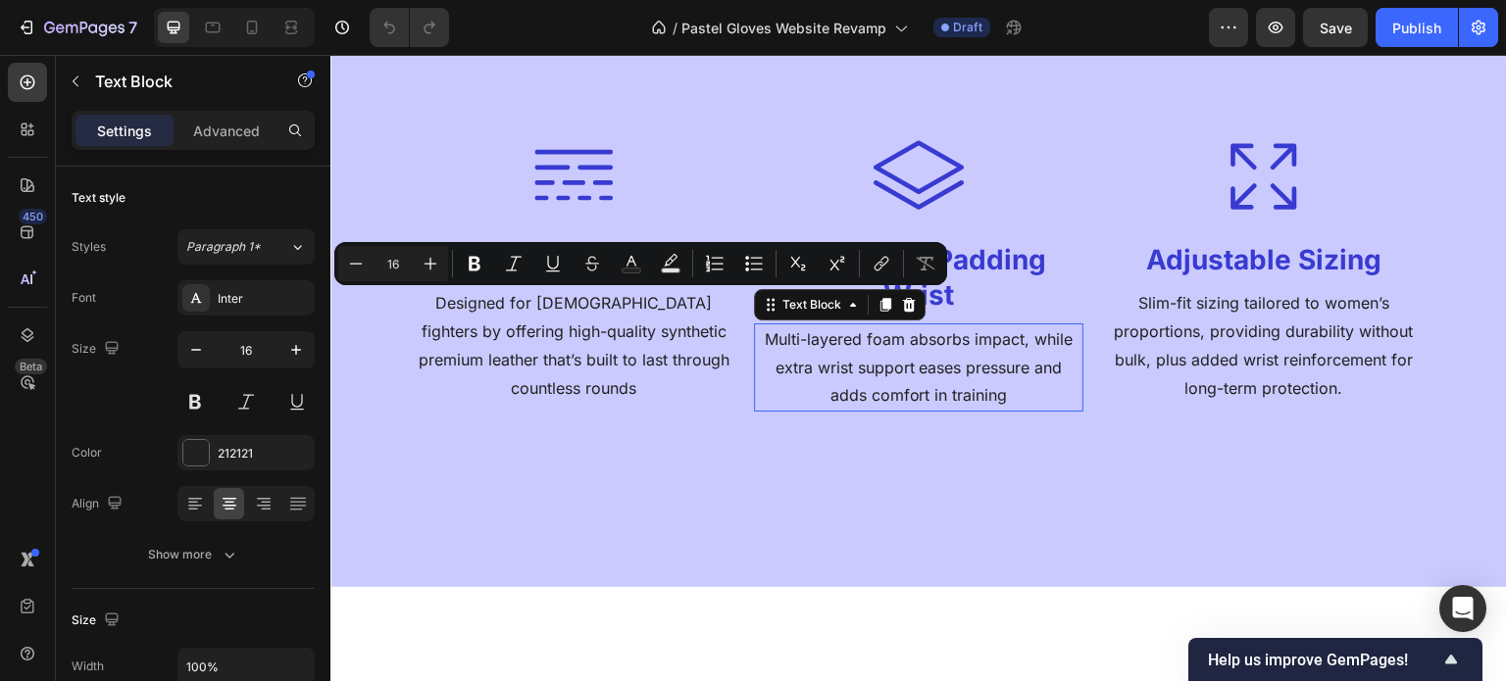
click at [885, 359] on p "Multi-layered foam absorbs impact, while extra wrist support eases pressure and…" at bounding box center [919, 368] width 326 height 84
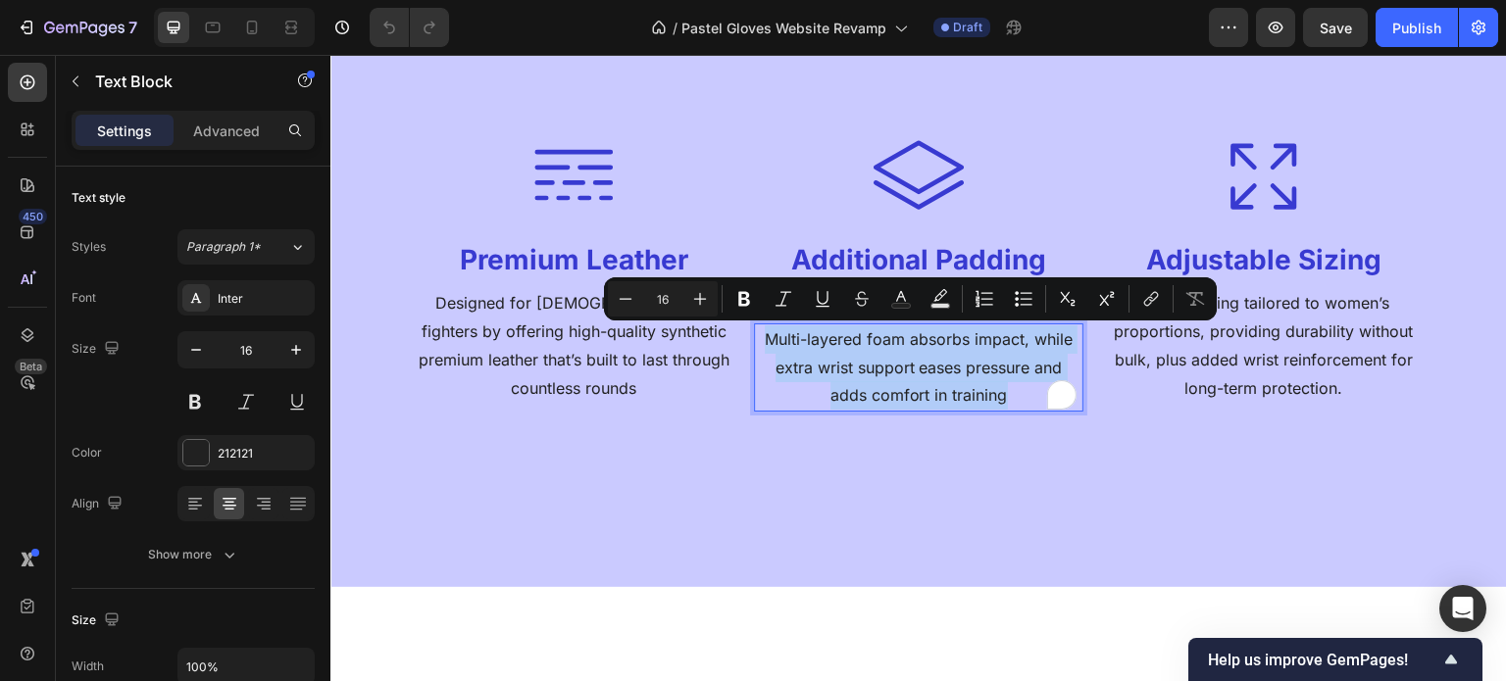
copy p "Multi-layered foam absorbs impact, while extra wrist support eases pressure and…"
click at [1312, 360] on p "Slim-fit sizing tailored to women’s proportions, providing durability without b…" at bounding box center [1264, 345] width 326 height 113
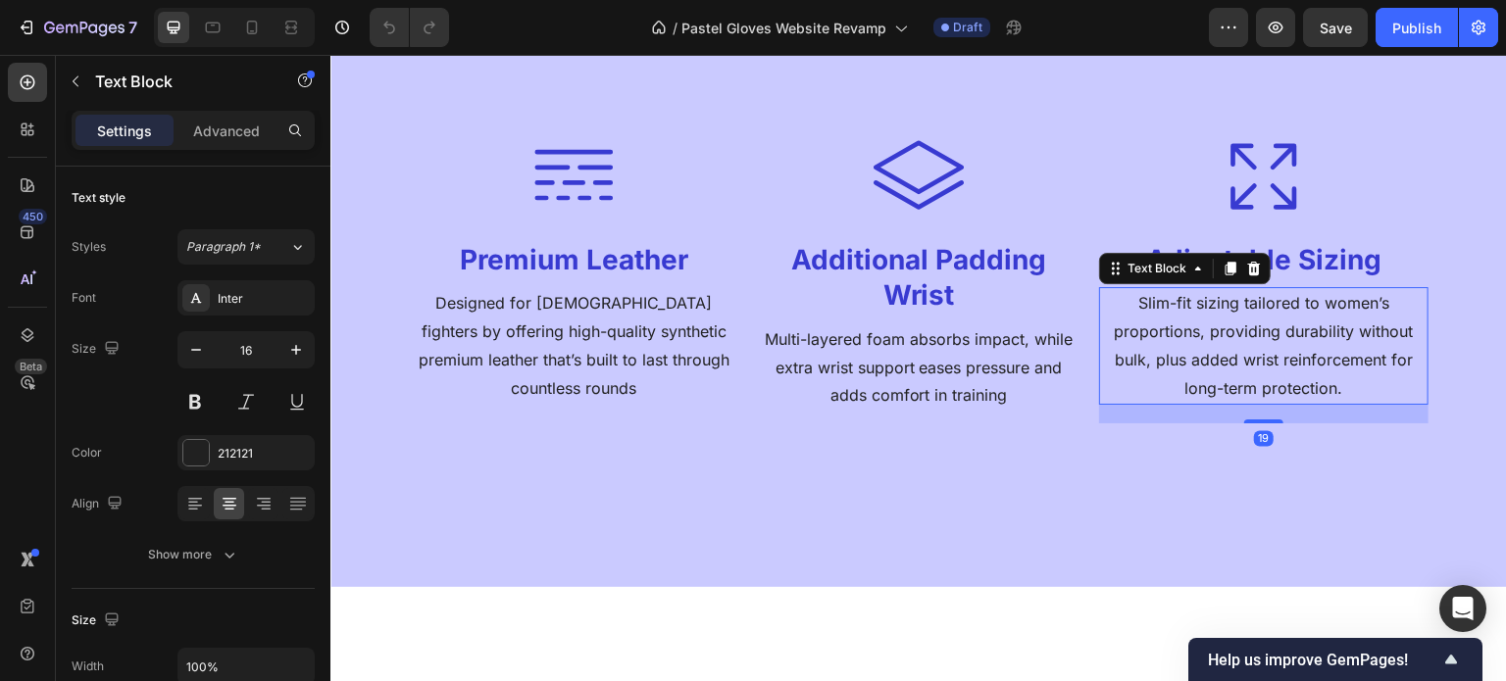
click at [1312, 360] on p "Slim-fit sizing tailored to women’s proportions, providing durability without b…" at bounding box center [1264, 345] width 326 height 113
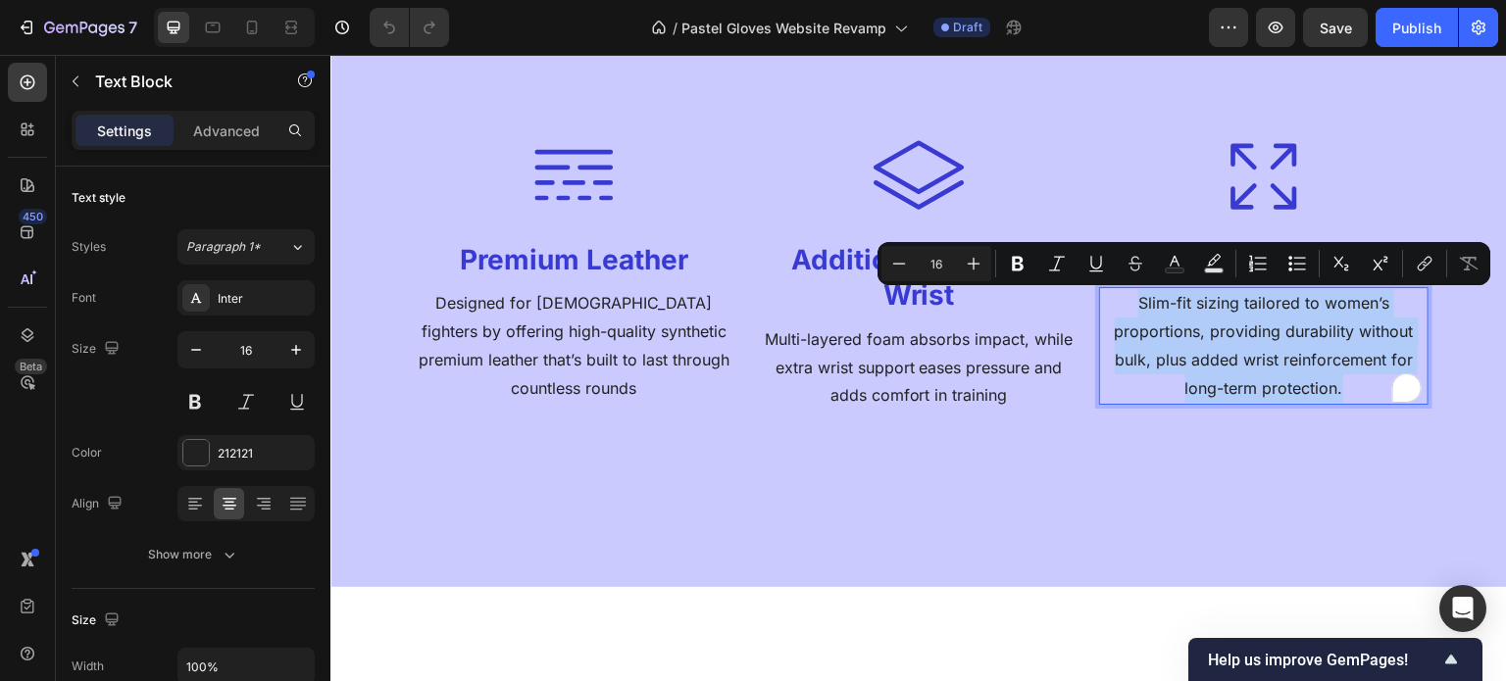
copy p "Slim-fit sizing tailored to women’s proportions, providing durability without b…"
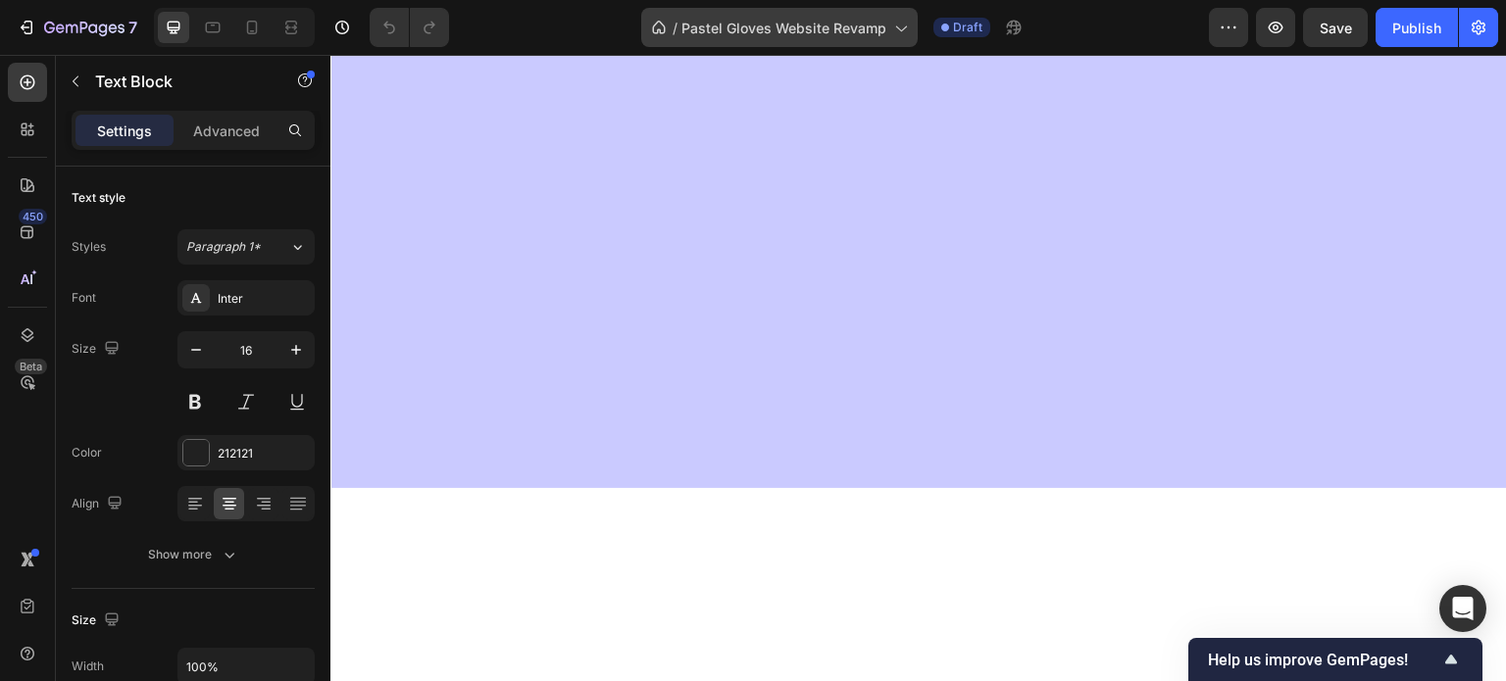
scroll to position [251, 0]
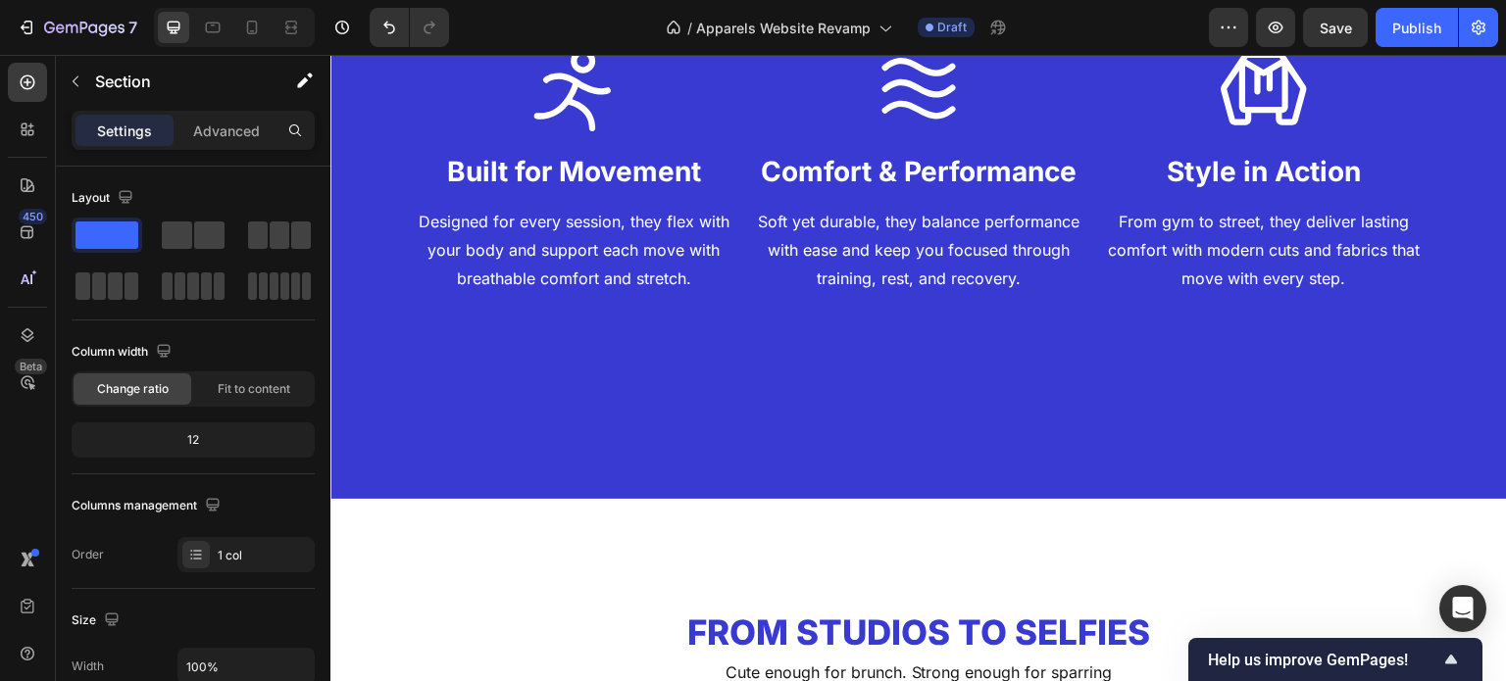
scroll to position [2720, 0]
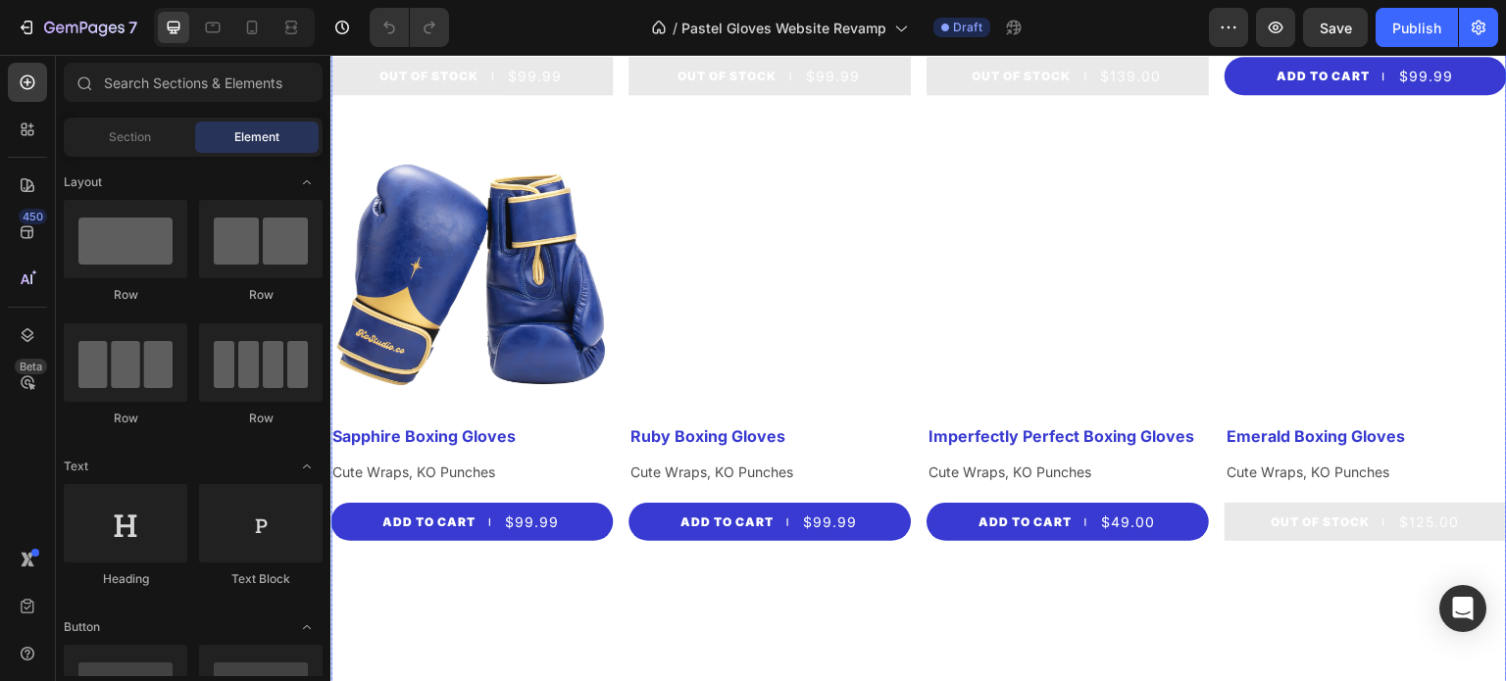
scroll to position [1735, 0]
